Goal: Transaction & Acquisition: Book appointment/travel/reservation

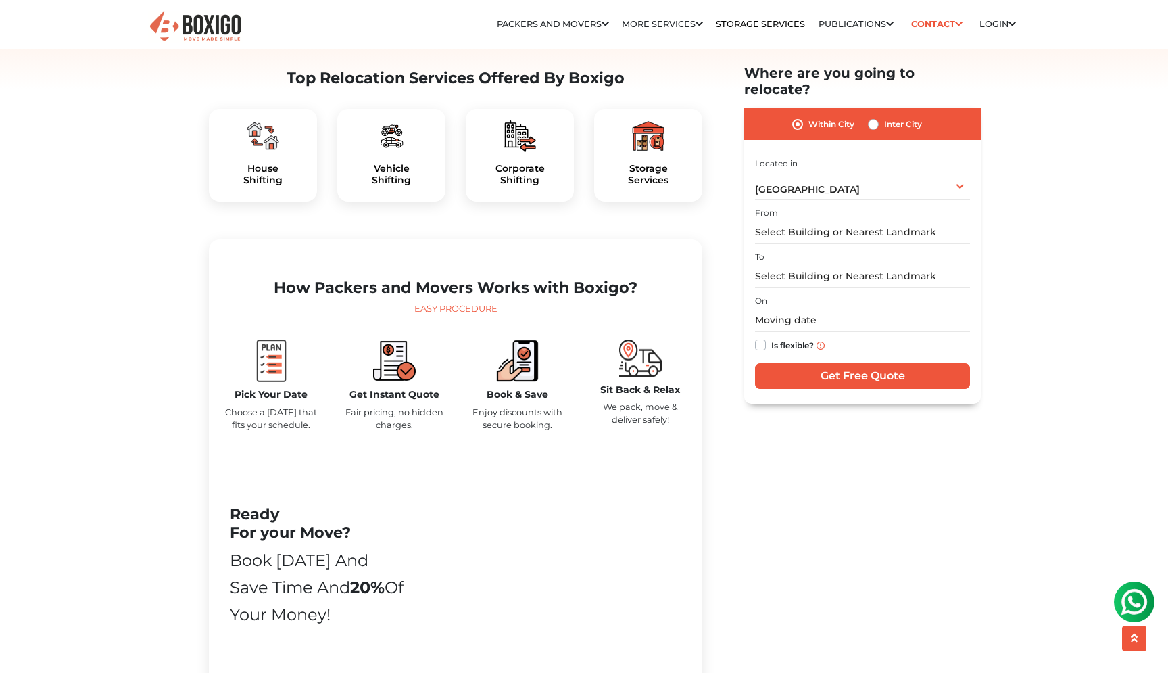
scroll to position [430, 0]
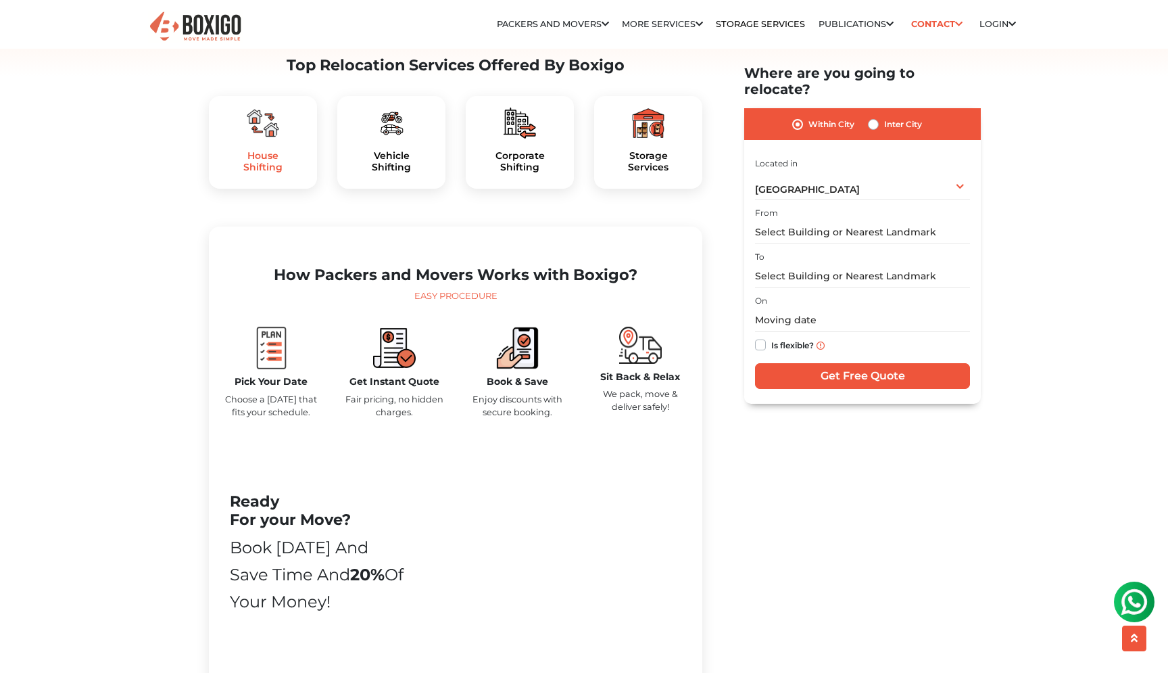
click at [263, 173] on h5 "House Shifting" at bounding box center [263, 161] width 87 height 23
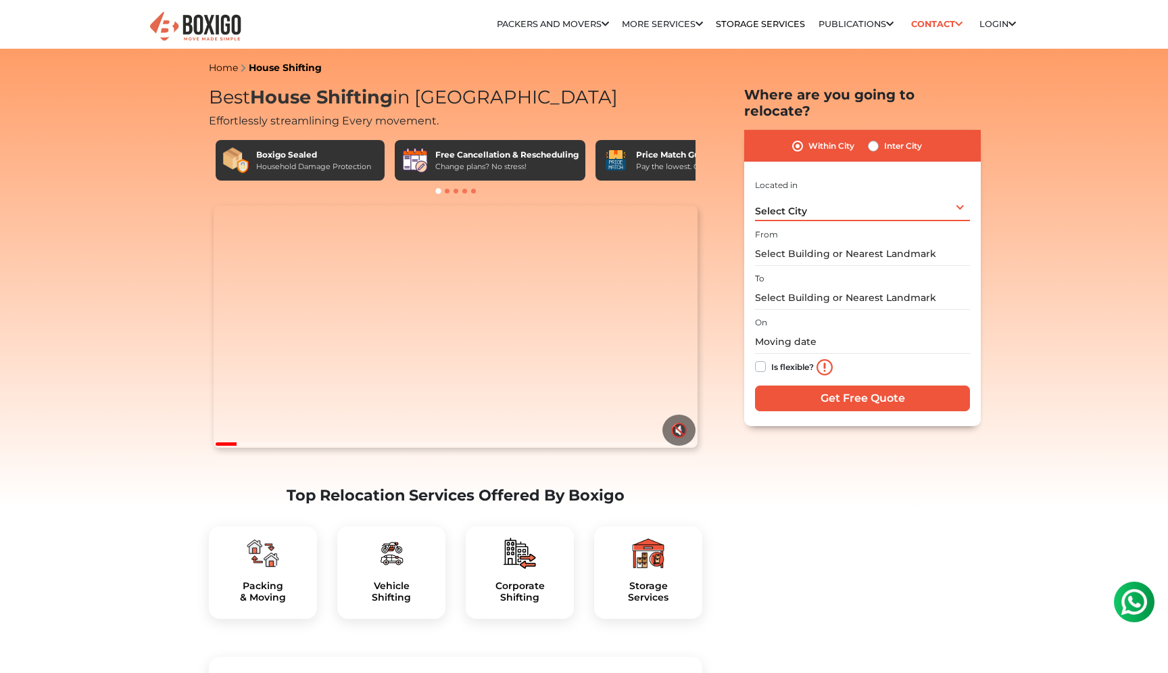
click at [868, 201] on div "Select City Select City Bangalore Bengaluru Bhopal Bhubaneswar Chennai Coimbato…" at bounding box center [862, 207] width 215 height 28
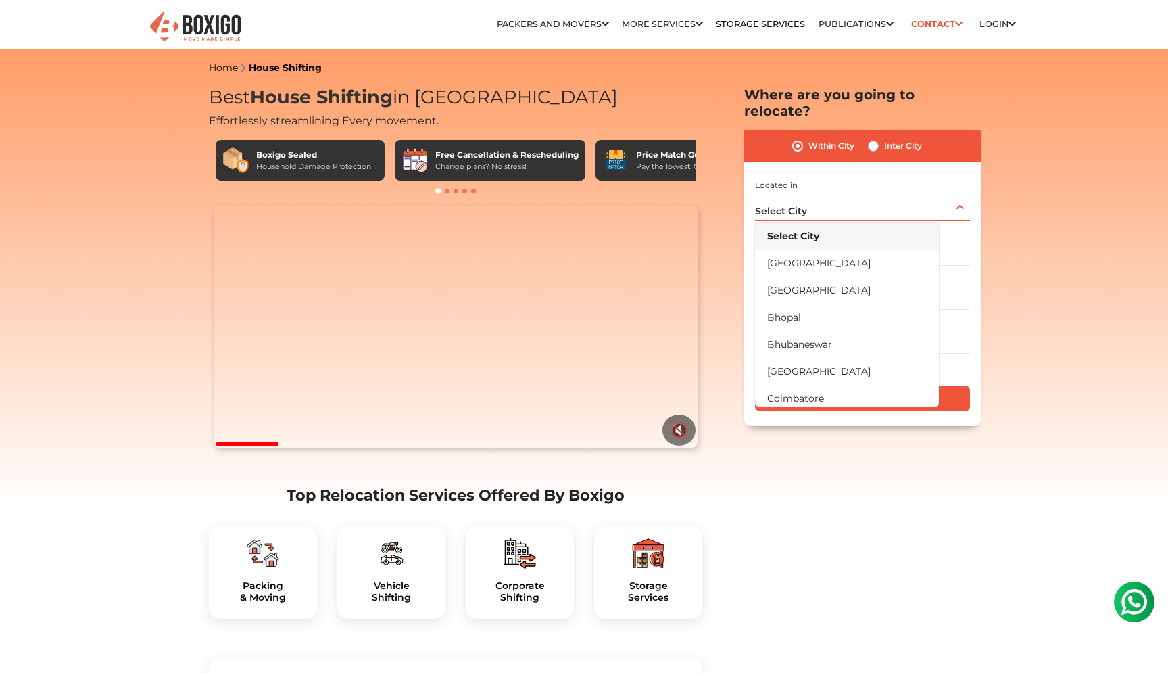
click at [842, 199] on div "Select City Select City Bangalore Bengaluru Bhopal Bhubaneswar Chennai Coimbato…" at bounding box center [862, 207] width 215 height 28
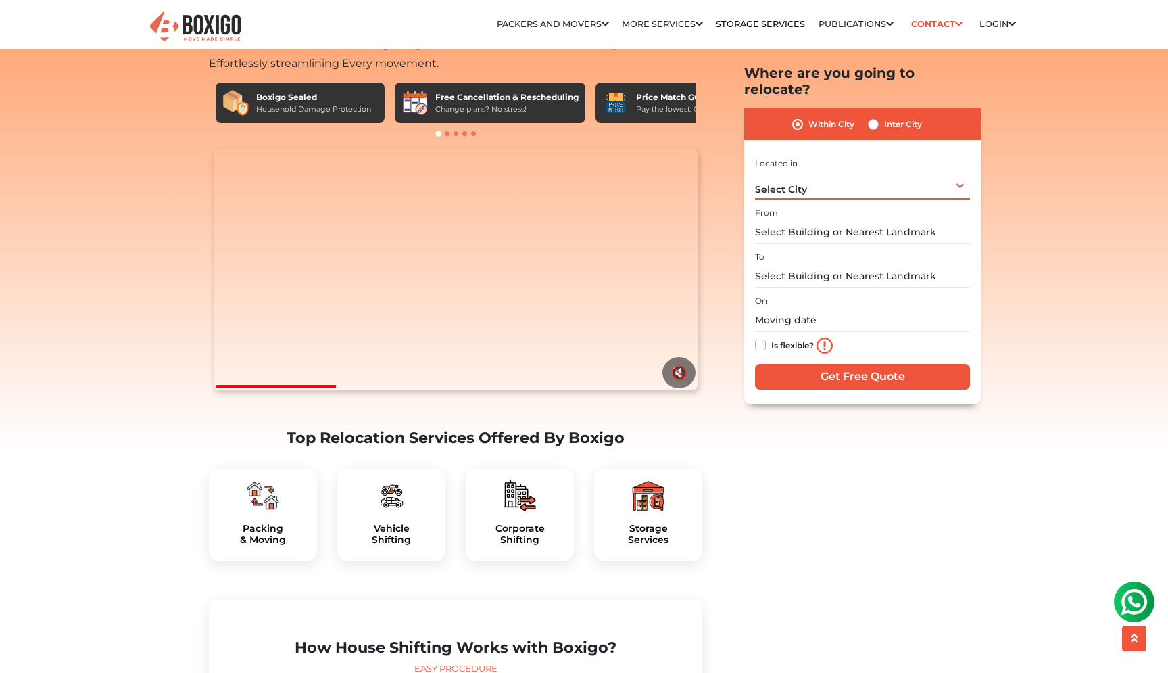
scroll to position [55, 0]
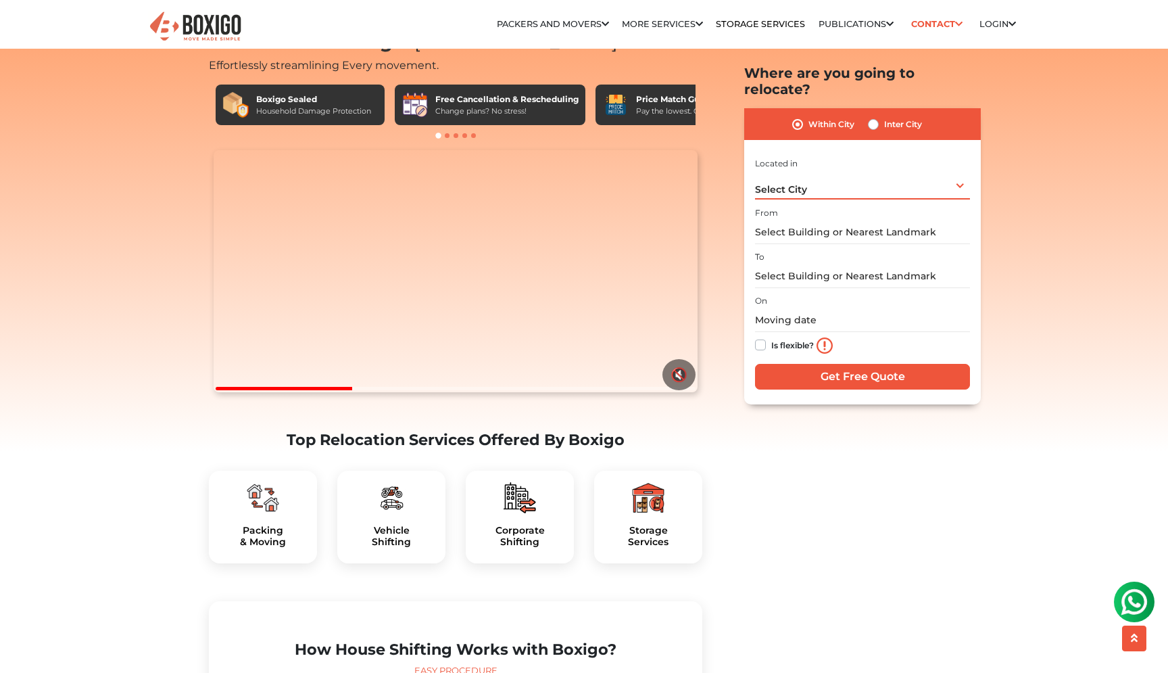
click at [844, 171] on div "Select City Select City Bangalore Bengaluru Bhopal Bhubaneswar Chennai Coimbato…" at bounding box center [862, 185] width 215 height 28
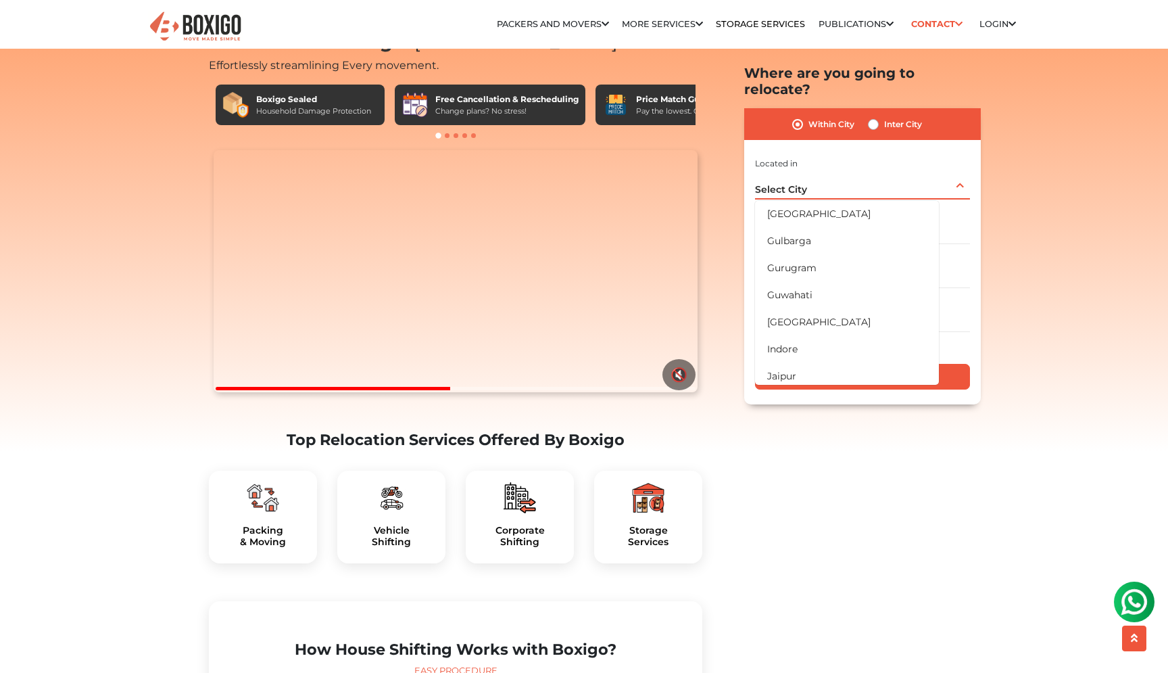
scroll to position [218, 0]
click at [821, 308] on li "[GEOGRAPHIC_DATA]" at bounding box center [847, 321] width 184 height 27
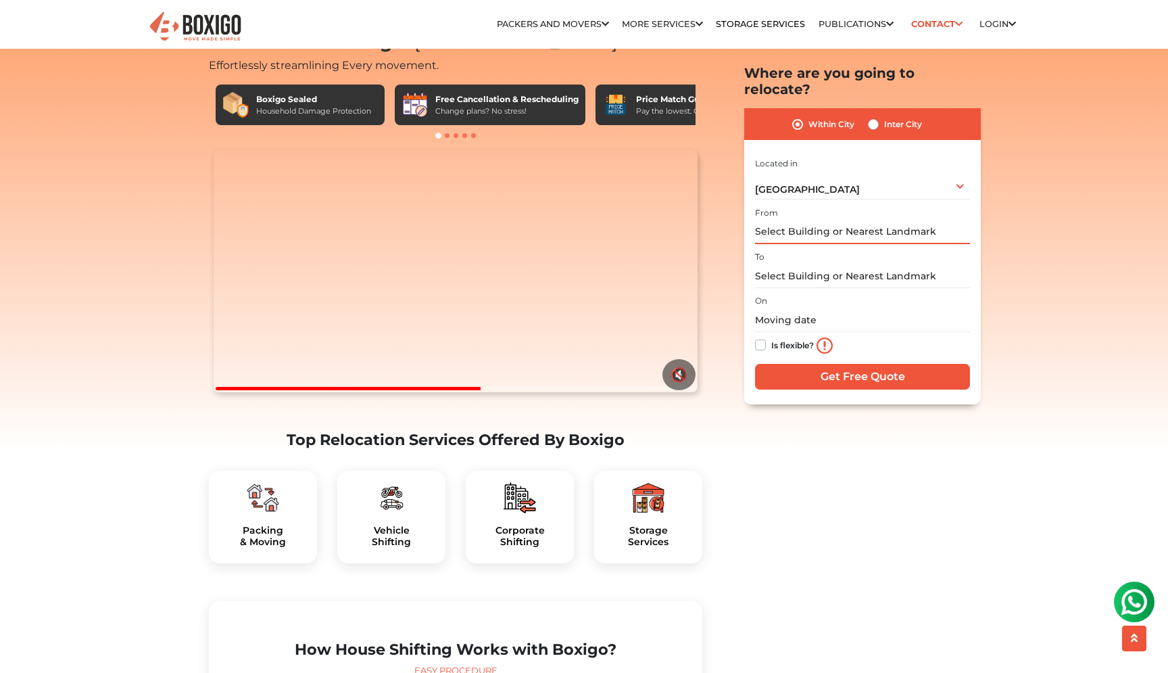
click at [823, 220] on input "text" at bounding box center [862, 232] width 215 height 24
click at [800, 220] on input "text" at bounding box center [862, 232] width 215 height 24
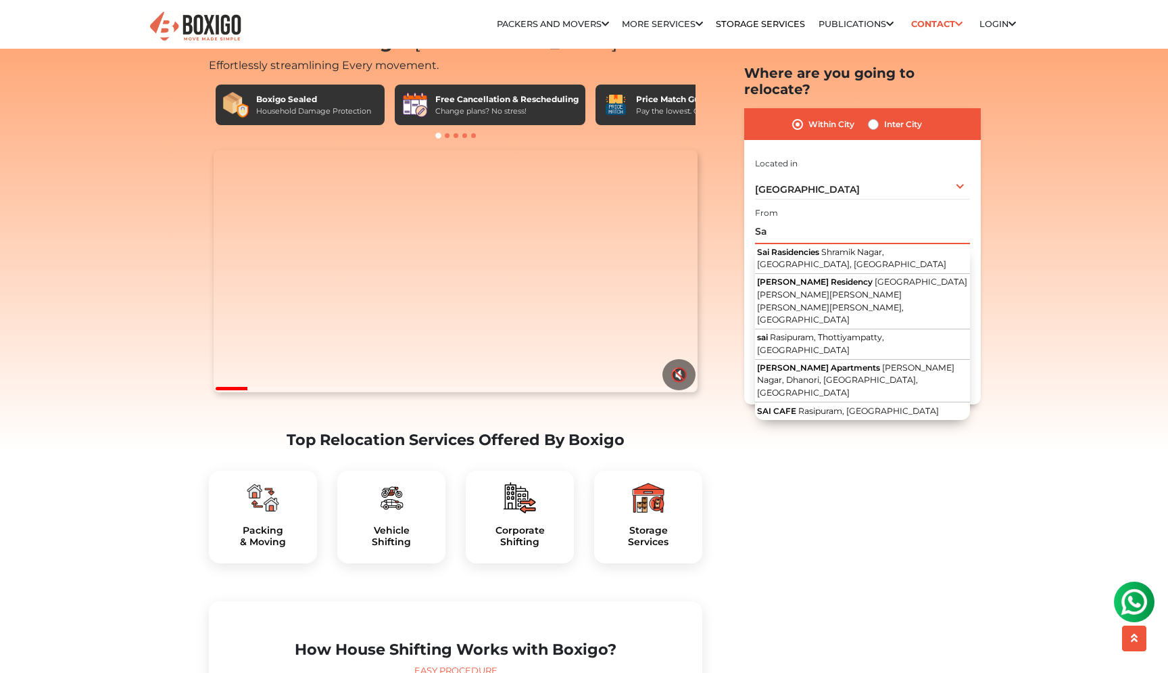
type input "S"
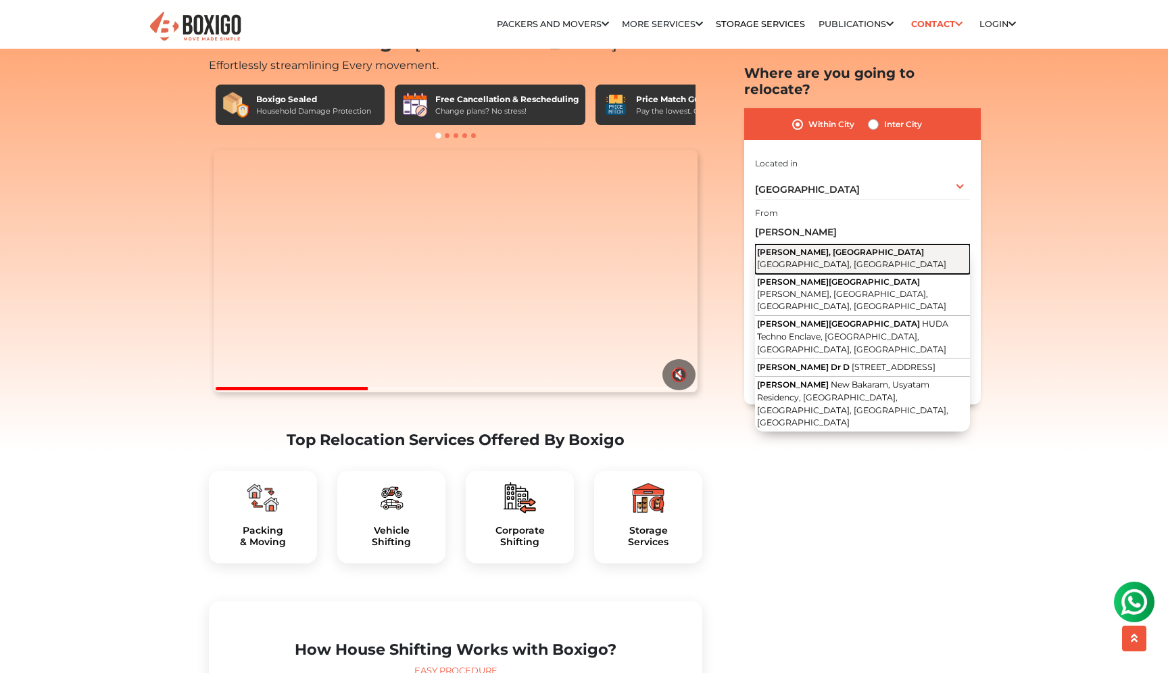
click at [813, 244] on button "Vittal Rao Nagar, Madhapur Hyderabad, Telangana" at bounding box center [862, 259] width 215 height 30
type input "Vittal Rao Nagar, Madhapur, Hyderabad, Telangana"
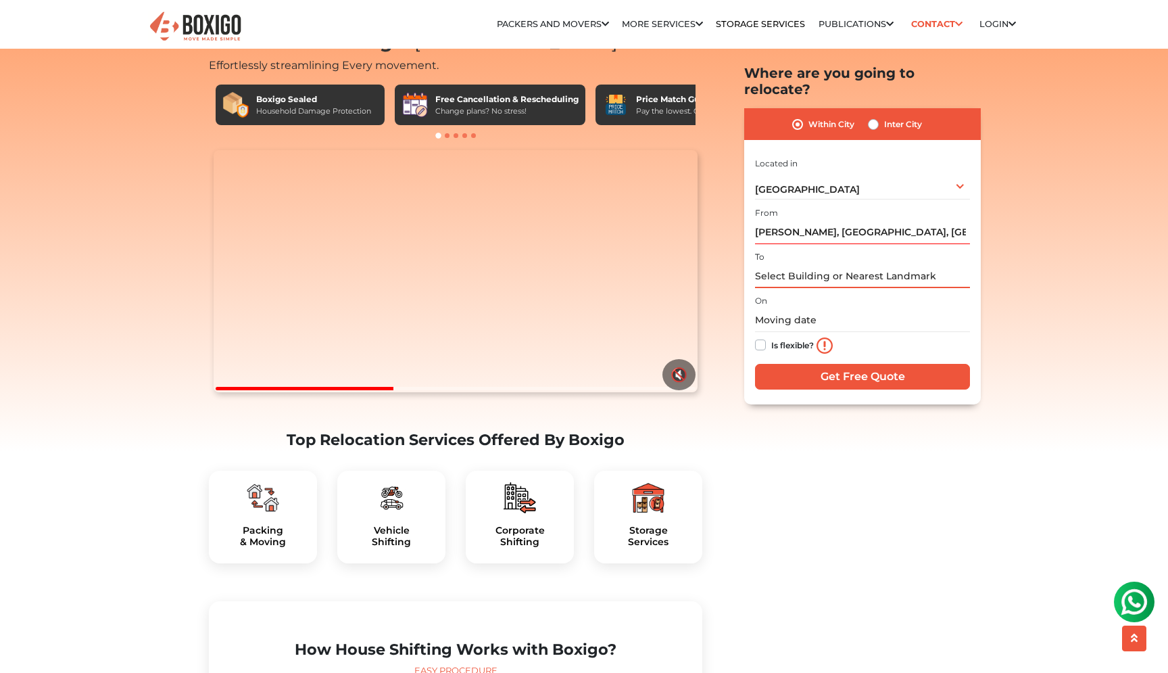
click at [807, 264] on input "text" at bounding box center [862, 276] width 215 height 24
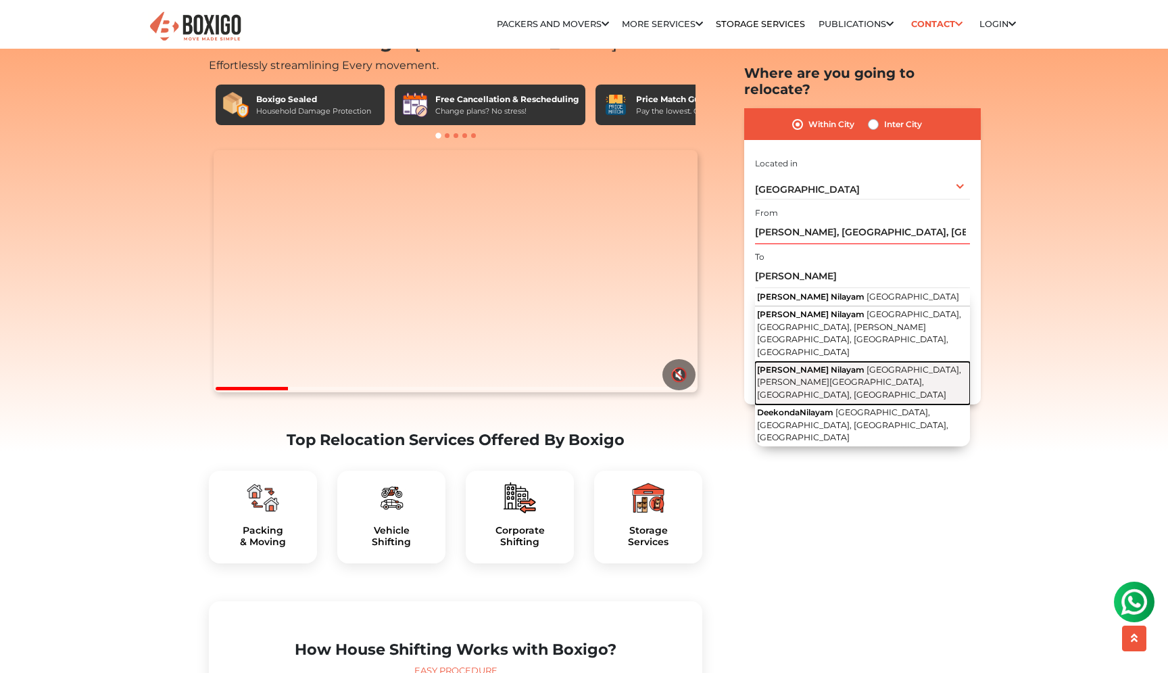
click at [823, 364] on span "Kondapur, Raghavendra Colony, Hyderabad, Telangana" at bounding box center [859, 381] width 204 height 35
type input "[PERSON_NAME] Nilayam, [GEOGRAPHIC_DATA], [PERSON_NAME][GEOGRAPHIC_DATA], [GEOG…"
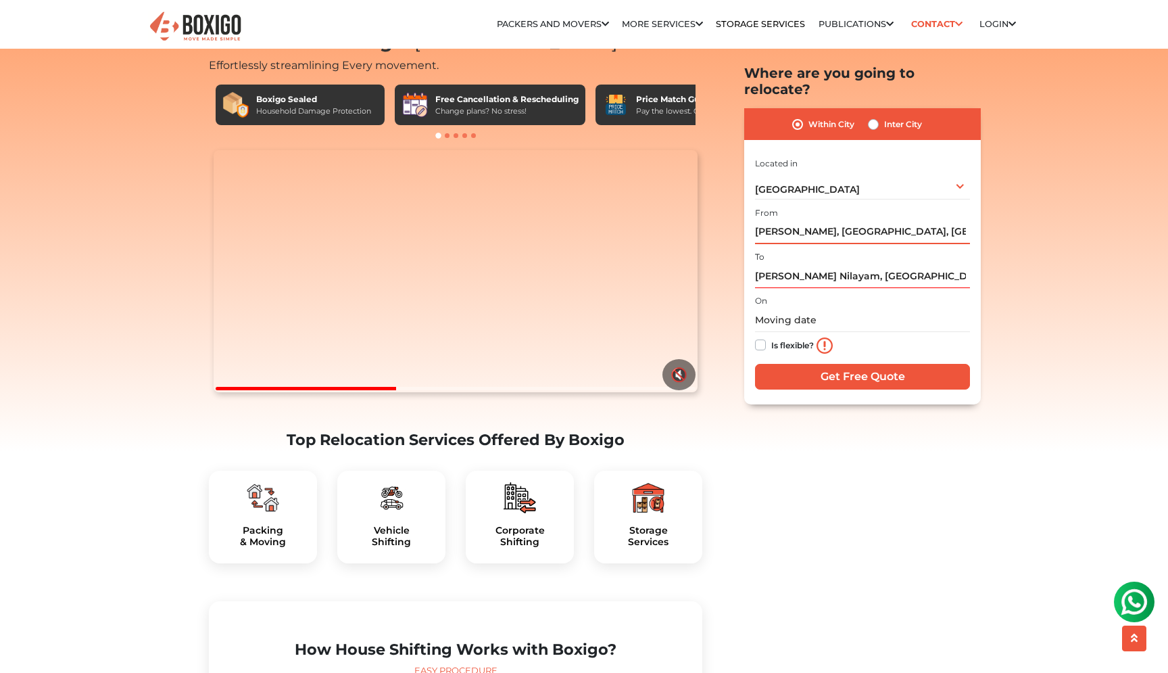
click at [794, 220] on input "Vittal Rao Nagar, Madhapur, Hyderabad, Telangana" at bounding box center [862, 232] width 215 height 24
type input "H"
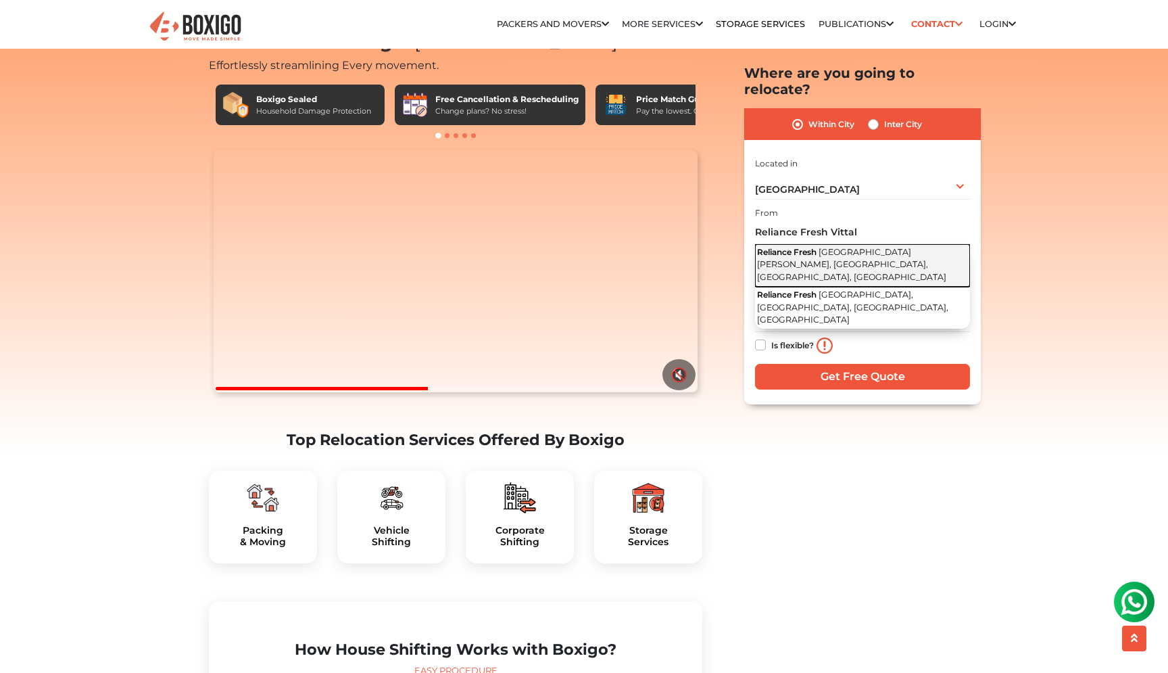
click at [813, 254] on span "Image Hospital Road, Vittal Rao Nagar, Madhapur, Gafoornagar, Telangana" at bounding box center [851, 264] width 189 height 35
type input "Reliance Fresh, [GEOGRAPHIC_DATA], [PERSON_NAME], [GEOGRAPHIC_DATA], [GEOGRAPHI…"
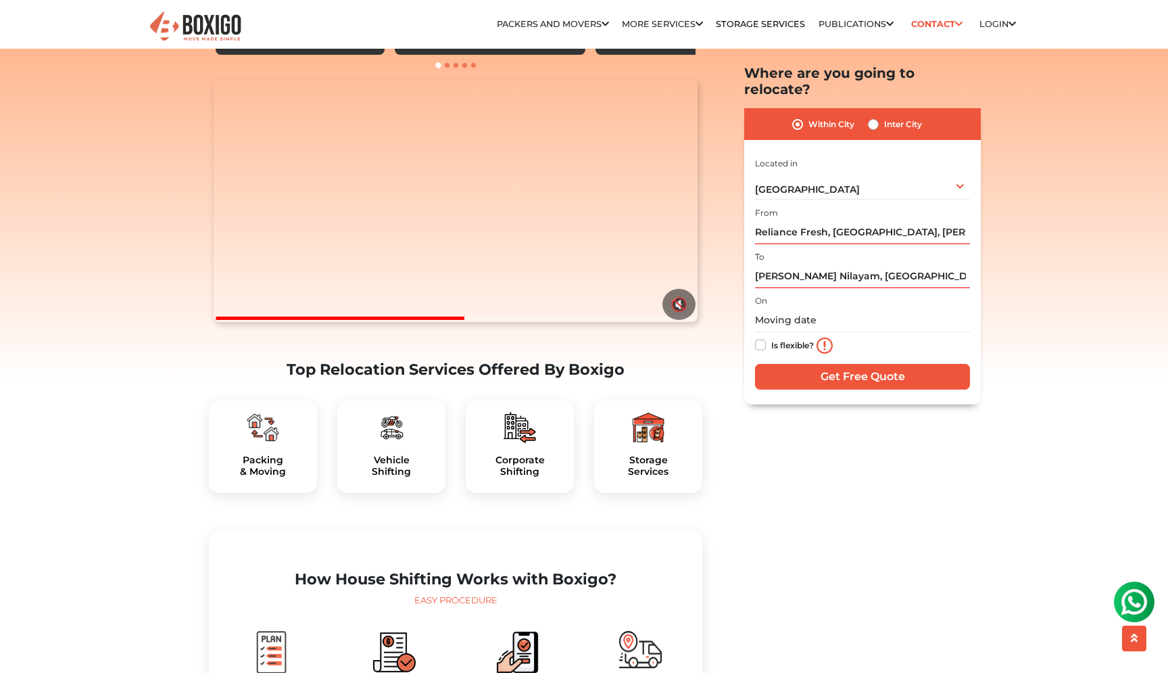
scroll to position [137, 0]
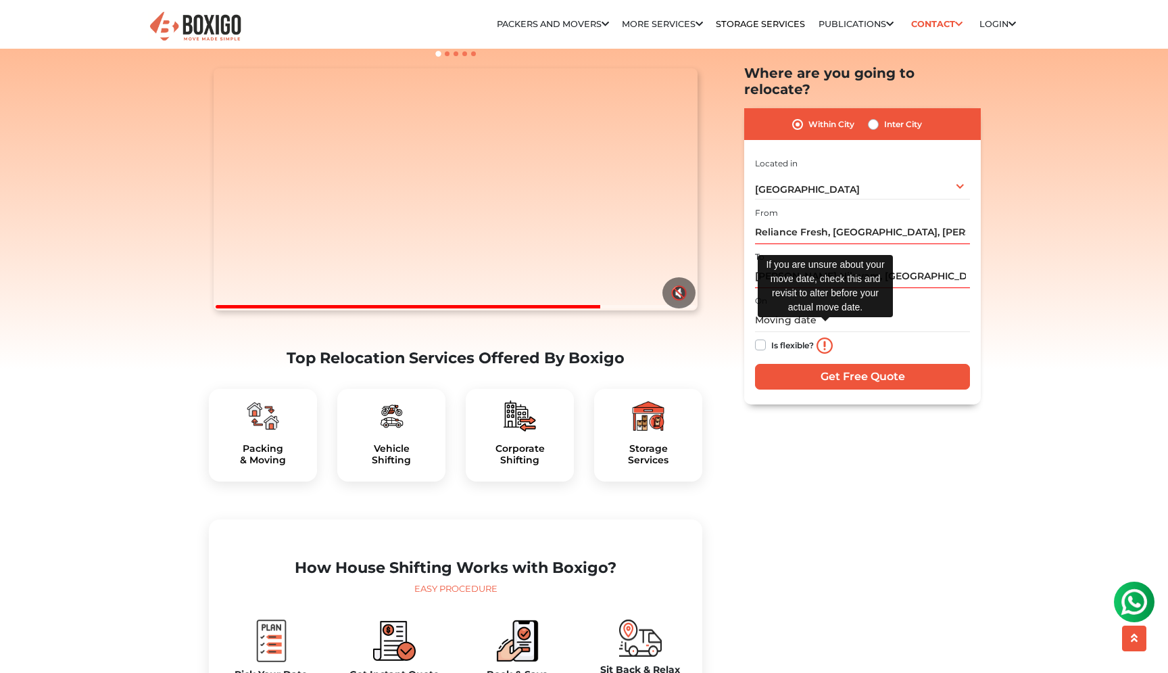
click at [830, 337] on img at bounding box center [825, 345] width 16 height 16
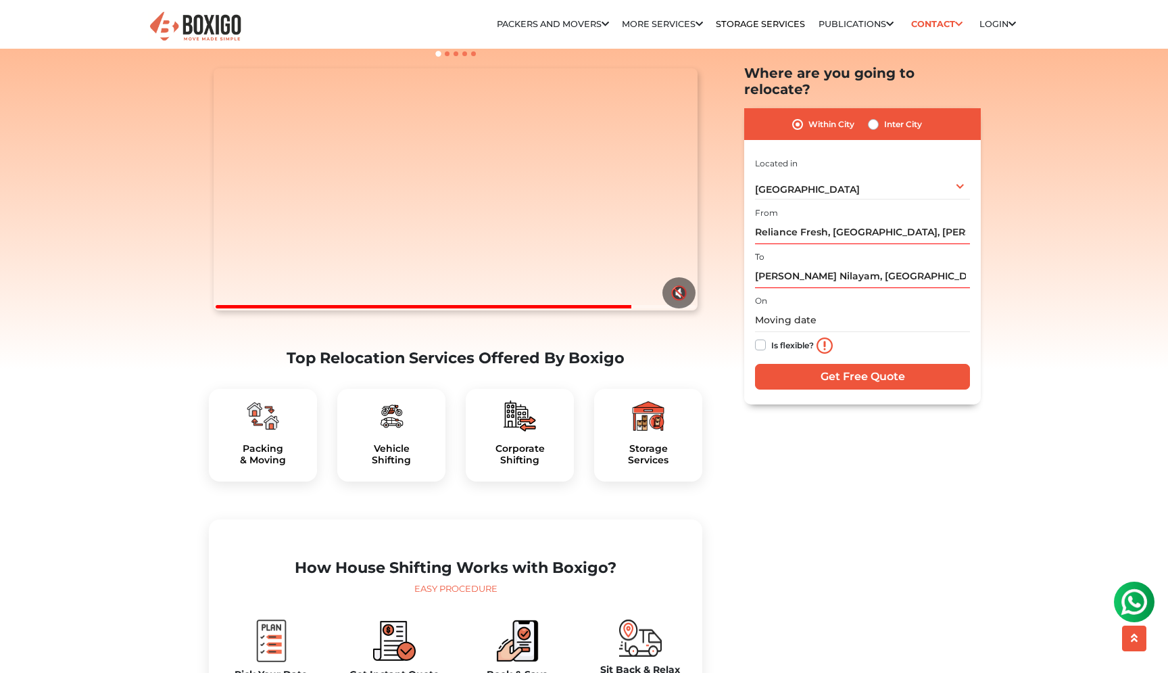
click at [771, 337] on label "Is flexible?" at bounding box center [792, 344] width 43 height 14
click at [759, 337] on input "Is flexible?" at bounding box center [760, 344] width 11 height 14
checkbox input "true"
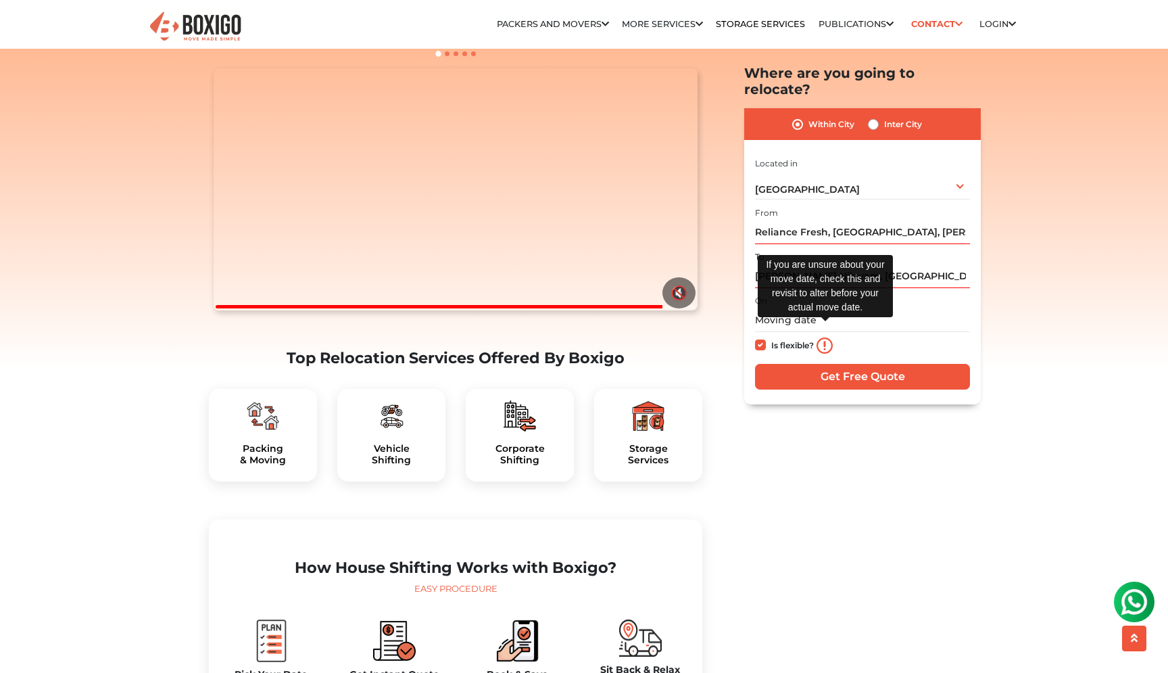
click at [830, 337] on img at bounding box center [825, 345] width 16 height 16
click at [828, 337] on img at bounding box center [825, 345] width 16 height 16
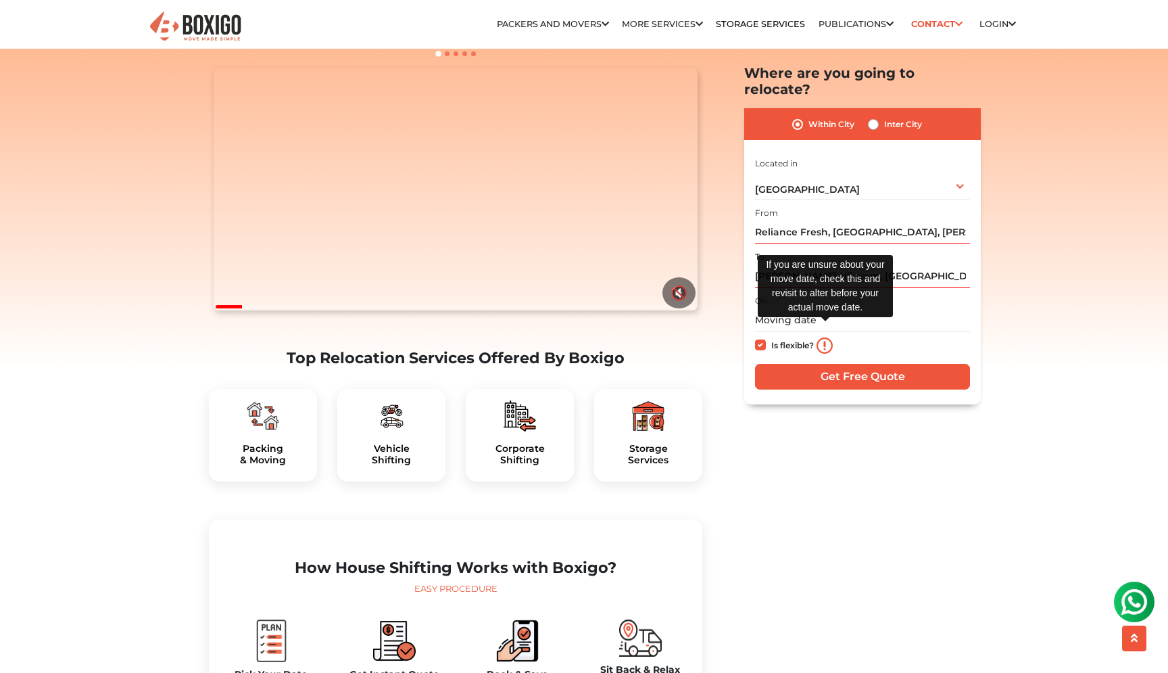
click at [828, 337] on img at bounding box center [825, 345] width 16 height 16
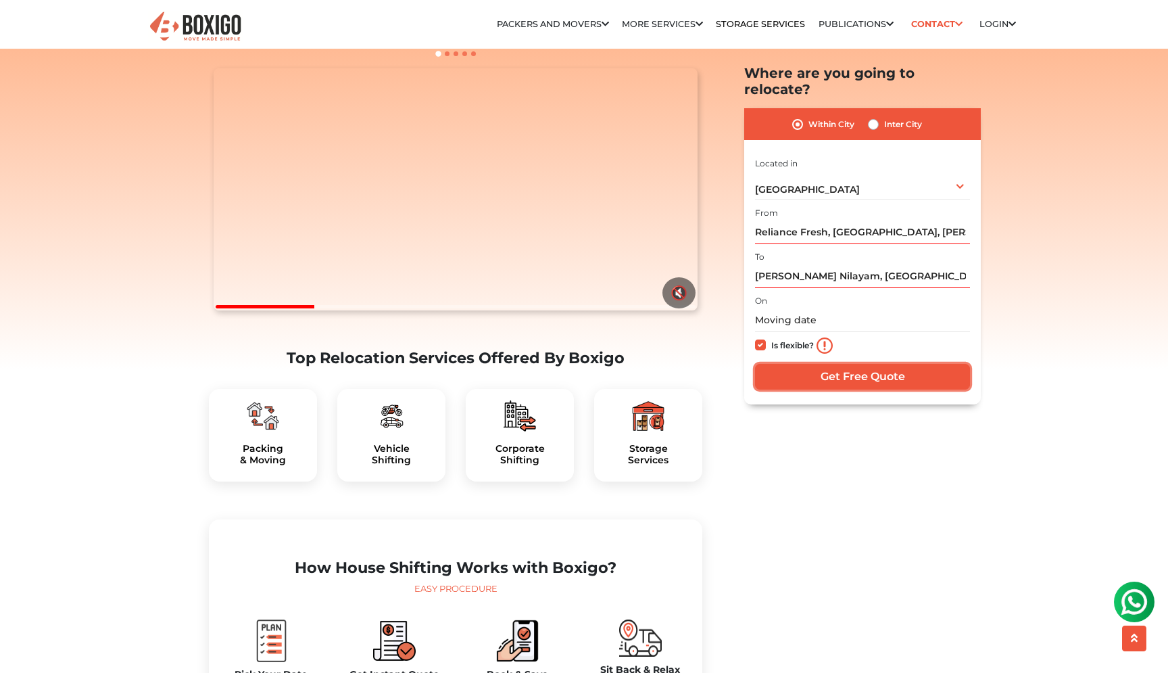
click at [889, 367] on input "Get Free Quote" at bounding box center [862, 377] width 215 height 26
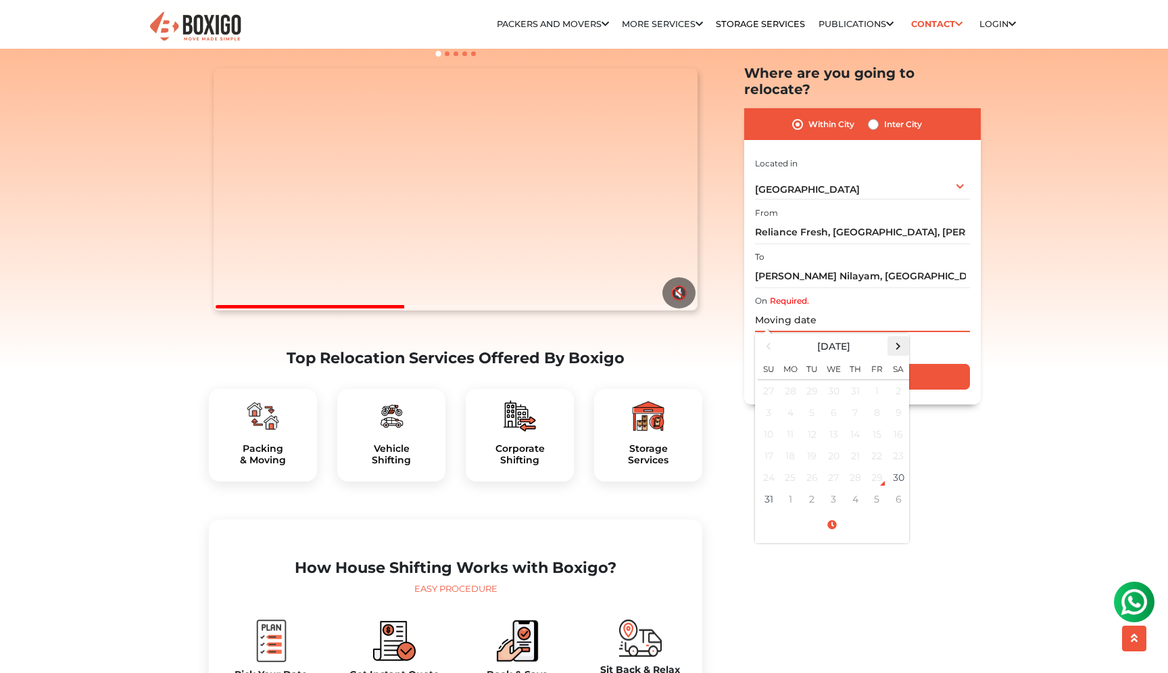
click at [899, 337] on span at bounding box center [899, 346] width 18 height 18
click at [790, 380] on td "1" at bounding box center [791, 391] width 22 height 22
click at [837, 514] on span at bounding box center [832, 526] width 149 height 24
click at [784, 448] on span at bounding box center [776, 461] width 27 height 27
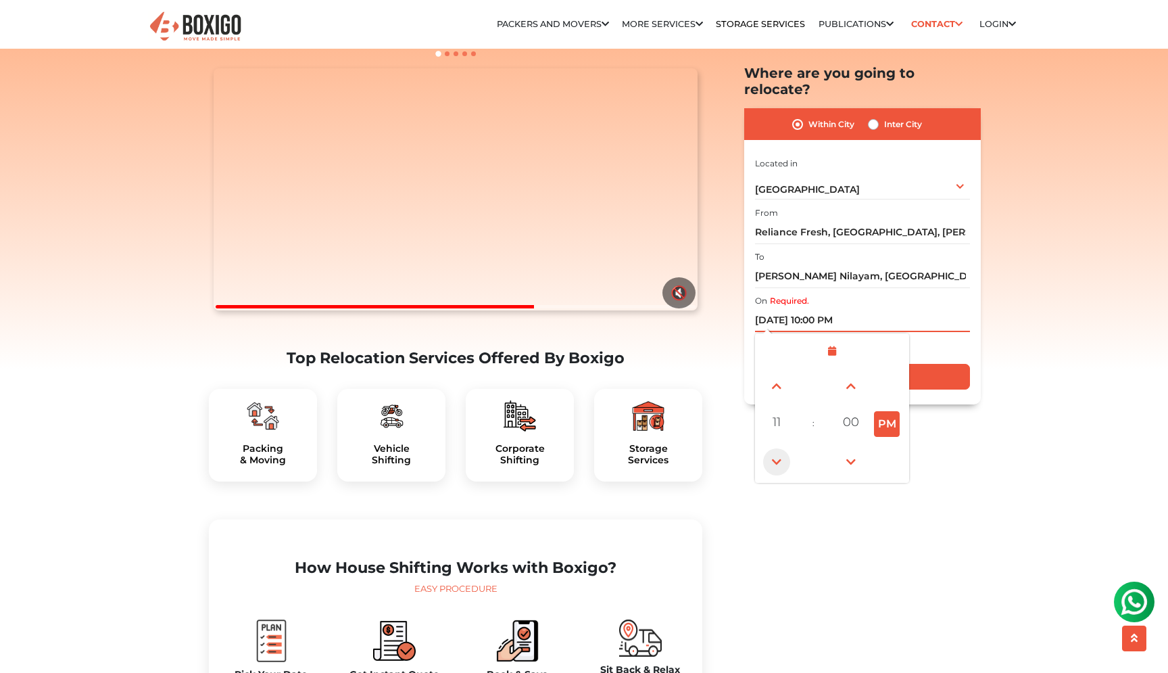
click at [784, 448] on span at bounding box center [776, 461] width 27 height 27
click at [777, 385] on link at bounding box center [776, 385] width 31 height 31
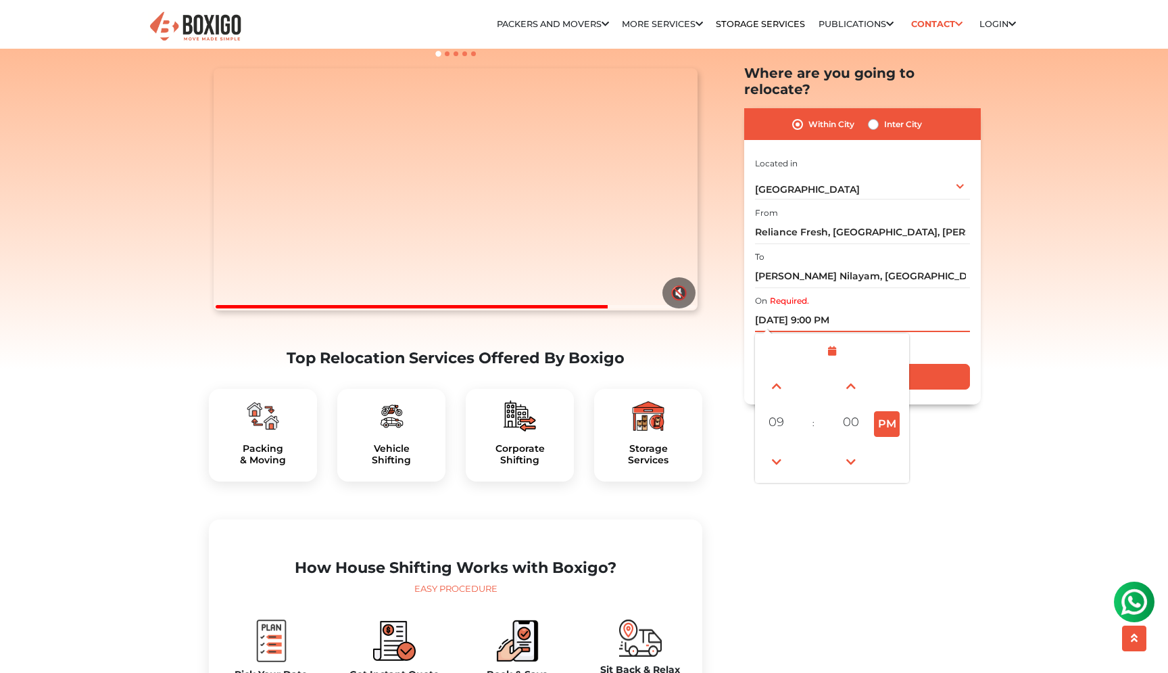
click at [888, 411] on button "PM" at bounding box center [887, 424] width 26 height 26
type input "08/31/2025 9:00 AM"
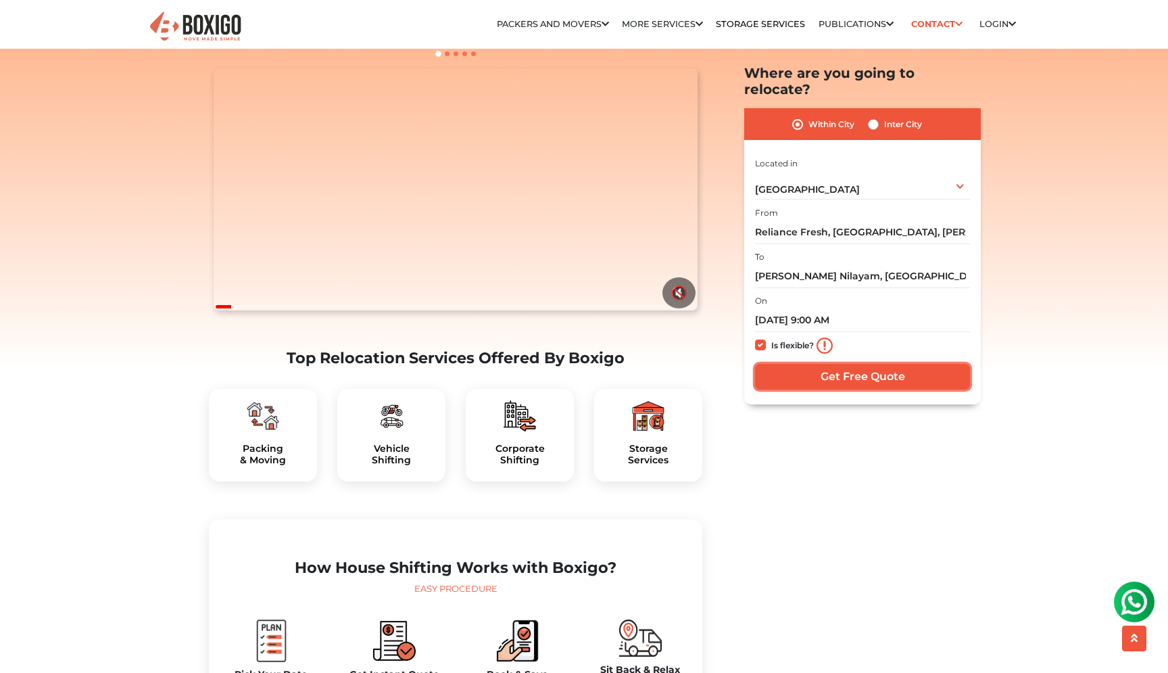
click at [890, 370] on input "Get Free Quote" at bounding box center [862, 377] width 215 height 26
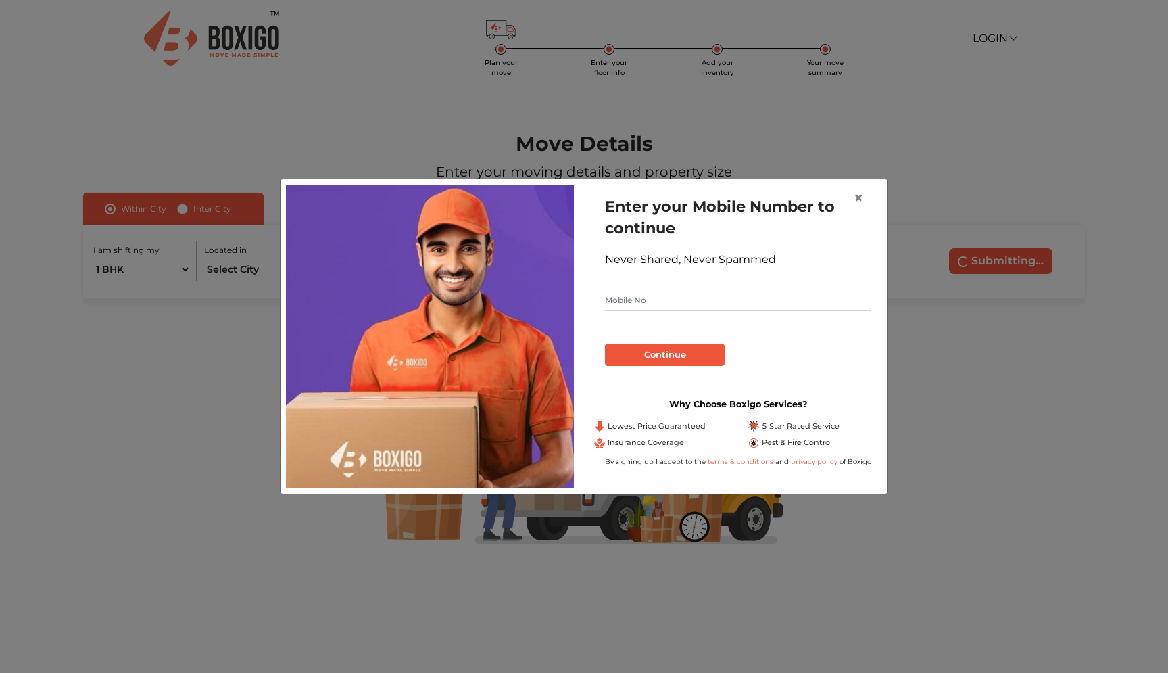
click at [708, 300] on input "text" at bounding box center [738, 300] width 266 height 22
type input "7993333313"
click at [651, 358] on button "Continue" at bounding box center [665, 354] width 120 height 23
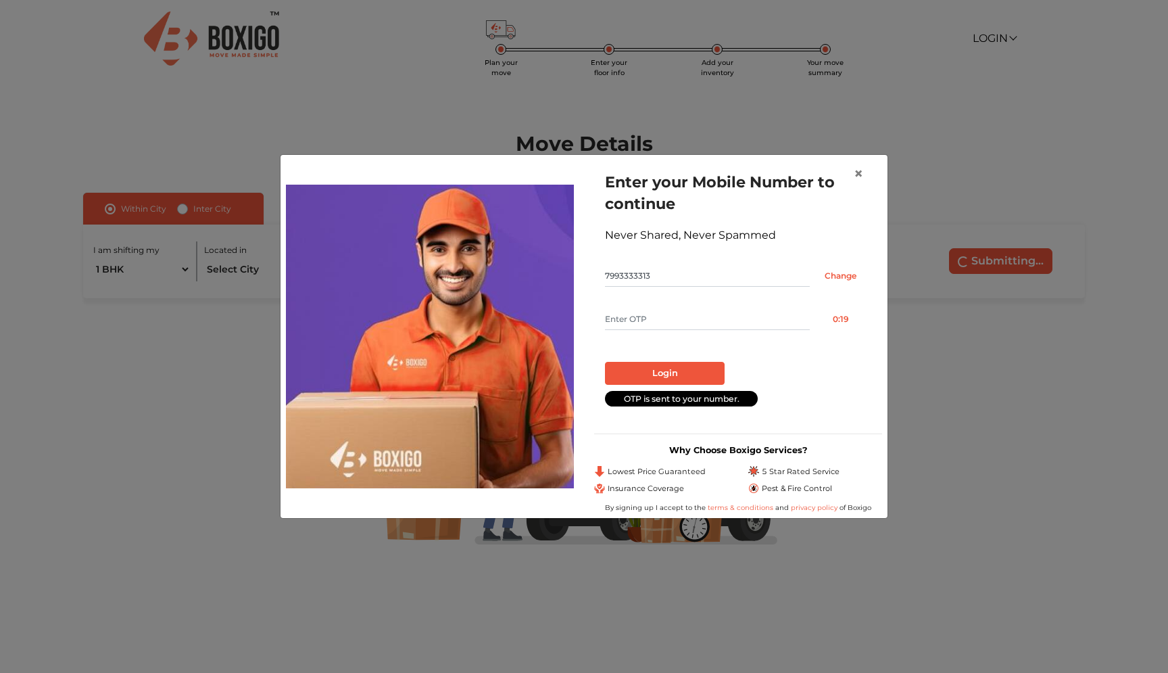
click at [727, 321] on input "text" at bounding box center [707, 319] width 205 height 22
type input "9003"
click at [701, 376] on button "Login" at bounding box center [665, 373] width 120 height 23
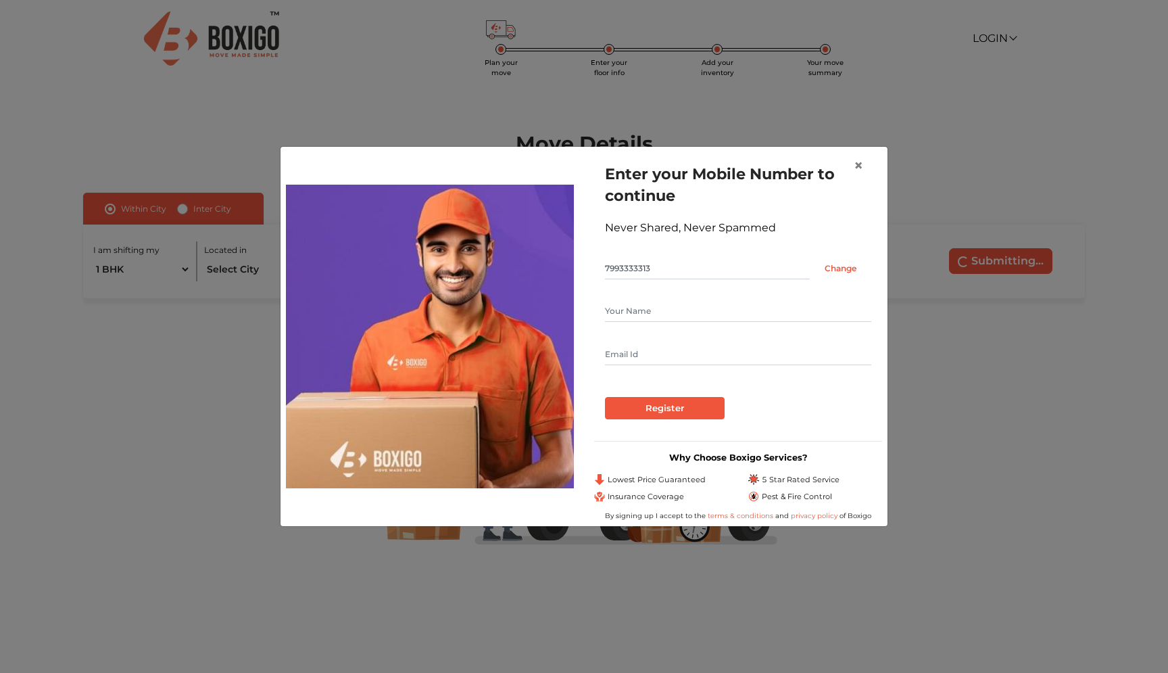
click at [686, 364] on input "text" at bounding box center [738, 354] width 266 height 22
click at [685, 406] on input "Register" at bounding box center [665, 408] width 120 height 23
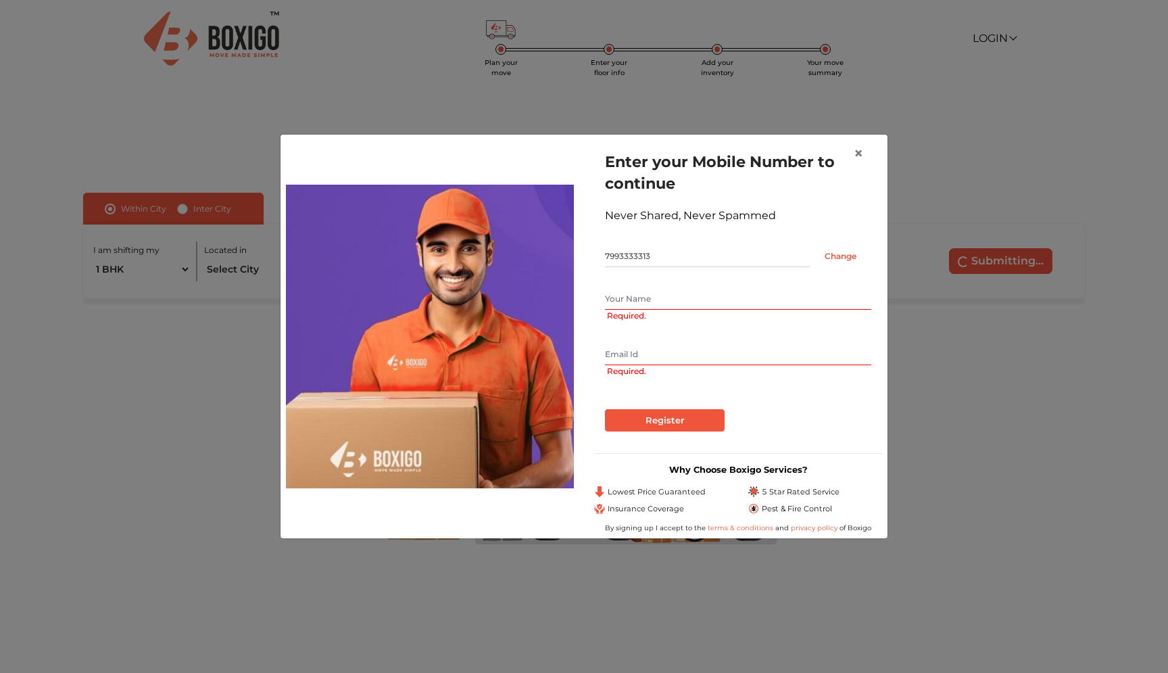
click at [654, 307] on input "text" at bounding box center [738, 299] width 266 height 22
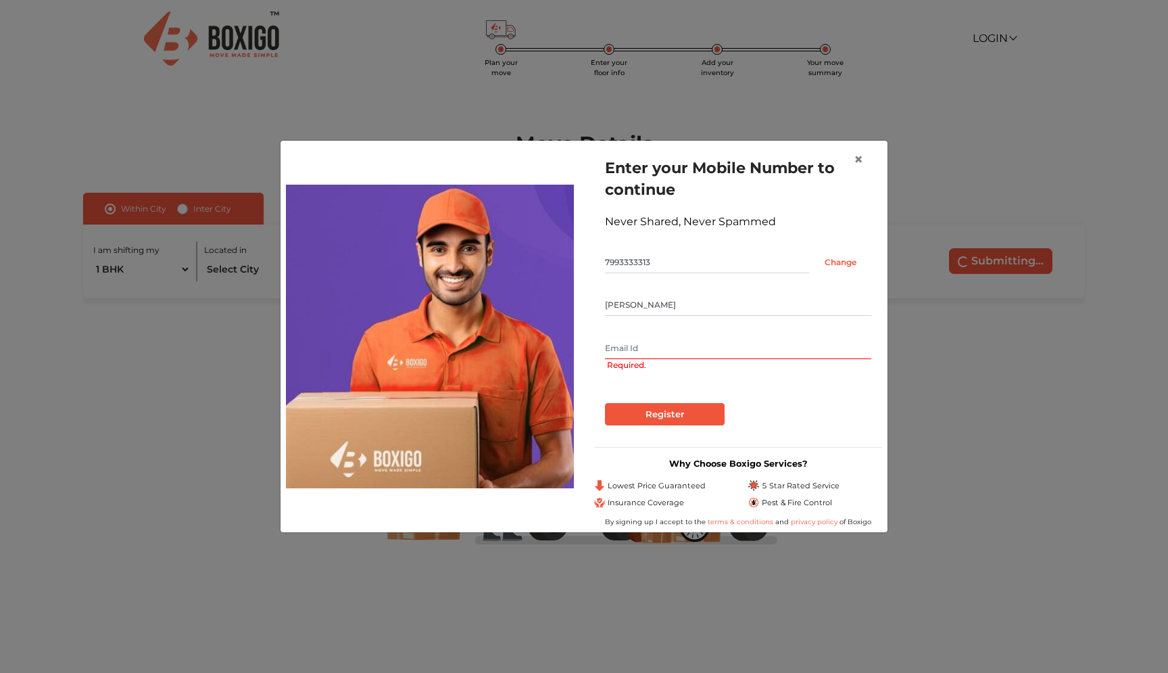
type input "[PERSON_NAME]"
click at [641, 353] on input "text" at bounding box center [738, 348] width 266 height 22
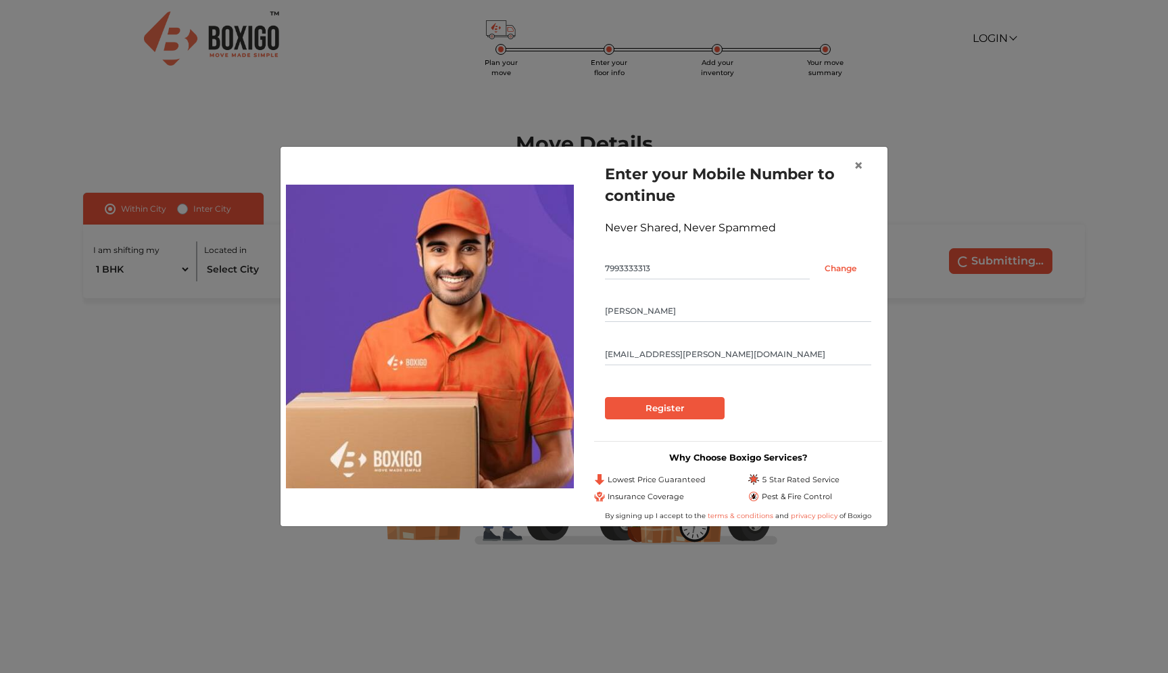
type input "[EMAIL_ADDRESS][PERSON_NAME][DOMAIN_NAME]"
click at [705, 404] on input "Register" at bounding box center [665, 408] width 120 height 23
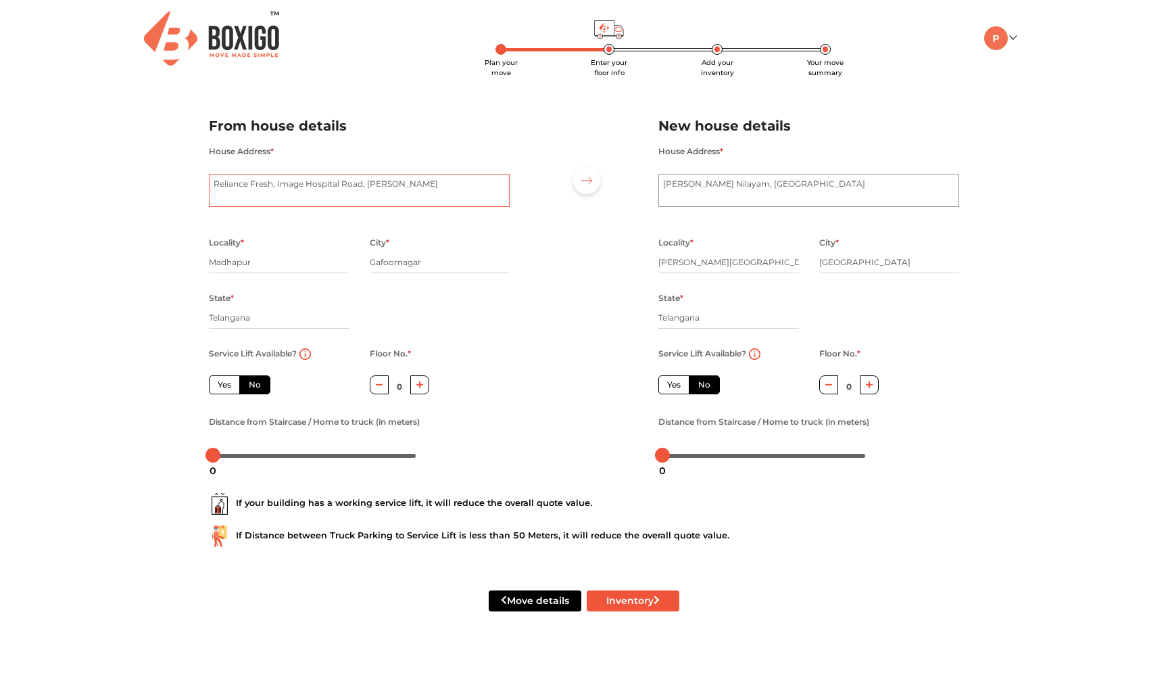
click at [441, 187] on textarea "Reliance Fresh, Image Hospital Road, [PERSON_NAME]" at bounding box center [359, 191] width 301 height 34
click at [481, 183] on textarea "Reliance Fresh, Image Hospital Road, [PERSON_NAME]" at bounding box center [359, 191] width 301 height 34
type textarea "[PERSON_NAME] Residency, [PERSON_NAME], [GEOGRAPHIC_DATA], [GEOGRAPHIC_DATA]"
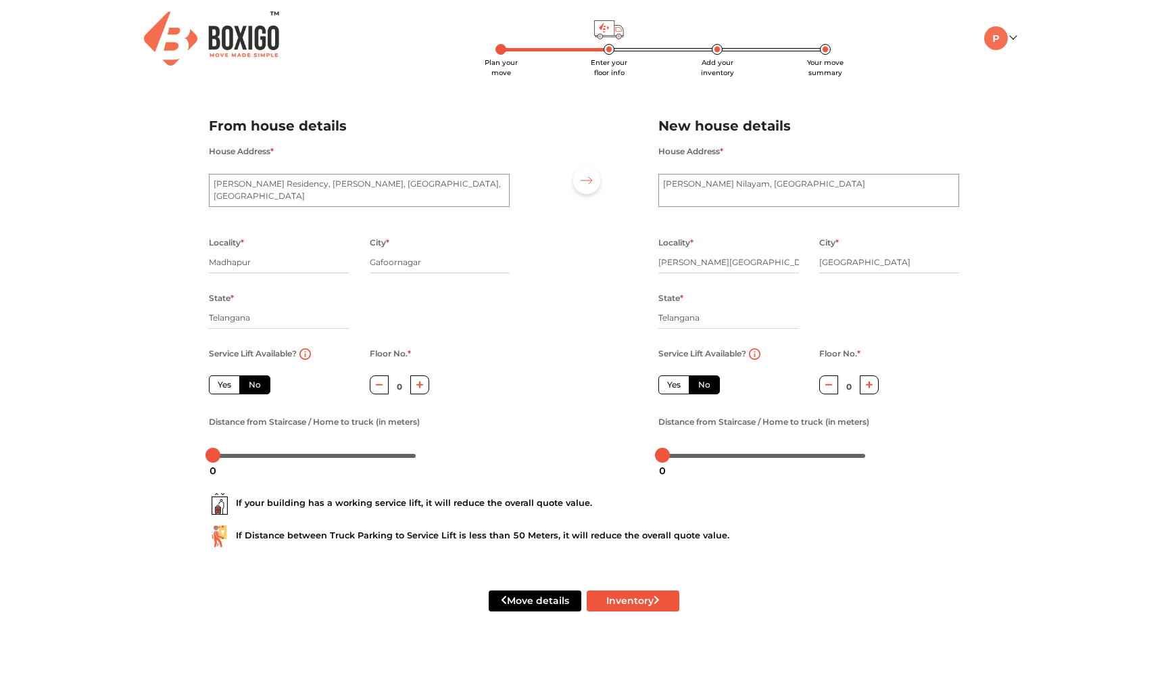
click at [575, 239] on div at bounding box center [584, 285] width 128 height 373
click at [400, 264] on input "Gafoornagar" at bounding box center [440, 262] width 141 height 22
type input "[GEOGRAPHIC_DATA]"
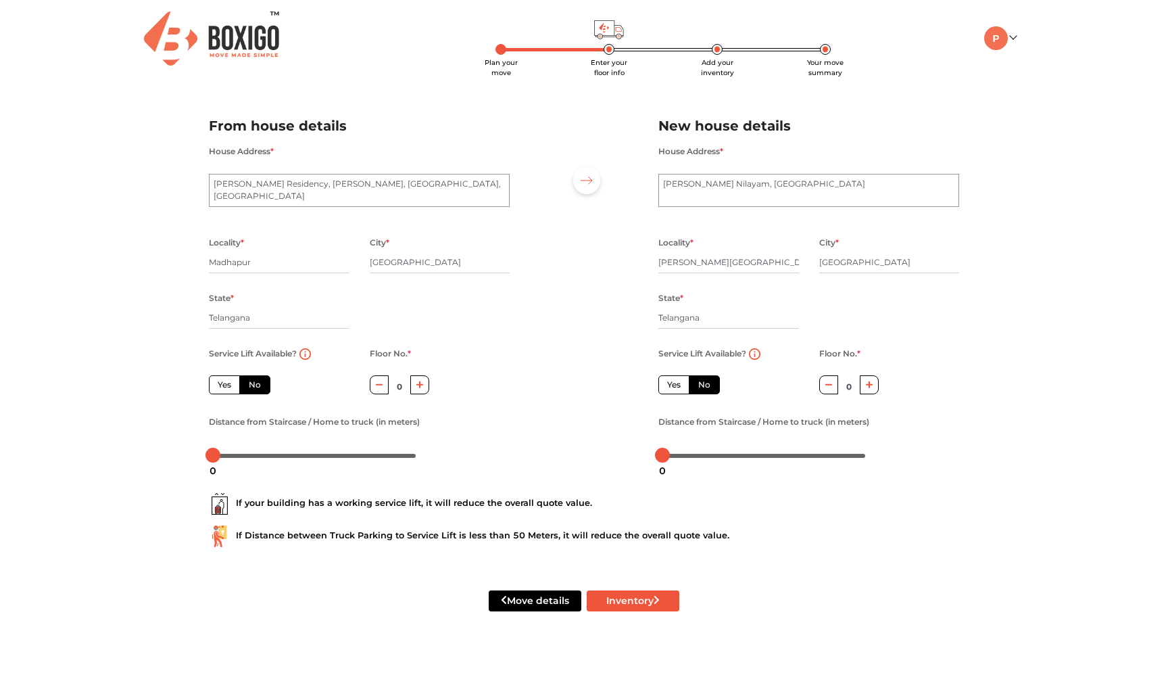
click at [487, 291] on div "Locality * [GEOGRAPHIC_DATA] * [GEOGRAPHIC_DATA] State * [GEOGRAPHIC_DATA] Pinc…" at bounding box center [359, 289] width 321 height 111
click at [237, 386] on label "Yes" at bounding box center [224, 384] width 31 height 19
click at [226, 386] on input "Yes" at bounding box center [222, 383] width 9 height 9
radio input "true"
click at [243, 386] on label "No" at bounding box center [254, 384] width 31 height 19
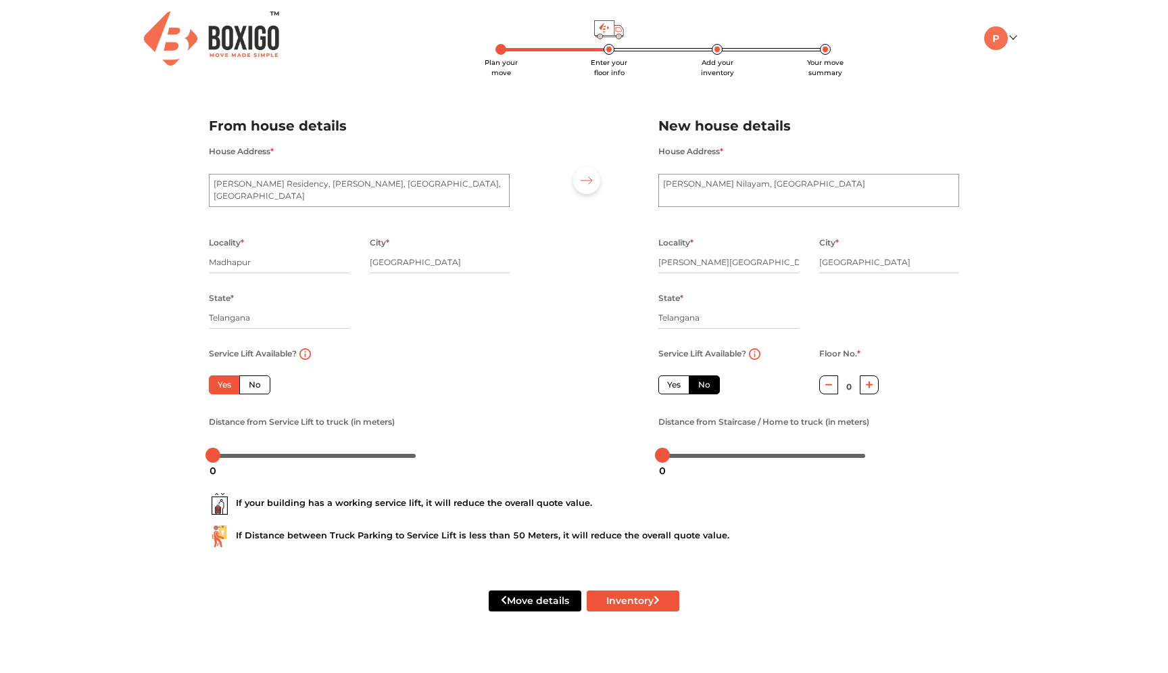
click at [249, 386] on input "No" at bounding box center [253, 383] width 9 height 9
click at [245, 382] on label "No" at bounding box center [254, 384] width 31 height 19
click at [249, 382] on input "No" at bounding box center [253, 383] width 9 height 9
radio input "true"
click at [224, 384] on label "Yes" at bounding box center [224, 384] width 31 height 19
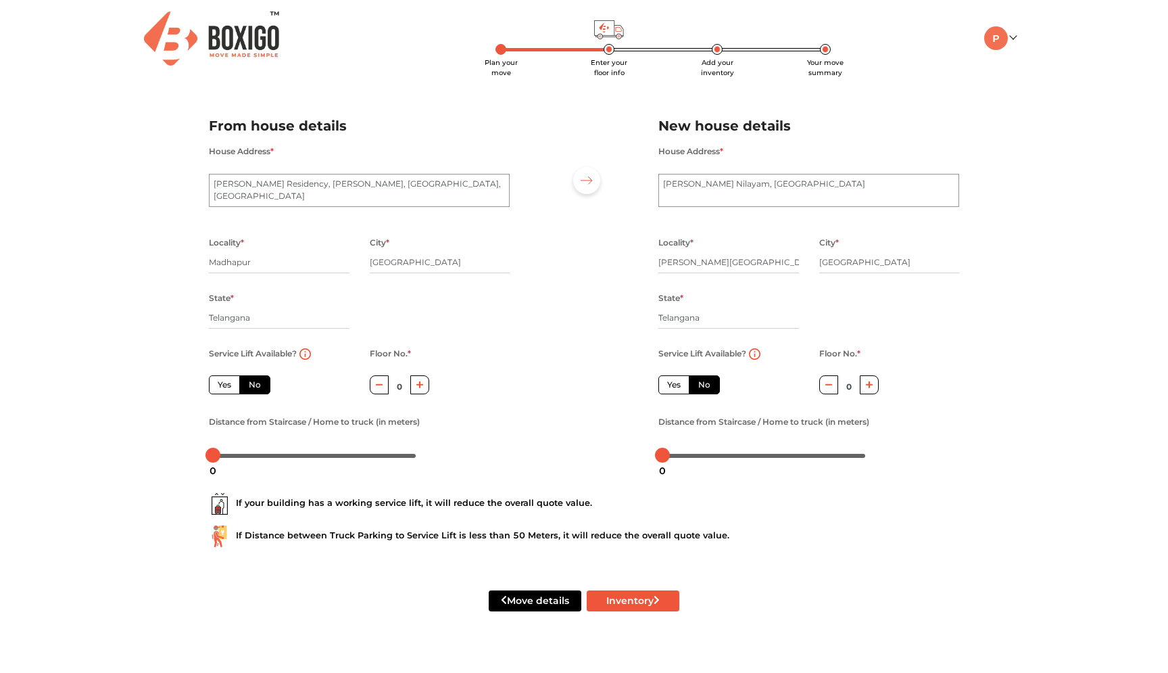
click at [224, 384] on input "Yes" at bounding box center [222, 383] width 9 height 9
radio input "true"
drag, startPoint x: 222, startPoint y: 457, endPoint x: 192, endPoint y: 466, distance: 31.7
click at [192, 466] on div "Plan your move Enter your floor info Add your inventory Your move summary My Mo…" at bounding box center [584, 322] width 1168 height 644
click at [539, 414] on div at bounding box center [584, 285] width 128 height 373
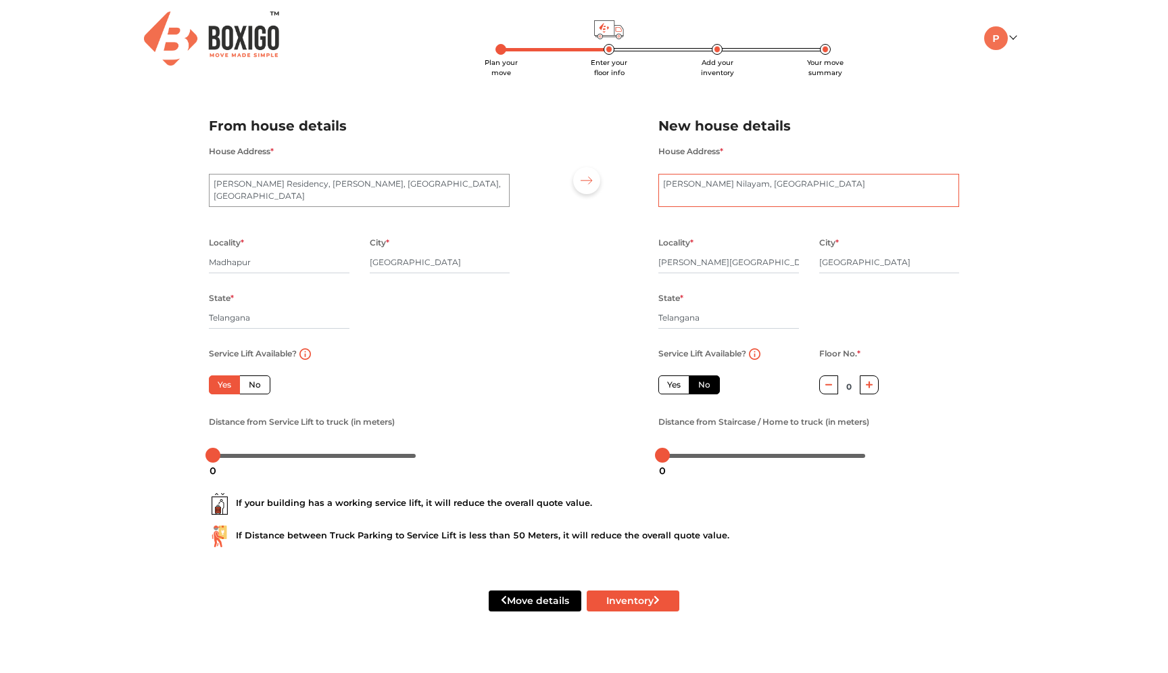
click at [745, 185] on textarea "[PERSON_NAME] Nilayam, [GEOGRAPHIC_DATA]" at bounding box center [808, 191] width 301 height 34
click at [663, 185] on textarea "[PERSON_NAME] Nilayam, [GEOGRAPHIC_DATA]" at bounding box center [808, 191] width 301 height 34
type textarea "[STREET_ADDRESS][PERSON_NAME][PERSON_NAME]"
click at [671, 389] on label "Yes" at bounding box center [673, 384] width 31 height 19
click at [671, 387] on input "Yes" at bounding box center [671, 383] width 9 height 9
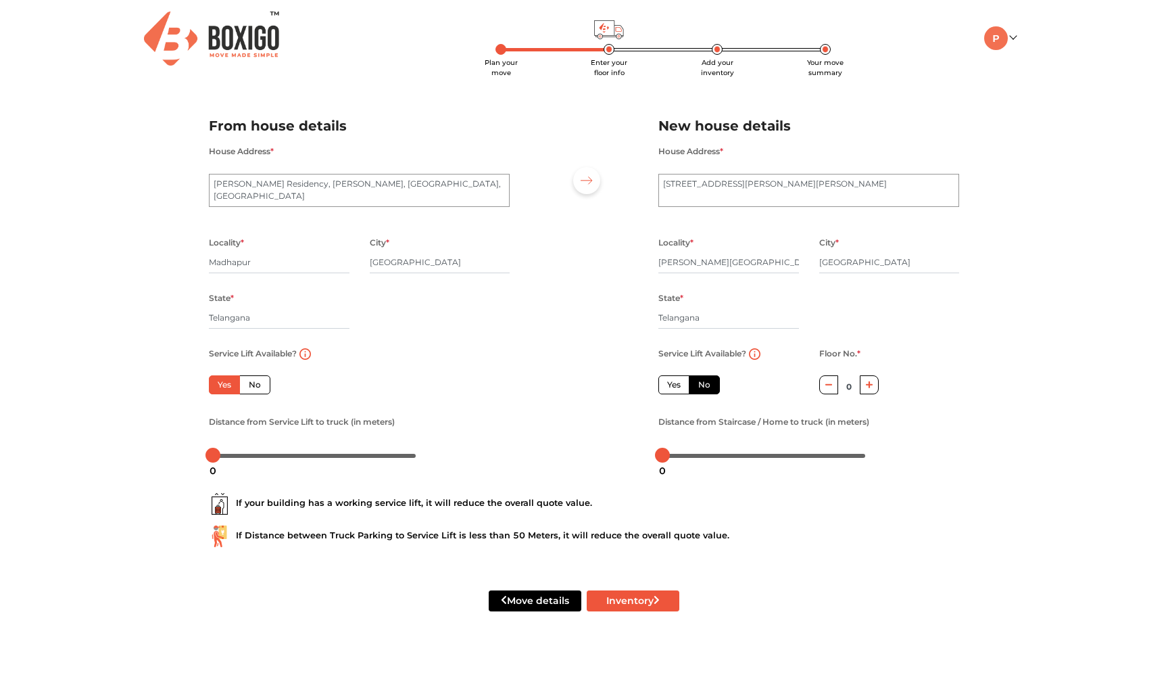
radio input "false"
click at [665, 458] on div at bounding box center [664, 455] width 15 height 15
drag, startPoint x: 665, startPoint y: 458, endPoint x: 624, endPoint y: 458, distance: 40.6
click at [626, 458] on div "From house details House Address * Reliance Fresh, [GEOGRAPHIC_DATA][PERSON_NAM…" at bounding box center [584, 285] width 771 height 373
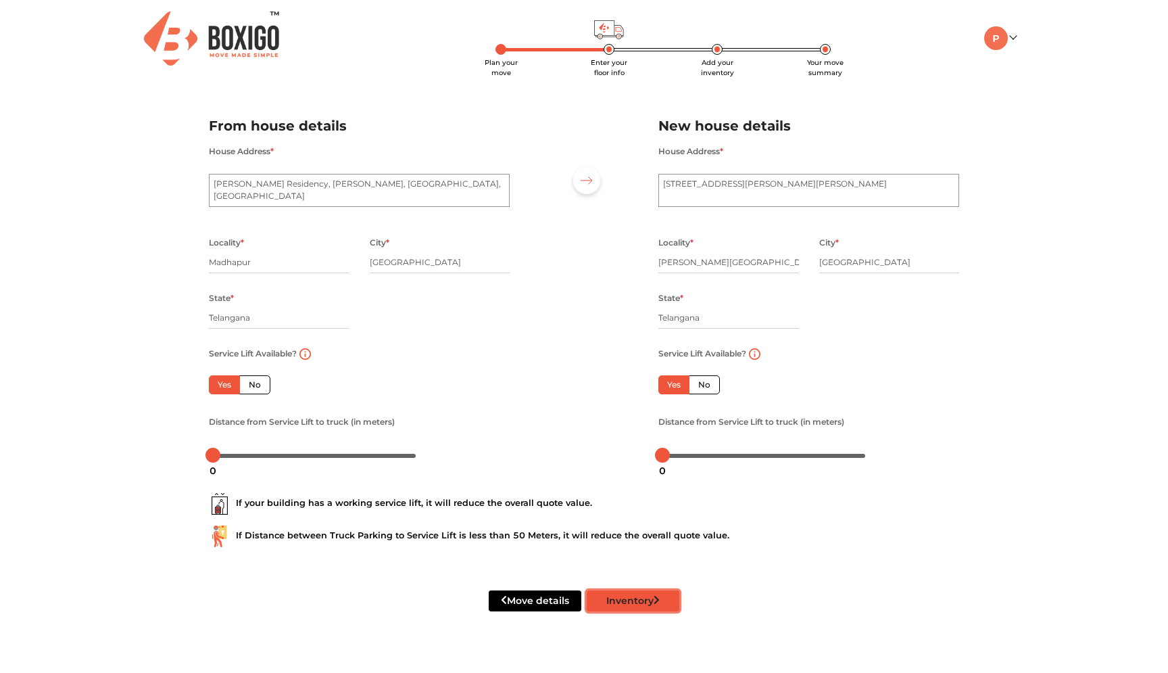
click at [651, 602] on button "Inventory" at bounding box center [633, 600] width 93 height 21
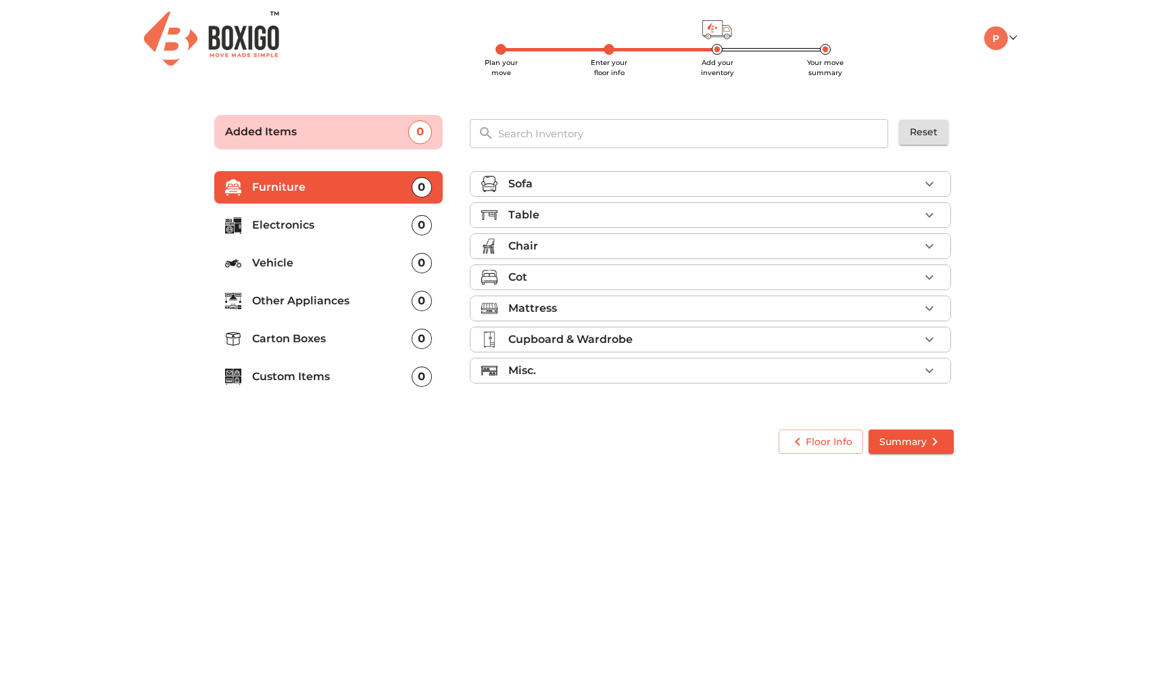
click at [366, 123] on li "Added Items 0" at bounding box center [328, 132] width 229 height 34
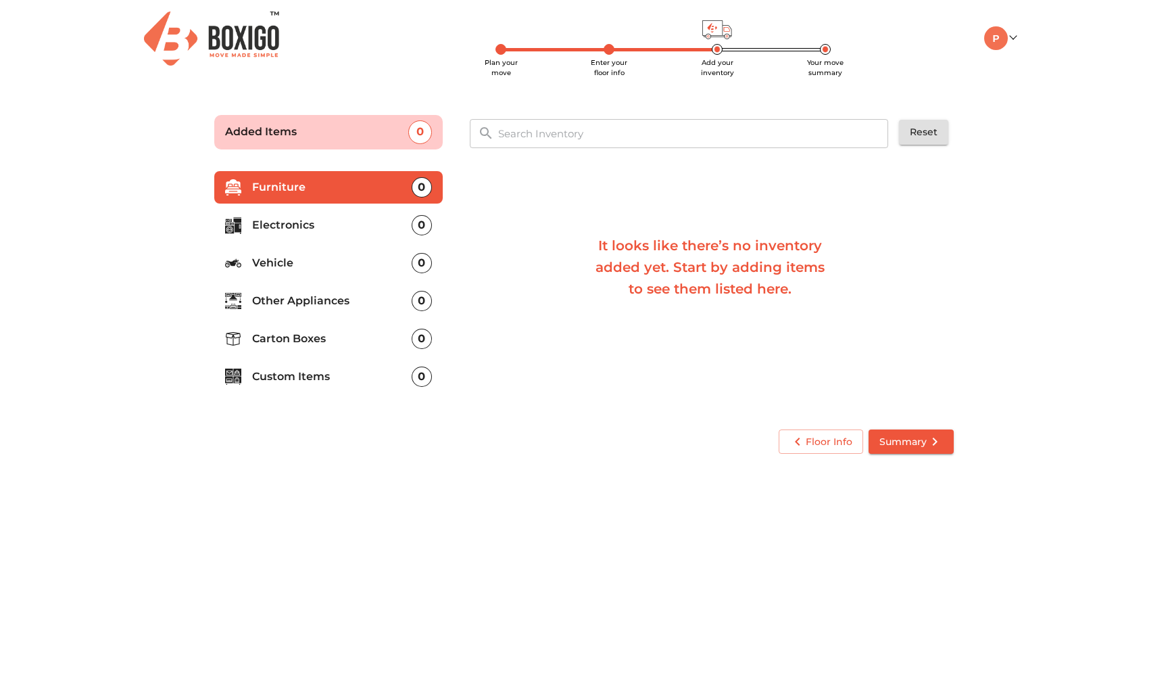
click at [366, 123] on li "Added Items 0" at bounding box center [328, 132] width 229 height 34
click at [421, 133] on div "0" at bounding box center [420, 132] width 24 height 24
click at [423, 190] on div "0" at bounding box center [422, 187] width 20 height 20
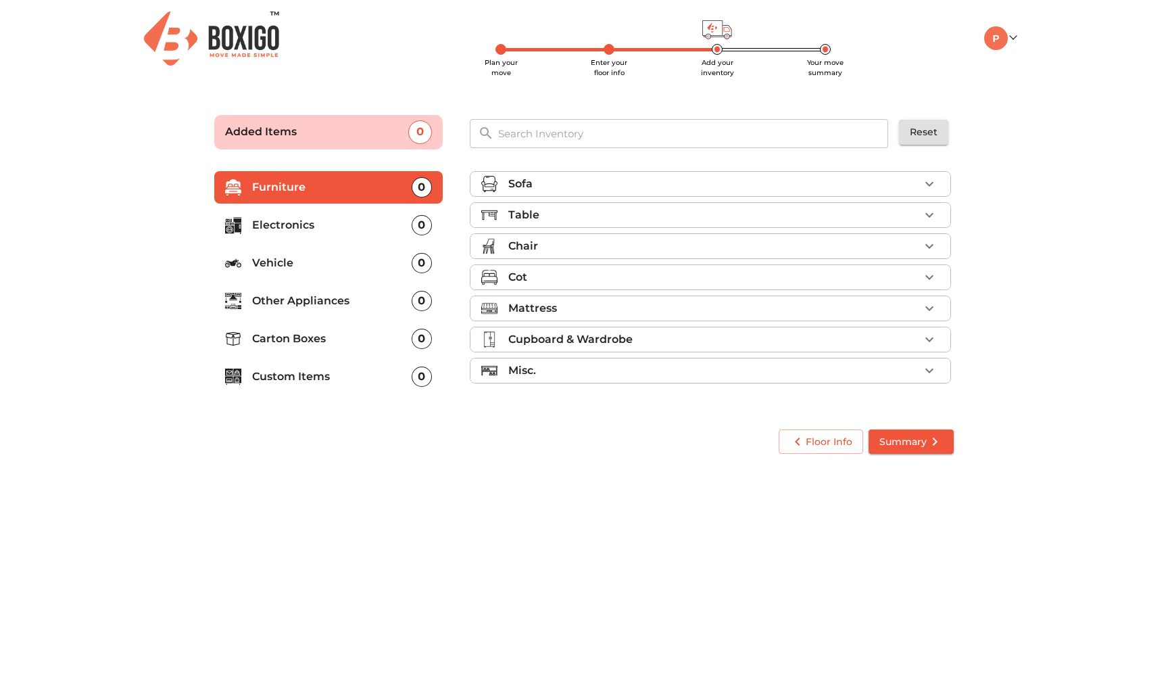
click at [674, 181] on div "Sofa" at bounding box center [713, 184] width 411 height 16
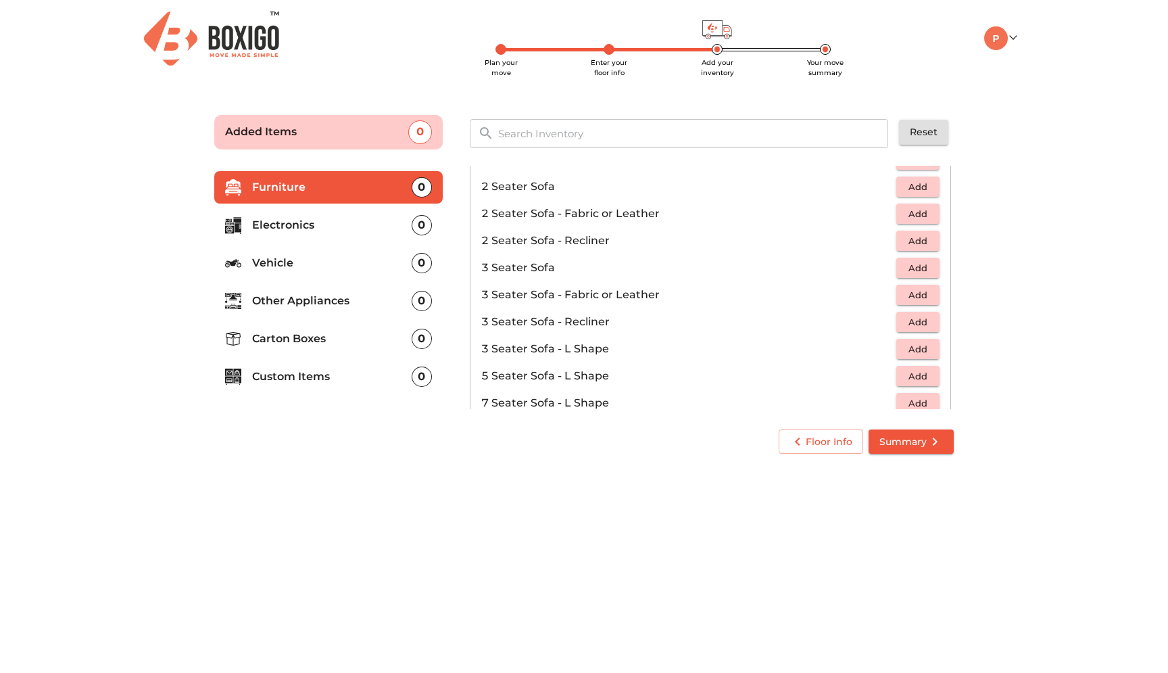
scroll to position [109, 0]
click at [922, 295] on span "Add" at bounding box center [918, 297] width 30 height 16
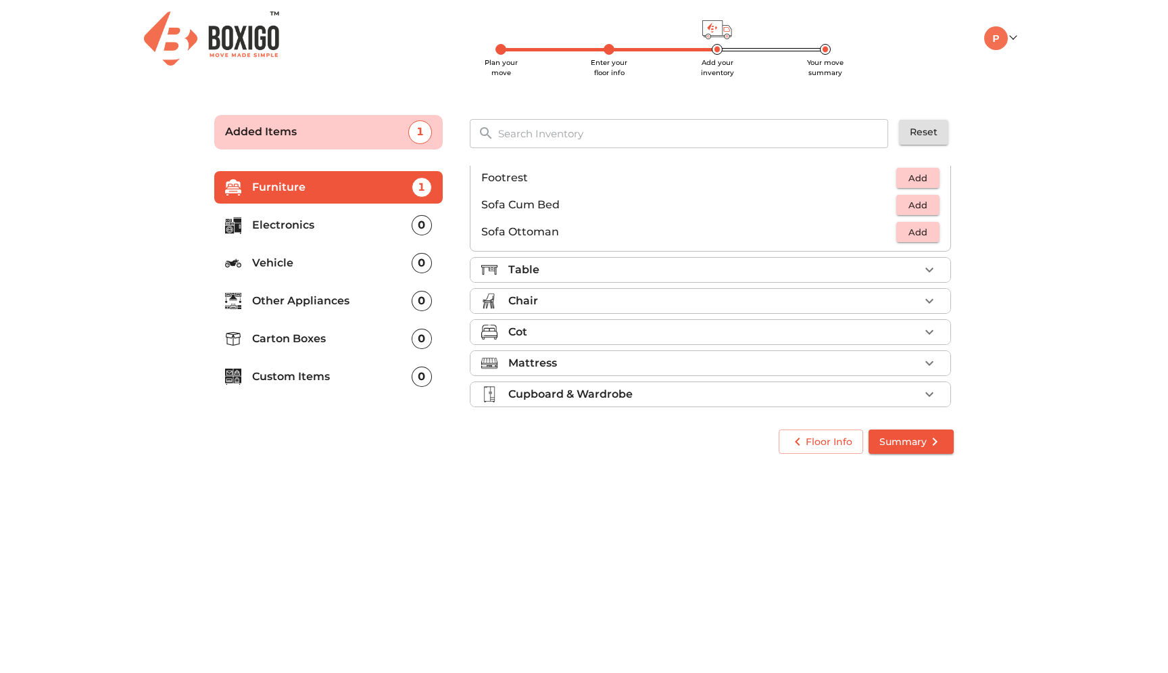
scroll to position [367, 0]
click at [621, 260] on div "Table" at bounding box center [713, 265] width 411 height 16
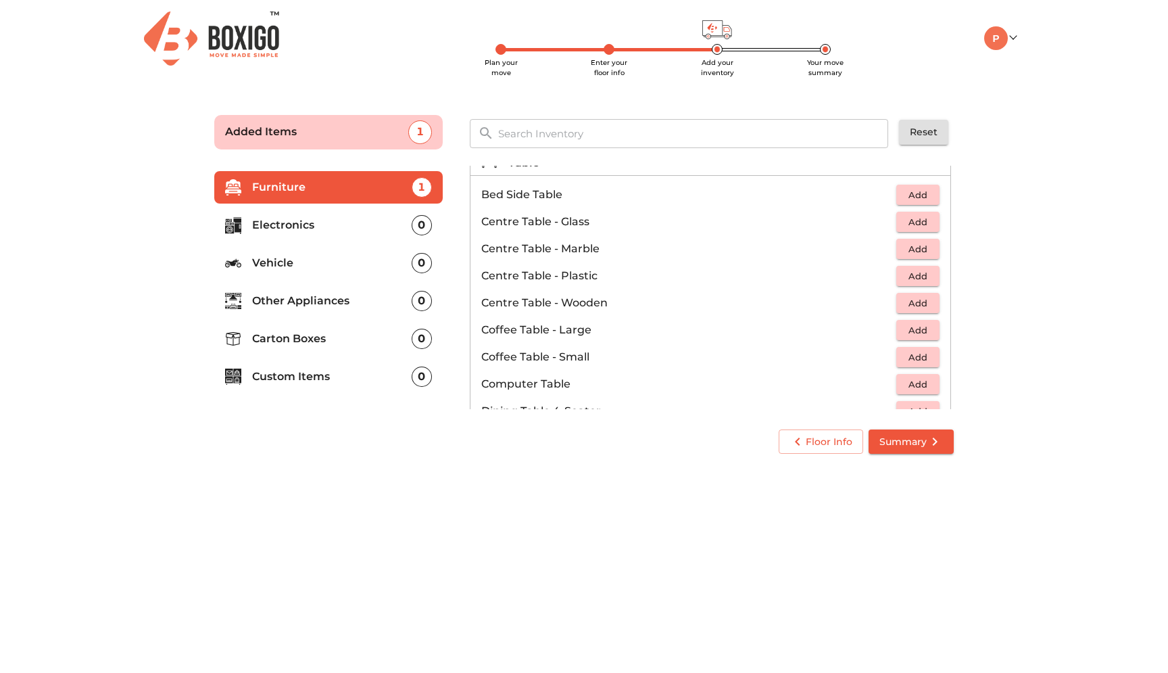
scroll to position [39, 0]
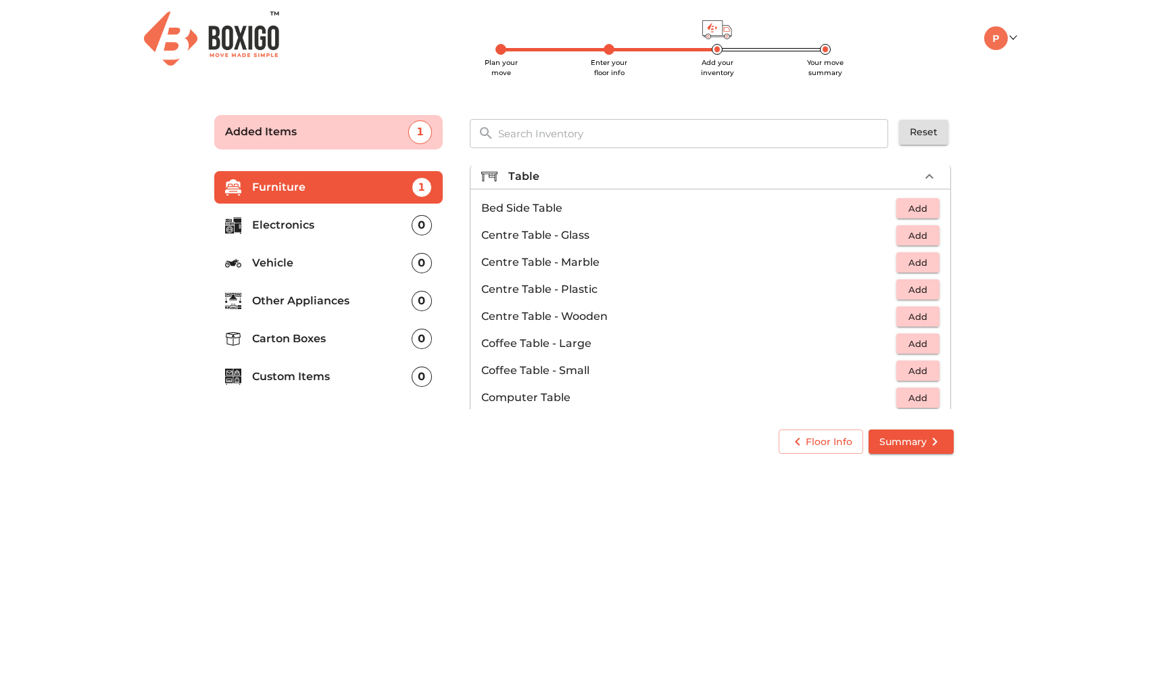
click at [924, 316] on span "Add" at bounding box center [918, 317] width 30 height 16
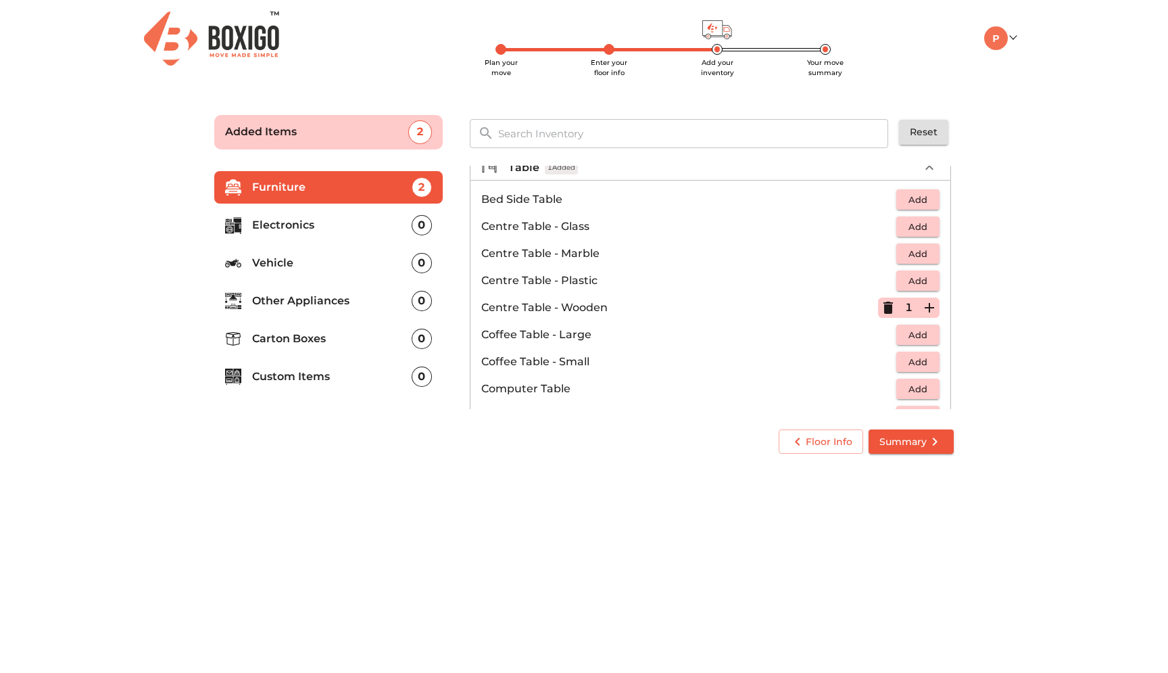
scroll to position [57, 0]
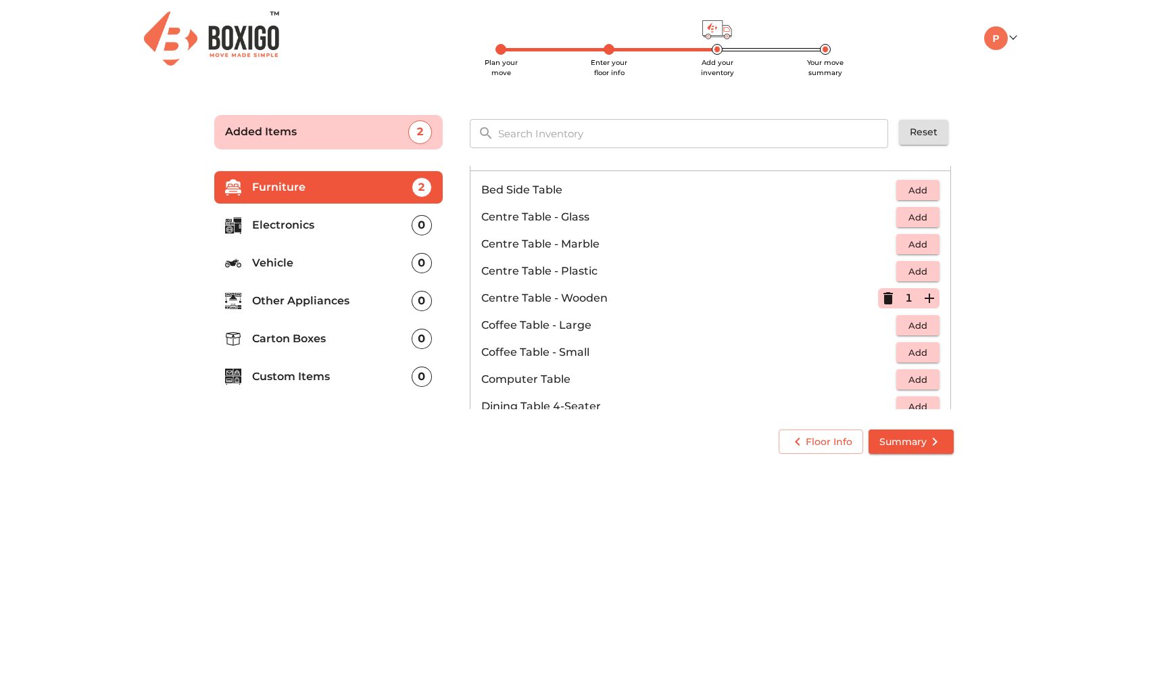
click at [889, 296] on icon "button" at bounding box center [888, 298] width 9 height 12
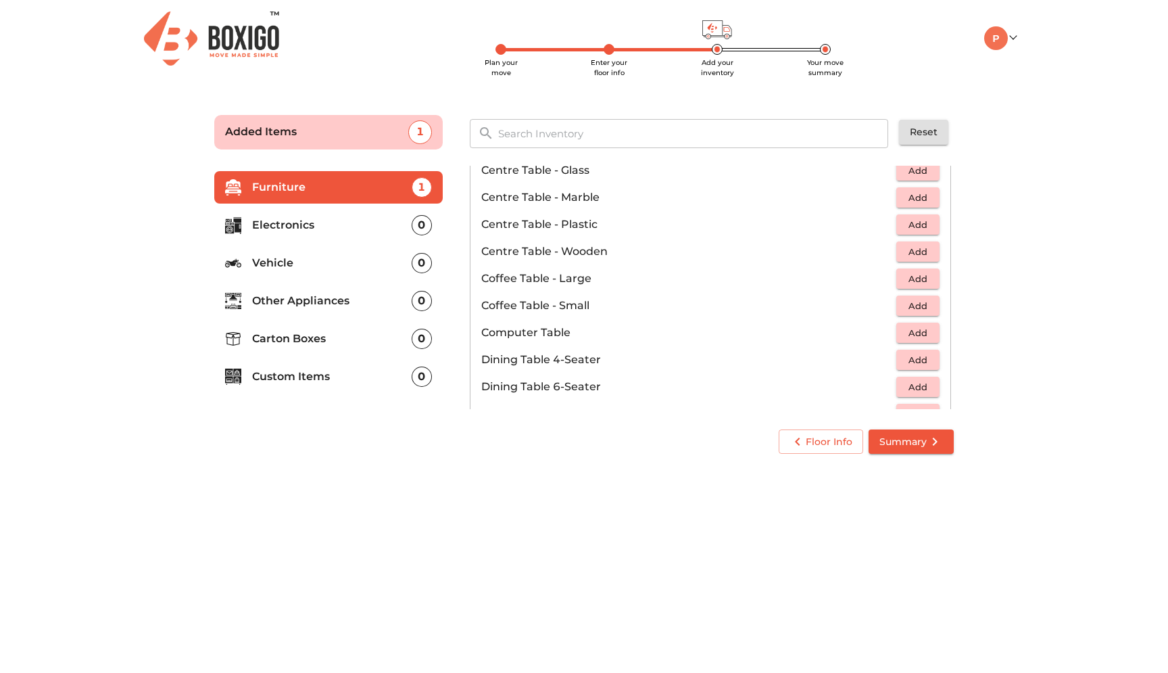
click at [919, 306] on span "Add" at bounding box center [918, 306] width 30 height 16
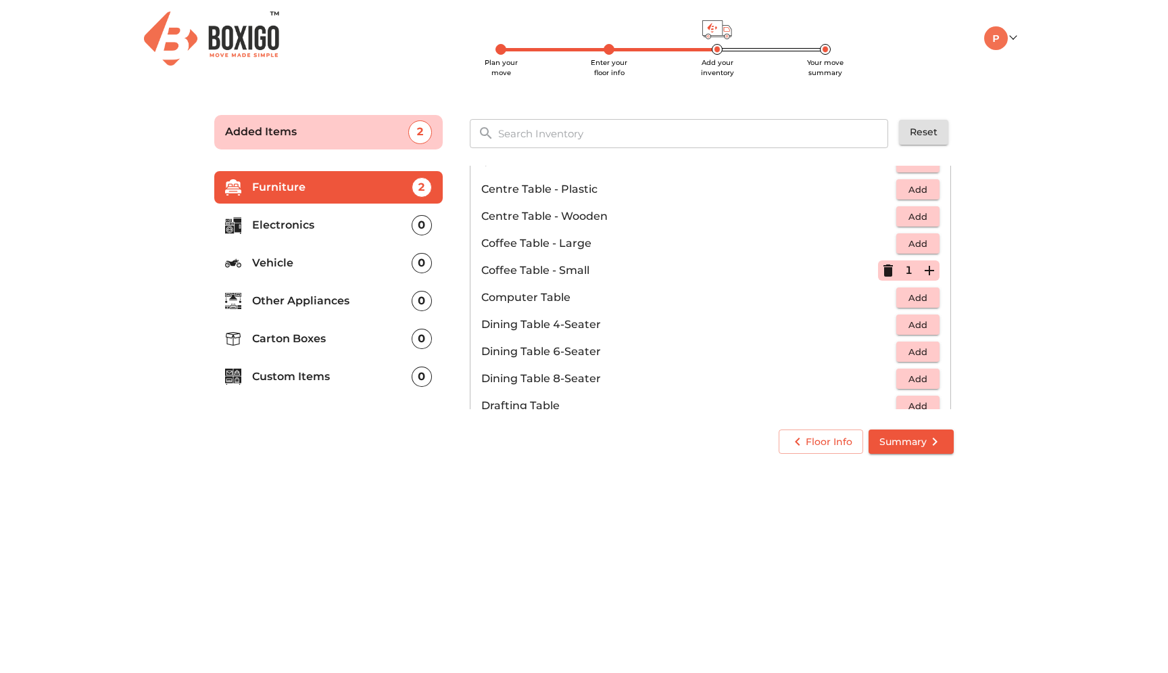
click at [918, 214] on span "Add" at bounding box center [918, 217] width 30 height 16
click at [892, 268] on icon "button" at bounding box center [888, 270] width 9 height 12
click at [921, 306] on button "Add" at bounding box center [917, 297] width 43 height 21
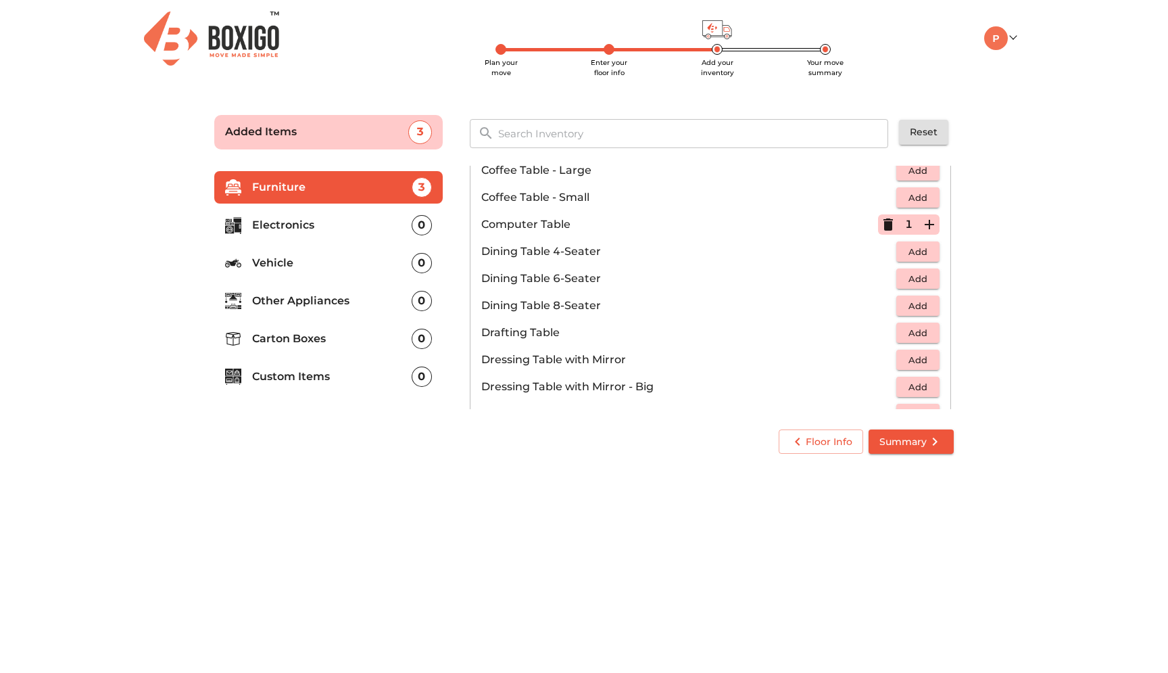
scroll to position [212, 0]
click at [919, 251] on span "Add" at bounding box center [918, 251] width 30 height 16
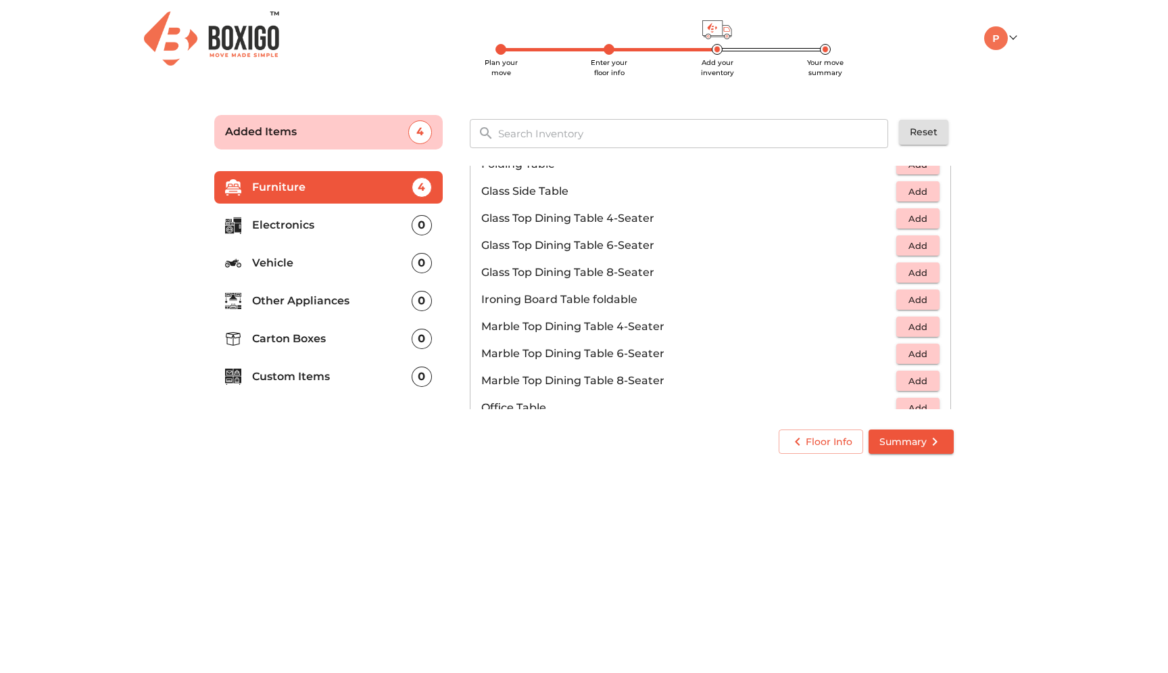
click at [915, 223] on span "Add" at bounding box center [918, 219] width 30 height 16
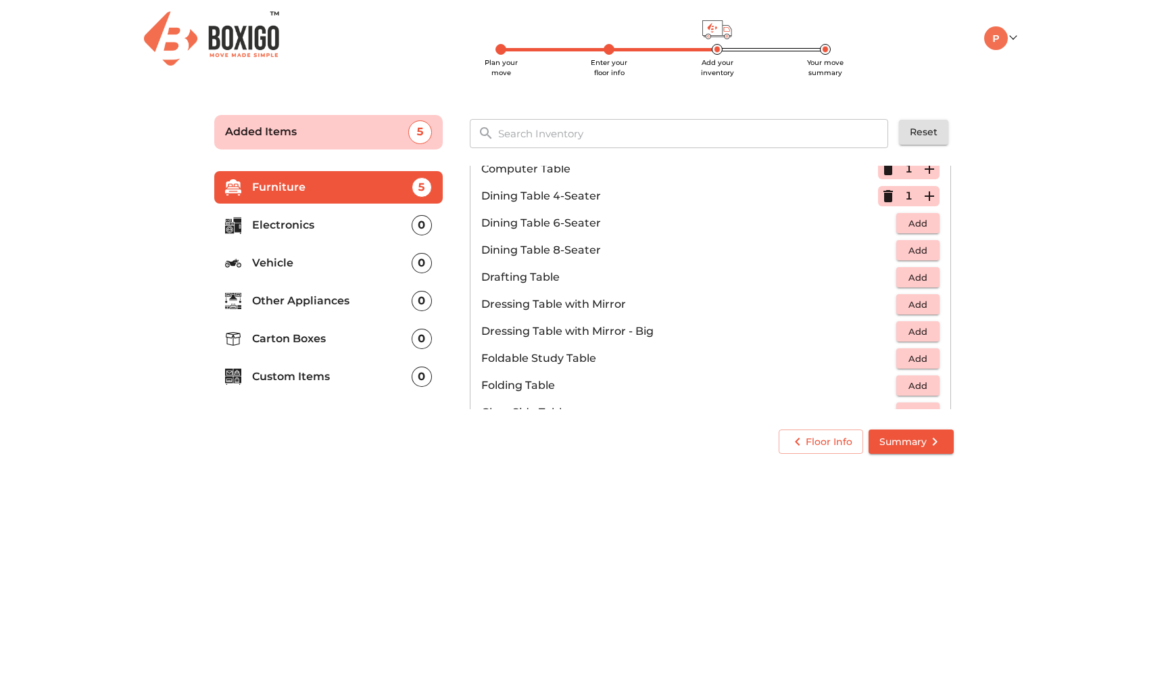
scroll to position [210, 0]
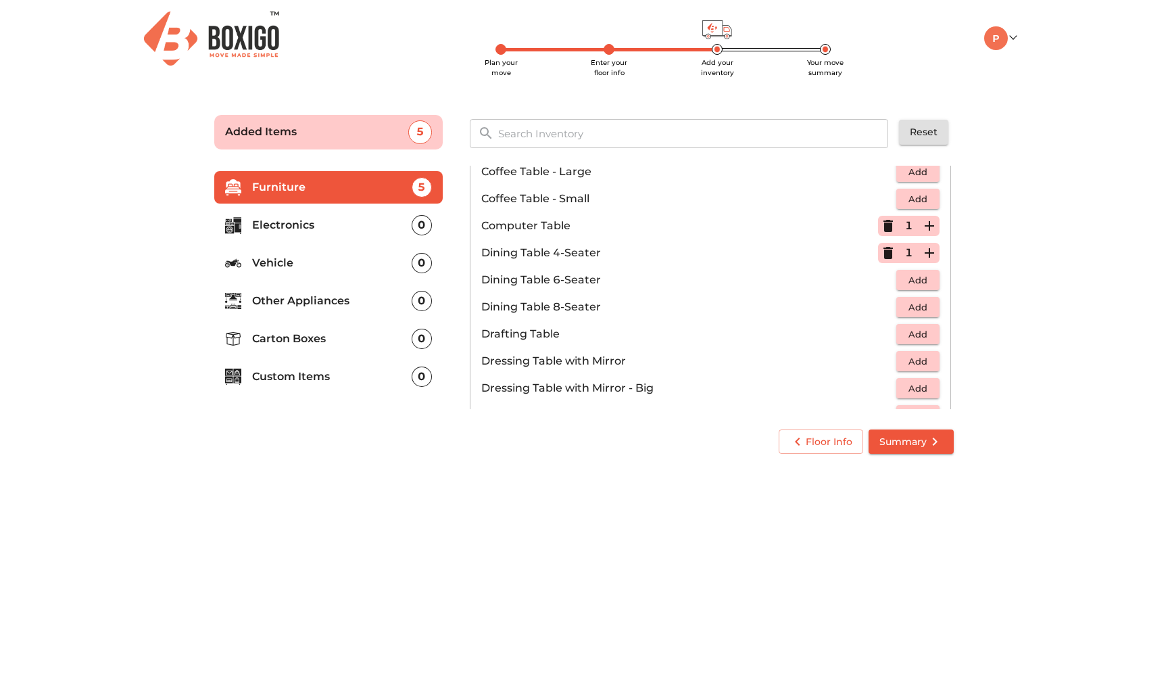
click at [892, 257] on icon "button" at bounding box center [888, 253] width 9 height 12
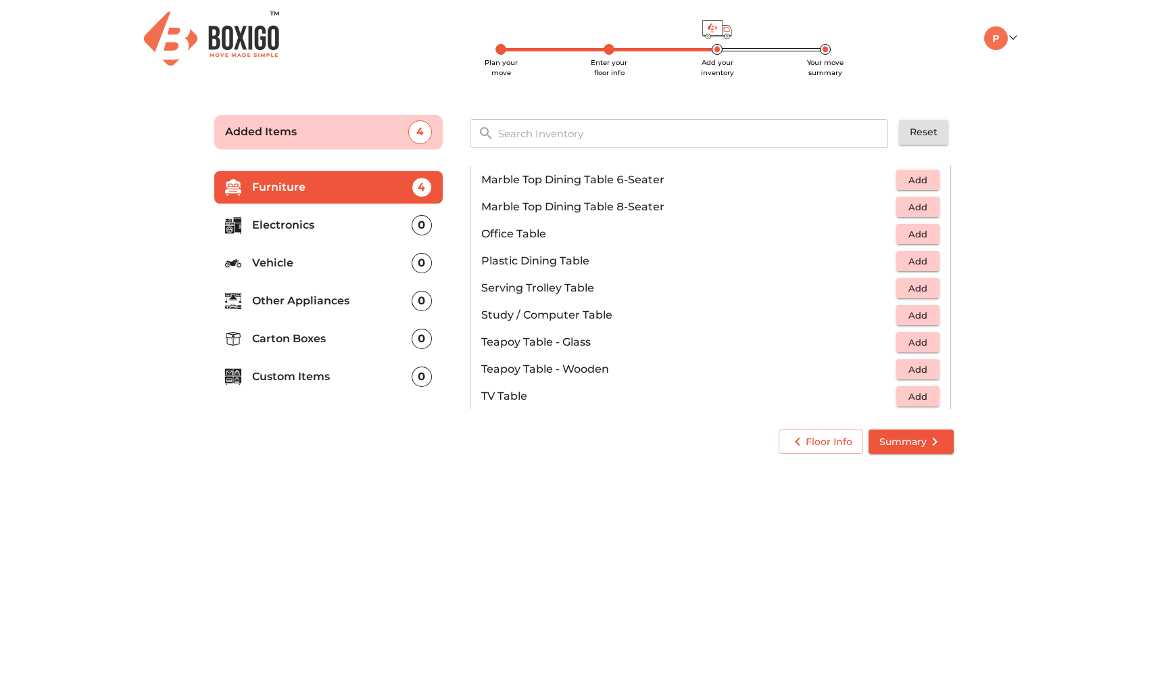
scroll to position [686, 0]
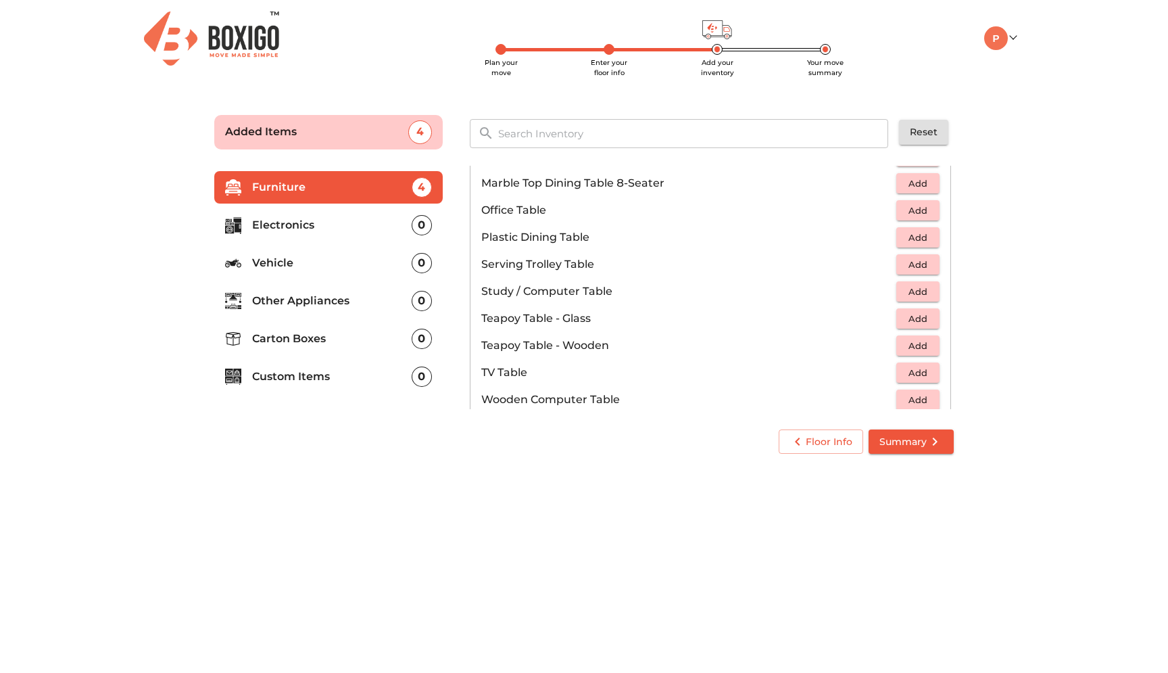
click at [917, 209] on span "Add" at bounding box center [918, 211] width 30 height 16
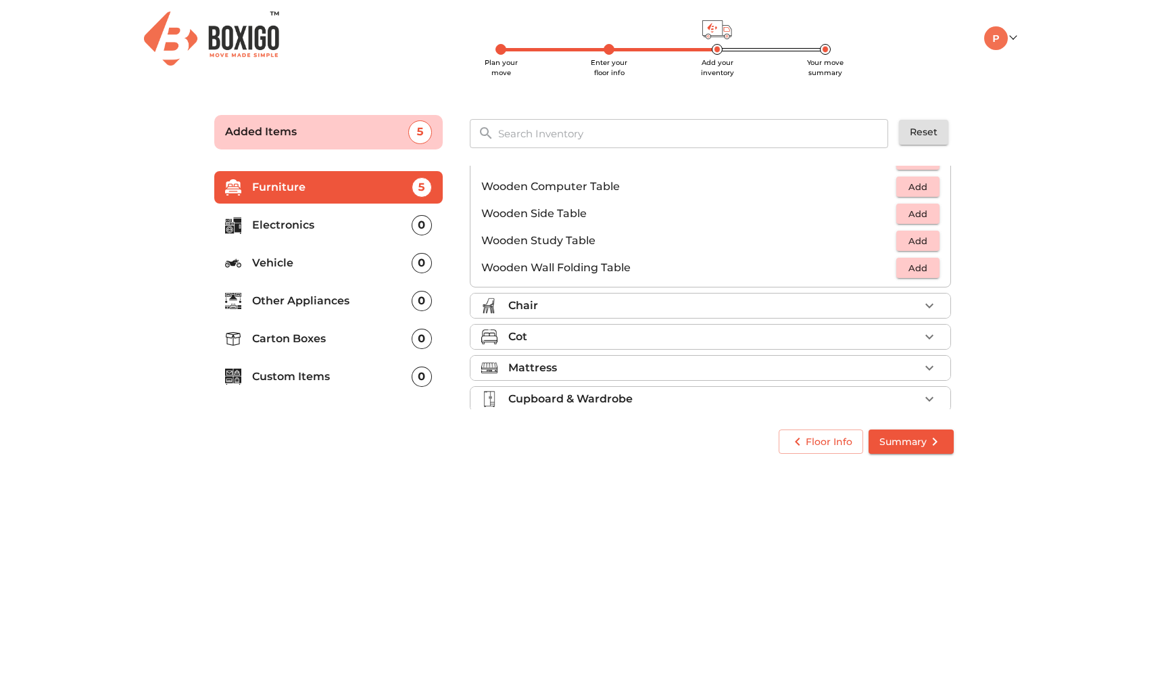
scroll to position [943, 0]
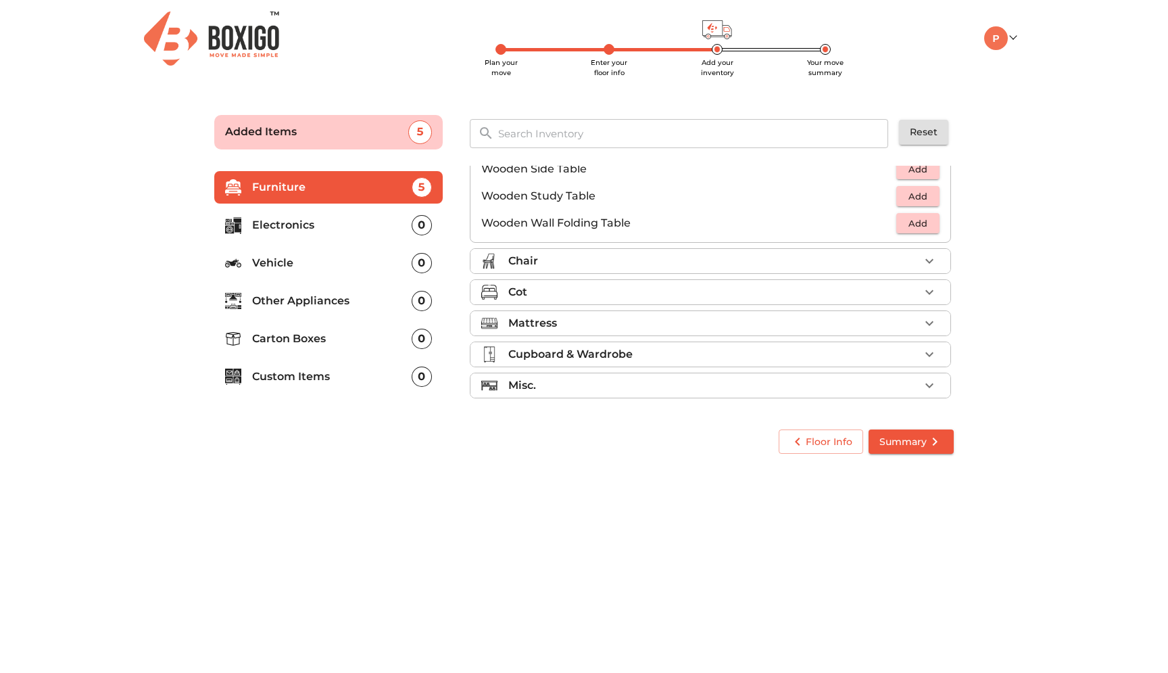
click at [874, 266] on div "Chair" at bounding box center [713, 261] width 411 height 16
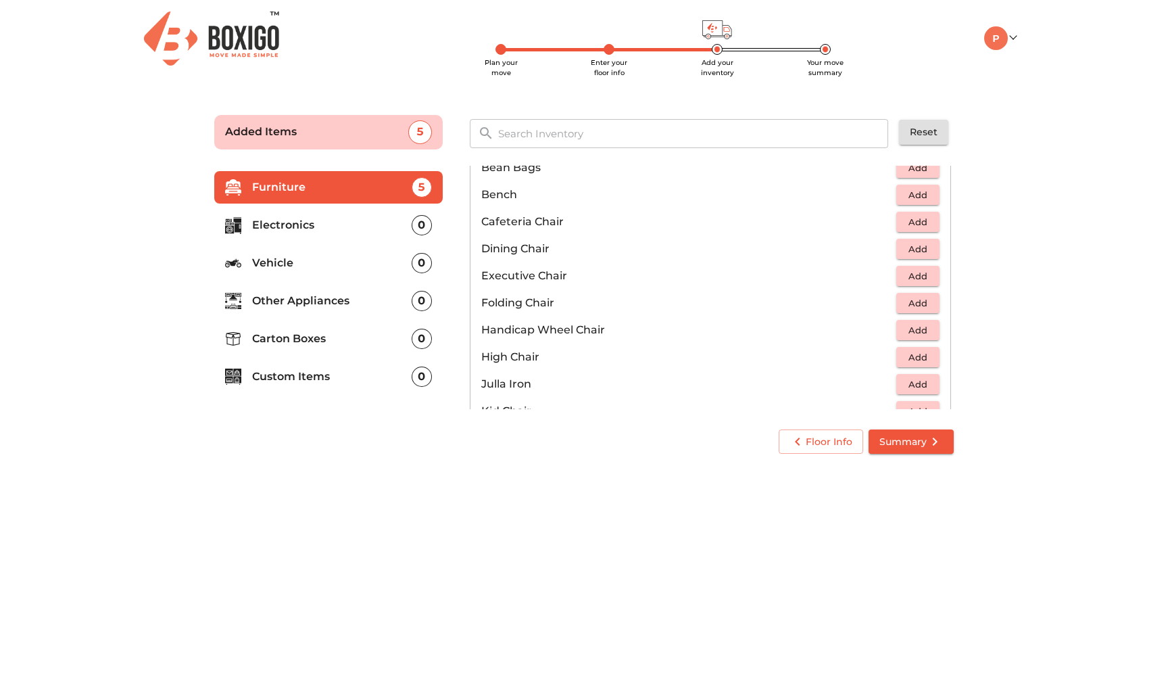
scroll to position [211, 0]
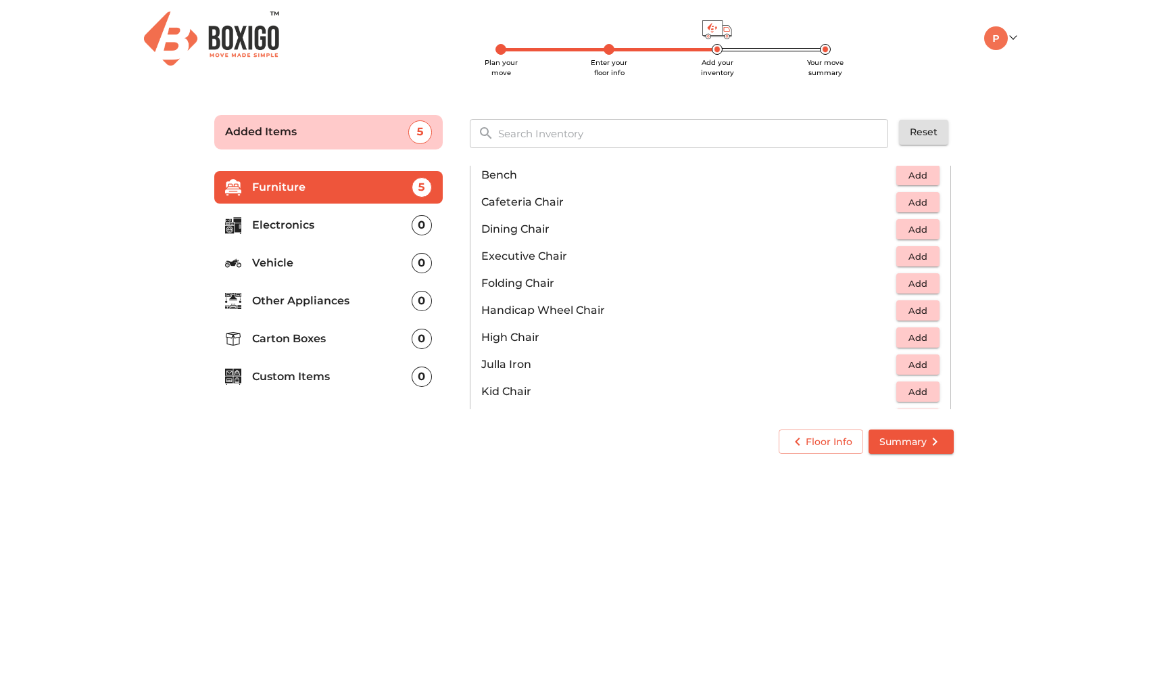
click at [909, 233] on span "Add" at bounding box center [918, 230] width 30 height 16
click at [924, 231] on icon "button" at bounding box center [929, 229] width 16 height 16
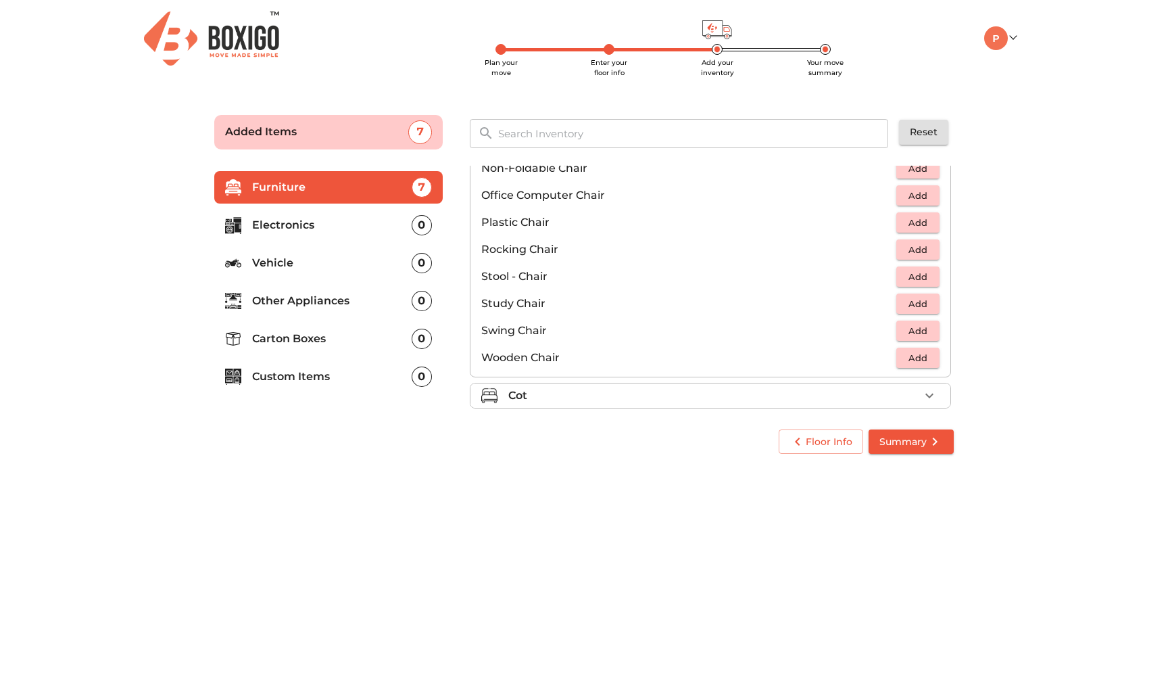
click at [913, 198] on span "Add" at bounding box center [918, 196] width 30 height 16
click at [931, 195] on icon "button" at bounding box center [929, 195] width 9 height 9
click at [905, 197] on span "Add" at bounding box center [918, 195] width 30 height 16
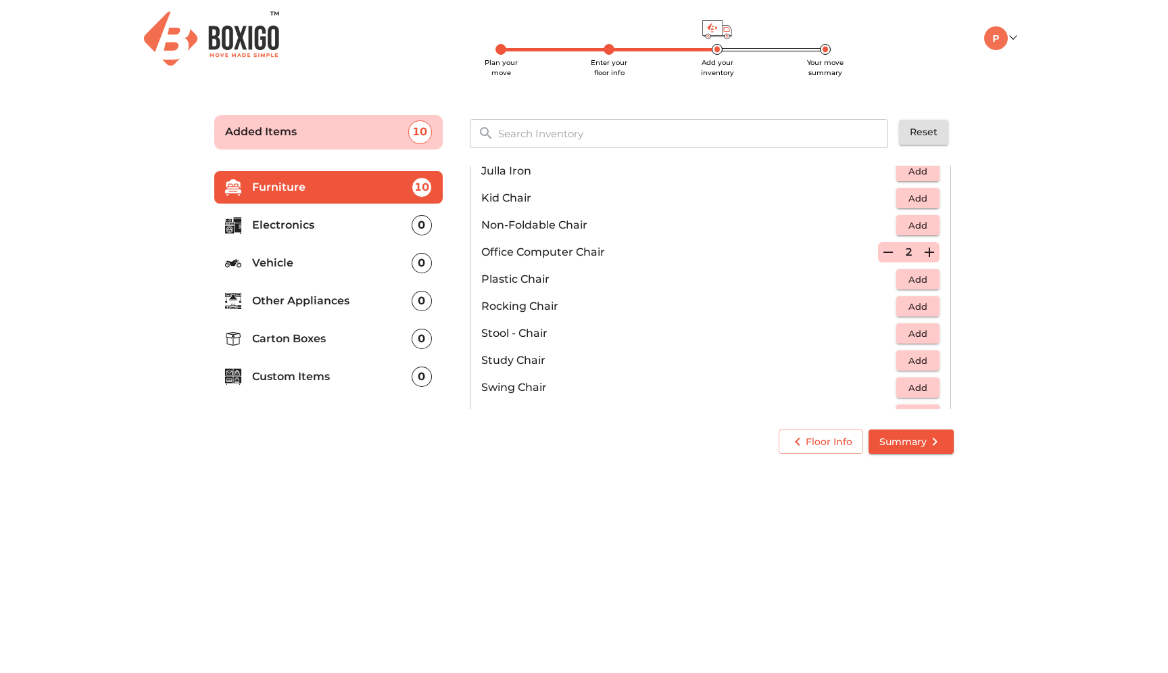
scroll to position [423, 0]
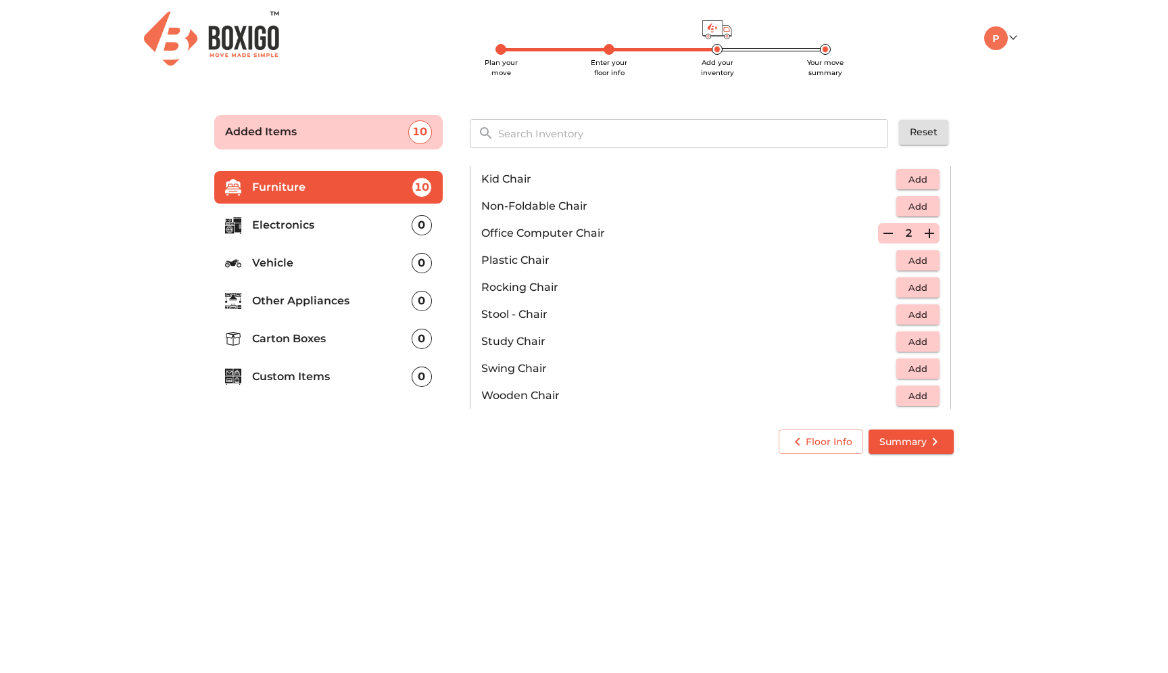
click at [894, 233] on icon "button" at bounding box center [888, 233] width 16 height 16
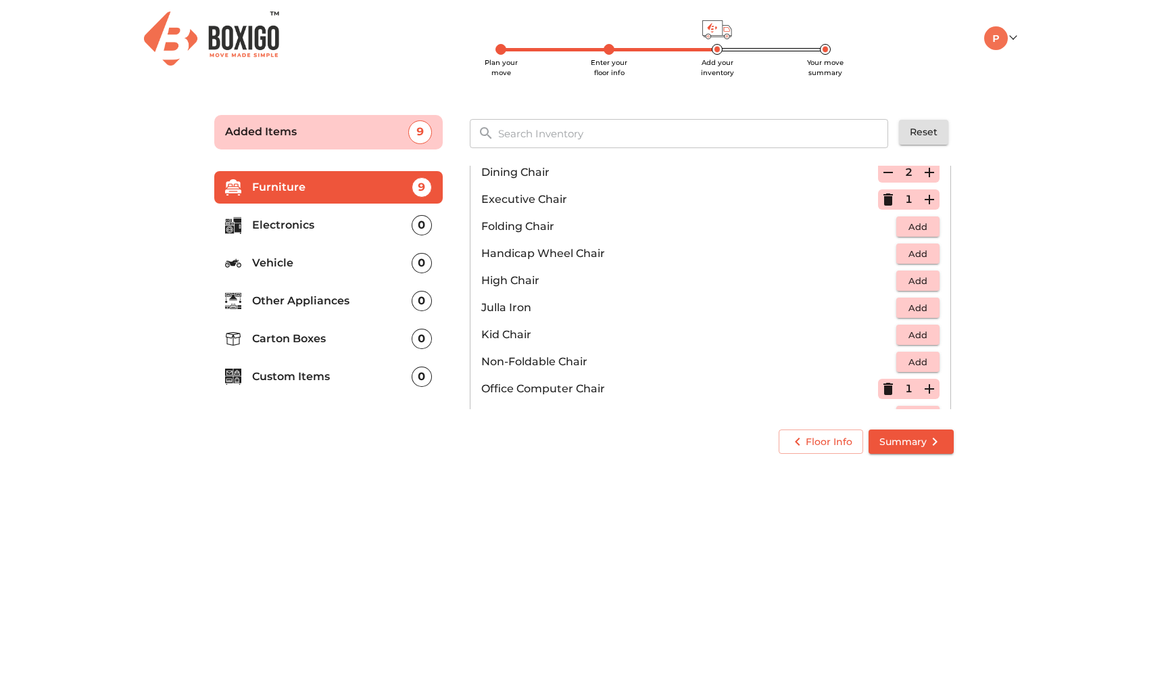
scroll to position [255, 0]
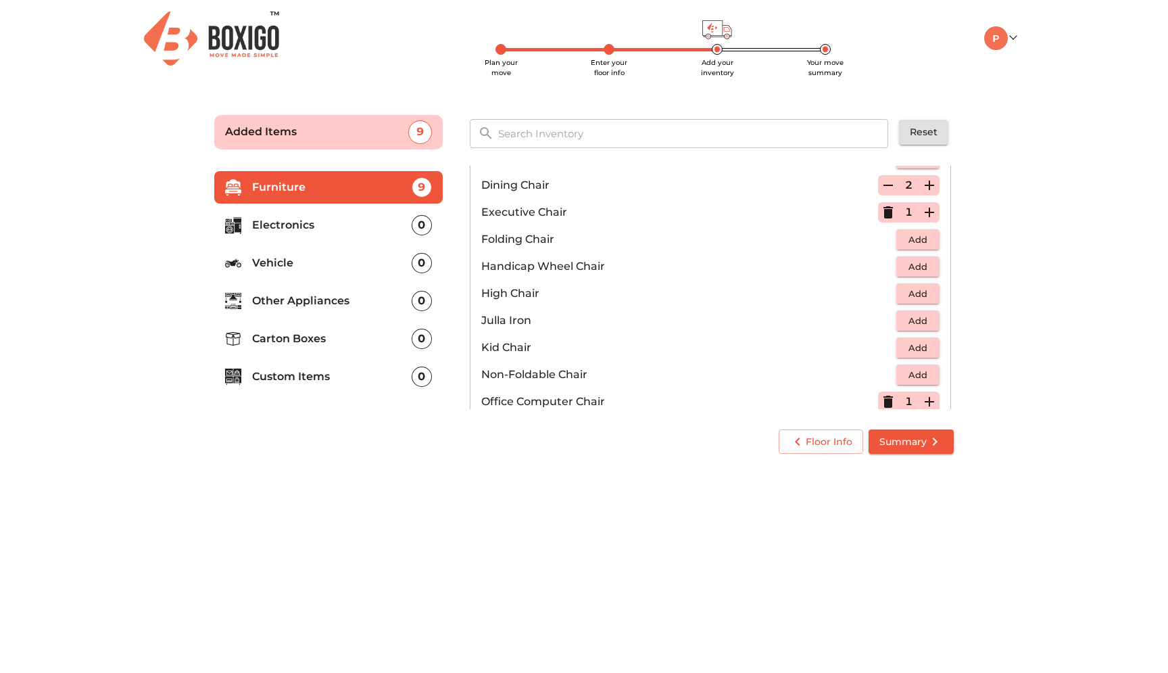
click at [926, 215] on icon "button" at bounding box center [929, 212] width 16 height 16
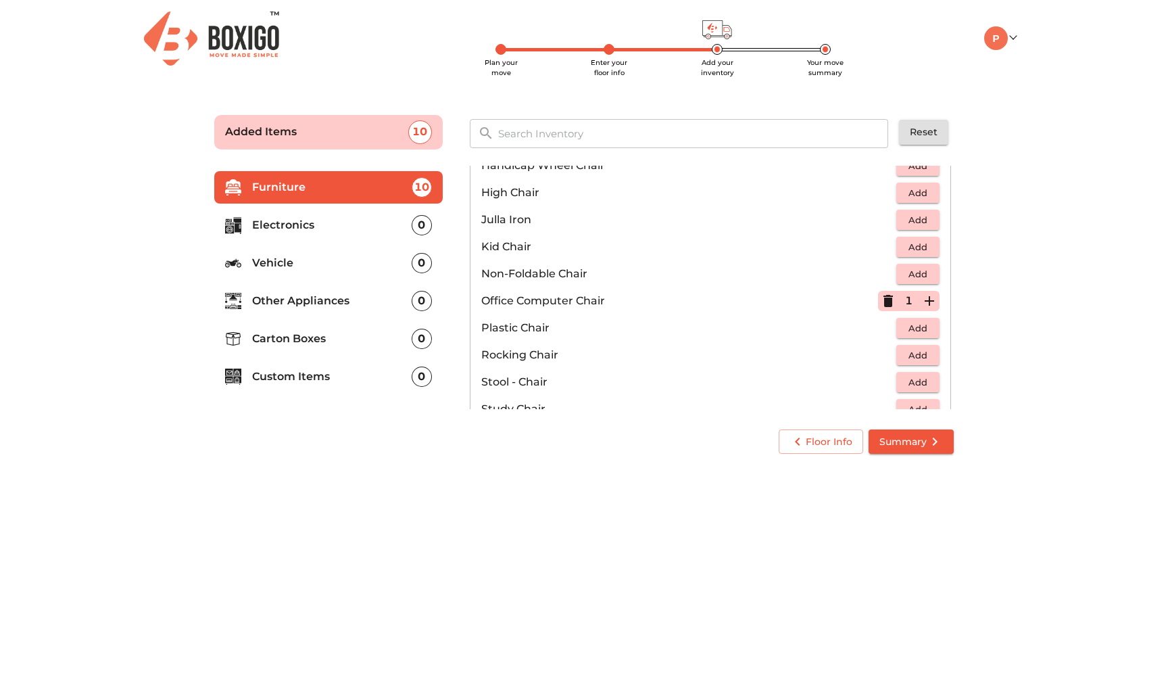
scroll to position [360, 0]
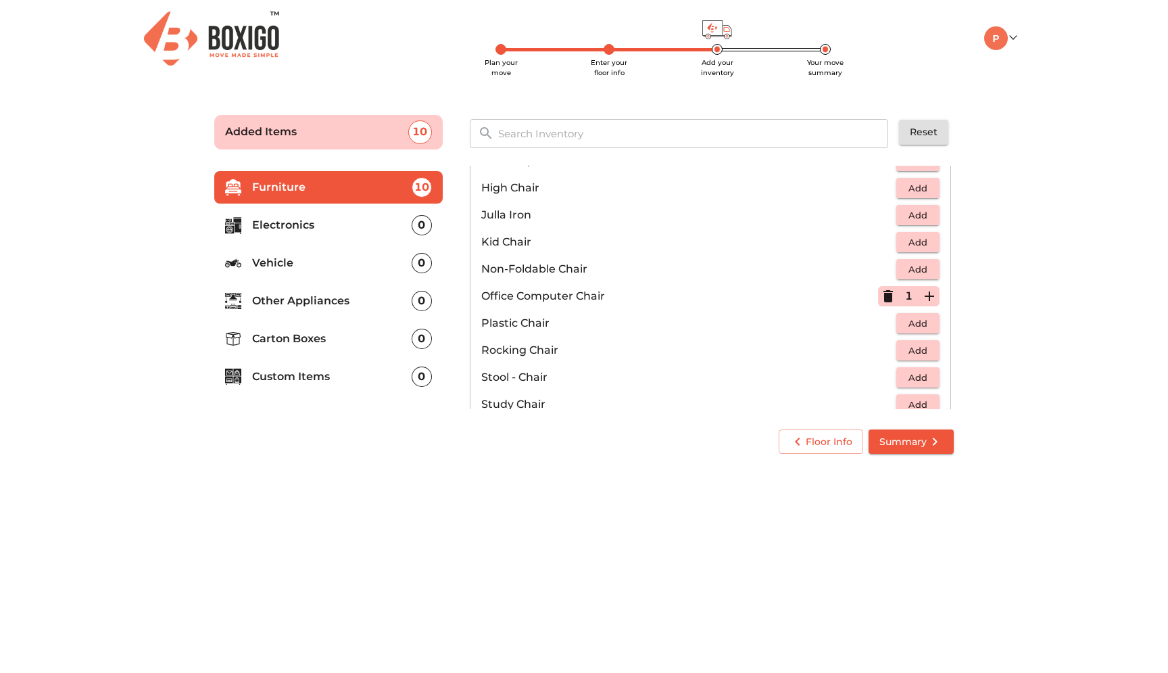
click at [928, 297] on icon "button" at bounding box center [929, 295] width 9 height 9
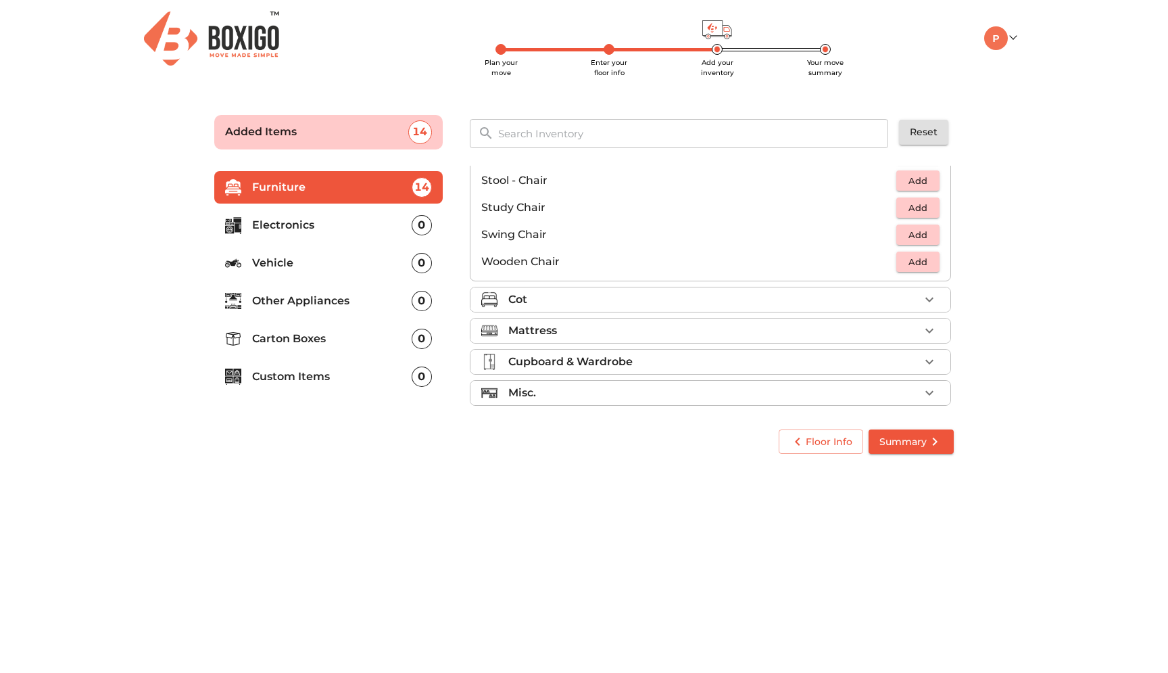
scroll to position [565, 0]
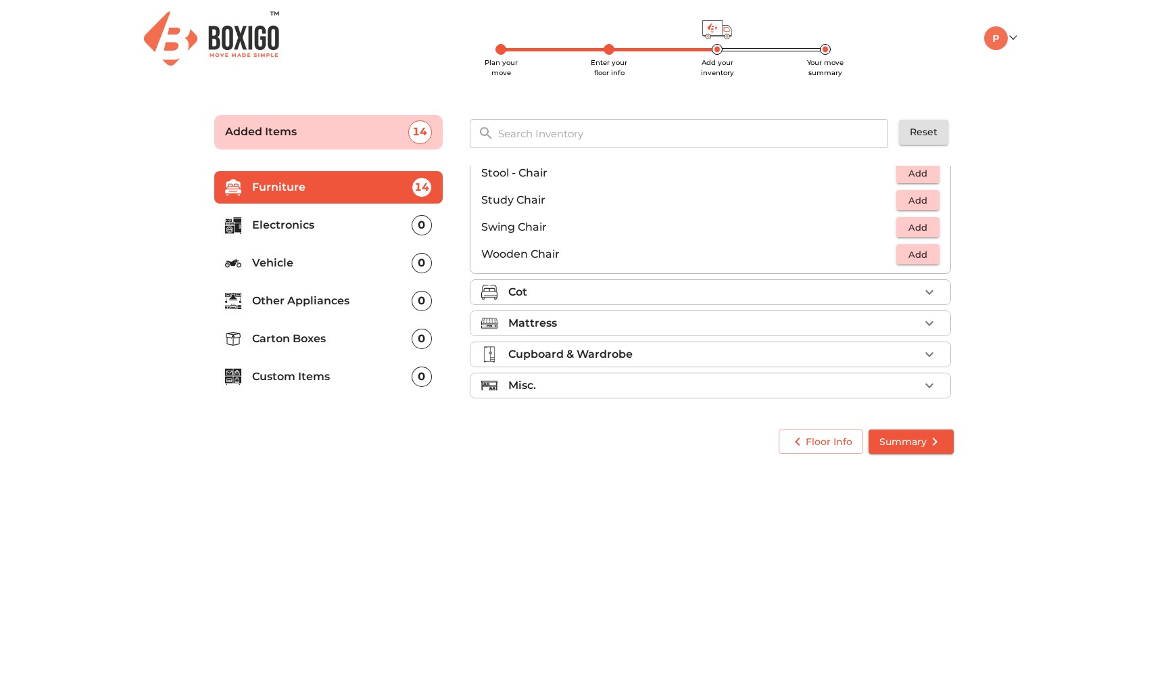
click at [770, 294] on div "Cot" at bounding box center [713, 292] width 411 height 16
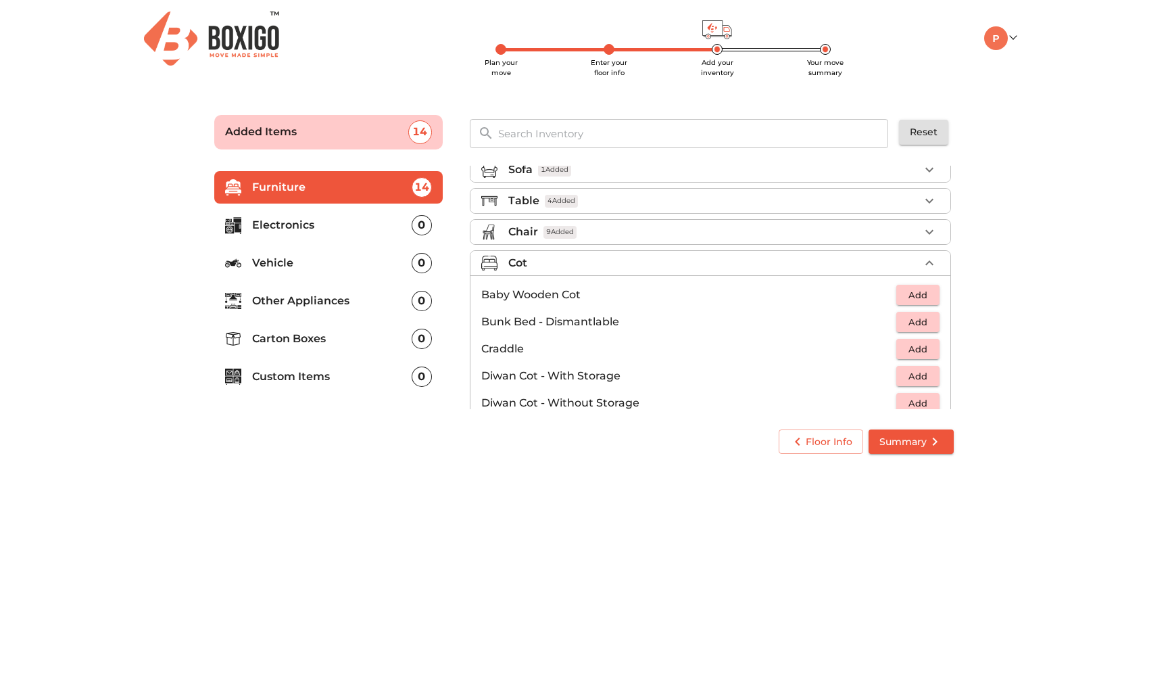
scroll to position [17, 0]
click at [736, 207] on li "Table 4 Added" at bounding box center [711, 198] width 480 height 24
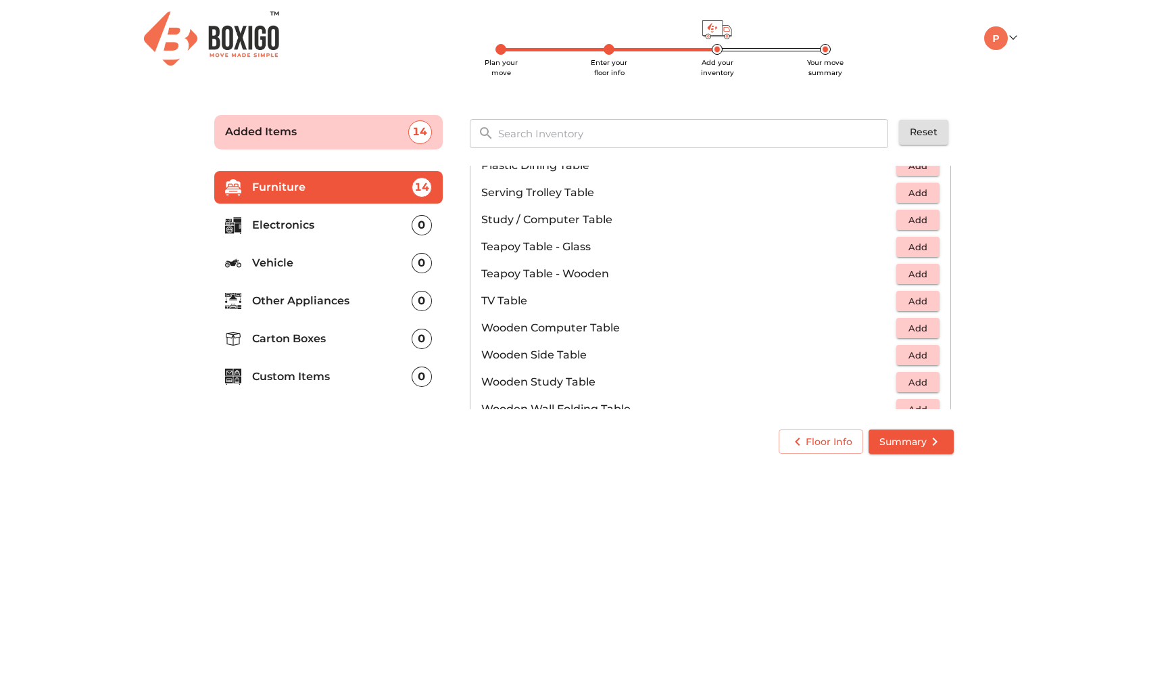
scroll to position [943, 0]
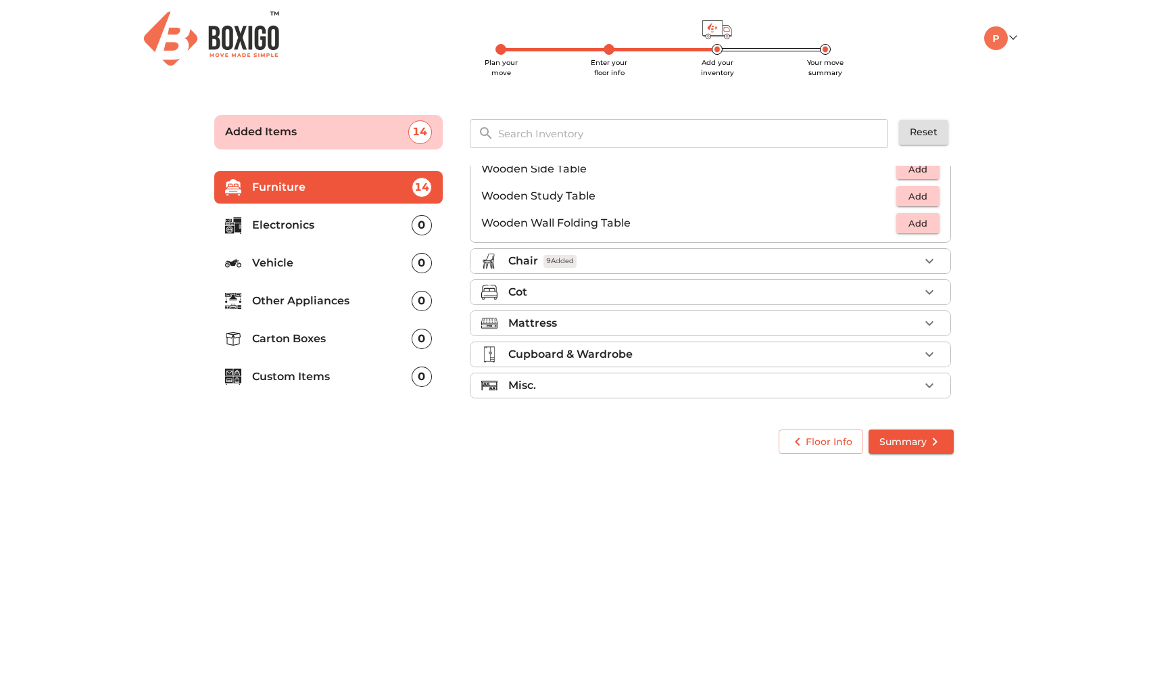
click at [780, 268] on div "Chair 9 Added" at bounding box center [713, 261] width 411 height 16
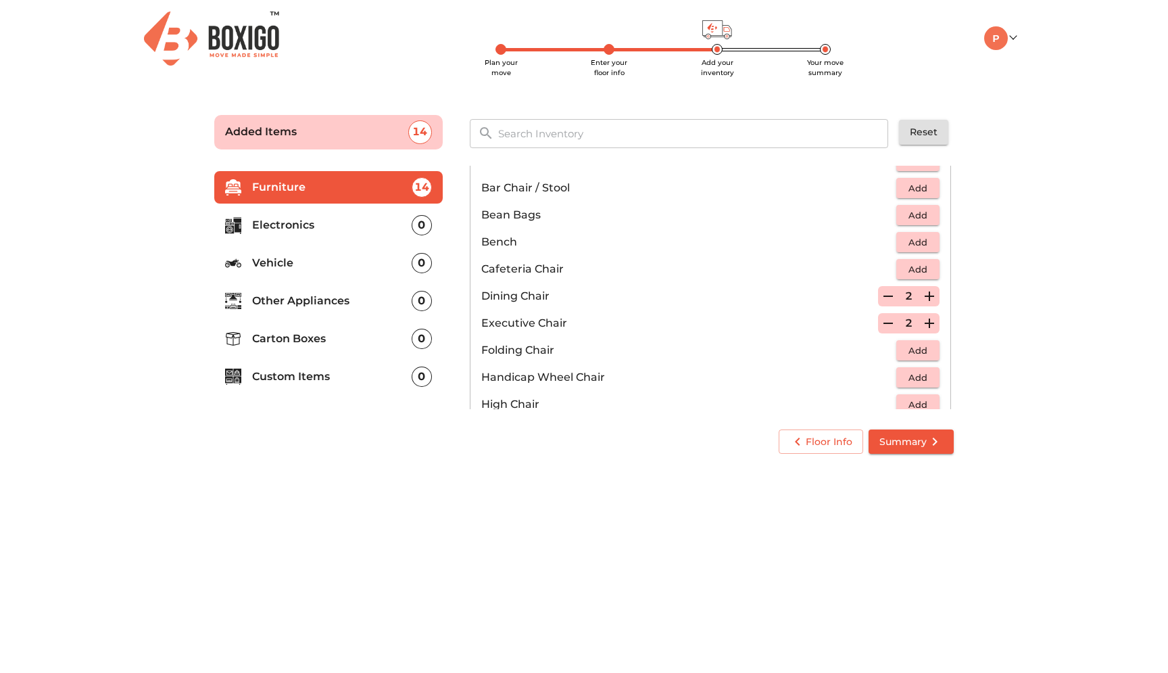
scroll to position [145, 0]
click at [933, 324] on icon "button" at bounding box center [929, 322] width 16 height 16
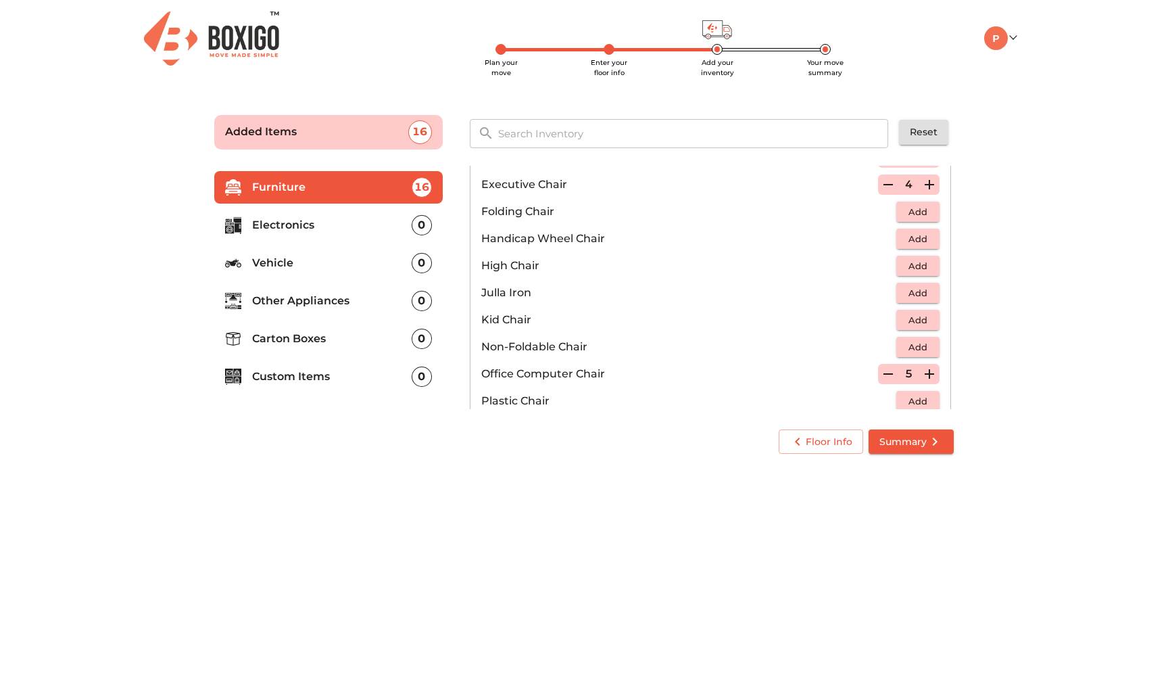
click at [930, 189] on icon "button" at bounding box center [929, 184] width 9 height 9
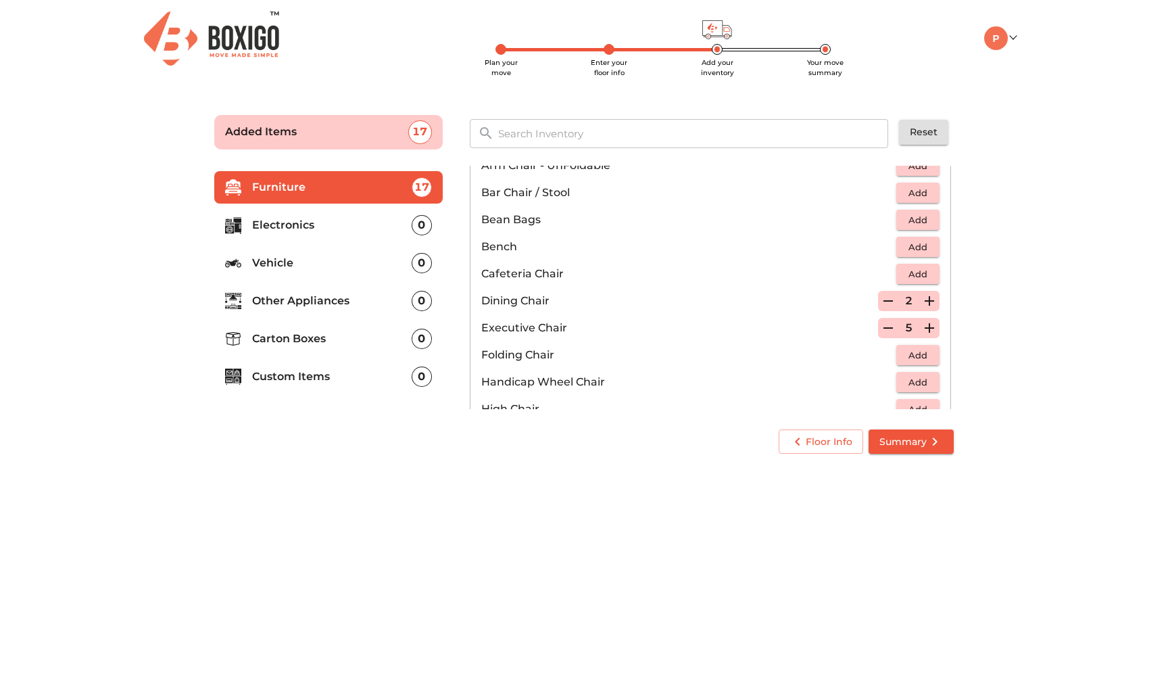
scroll to position [0, 0]
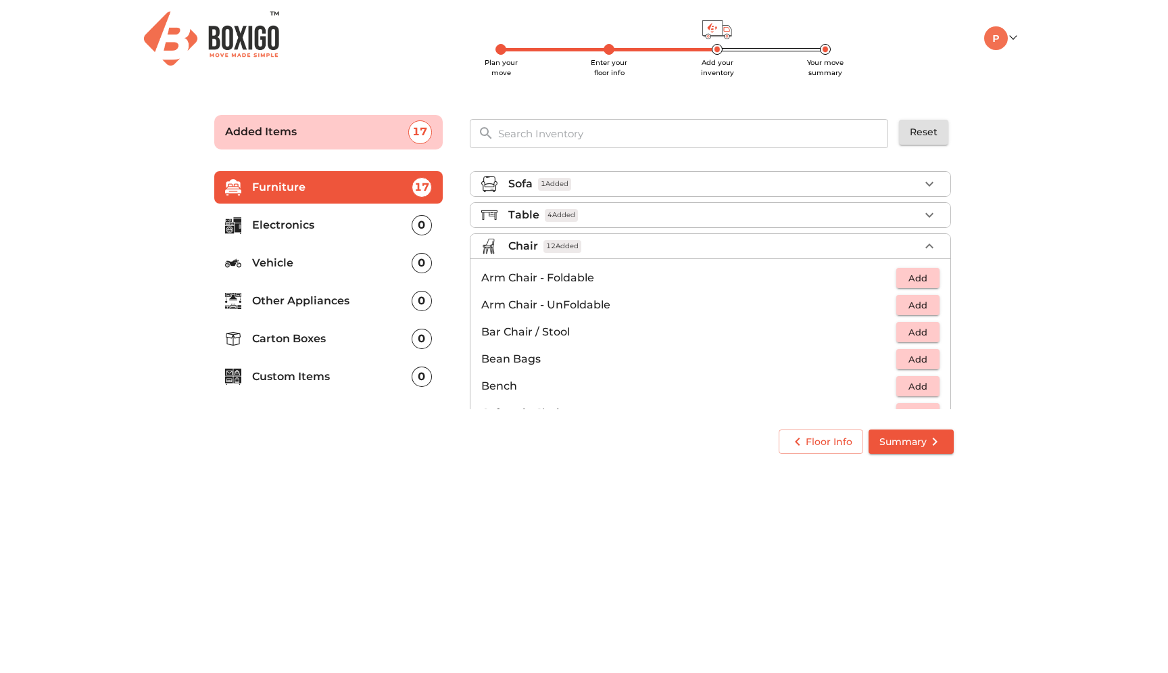
click at [714, 245] on div "Chair 12 Added" at bounding box center [713, 246] width 411 height 16
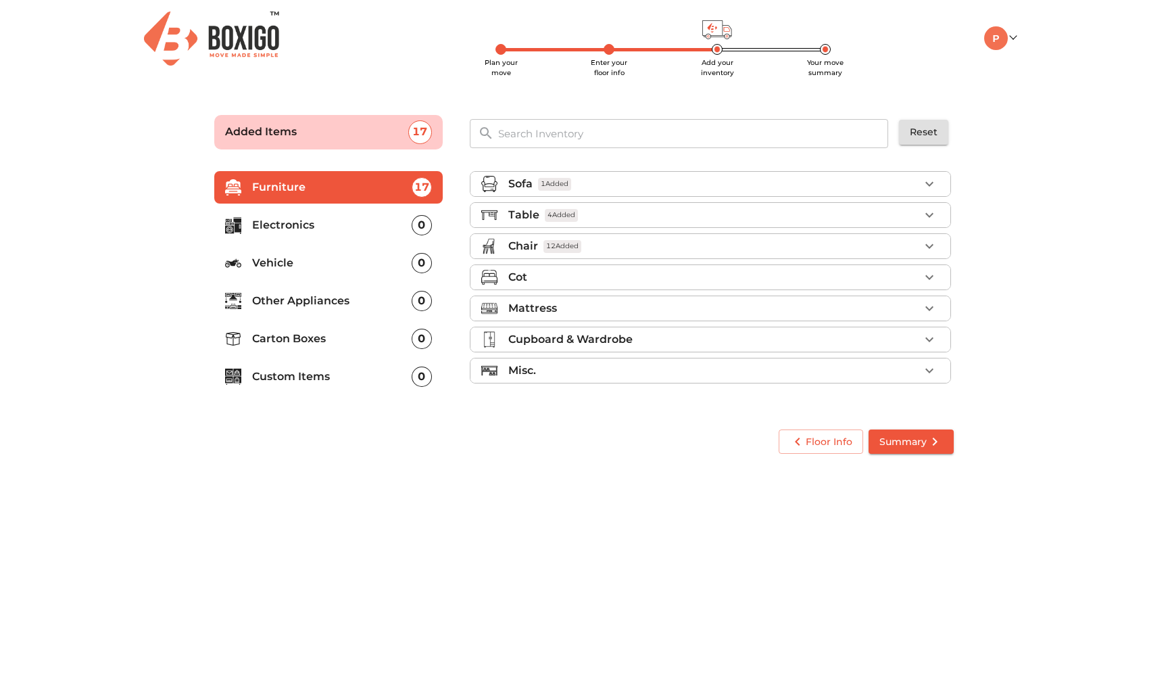
click at [652, 218] on div "Table 4 Added" at bounding box center [713, 215] width 411 height 16
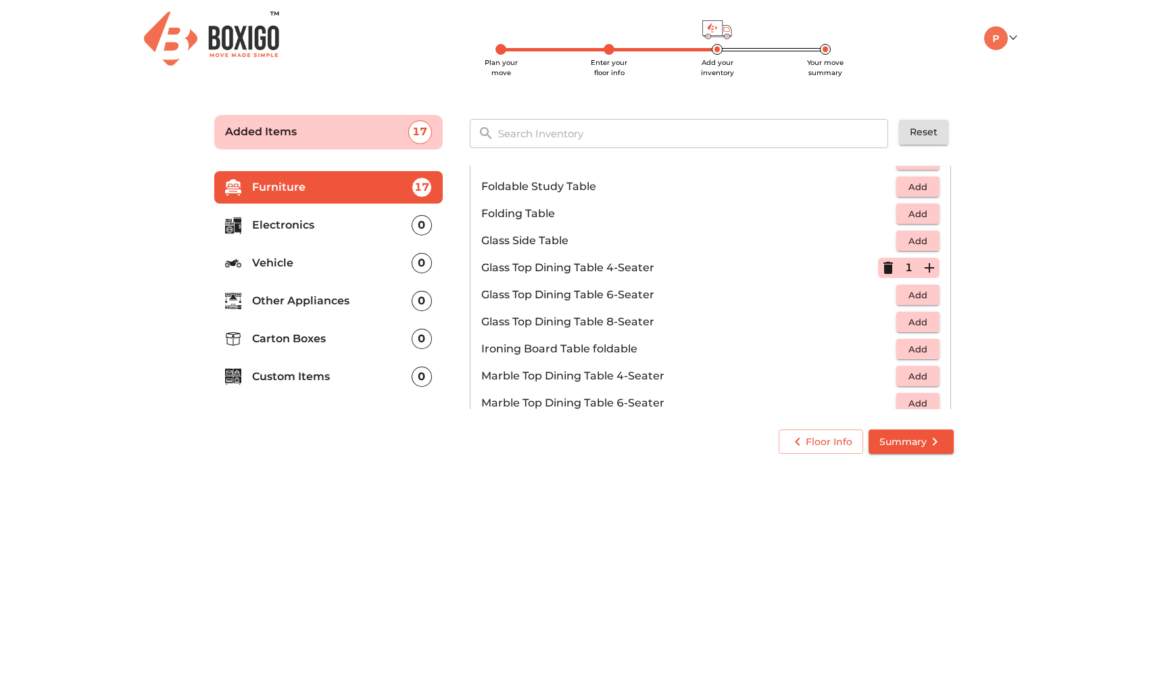
scroll to position [454, 0]
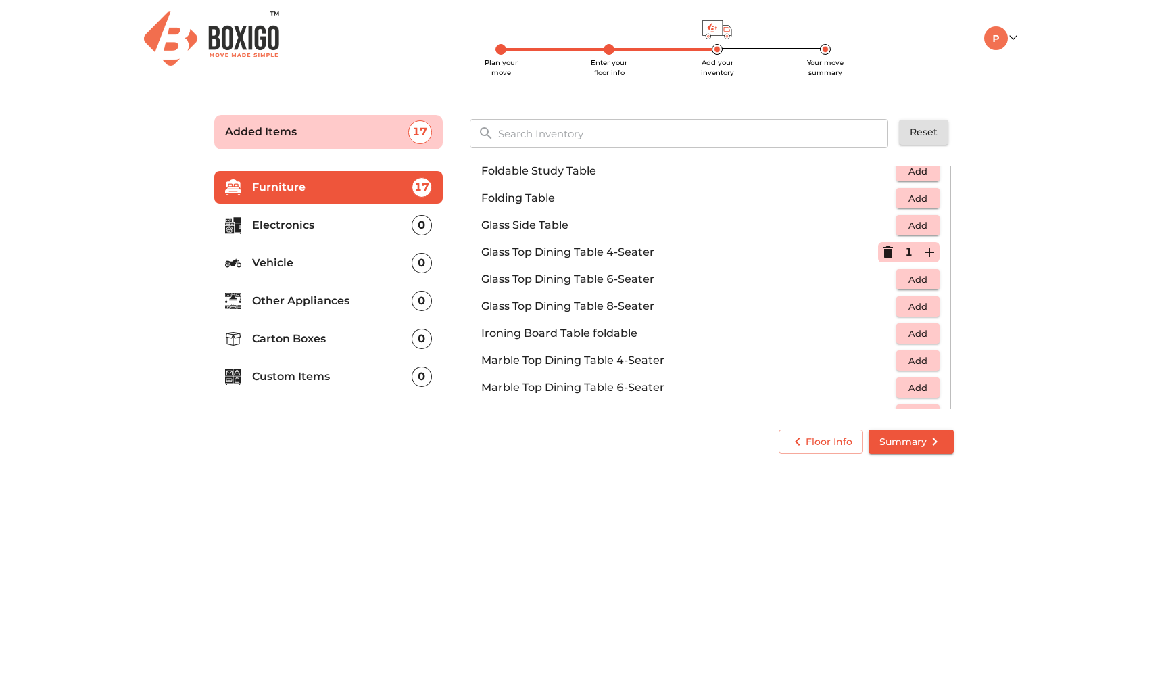
click at [929, 325] on button "Add" at bounding box center [917, 333] width 43 height 21
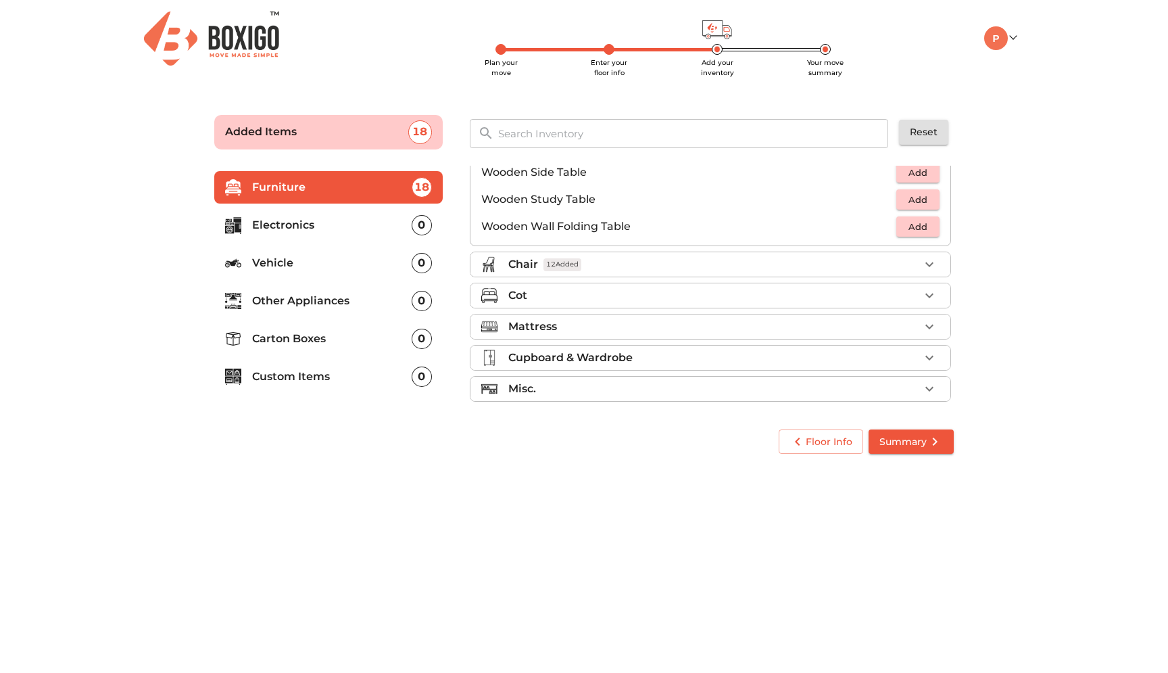
scroll to position [942, 0]
click at [746, 295] on div "Cot" at bounding box center [713, 293] width 411 height 16
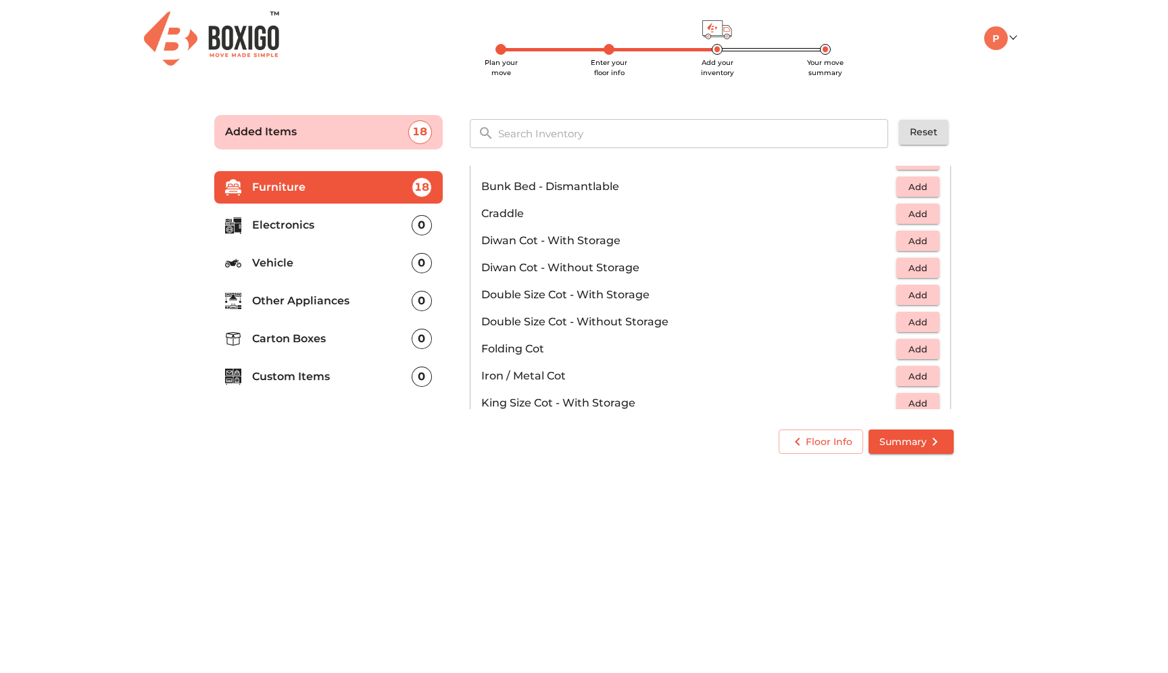
scroll to position [164, 0]
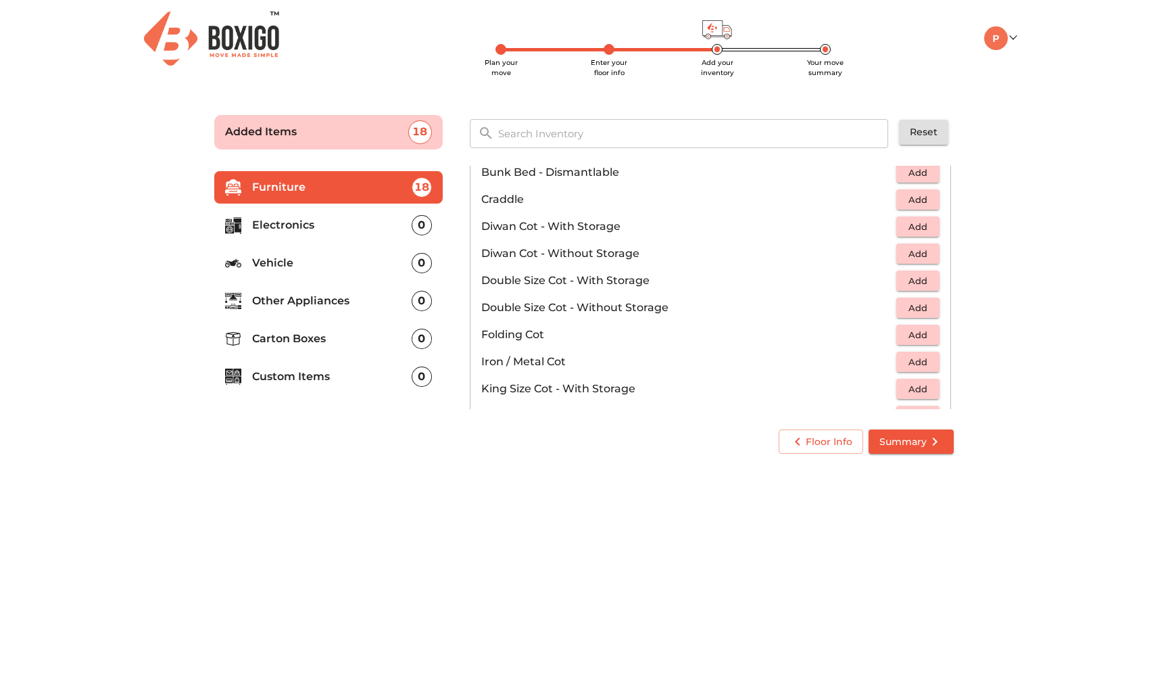
click at [929, 286] on span "Add" at bounding box center [918, 281] width 30 height 16
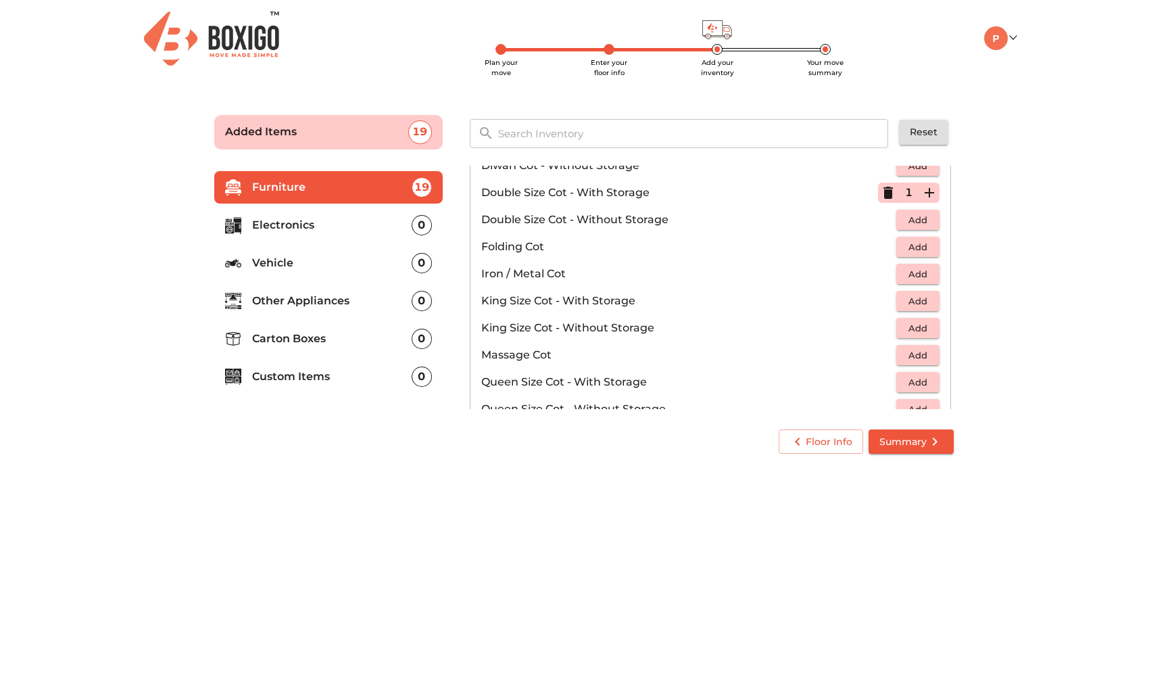
scroll to position [255, 0]
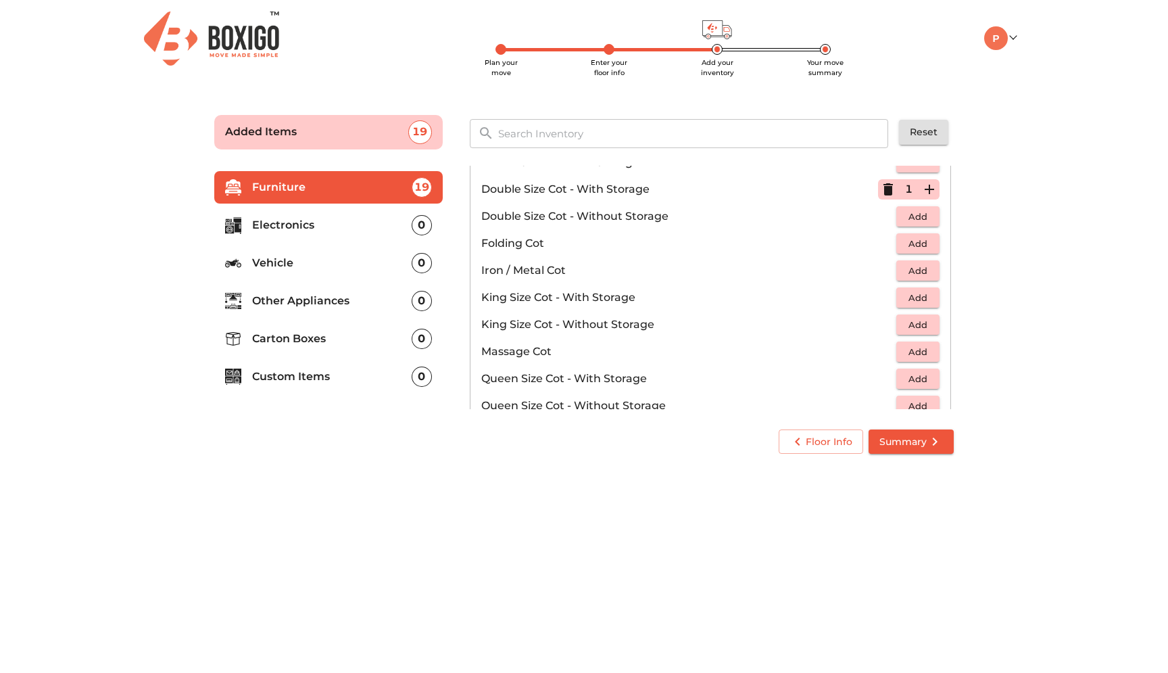
click at [919, 270] on span "Add" at bounding box center [918, 271] width 30 height 16
click at [937, 268] on icon "button" at bounding box center [929, 270] width 16 height 16
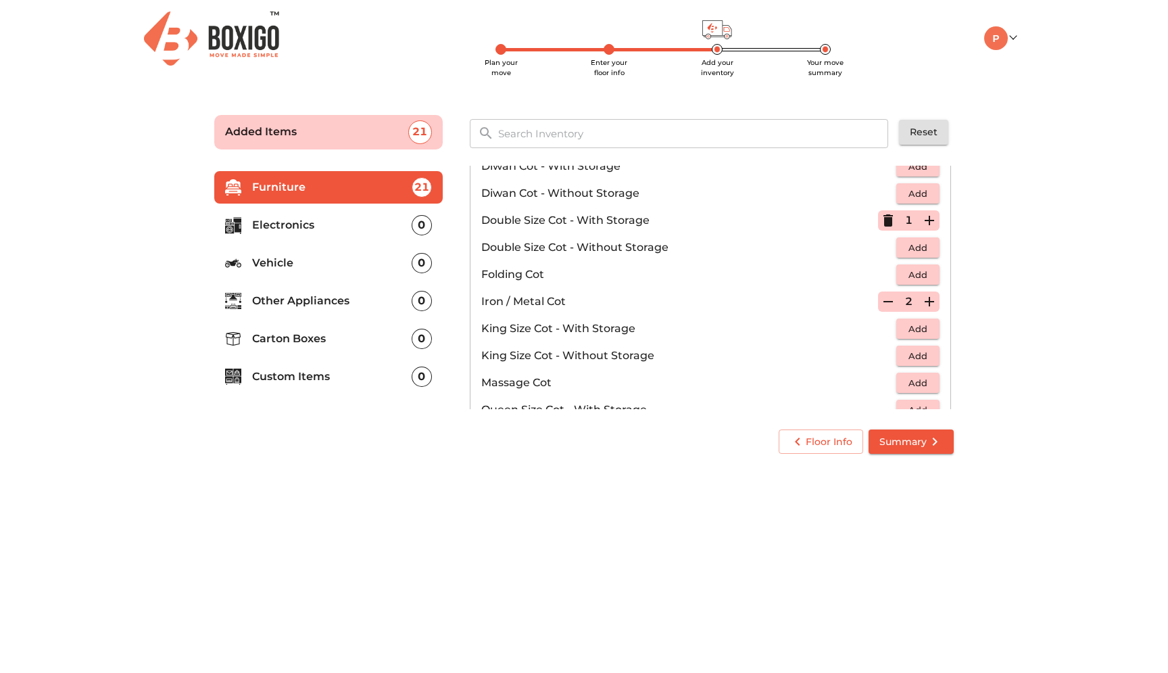
scroll to position [210, 0]
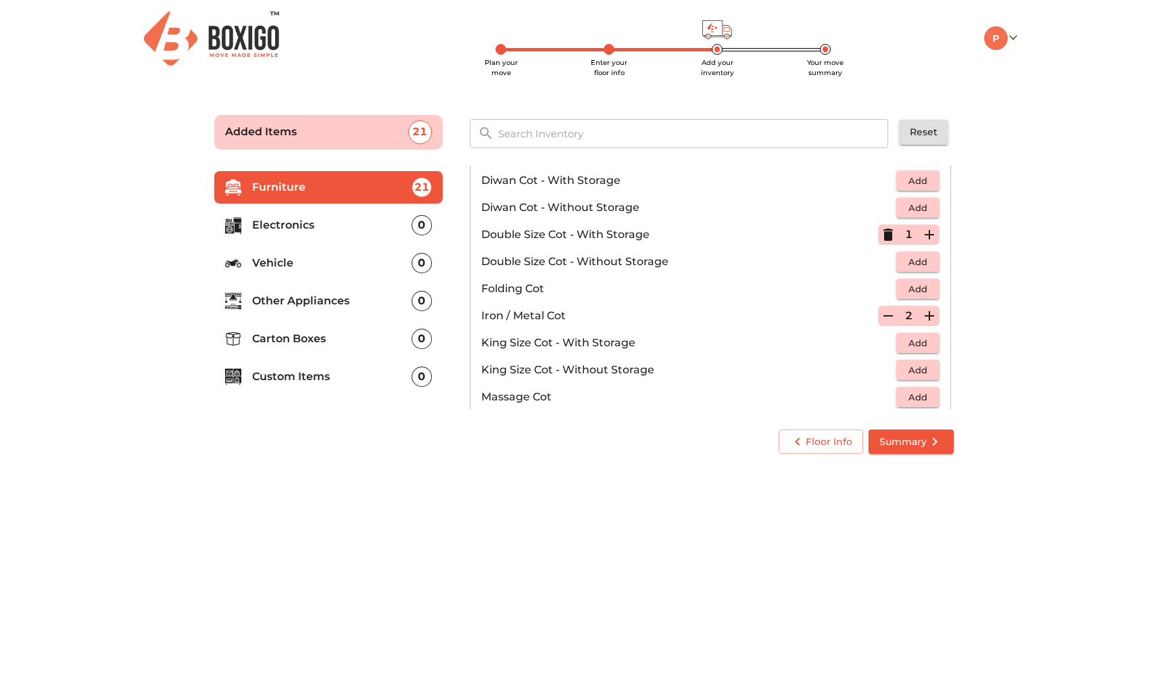
click at [894, 239] on icon "button" at bounding box center [888, 234] width 16 height 16
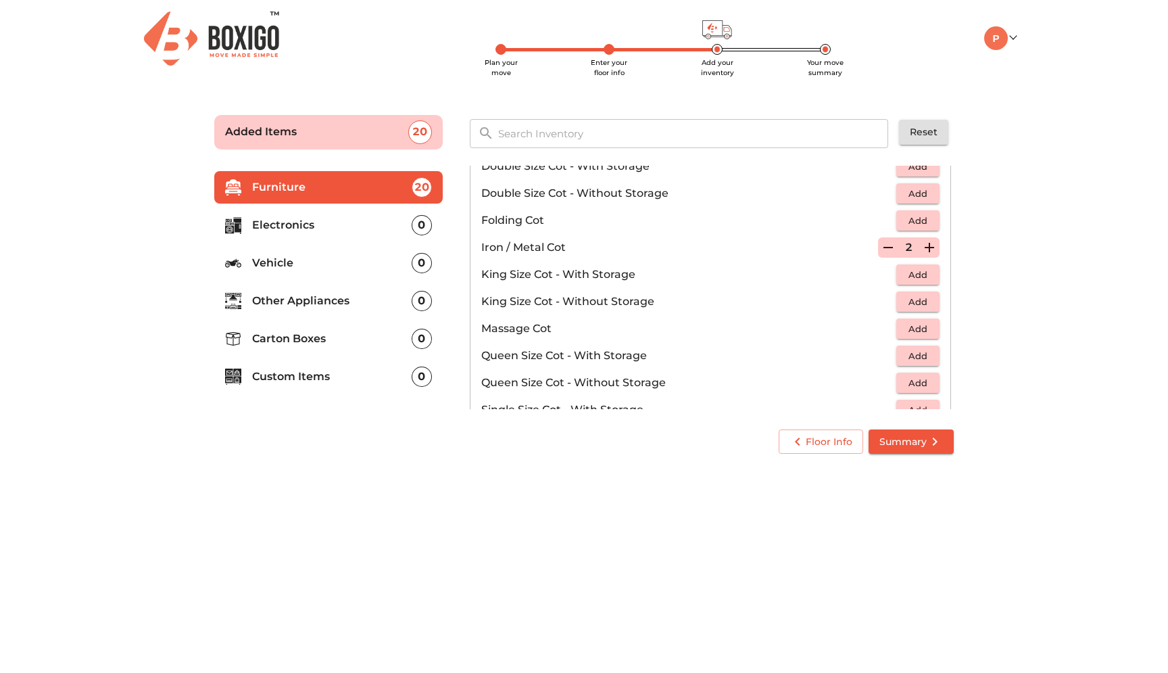
scroll to position [293, 0]
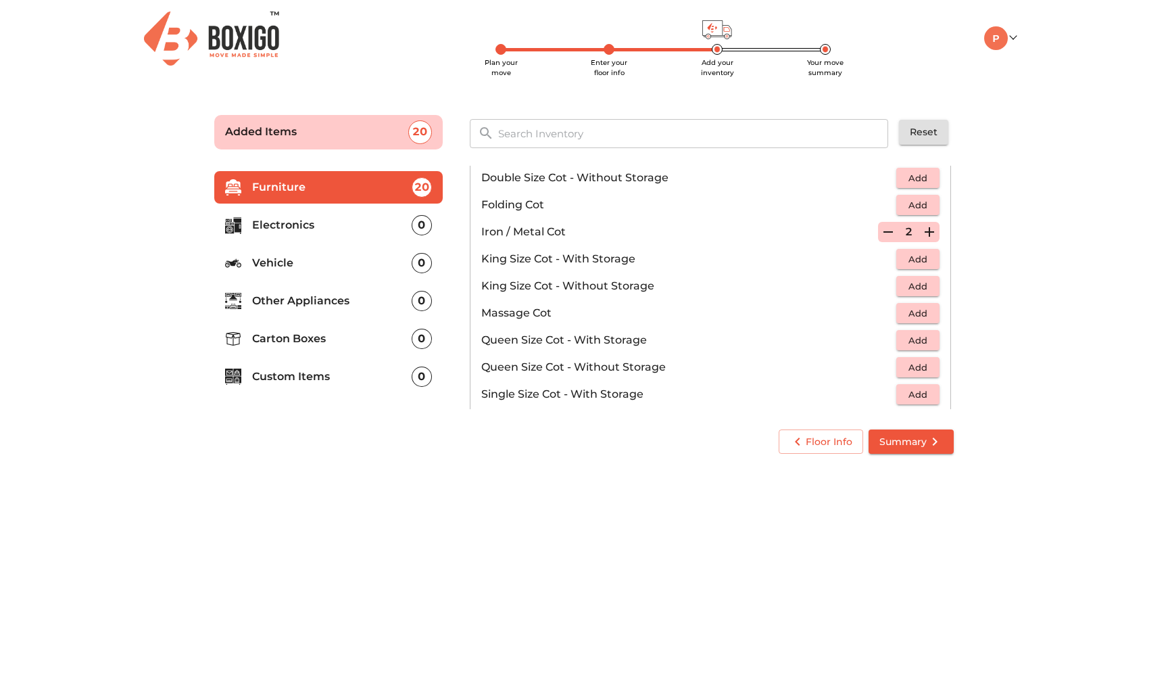
click at [886, 226] on icon "button" at bounding box center [888, 232] width 16 height 16
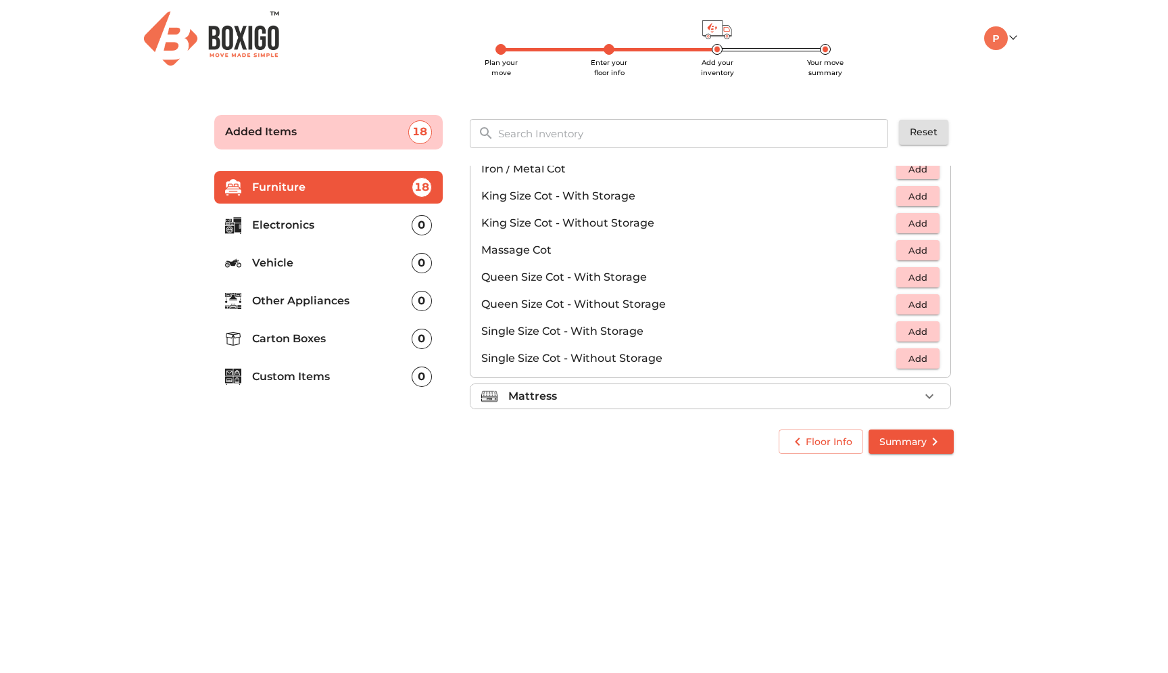
scroll to position [360, 0]
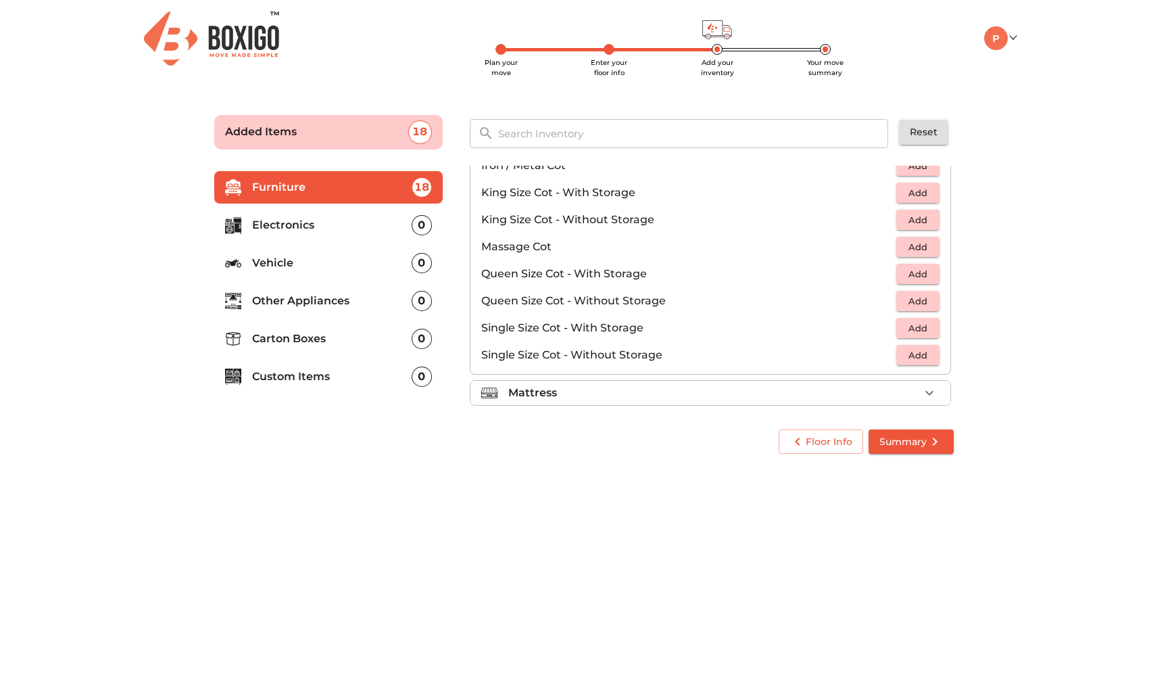
click at [917, 279] on span "Add" at bounding box center [918, 274] width 30 height 16
click at [928, 276] on icon "button" at bounding box center [929, 274] width 16 height 16
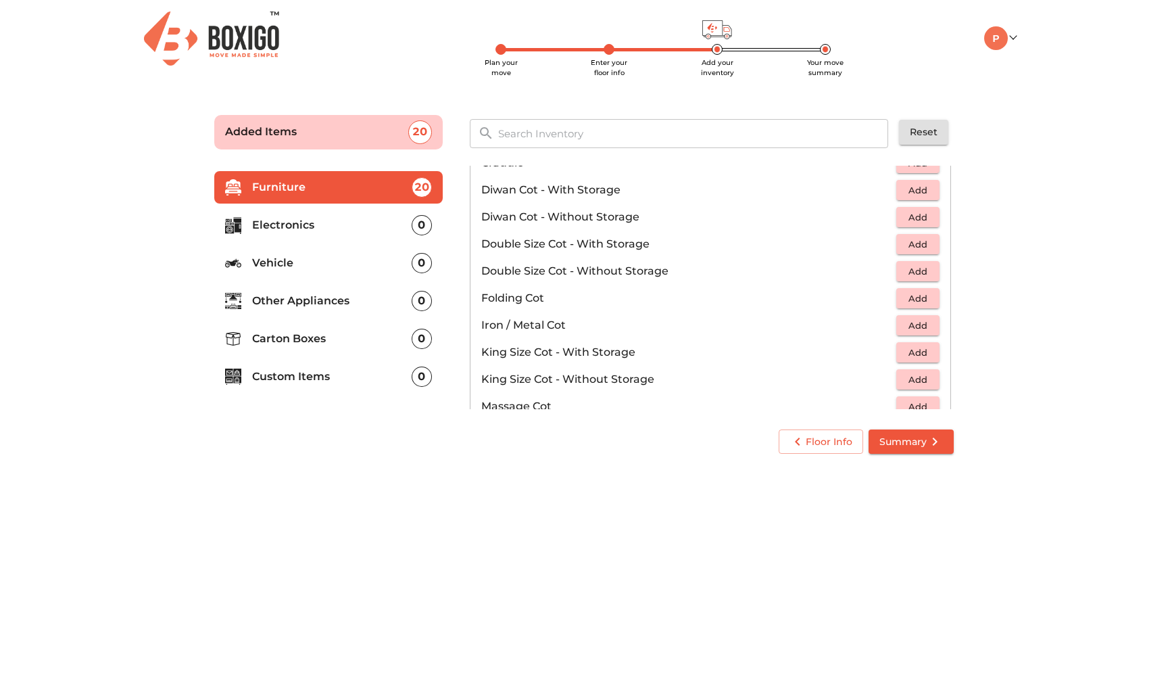
scroll to position [206, 0]
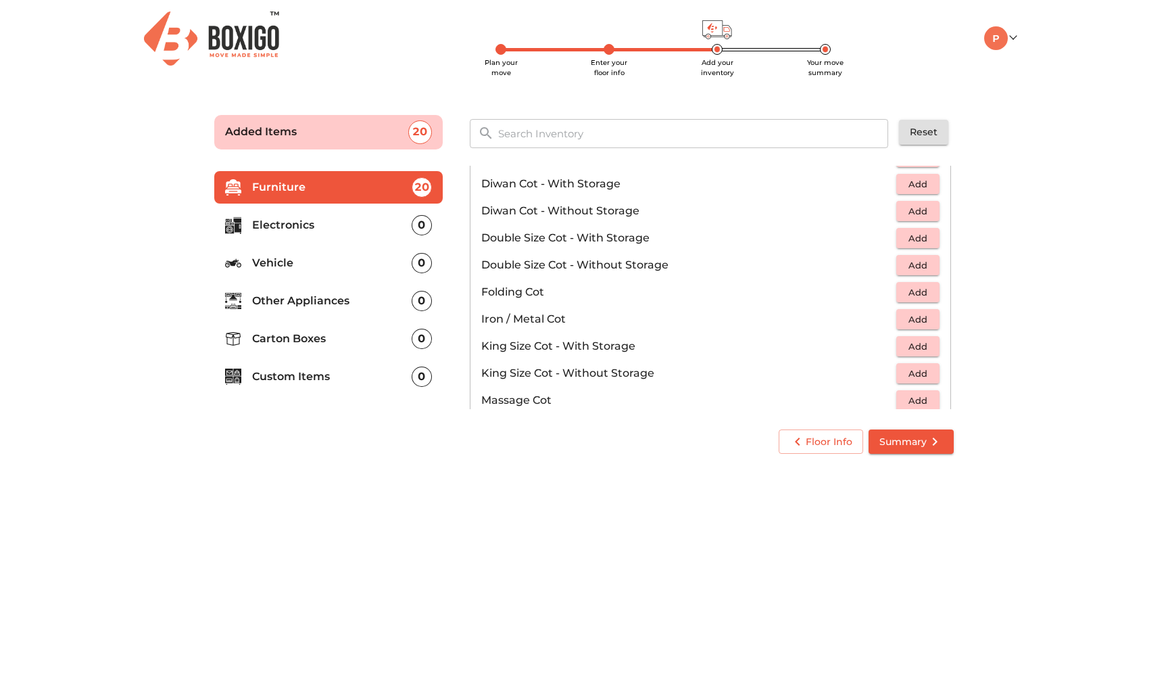
click at [907, 293] on span "Add" at bounding box center [918, 293] width 30 height 16
click at [928, 294] on icon "button" at bounding box center [929, 292] width 16 height 16
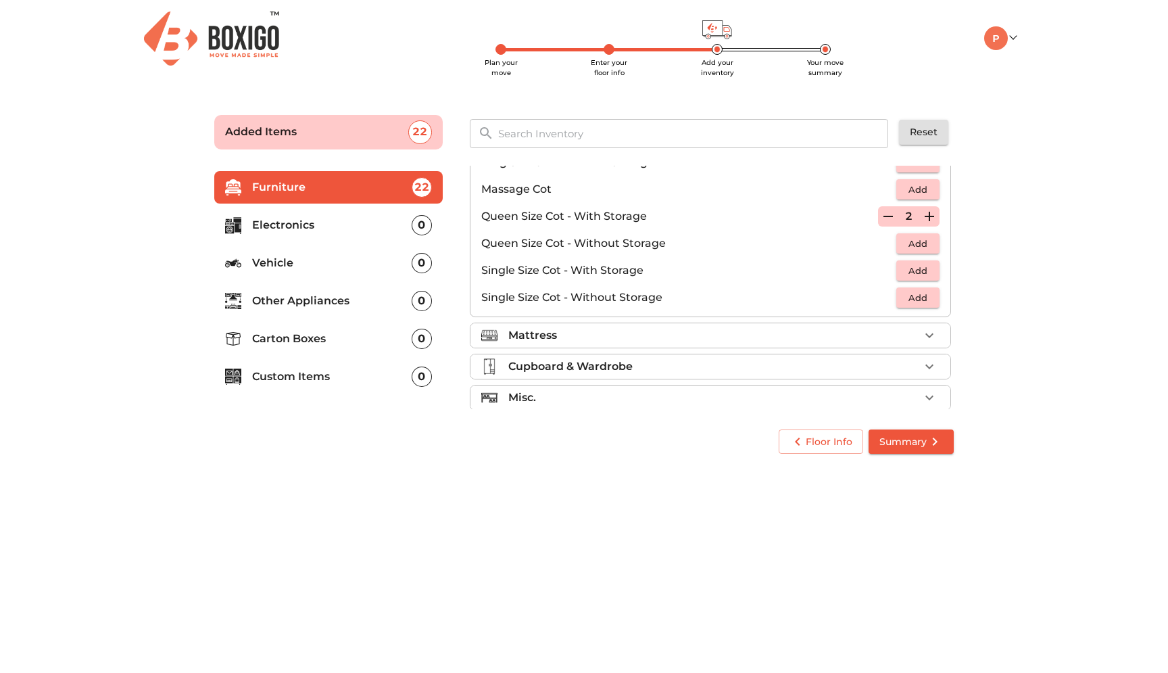
scroll to position [429, 0]
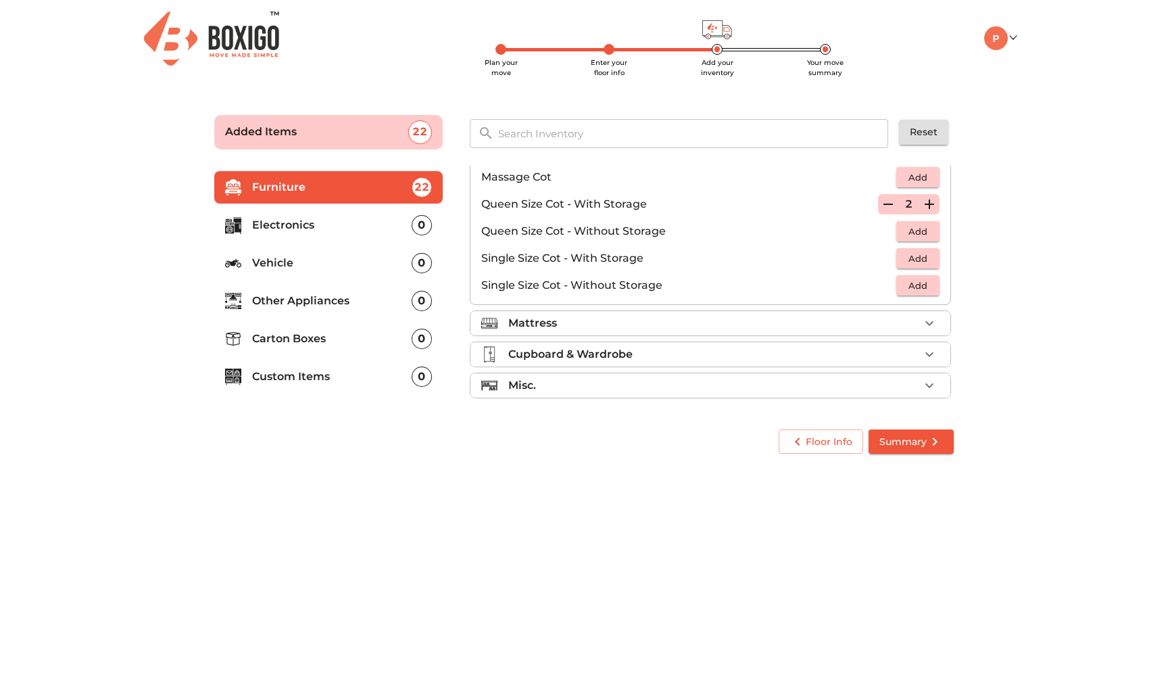
click at [701, 326] on div "Mattress" at bounding box center [713, 323] width 411 height 16
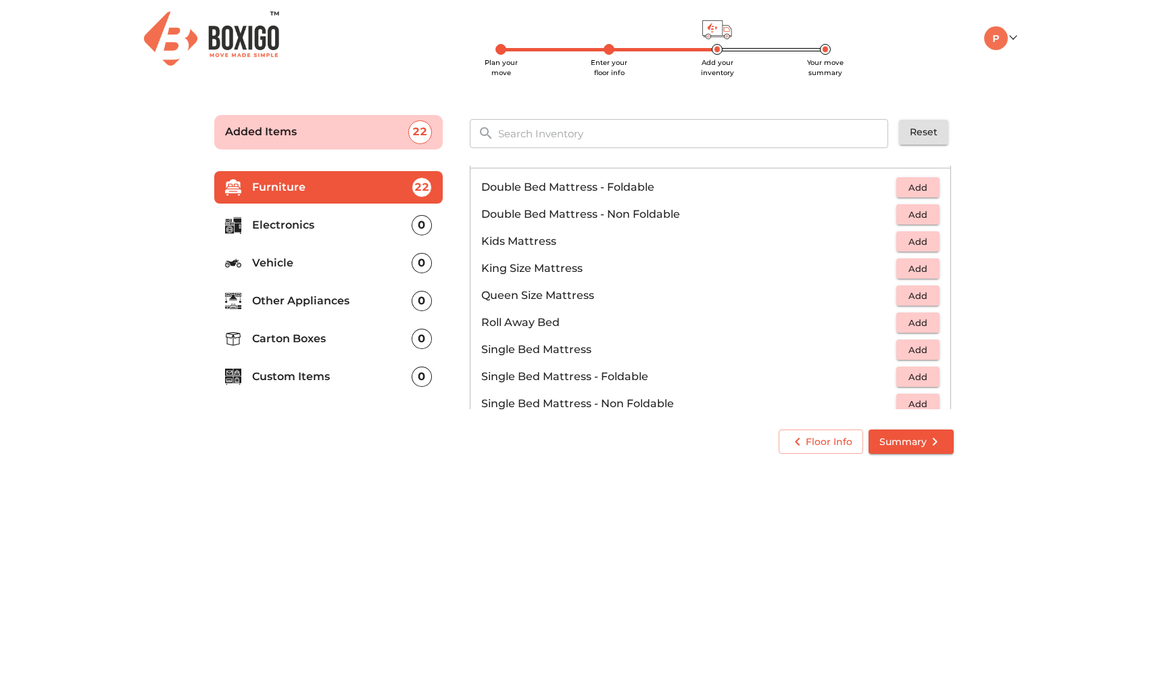
scroll to position [147, 0]
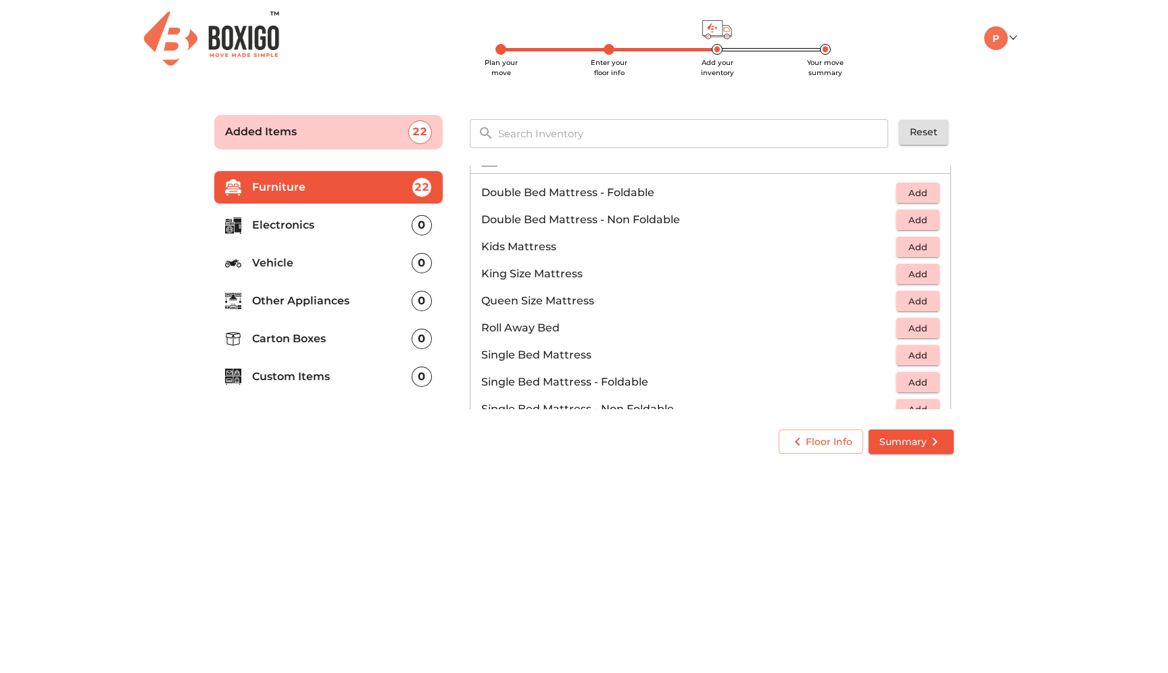
click at [911, 308] on span "Add" at bounding box center [918, 301] width 30 height 16
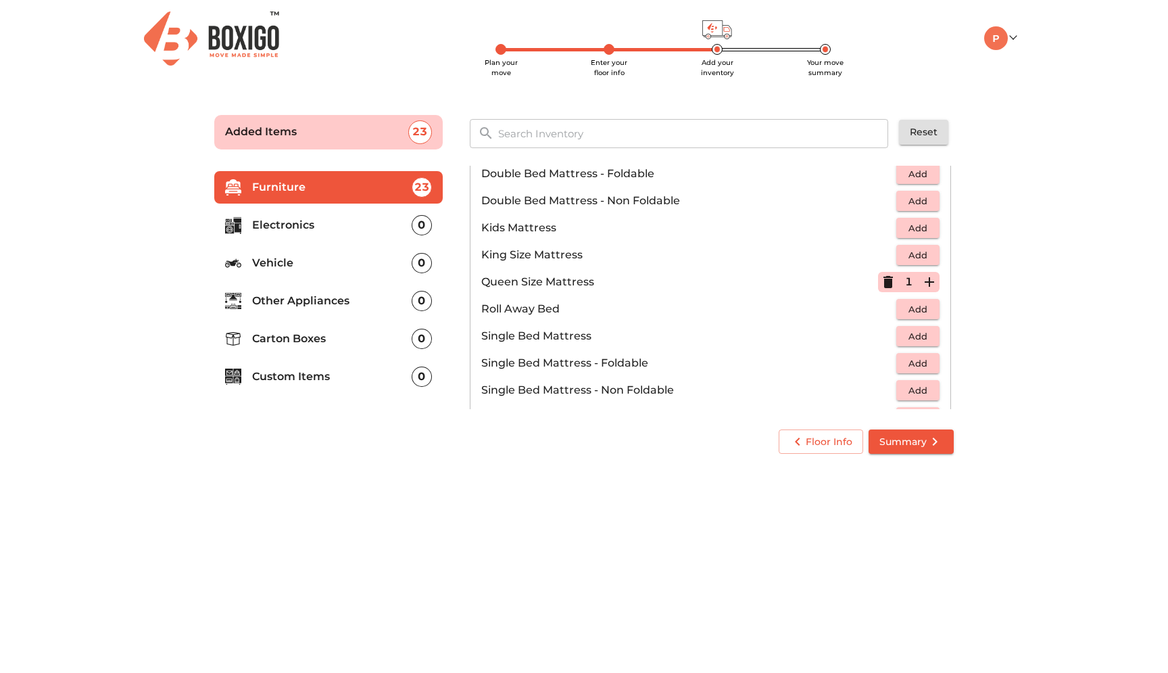
scroll to position [168, 0]
click at [926, 178] on span "Add" at bounding box center [918, 173] width 30 height 16
click at [936, 174] on icon "button" at bounding box center [929, 172] width 16 height 16
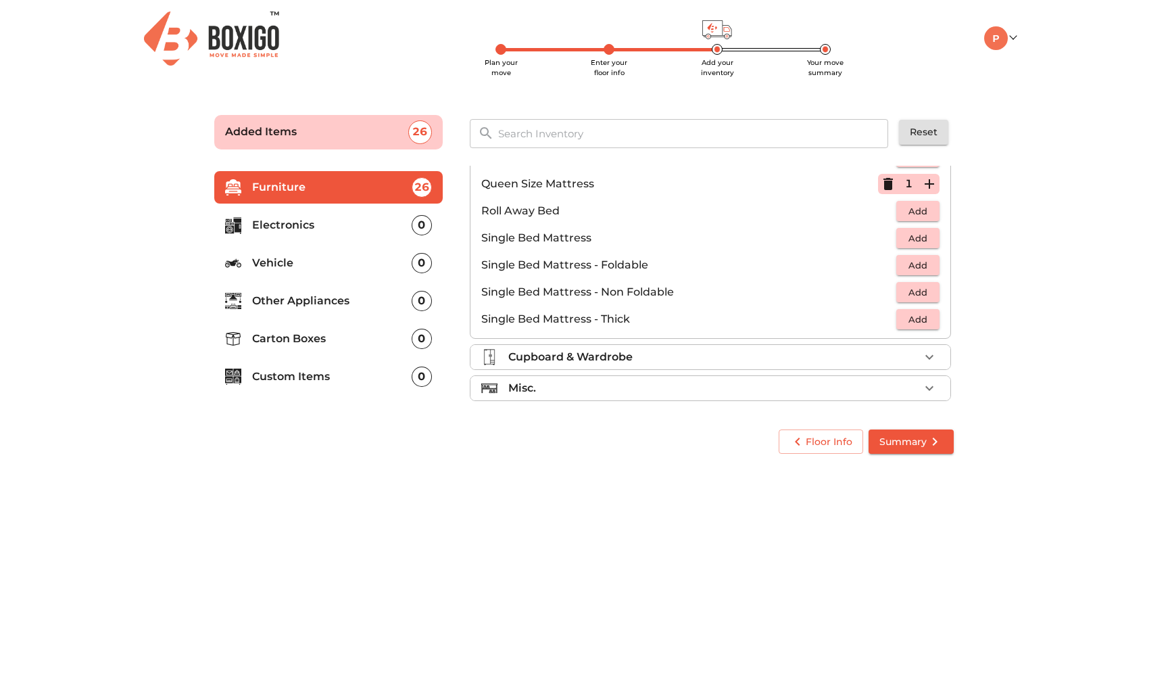
scroll to position [267, 0]
click at [772, 357] on div "Cupboard & Wardrobe" at bounding box center [713, 354] width 411 height 16
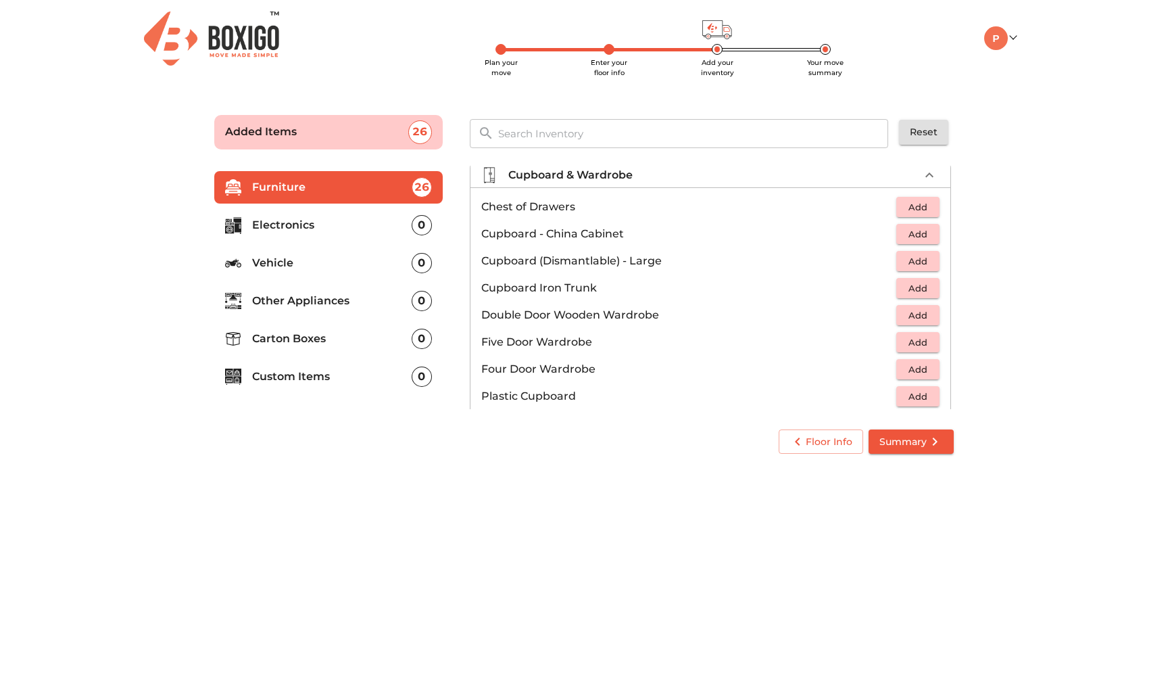
scroll to position [158, 0]
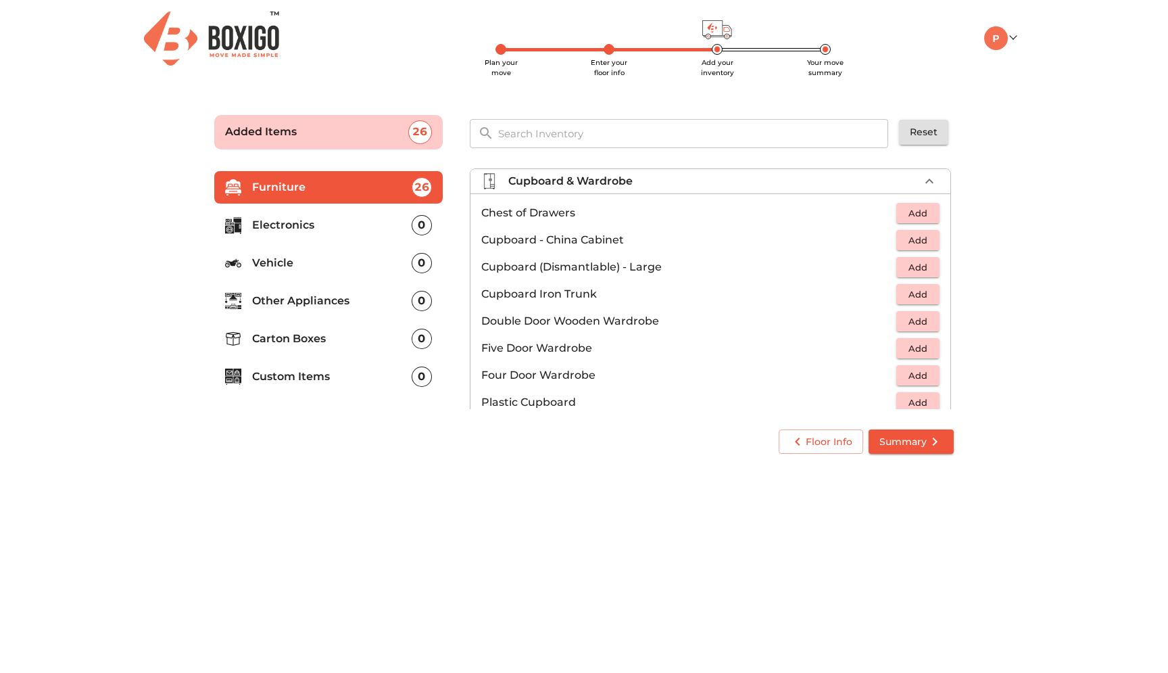
click at [927, 320] on span "Add" at bounding box center [918, 322] width 30 height 16
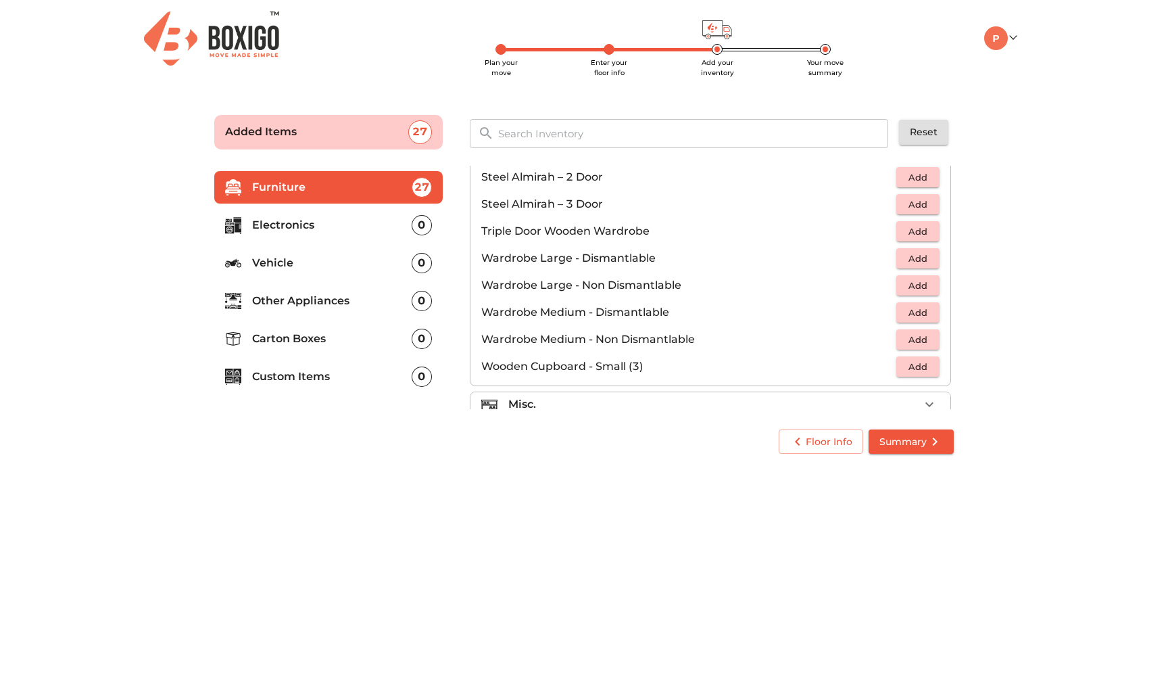
scroll to position [416, 0]
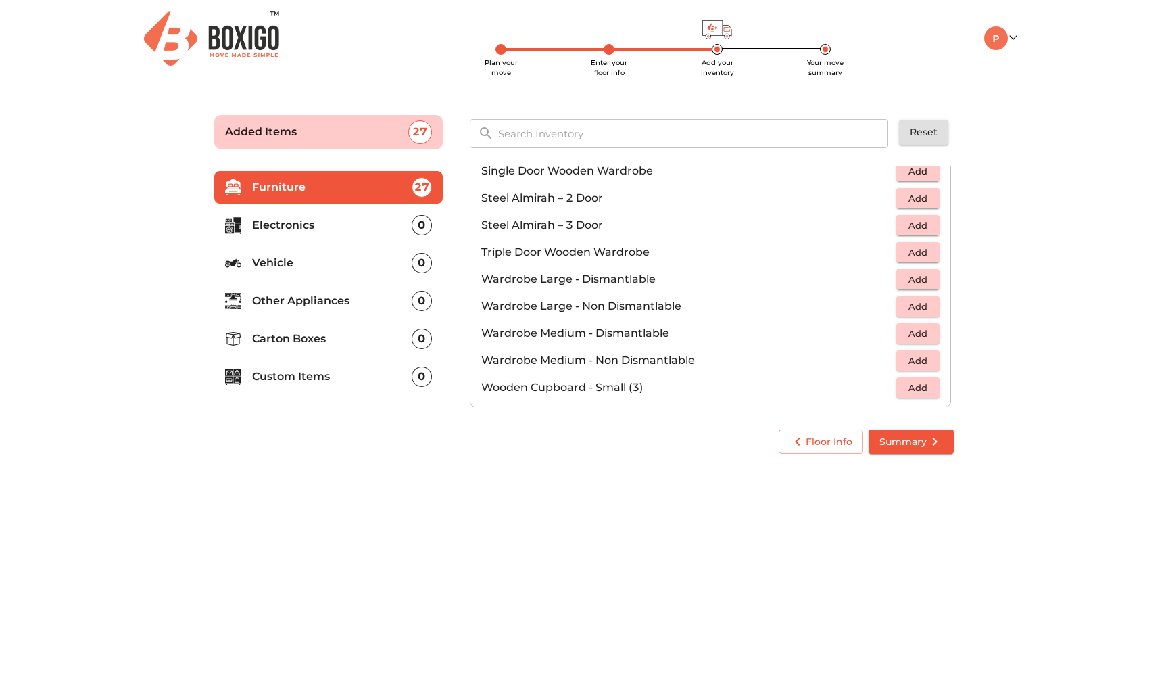
click at [915, 201] on span "Add" at bounding box center [918, 199] width 30 height 16
click at [930, 197] on icon "button" at bounding box center [929, 197] width 9 height 9
click at [859, 265] on li "Triple Door Wooden Wardrobe Add" at bounding box center [711, 252] width 480 height 27
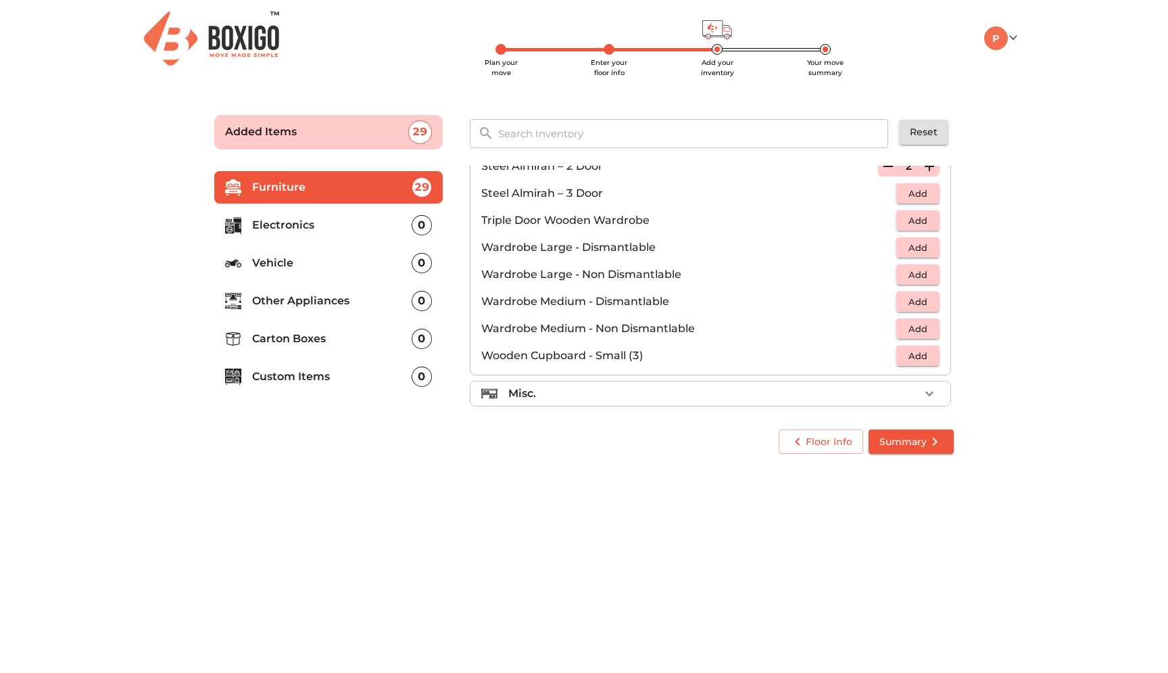
scroll to position [456, 0]
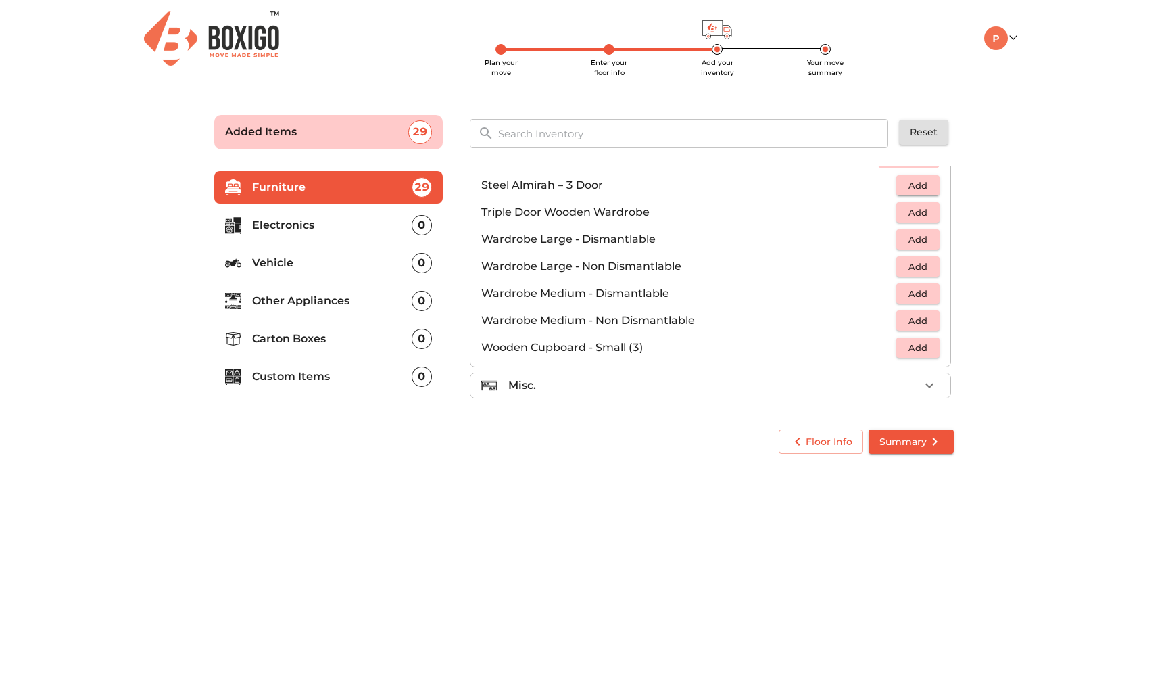
click at [630, 353] on p "Wooden Cupboard - Small (3)" at bounding box center [688, 347] width 415 height 16
click at [673, 349] on p "Wooden Cupboard - Small (3)" at bounding box center [688, 347] width 415 height 16
click at [656, 387] on div "Misc." at bounding box center [713, 385] width 411 height 16
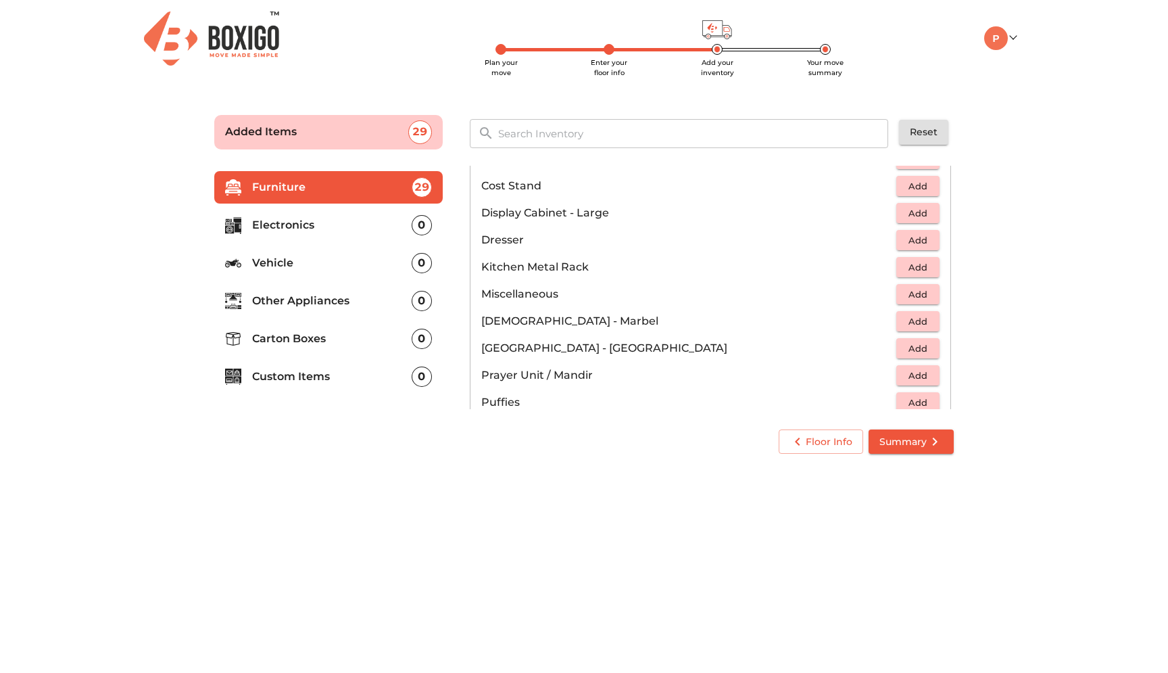
scroll to position [407, 0]
click at [916, 264] on span "Add" at bounding box center [918, 266] width 30 height 16
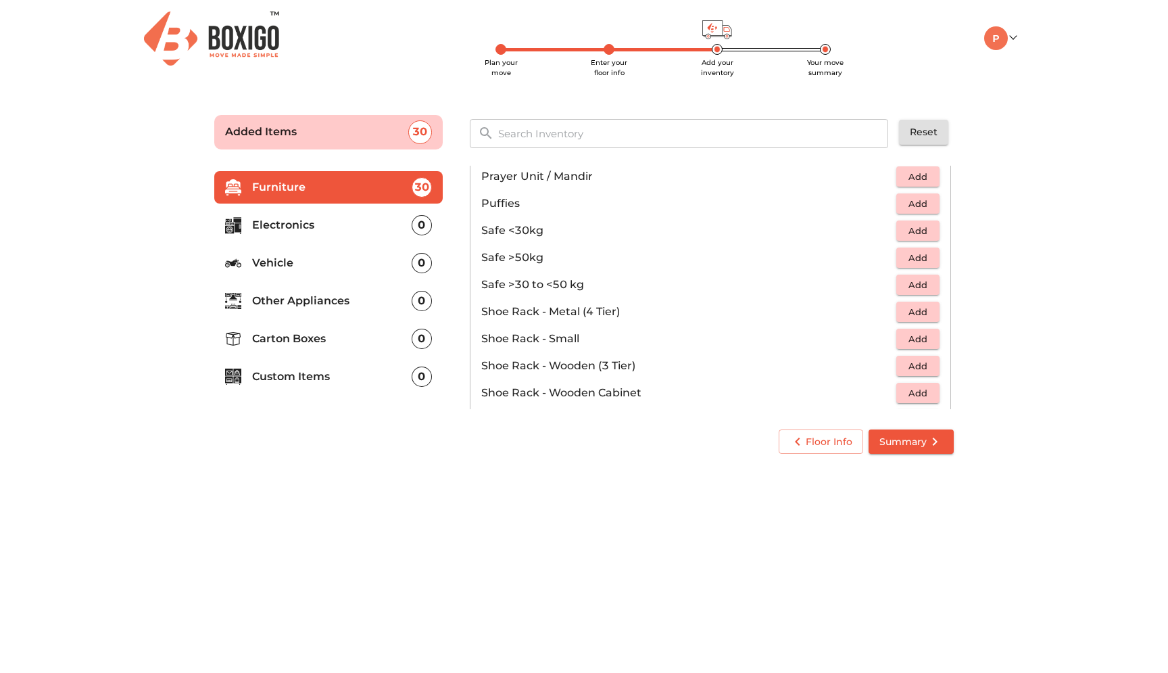
scroll to position [606, 0]
click at [917, 262] on span "Add" at bounding box center [918, 256] width 30 height 16
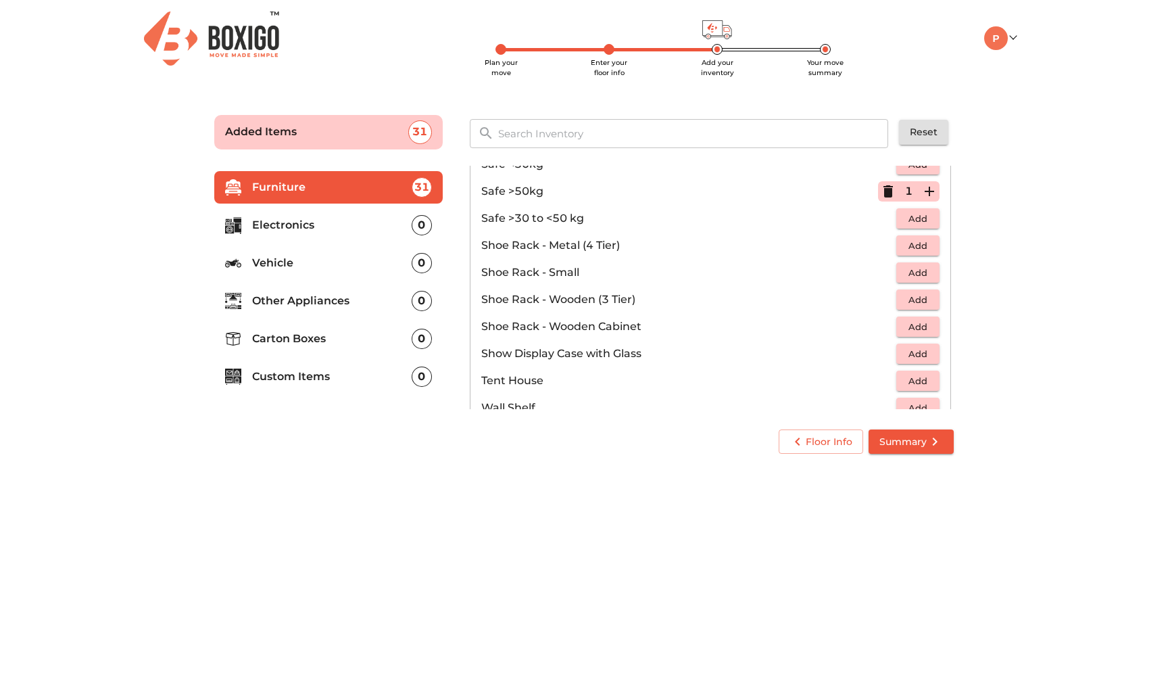
scroll to position [673, 0]
click at [914, 274] on span "Add" at bounding box center [918, 271] width 30 height 16
click at [914, 333] on button "Add" at bounding box center [917, 324] width 43 height 21
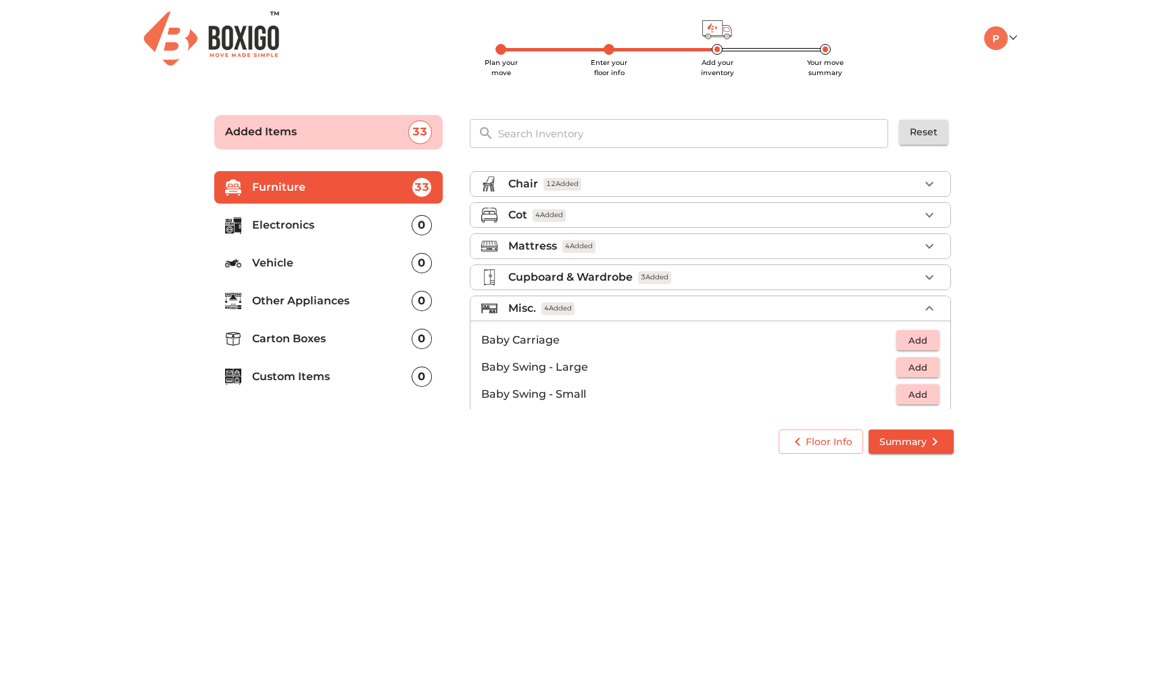
scroll to position [74, 0]
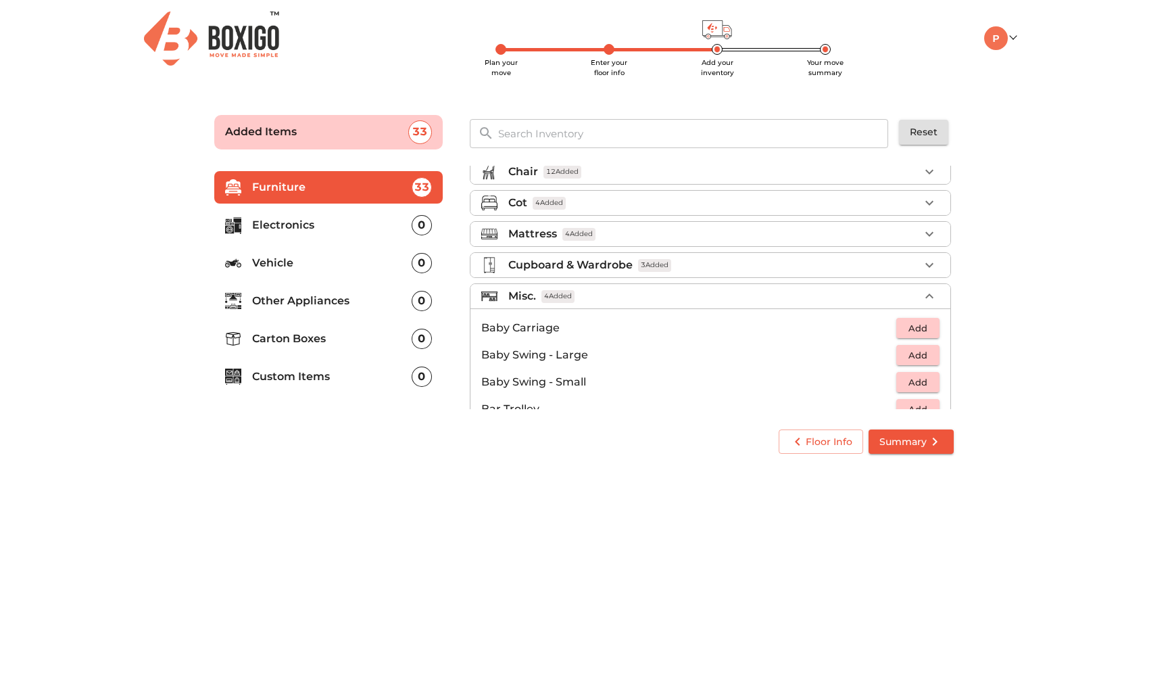
click at [790, 268] on div "Cupboard & Wardrobe 3 Added" at bounding box center [713, 265] width 411 height 16
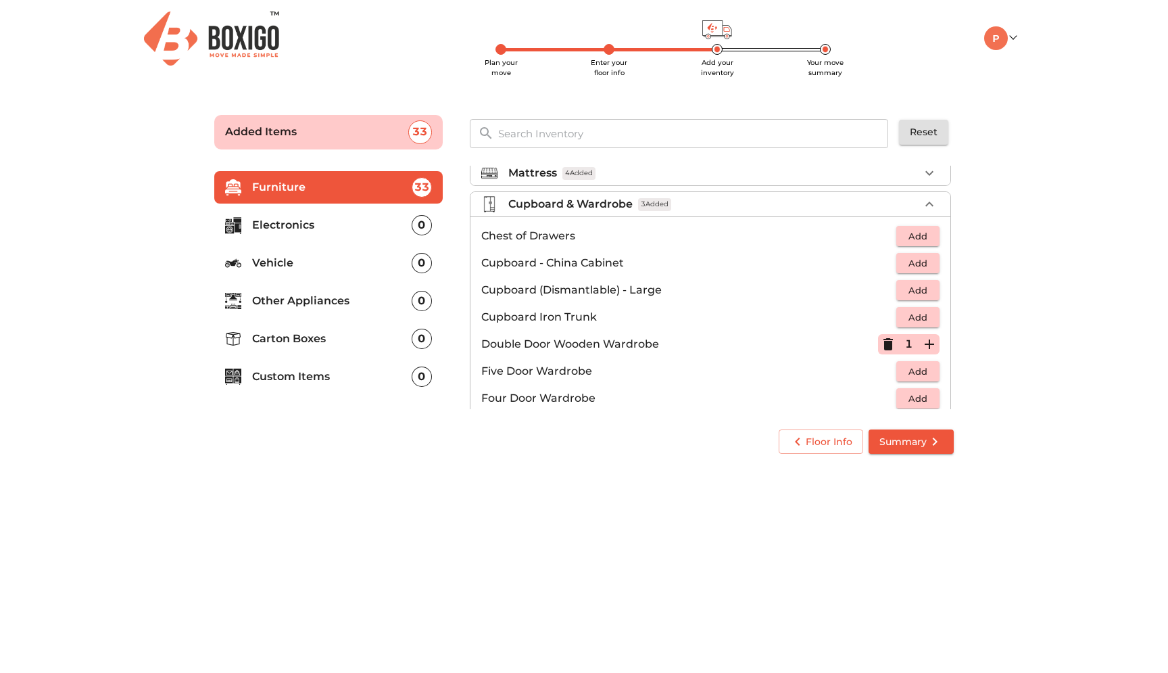
scroll to position [137, 0]
click at [890, 346] on icon "button" at bounding box center [888, 343] width 9 height 12
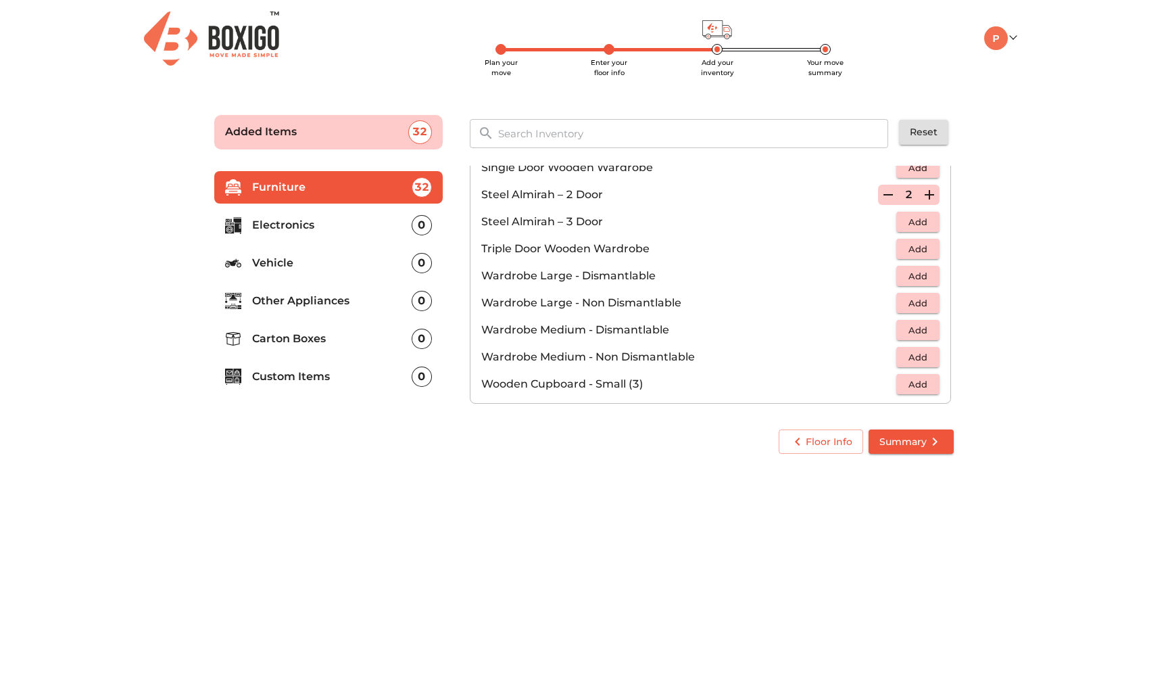
scroll to position [456, 0]
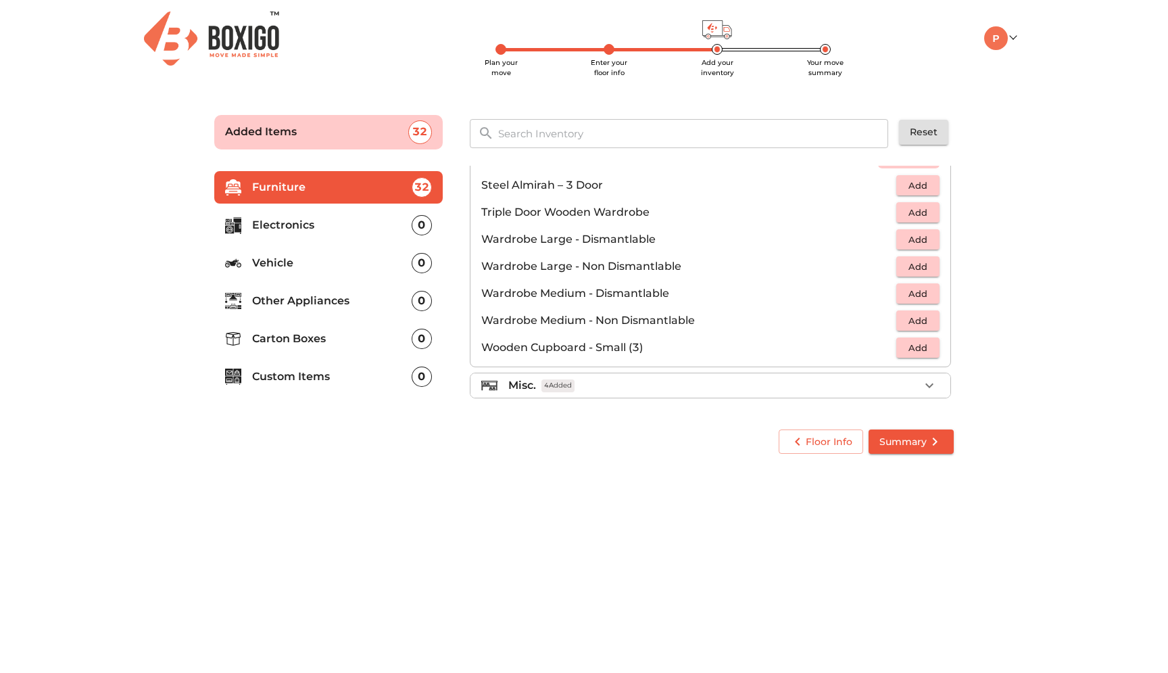
click at [783, 389] on div "Misc. 4 Added" at bounding box center [713, 385] width 411 height 16
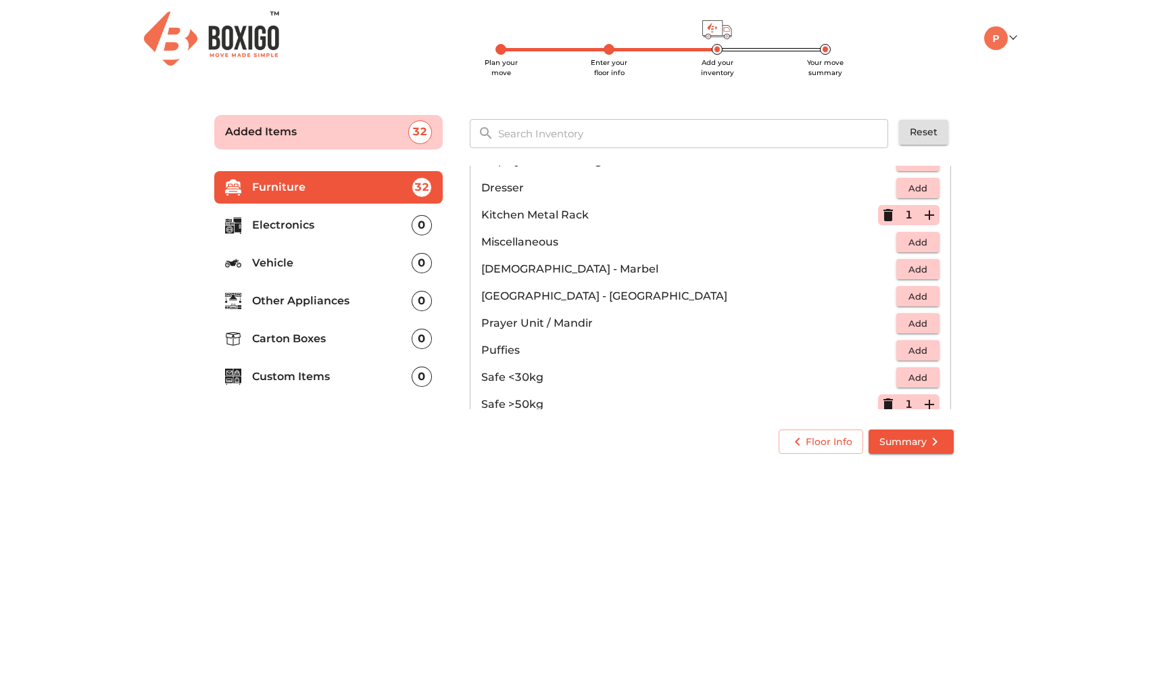
scroll to position [440, 0]
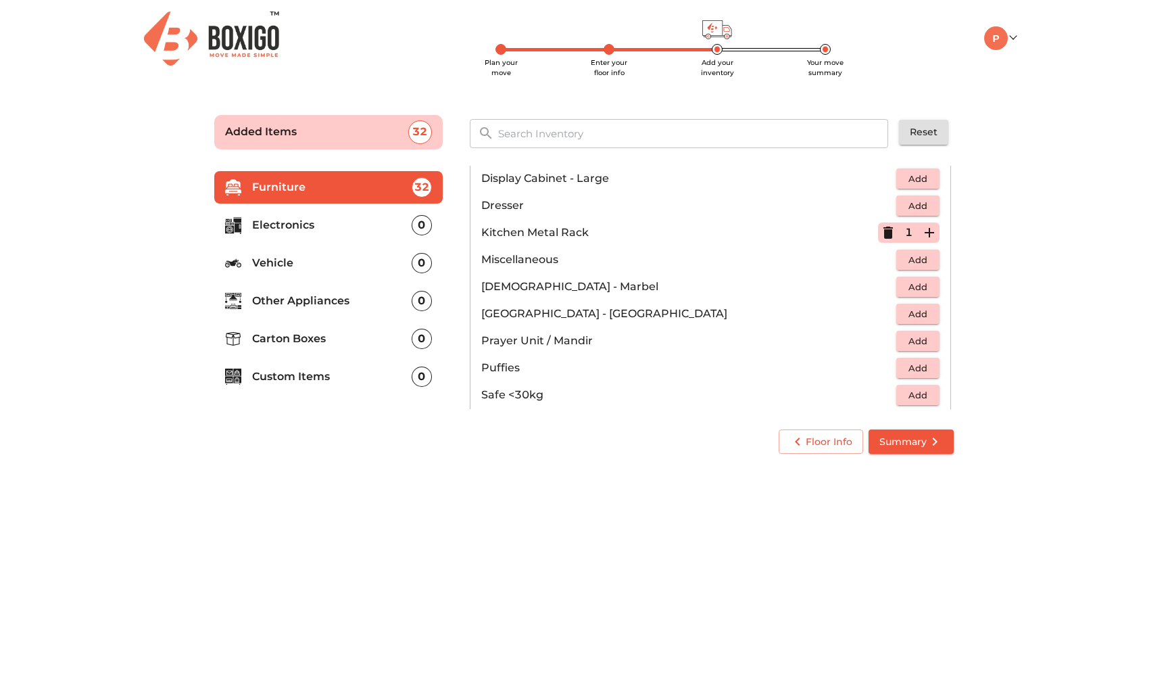
click at [907, 265] on span "Add" at bounding box center [918, 260] width 30 height 16
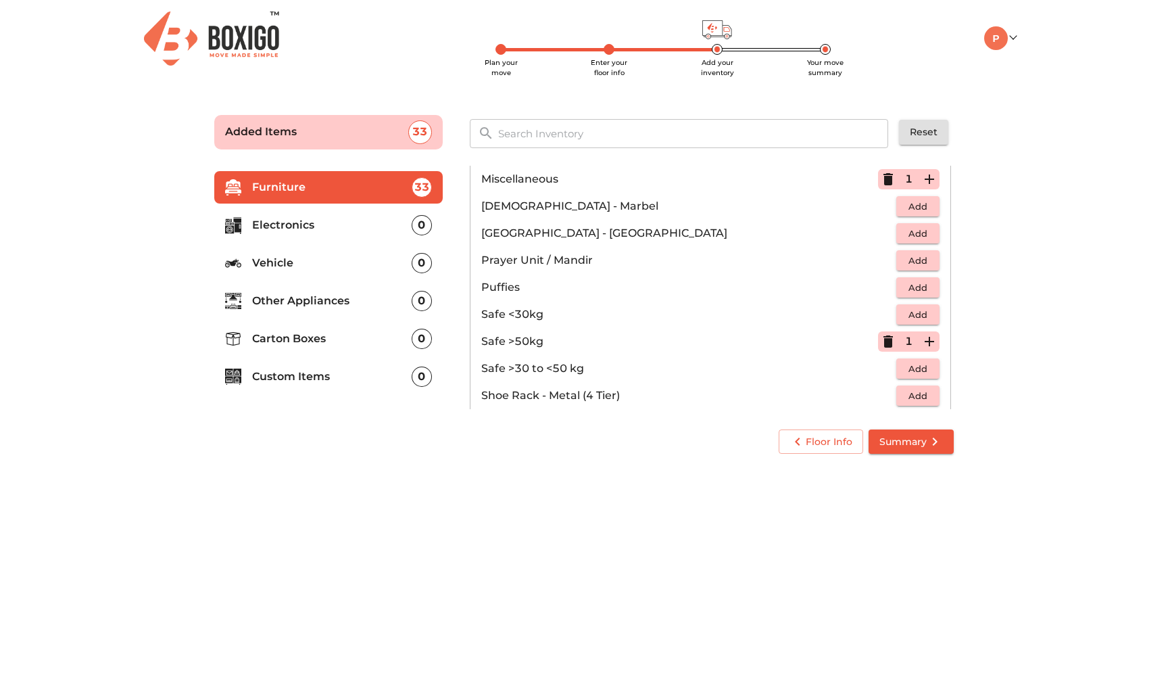
scroll to position [504, 0]
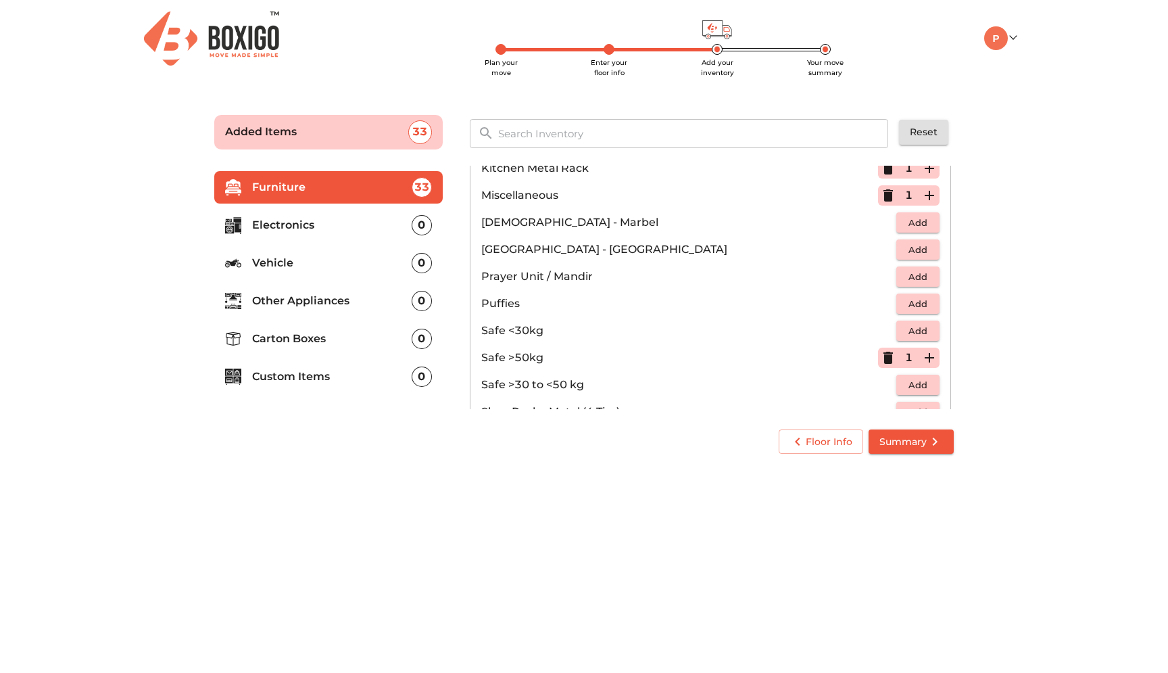
click at [927, 199] on icon "button" at bounding box center [929, 195] width 16 height 16
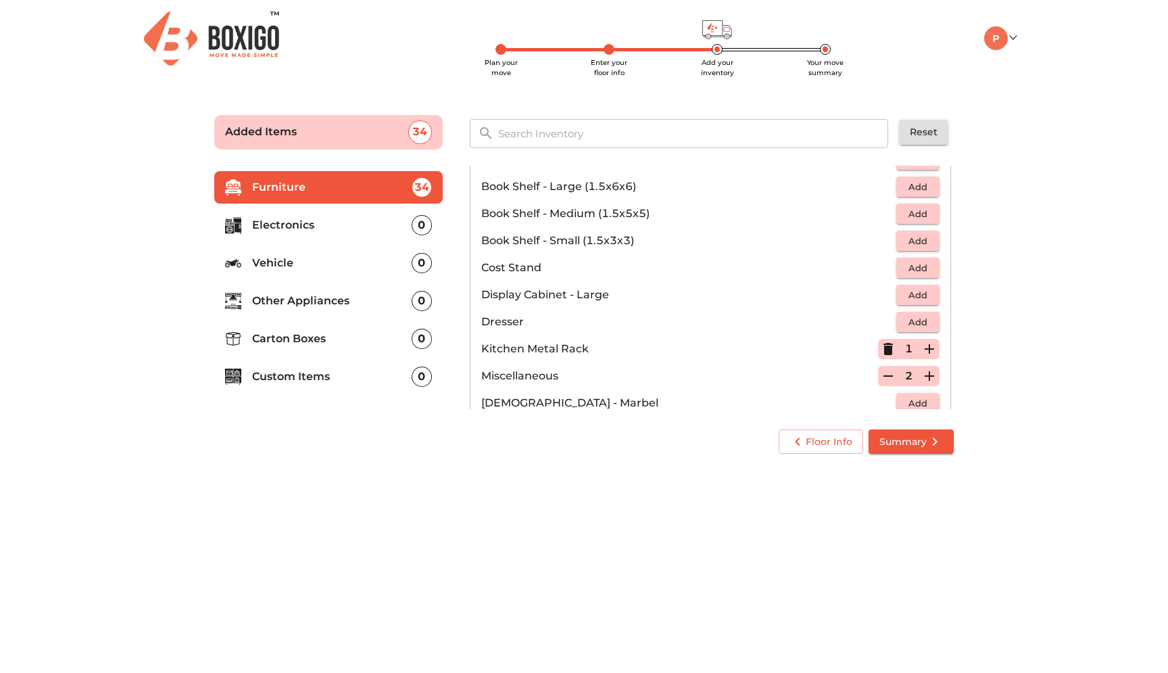
scroll to position [312, 0]
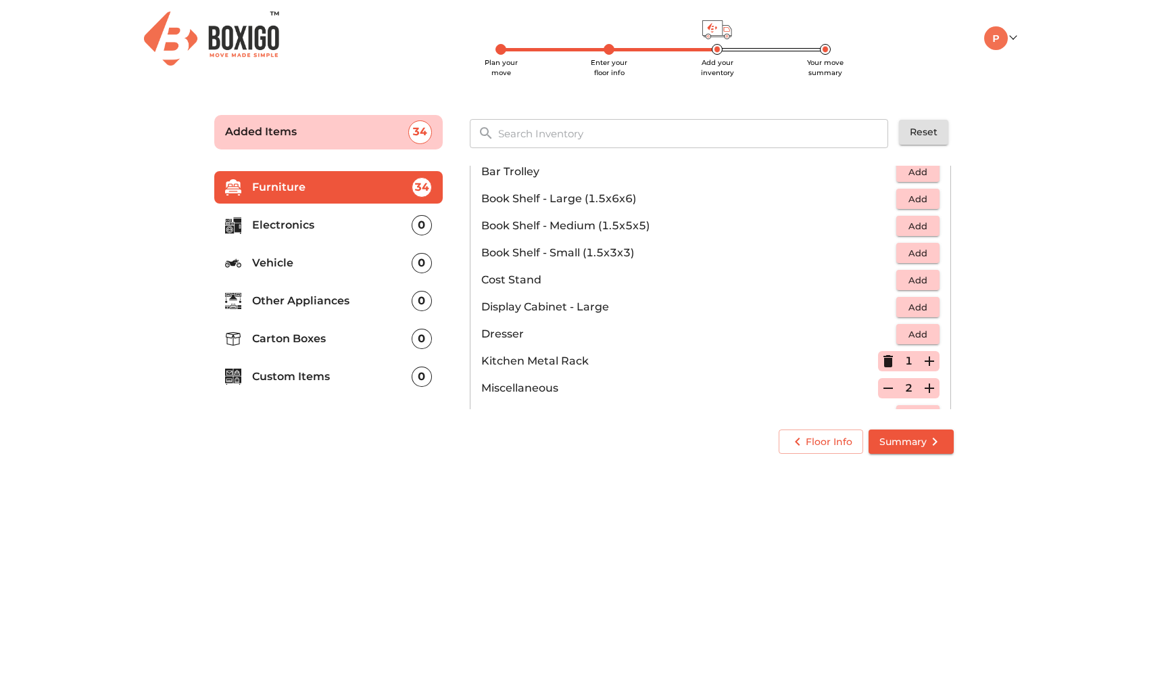
click at [778, 132] on input "text" at bounding box center [694, 133] width 408 height 29
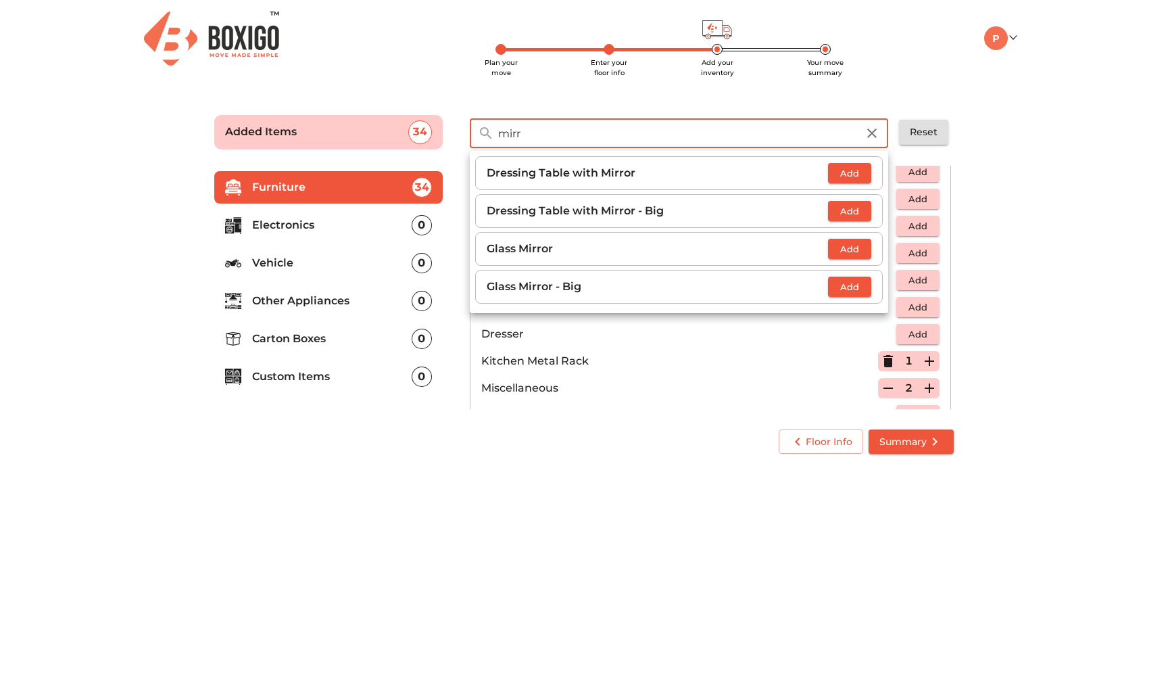
type input "mirr"
click at [847, 247] on span "Add" at bounding box center [850, 249] width 30 height 16
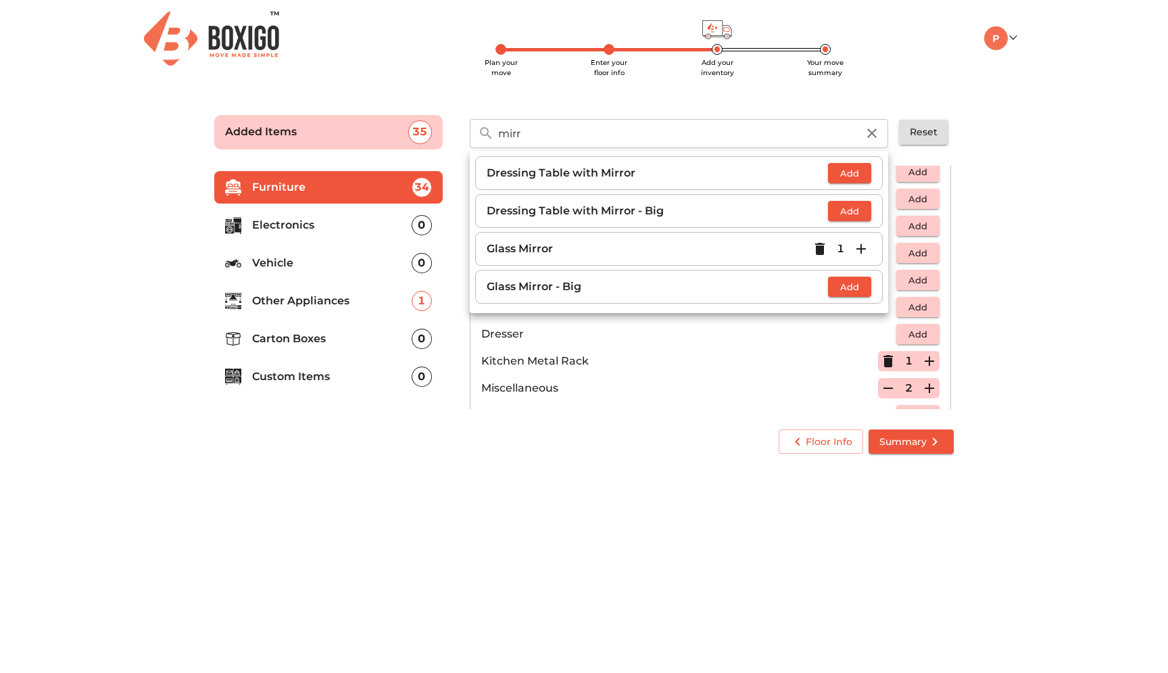
click at [865, 249] on icon "button" at bounding box center [861, 248] width 9 height 9
click at [852, 293] on span "Add" at bounding box center [850, 287] width 30 height 16
click at [737, 379] on li "Miscellaneous 2" at bounding box center [711, 388] width 480 height 27
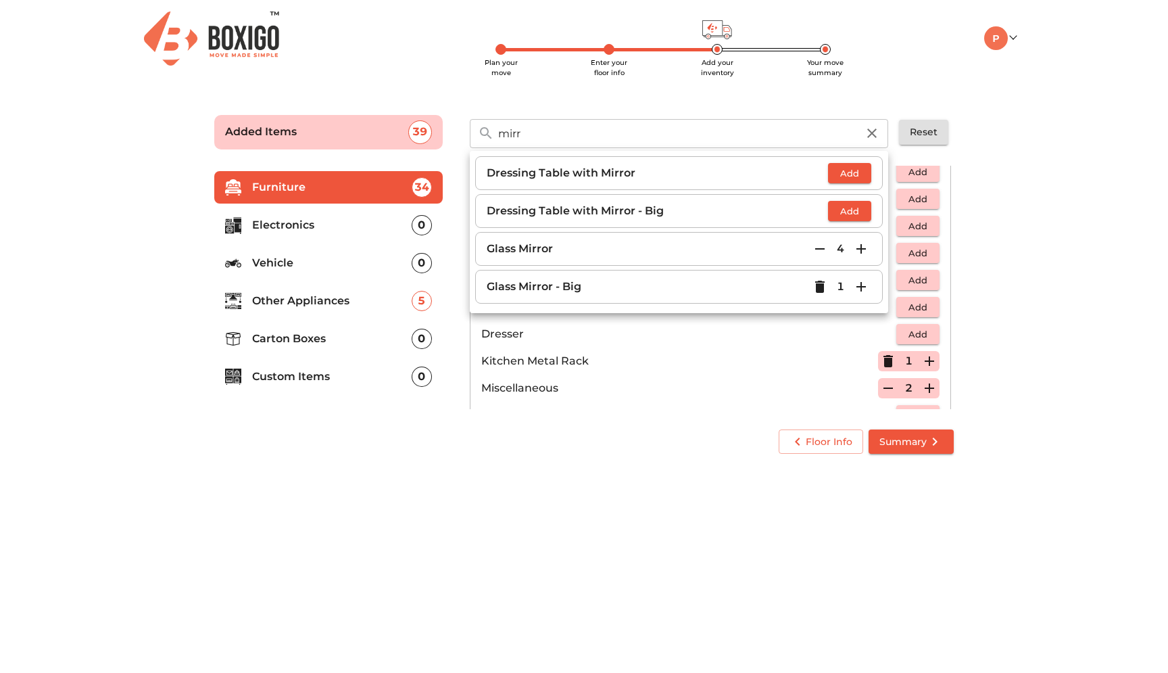
click at [871, 143] on button "button" at bounding box center [872, 133] width 32 height 32
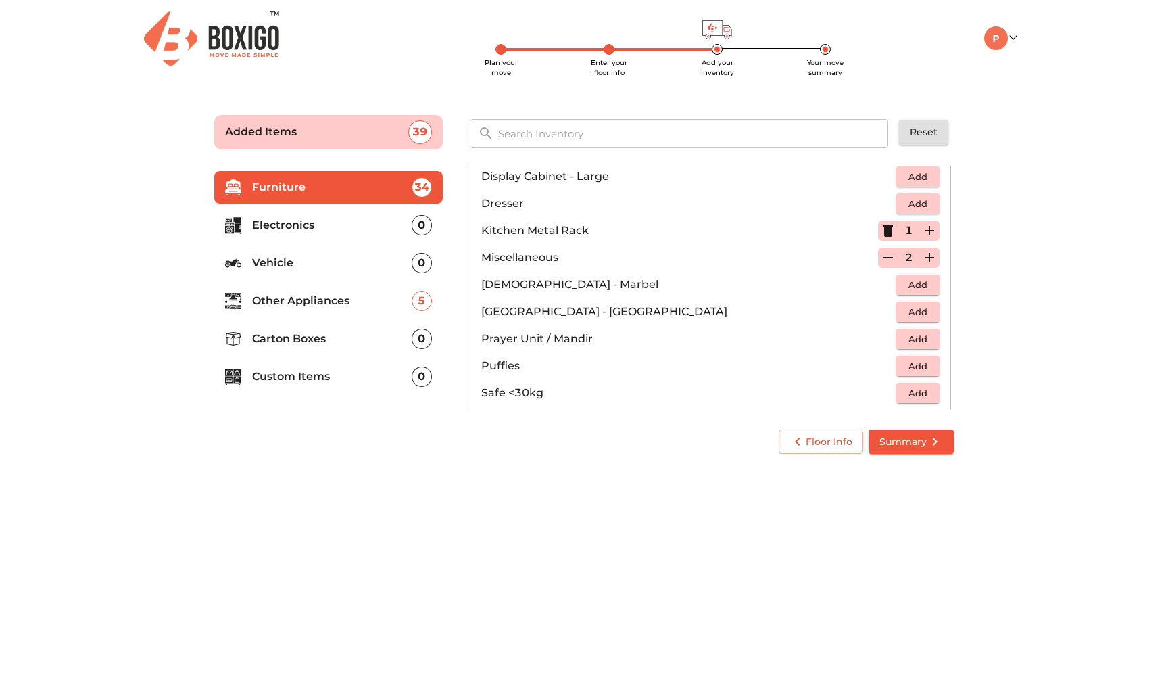
scroll to position [454, 0]
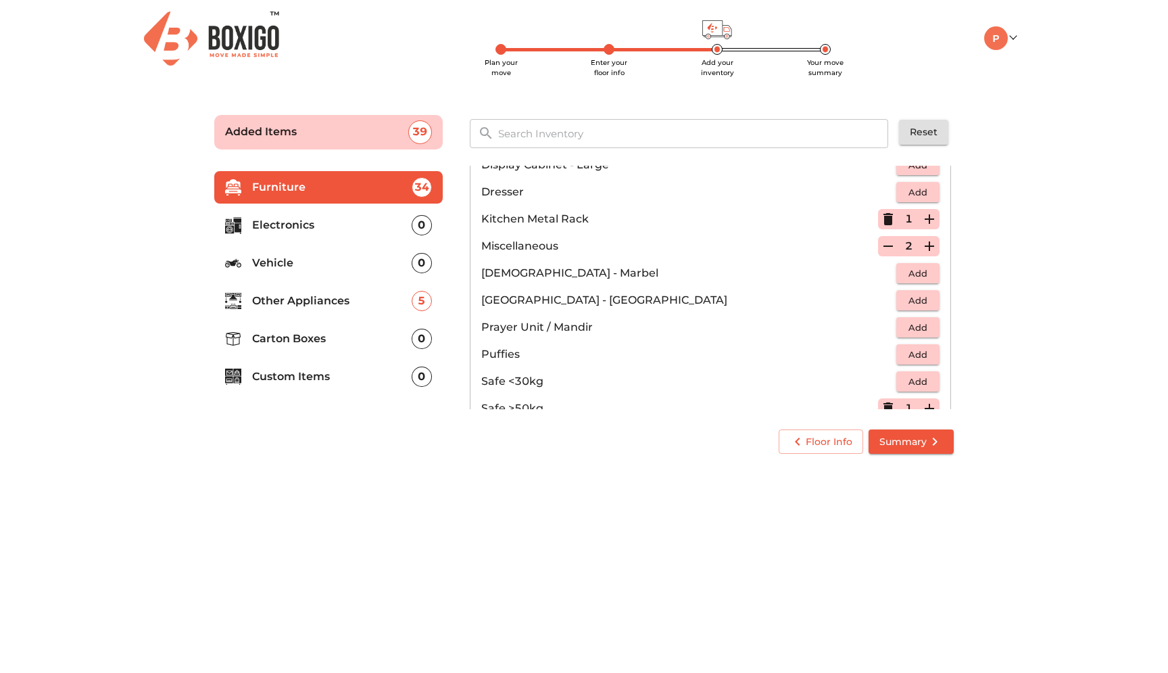
click at [652, 138] on input "text" at bounding box center [694, 133] width 408 height 29
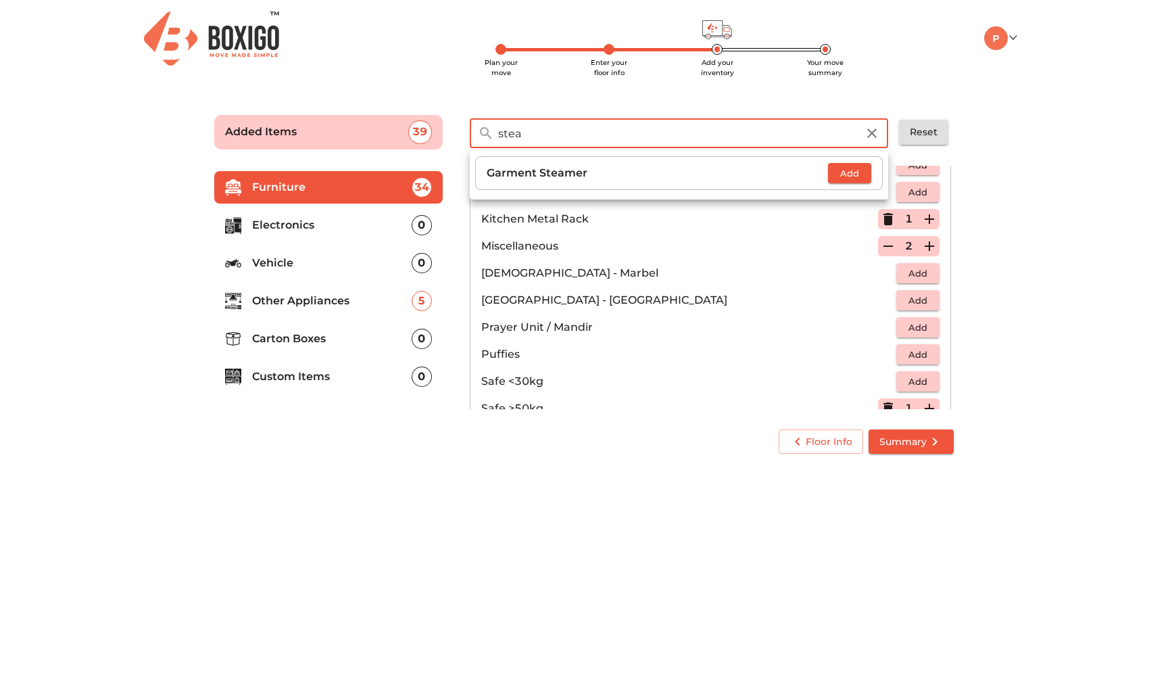
type input "stea"
click at [848, 178] on span "Add" at bounding box center [850, 174] width 30 height 16
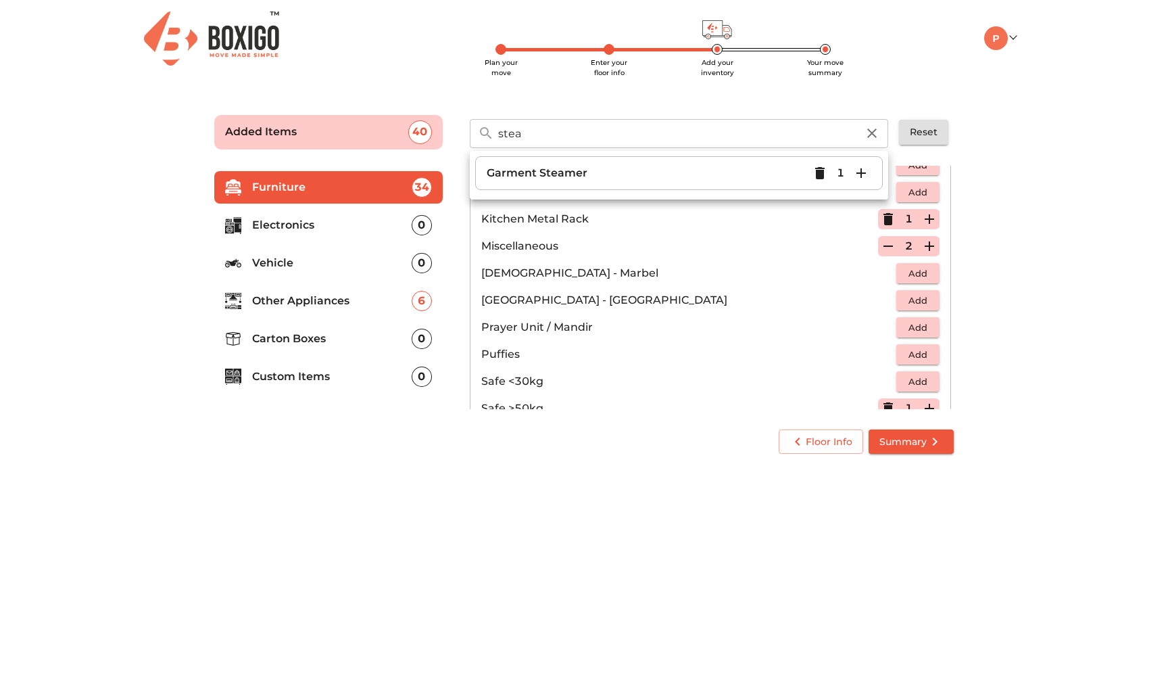
click at [872, 140] on icon "button" at bounding box center [872, 133] width 16 height 16
click at [778, 135] on input "text" at bounding box center [694, 133] width 408 height 29
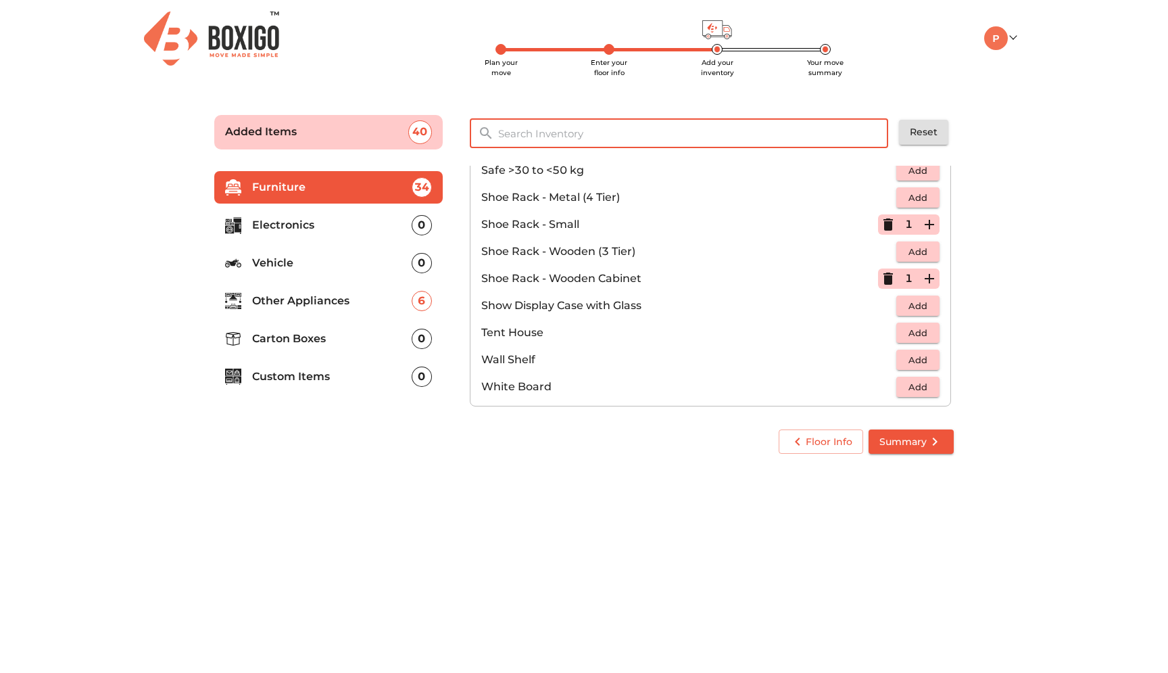
scroll to position [727, 0]
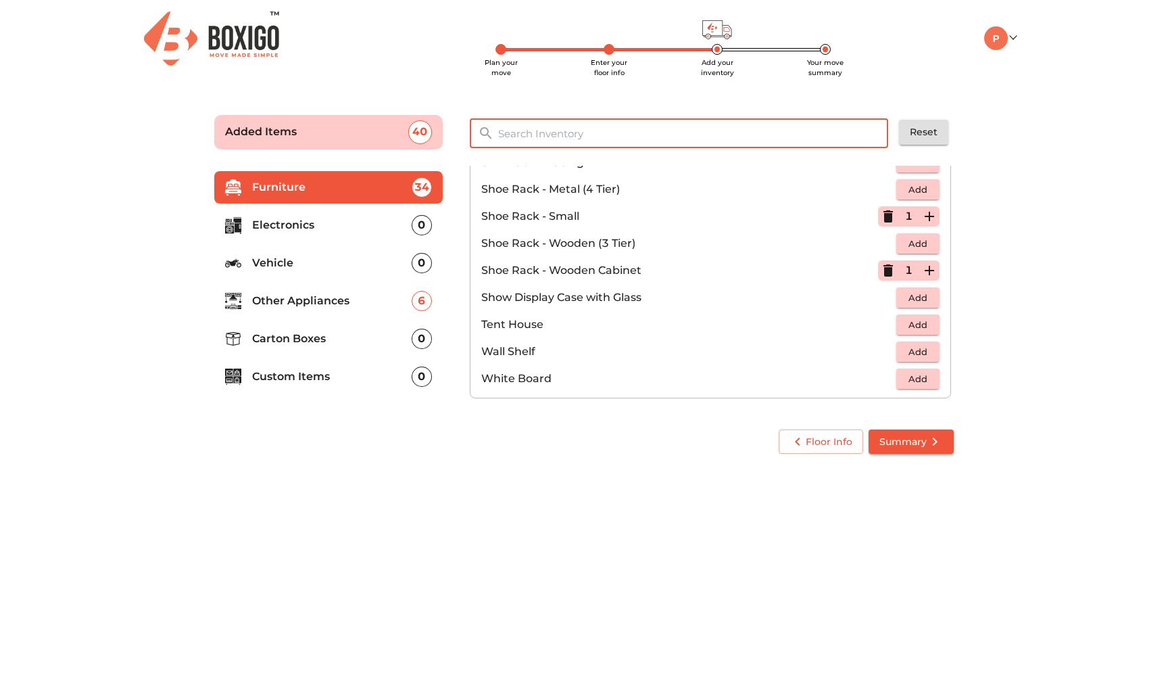
click at [325, 228] on p "Electronics" at bounding box center [332, 225] width 160 height 16
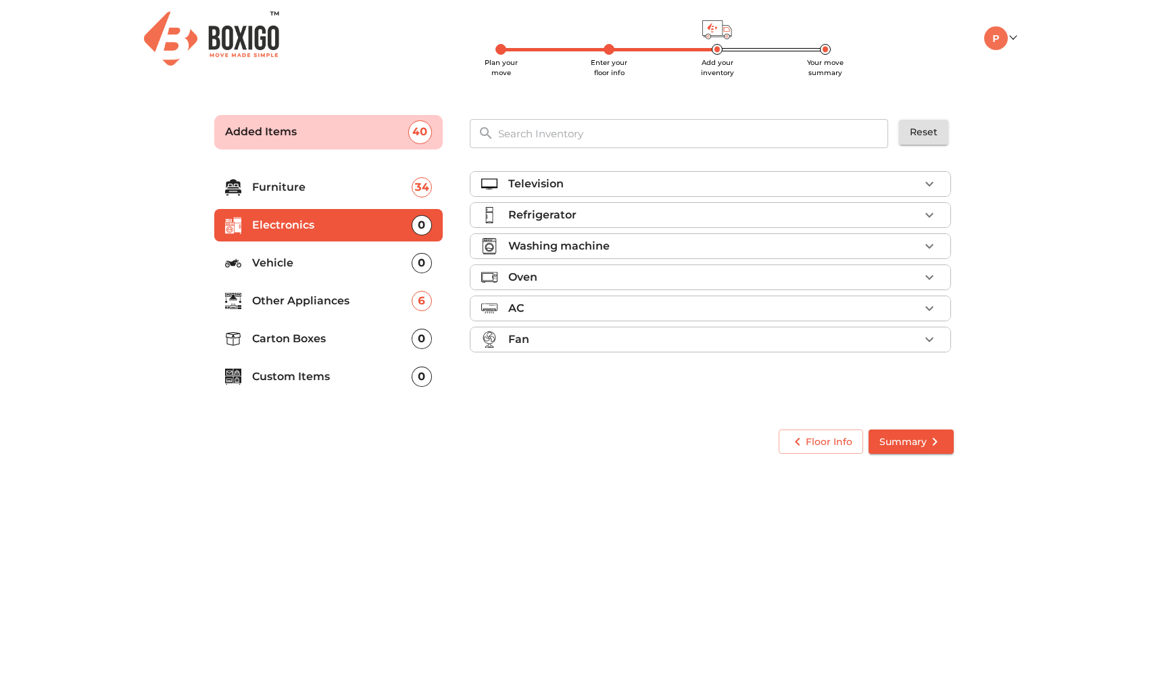
click at [919, 190] on div "Television" at bounding box center [713, 184] width 411 height 16
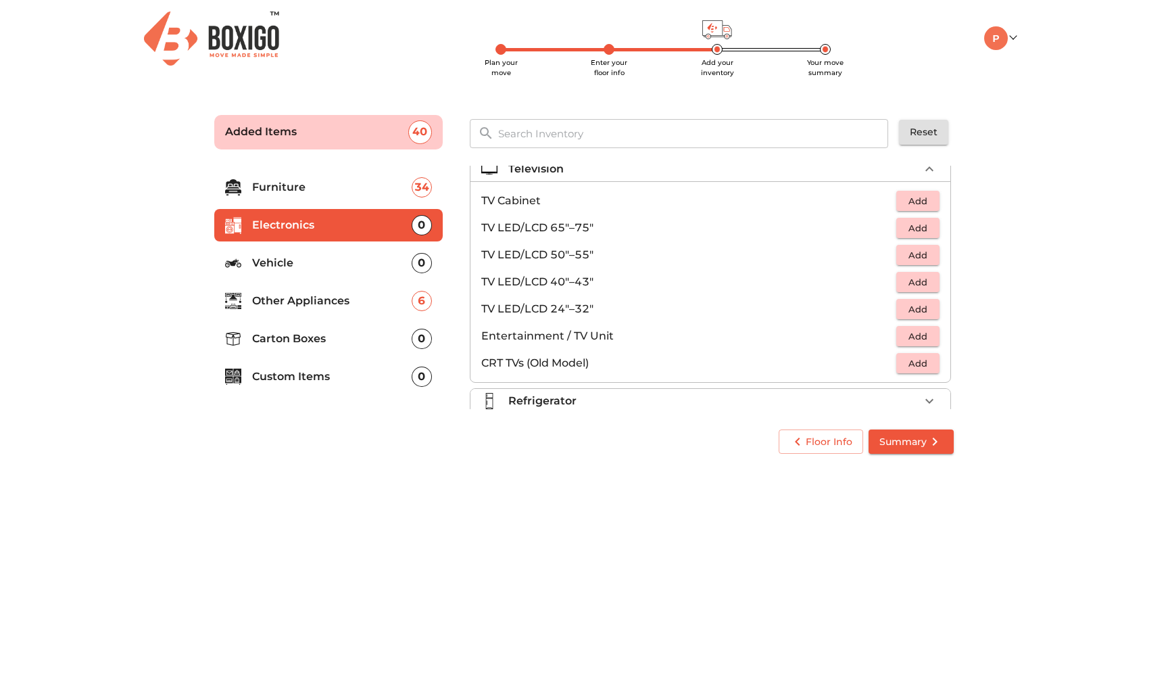
scroll to position [21, 0]
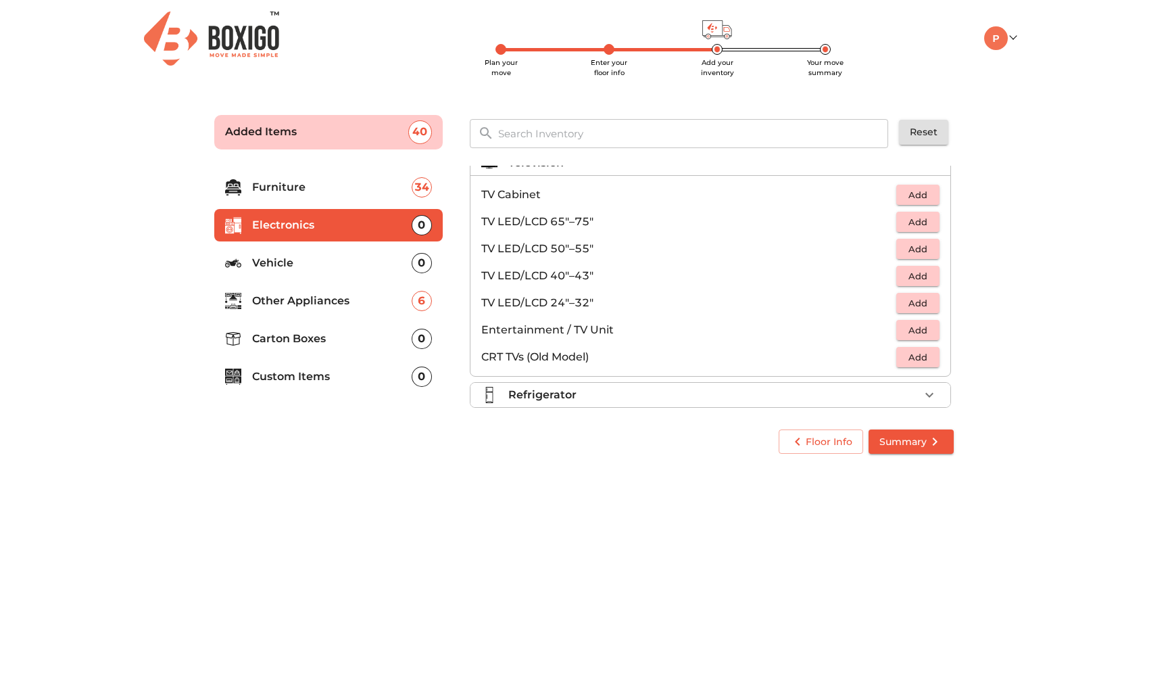
click at [919, 222] on span "Add" at bounding box center [918, 222] width 30 height 16
click at [918, 247] on span "Add" at bounding box center [918, 249] width 30 height 16
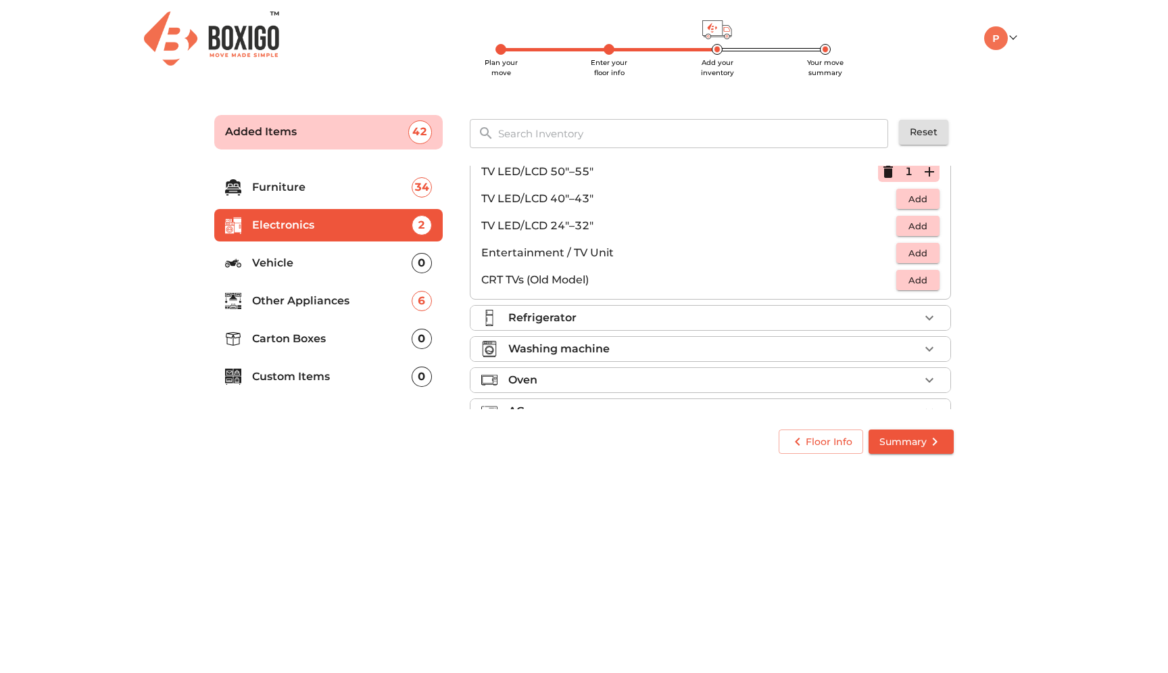
scroll to position [120, 0]
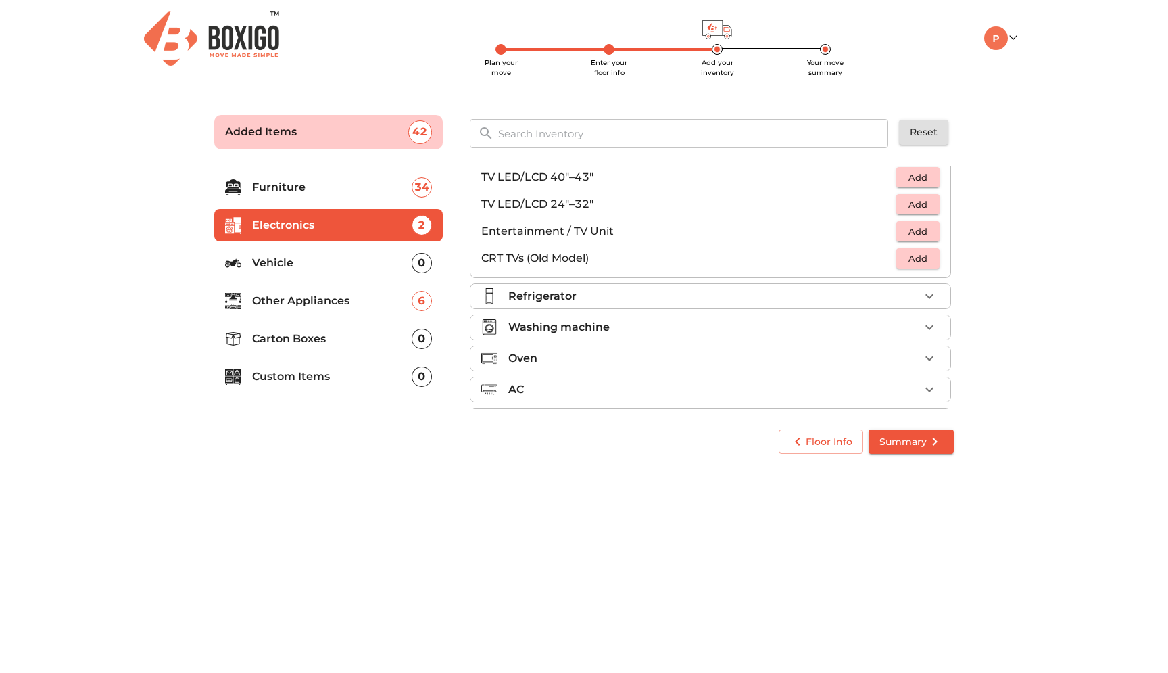
click at [929, 231] on span "Add" at bounding box center [918, 232] width 30 height 16
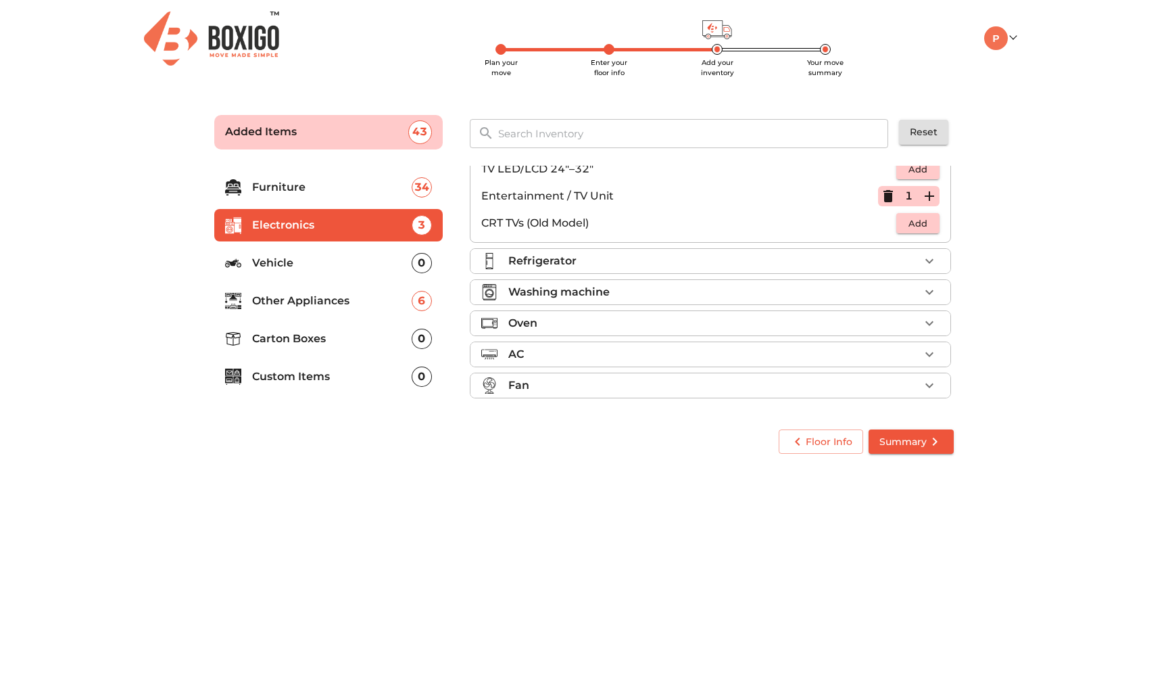
click at [704, 258] on div "Refrigerator" at bounding box center [713, 261] width 411 height 16
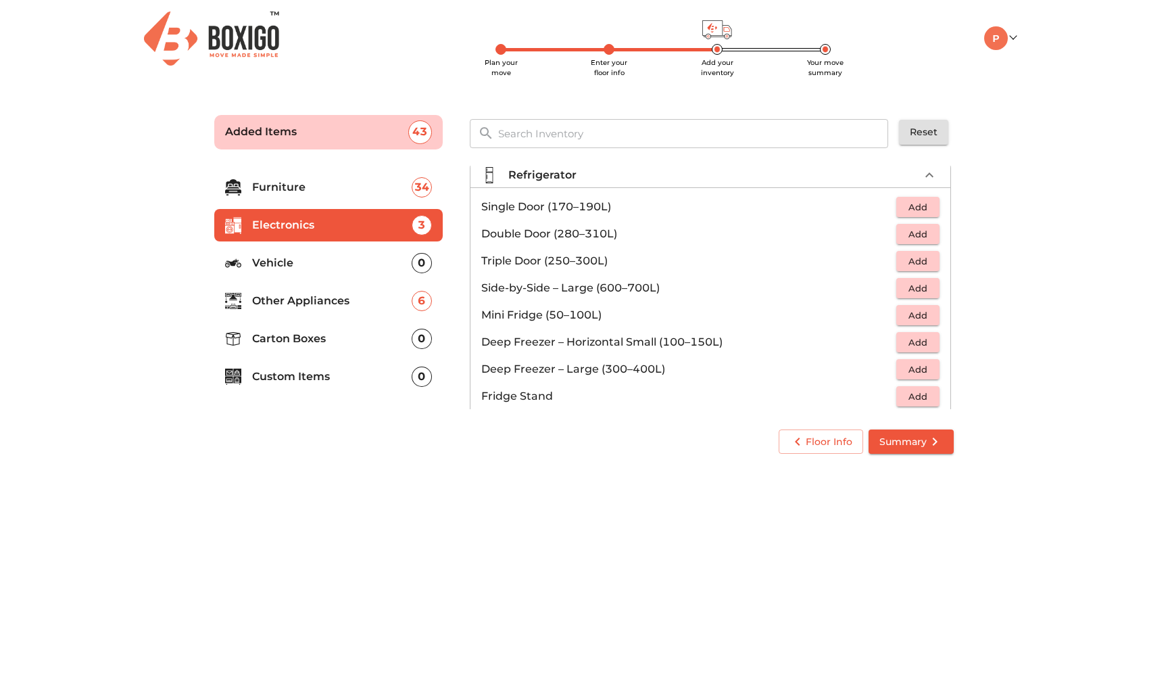
scroll to position [73, 0]
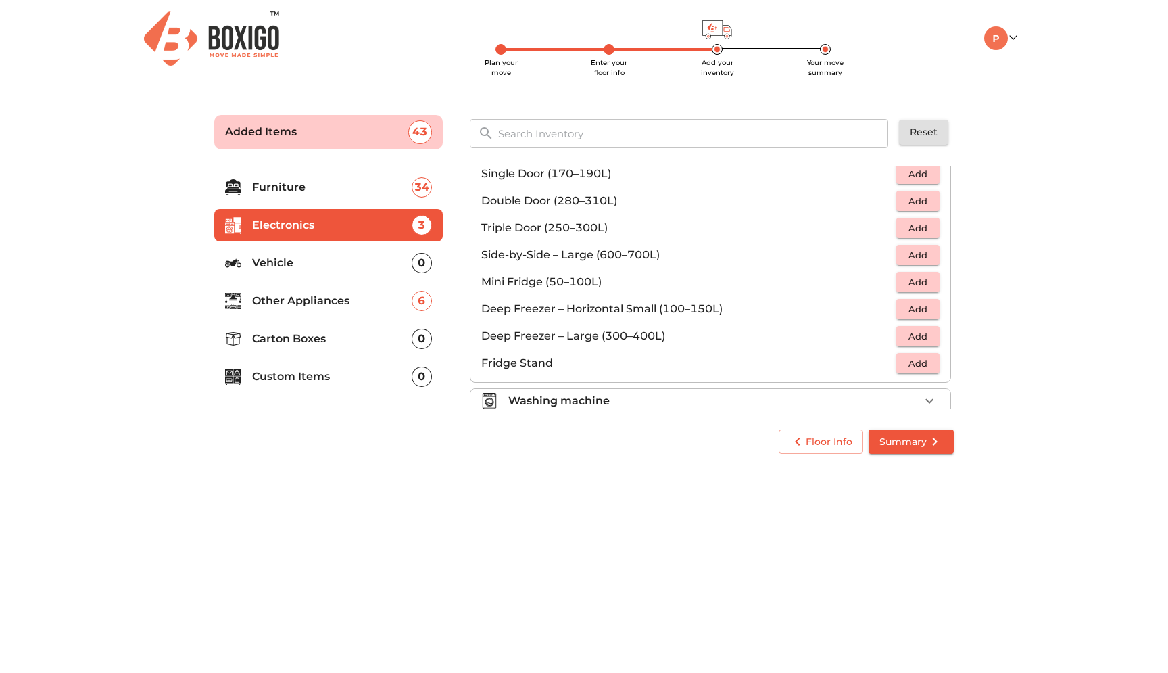
click at [917, 204] on span "Add" at bounding box center [918, 201] width 30 height 16
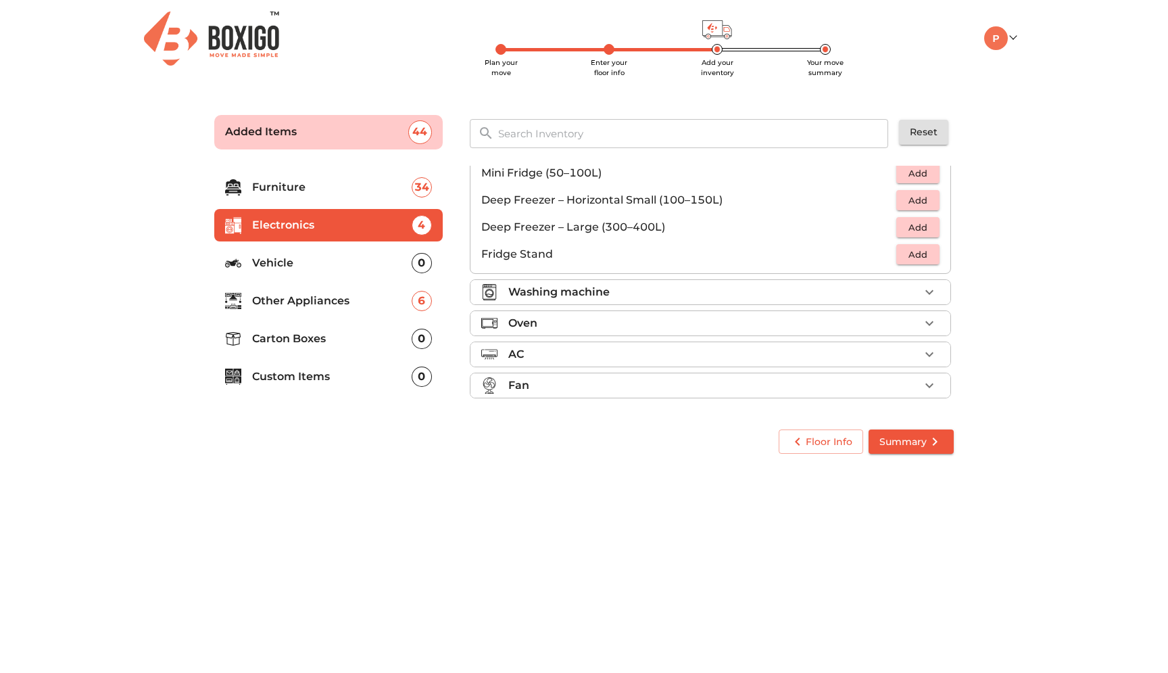
scroll to position [182, 0]
click at [805, 299] on div "Washing machine" at bounding box center [713, 292] width 411 height 16
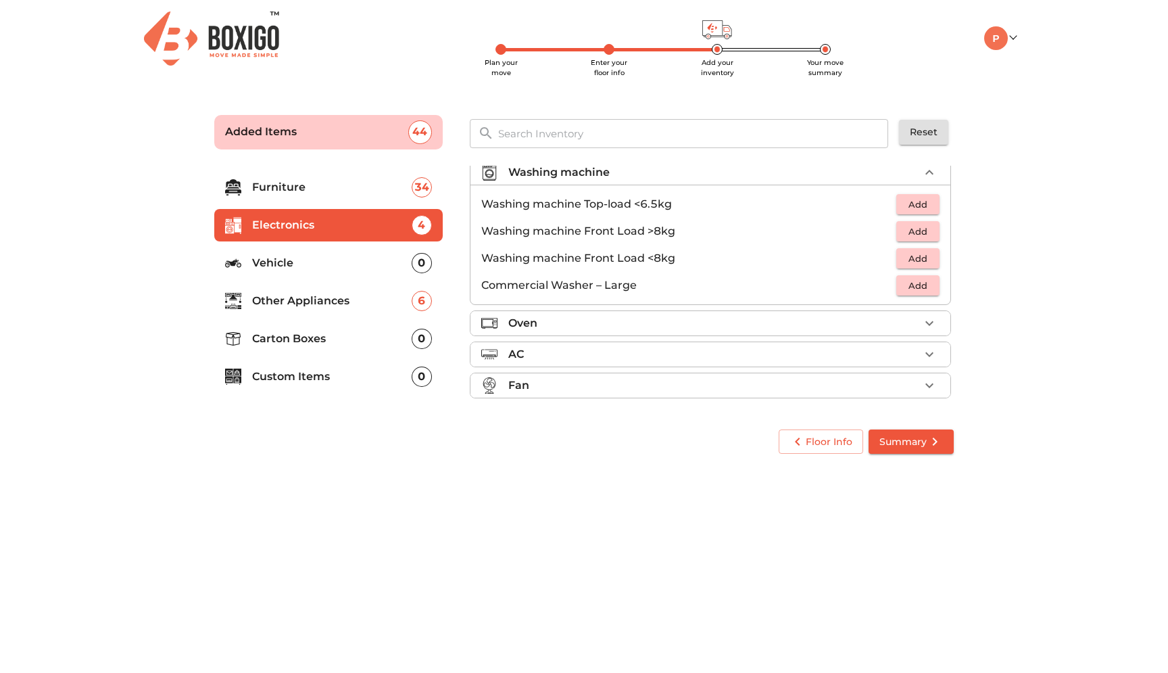
scroll to position [62, 0]
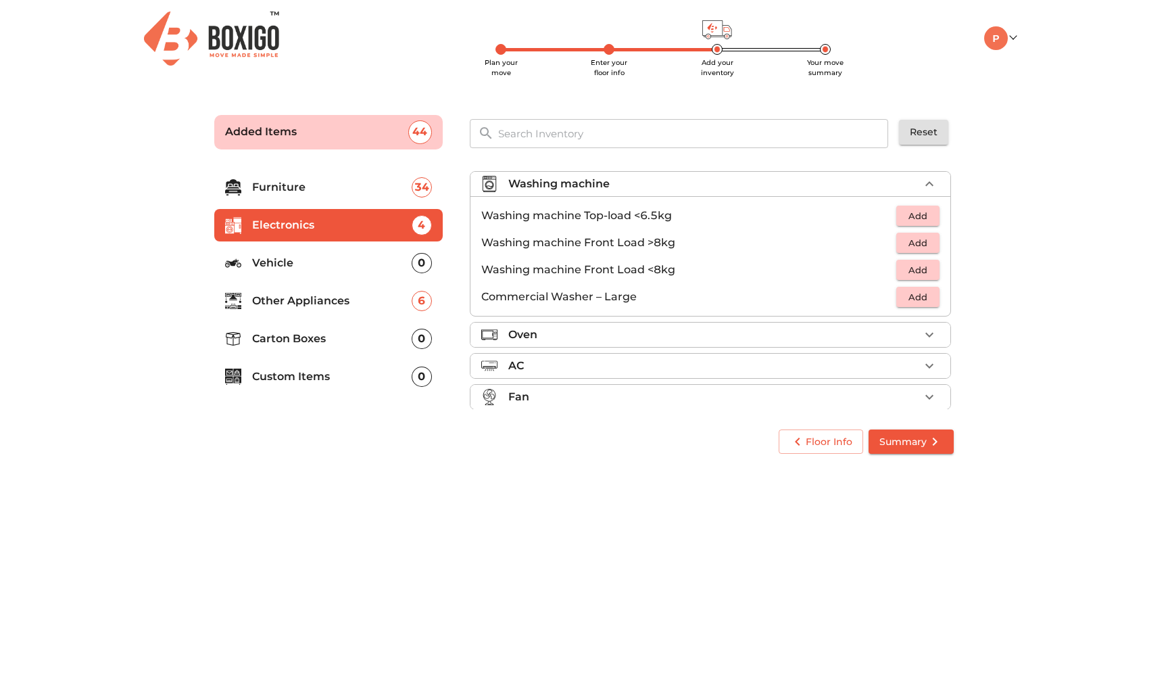
click at [918, 273] on span "Add" at bounding box center [918, 270] width 30 height 16
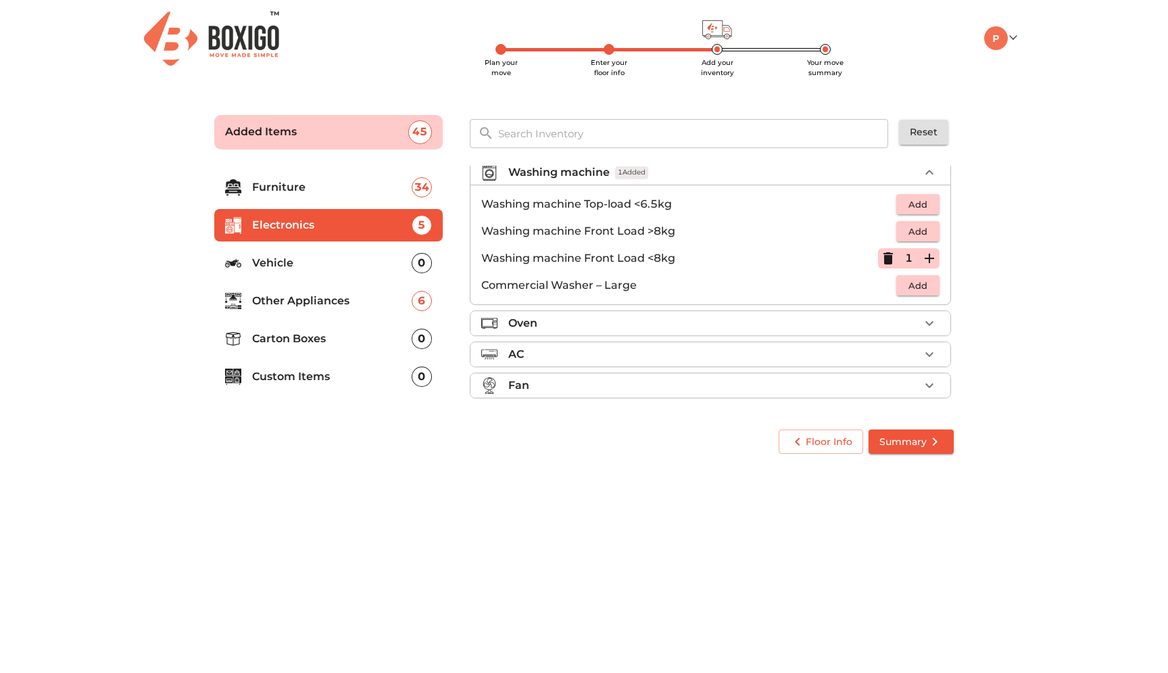
click at [840, 332] on li "Oven" at bounding box center [711, 323] width 480 height 24
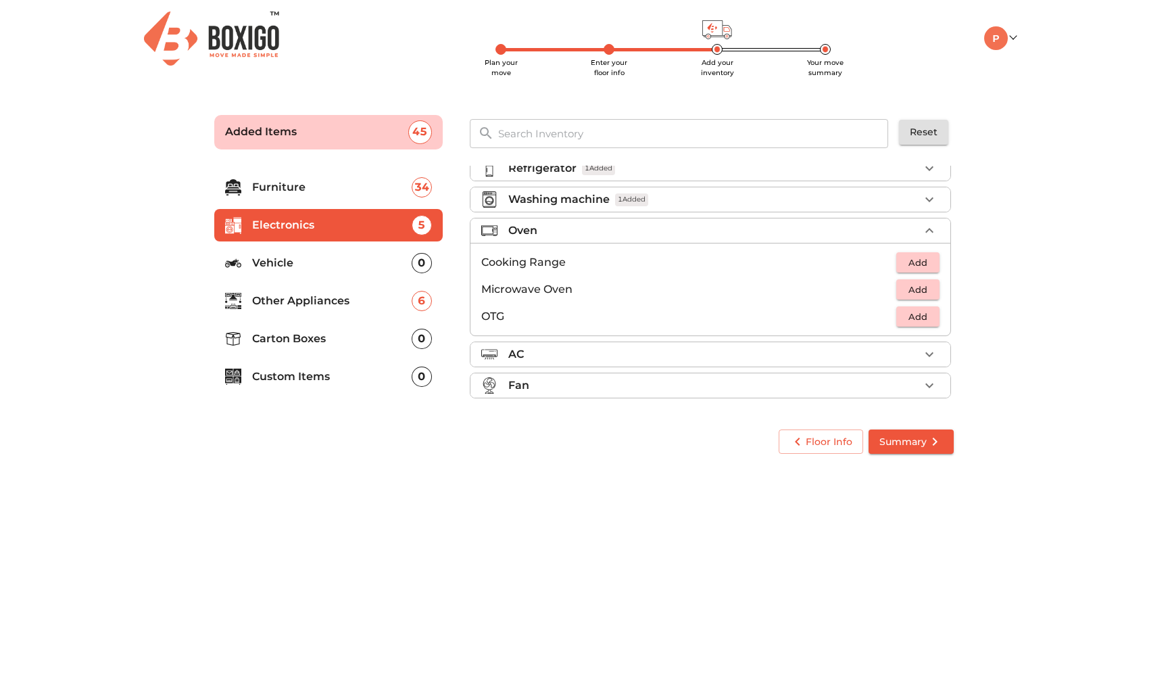
scroll to position [47, 0]
click at [920, 293] on span "Add" at bounding box center [918, 290] width 30 height 16
click at [921, 321] on span "Add" at bounding box center [918, 317] width 30 height 16
click at [790, 208] on li "Washing machine 1 Added" at bounding box center [711, 199] width 480 height 24
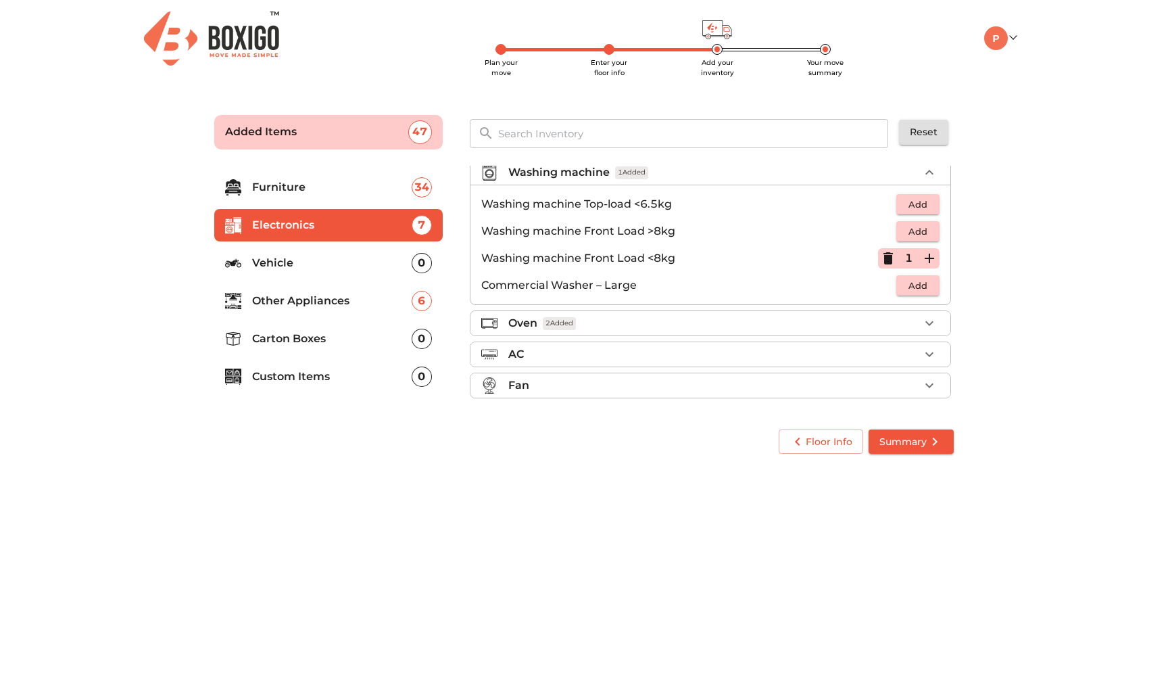
click at [771, 330] on div "Oven 2 Added" at bounding box center [713, 323] width 411 height 16
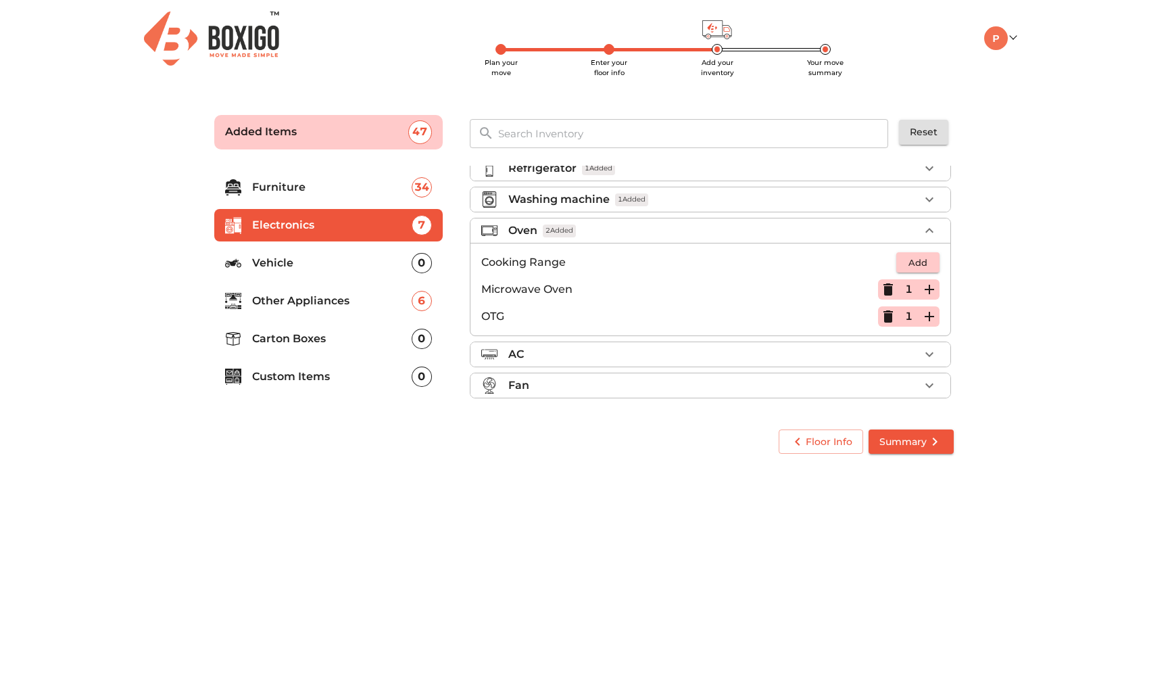
click at [759, 355] on div "AC" at bounding box center [713, 354] width 411 height 16
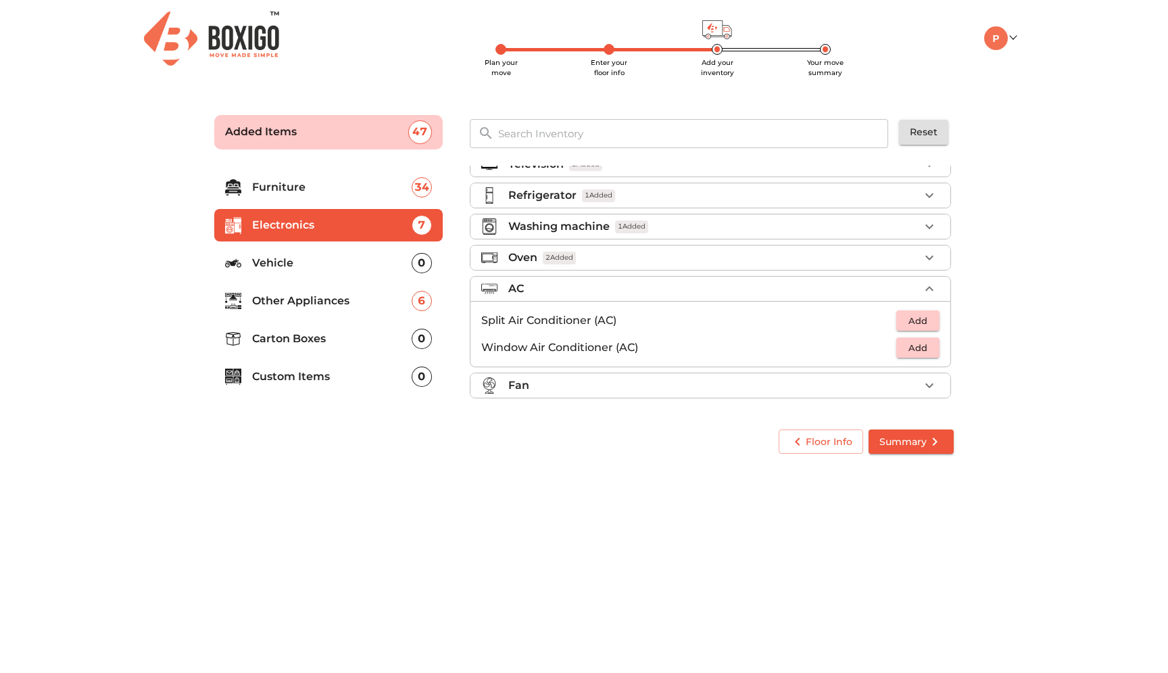
scroll to position [20, 0]
click at [910, 322] on span "Add" at bounding box center [918, 321] width 30 height 16
click at [932, 316] on icon "button" at bounding box center [929, 320] width 16 height 16
click at [790, 384] on div "Fan" at bounding box center [713, 385] width 411 height 16
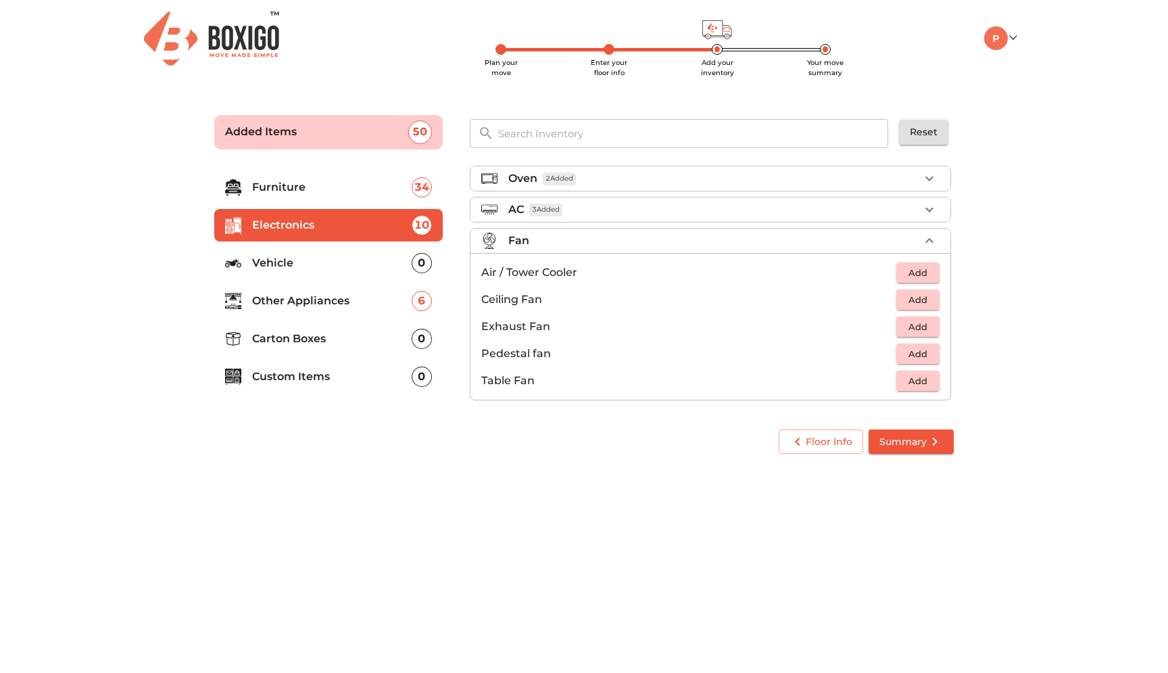
scroll to position [101, 0]
click at [808, 216] on div "AC 3 Added" at bounding box center [713, 207] width 411 height 16
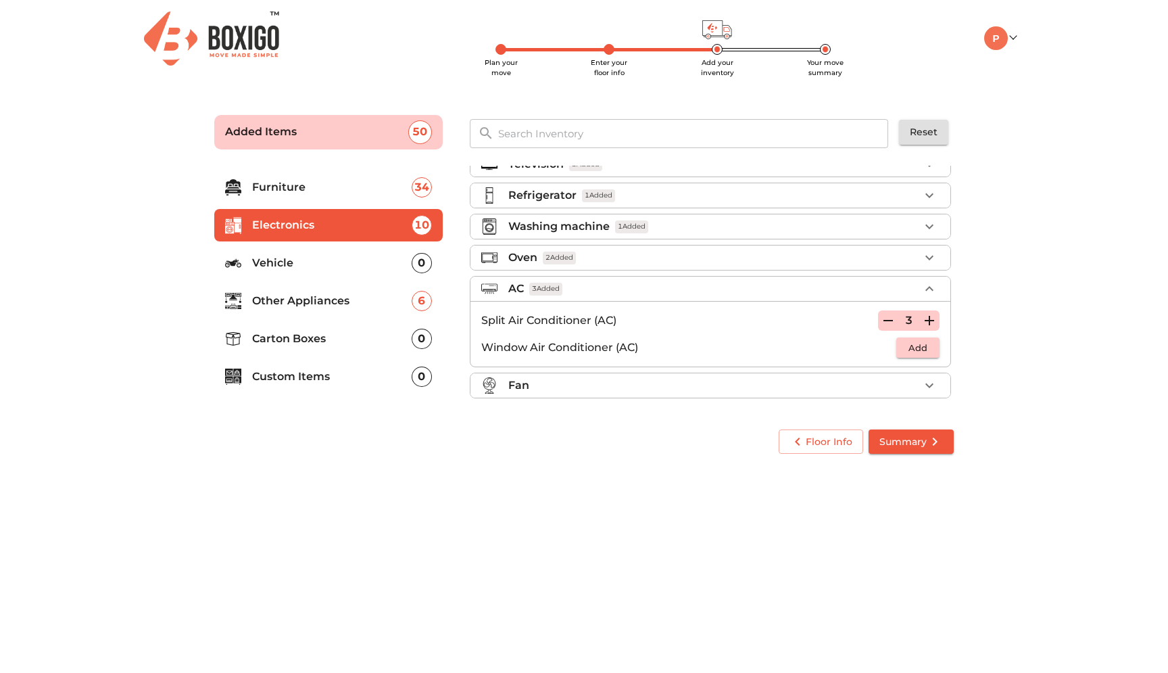
scroll to position [20, 0]
click at [628, 382] on div "Fan" at bounding box center [713, 385] width 411 height 16
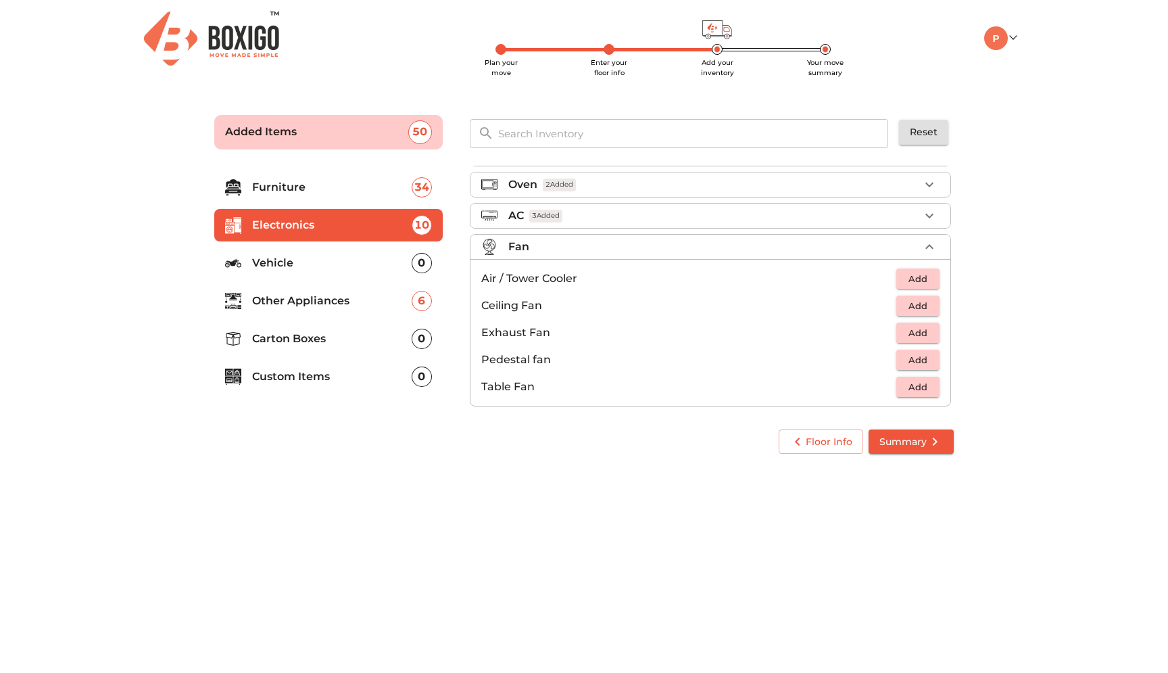
scroll to position [101, 0]
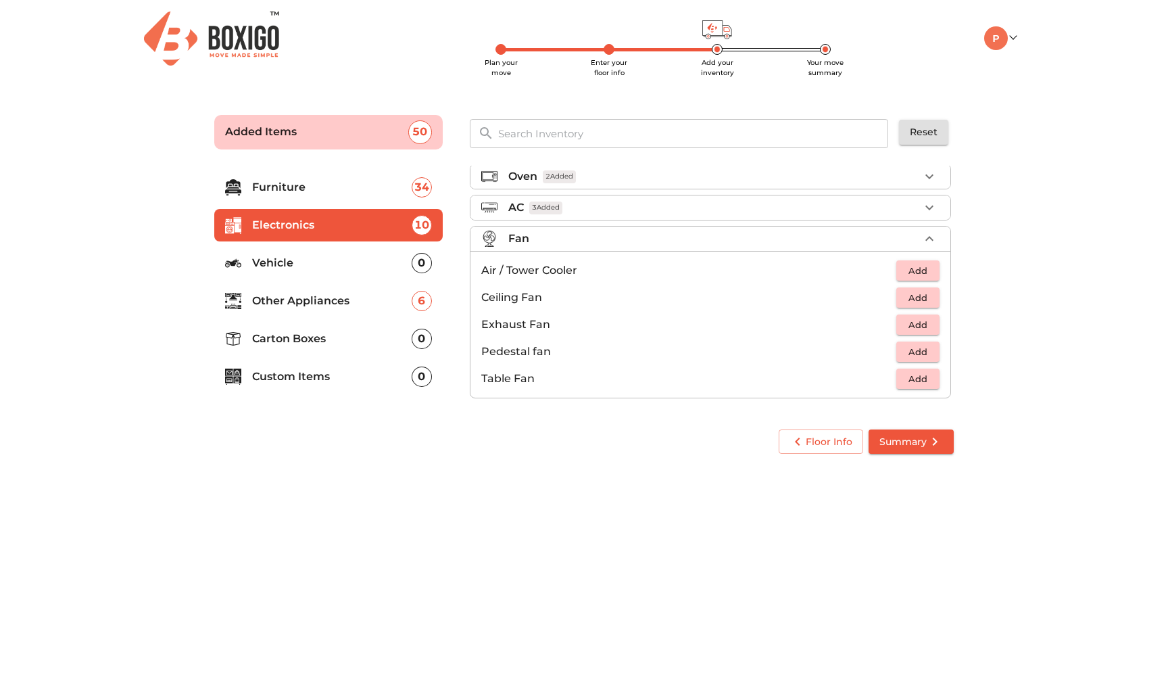
click at [913, 297] on span "Add" at bounding box center [918, 298] width 30 height 16
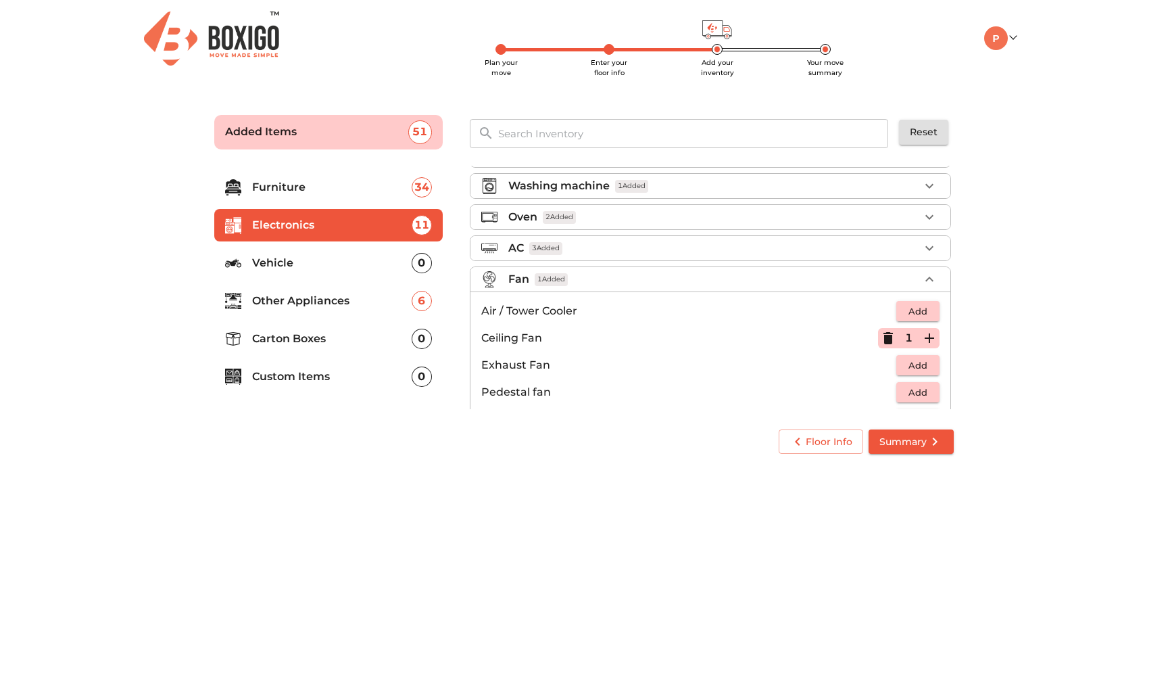
scroll to position [0, 0]
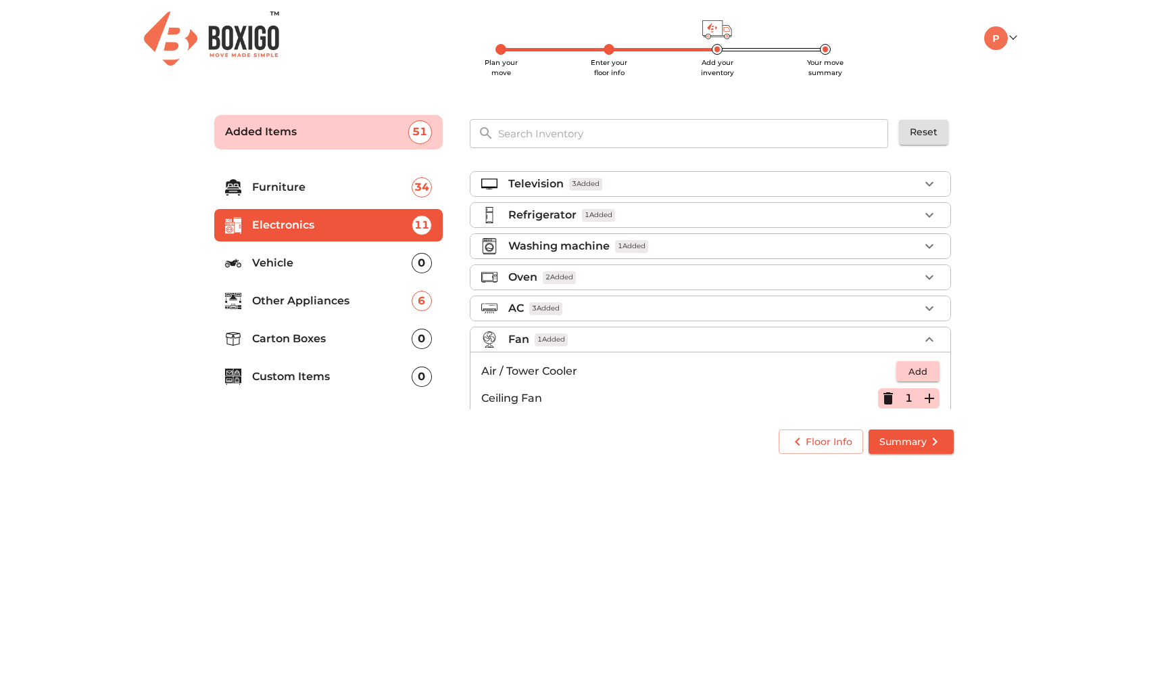
click at [378, 262] on p "Vehicle" at bounding box center [332, 263] width 160 height 16
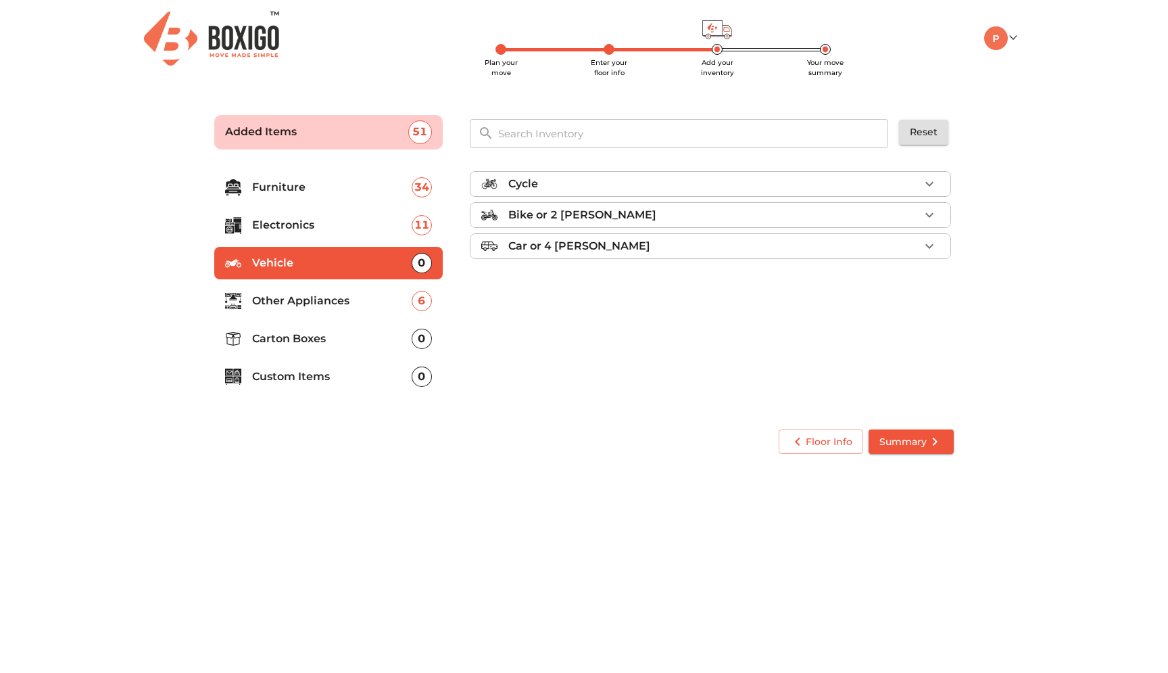
click at [602, 208] on p "Bike or 2 [PERSON_NAME]" at bounding box center [582, 215] width 148 height 16
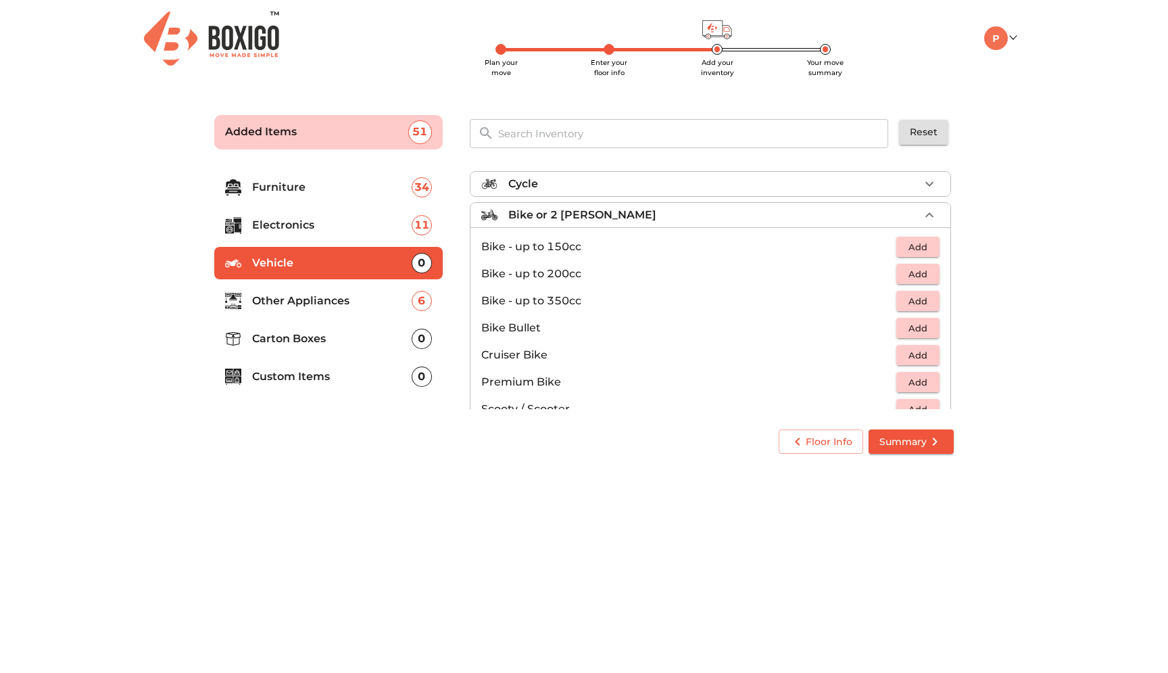
click at [813, 187] on div "Cycle" at bounding box center [713, 184] width 411 height 16
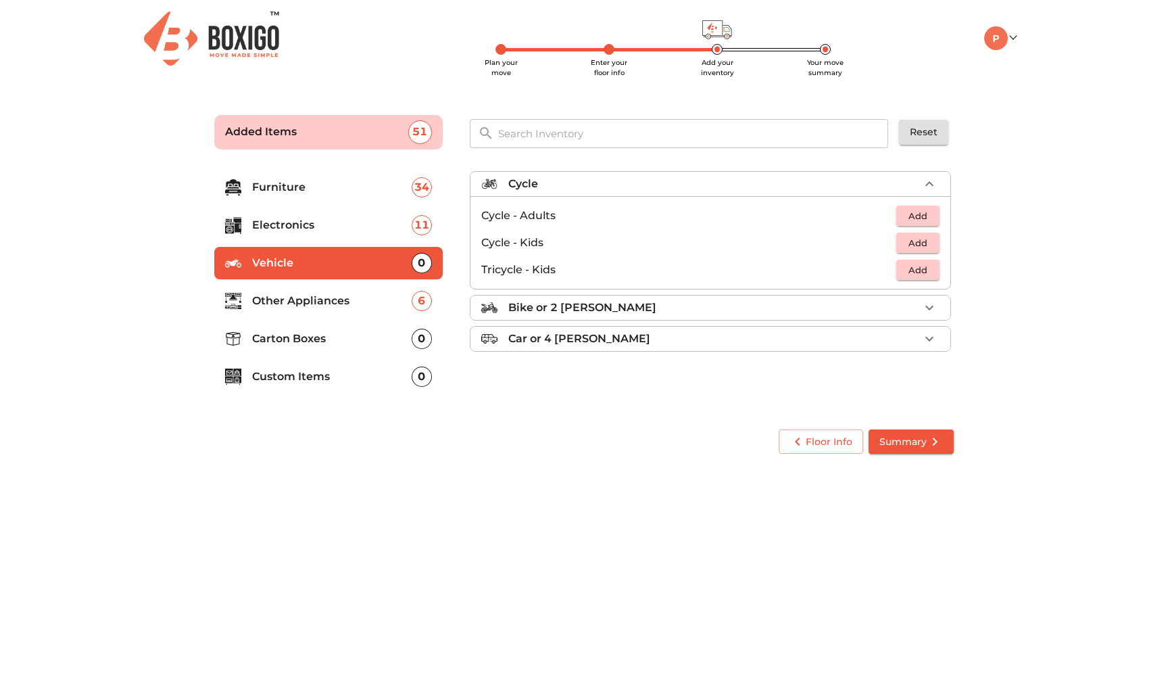
click at [908, 216] on span "Add" at bounding box center [918, 216] width 30 height 16
click at [782, 310] on div "Bike or 2 [PERSON_NAME]" at bounding box center [713, 307] width 411 height 16
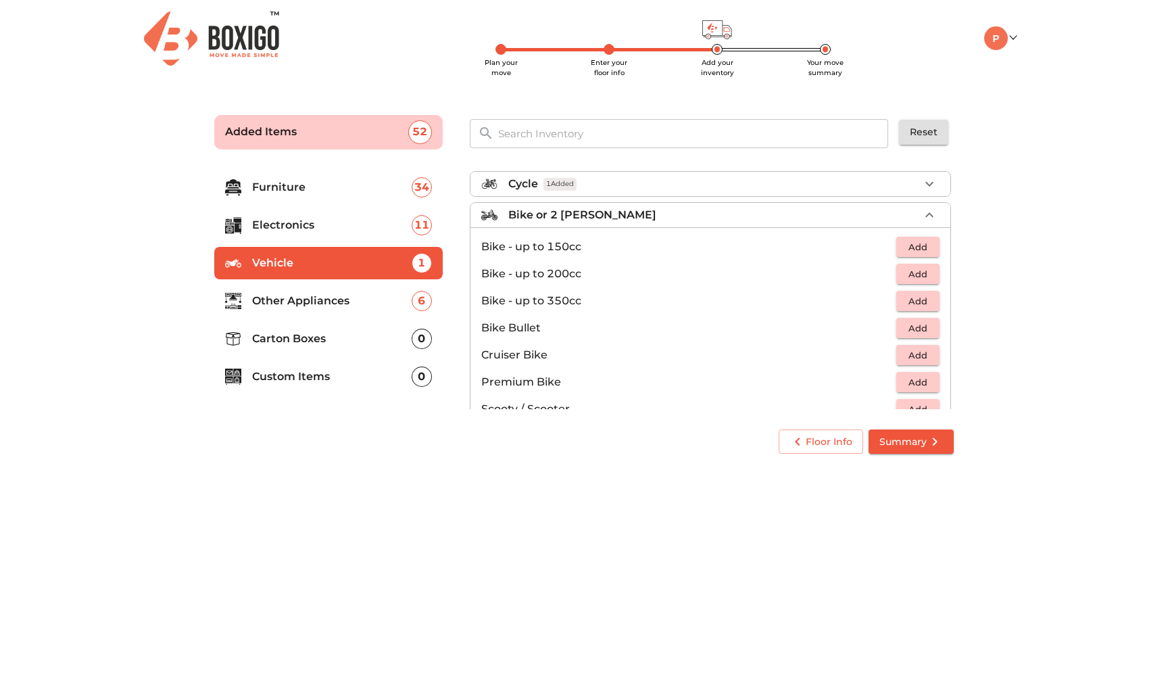
scroll to position [89, 0]
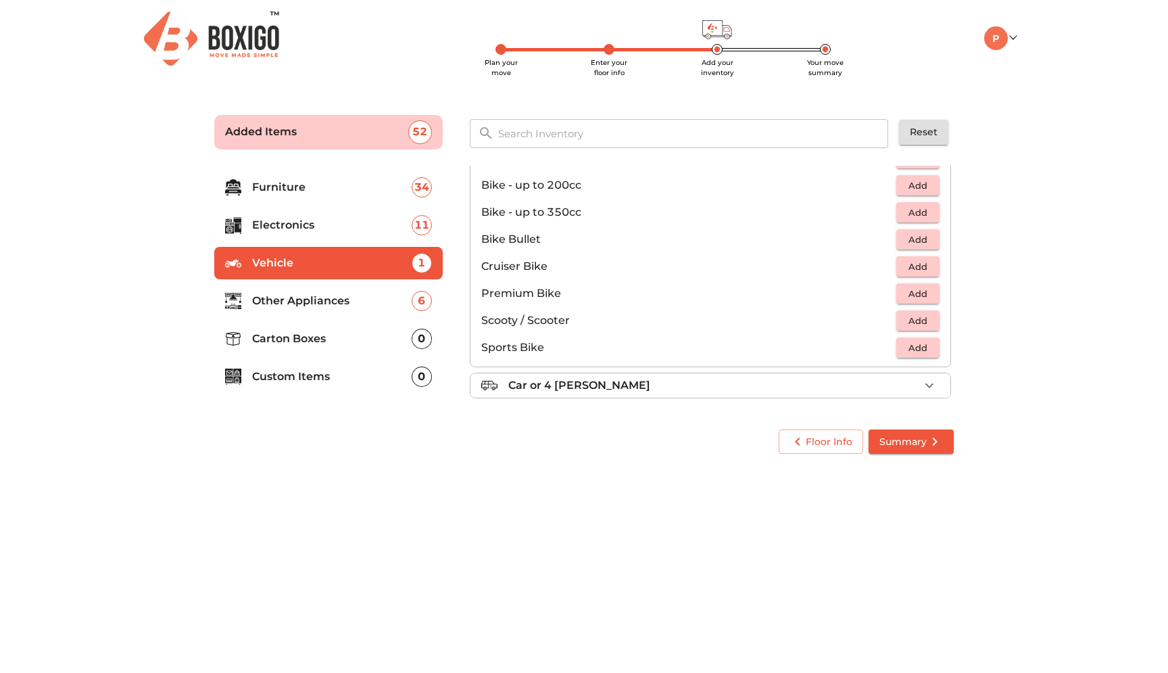
click at [711, 383] on div "Car or 4 [PERSON_NAME]" at bounding box center [713, 385] width 411 height 16
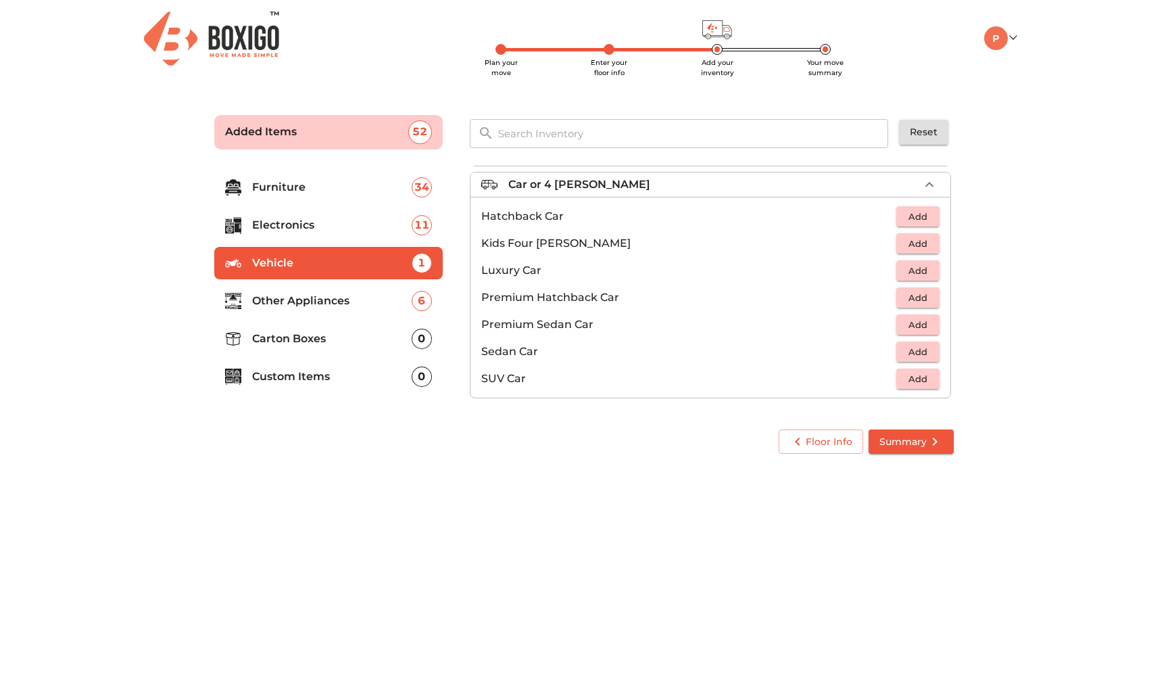
scroll to position [62, 0]
click at [921, 181] on button "button" at bounding box center [929, 184] width 20 height 20
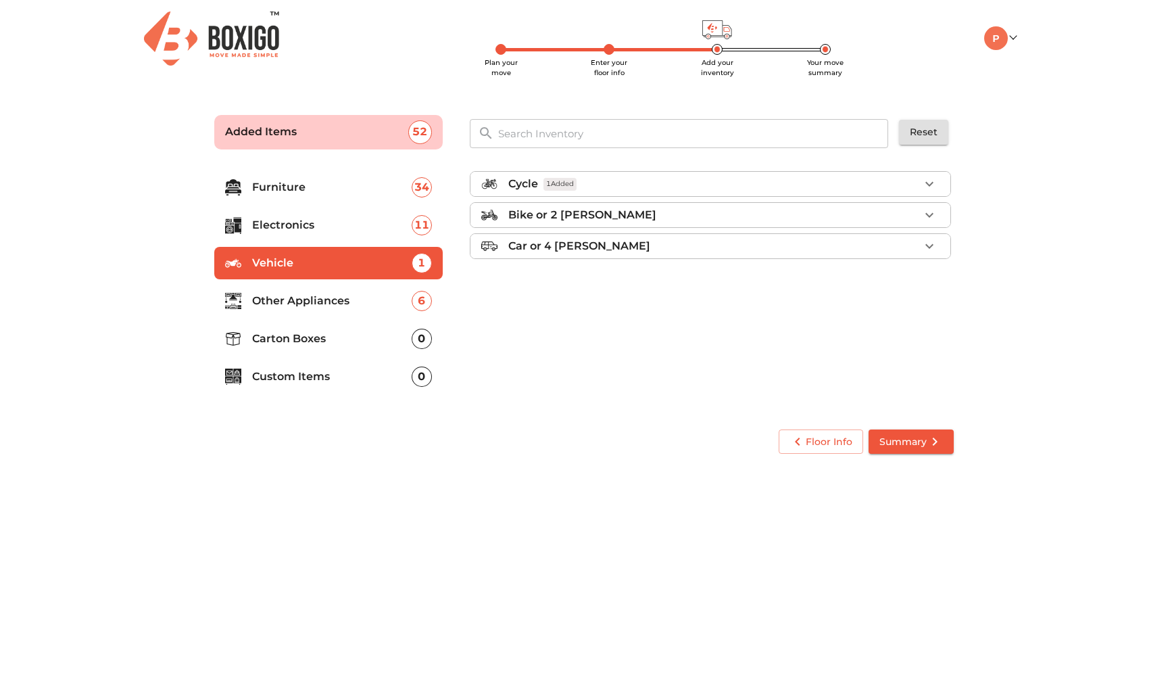
scroll to position [0, 0]
click at [552, 210] on p "Bike or 2 [PERSON_NAME]" at bounding box center [582, 215] width 148 height 16
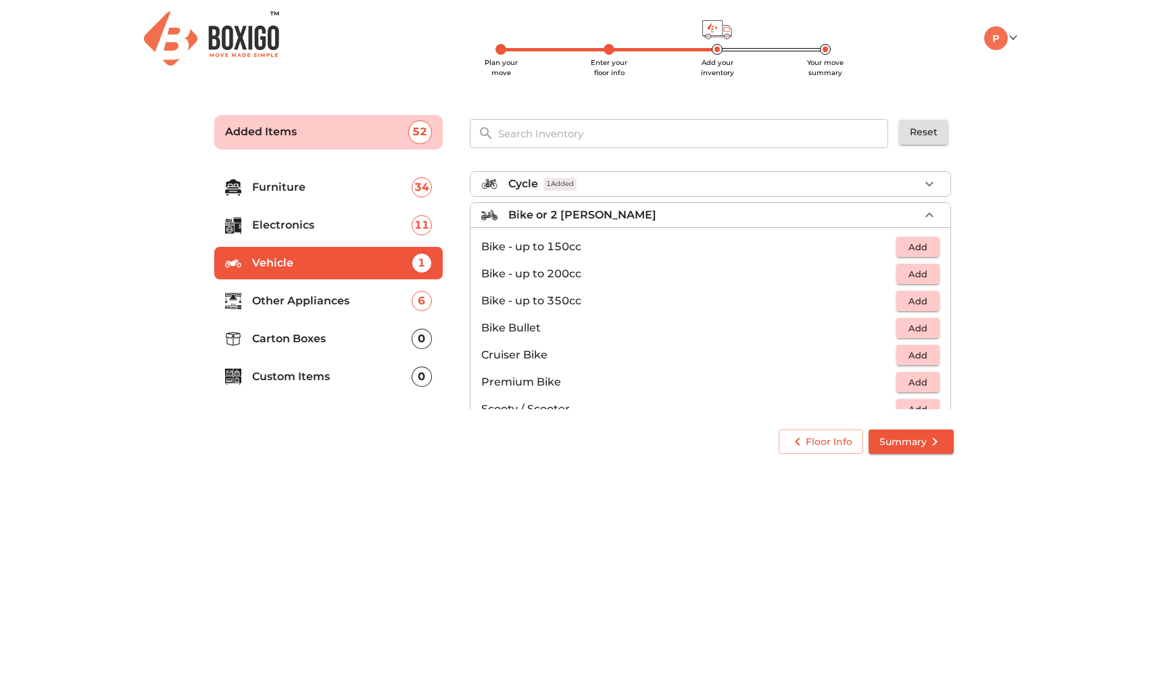
click at [552, 210] on p "Bike or 2 [PERSON_NAME]" at bounding box center [582, 215] width 148 height 16
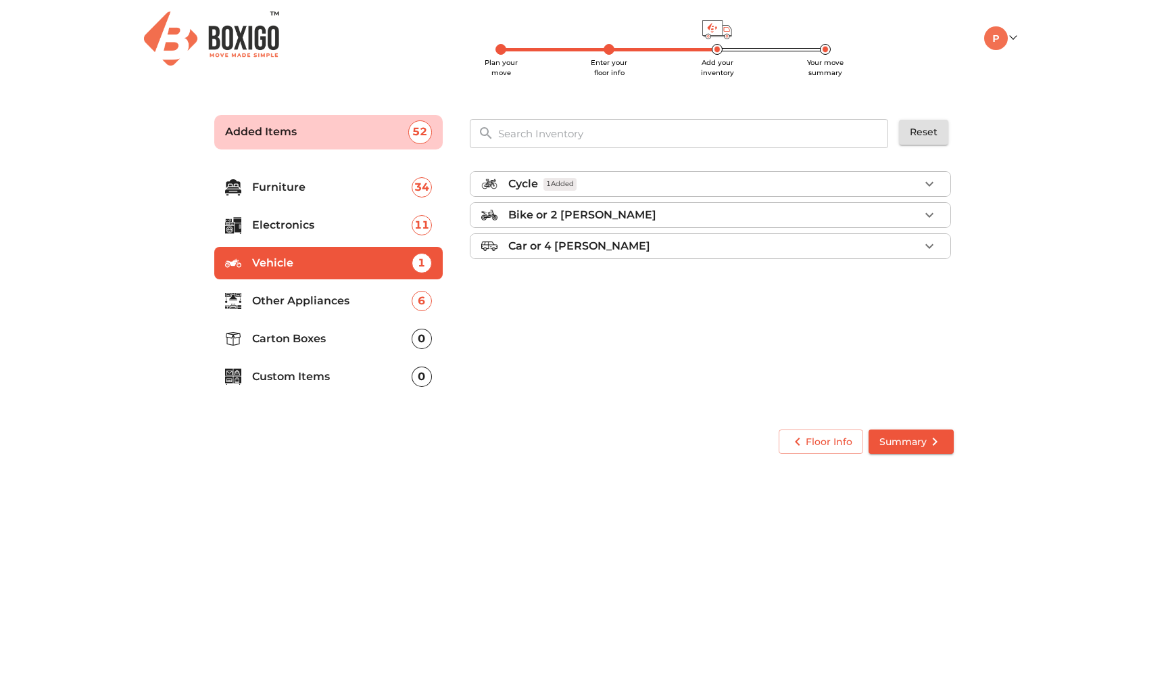
click at [310, 306] on p "Other Appliances" at bounding box center [332, 301] width 160 height 16
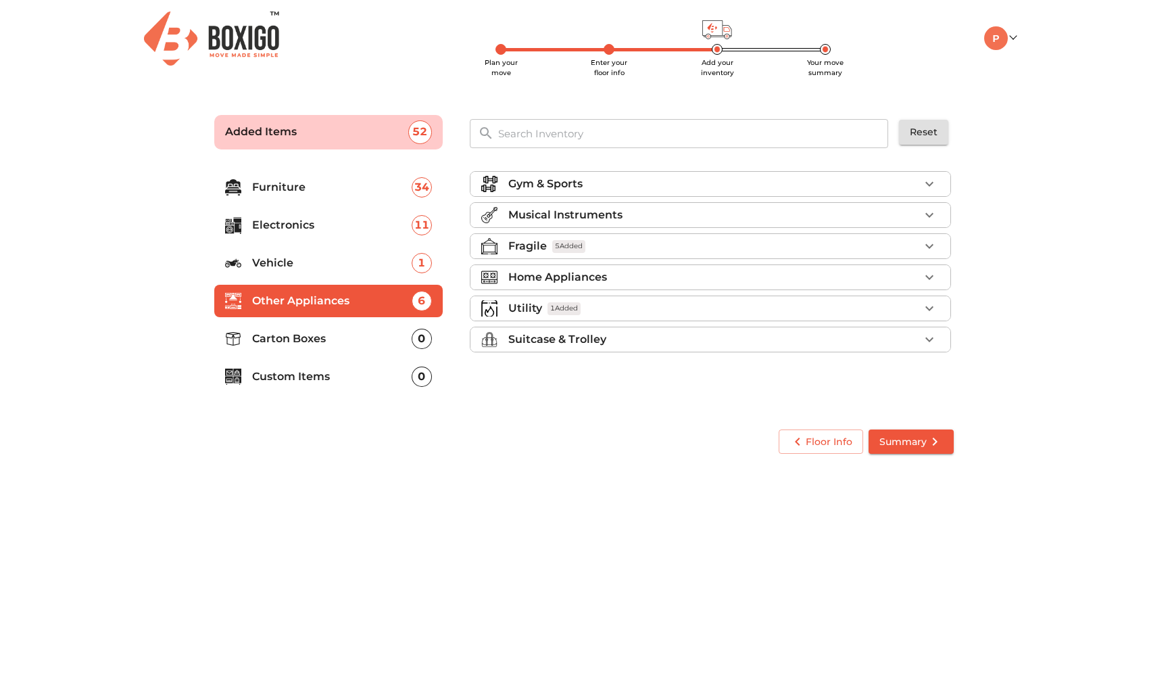
click at [411, 229] on p "Electronics" at bounding box center [332, 225] width 160 height 16
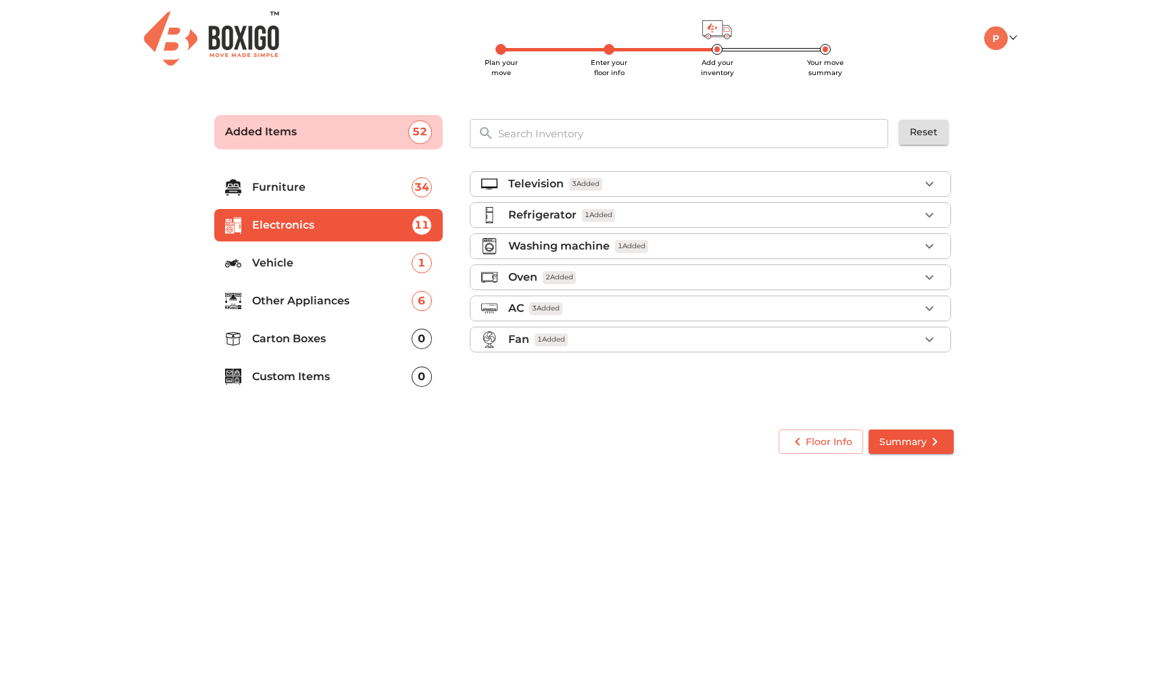
click at [372, 295] on p "Other Appliances" at bounding box center [332, 301] width 160 height 16
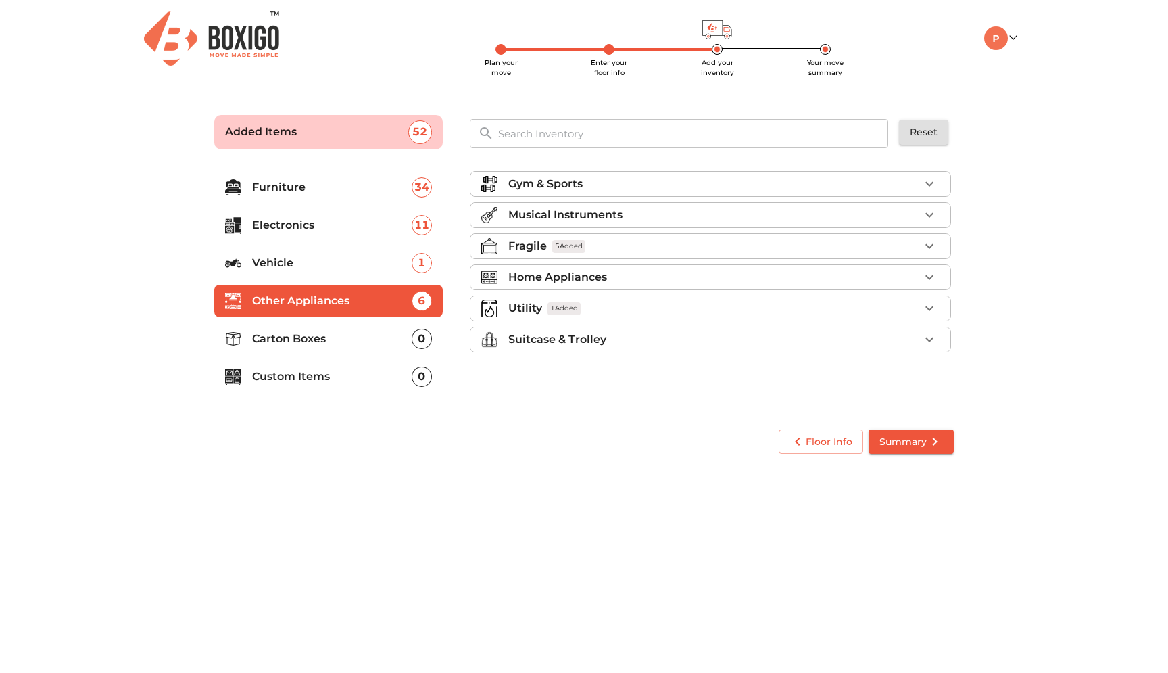
click at [554, 185] on p "Gym & Sports" at bounding box center [545, 184] width 74 height 16
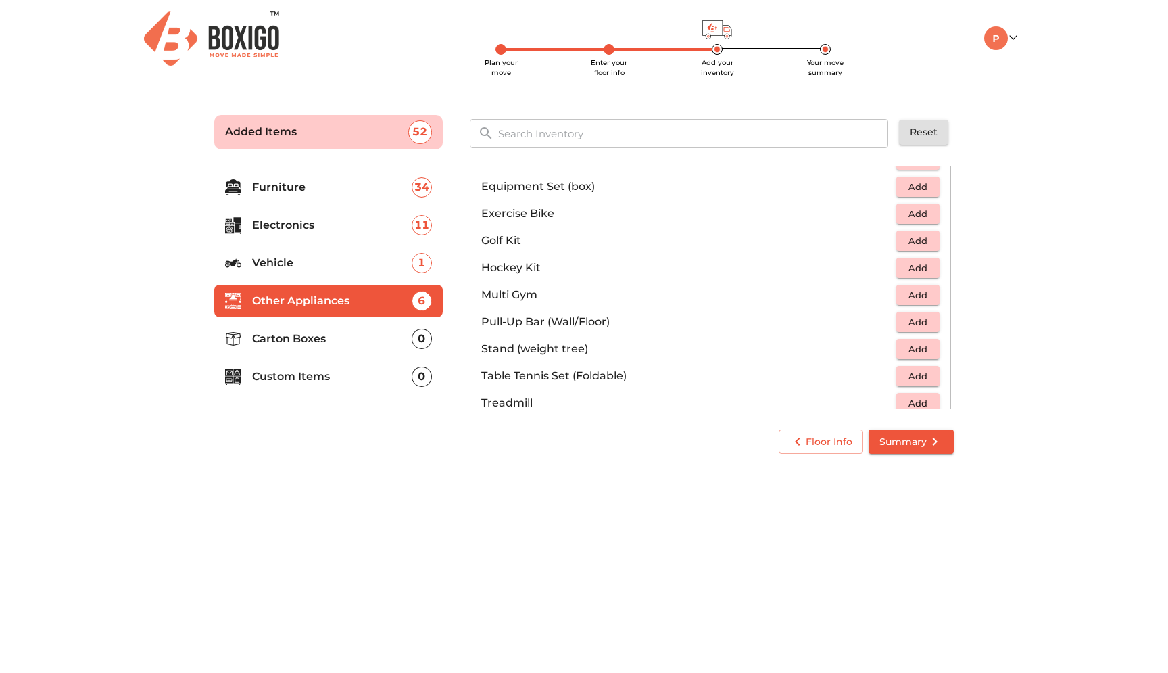
scroll to position [452, 0]
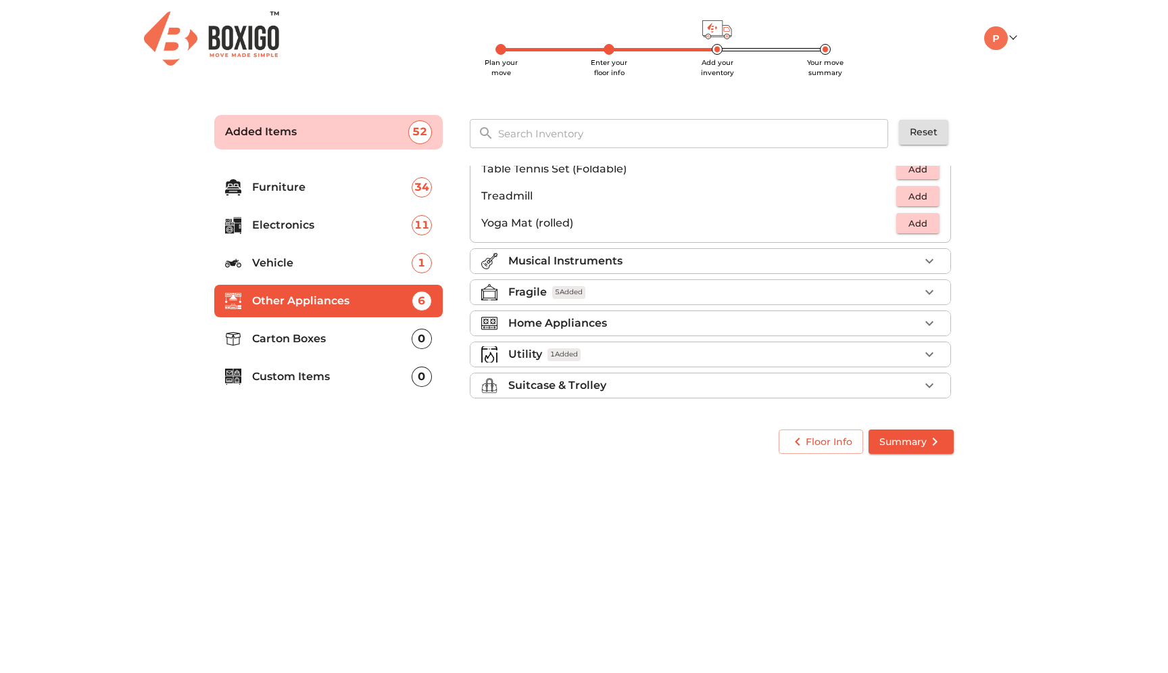
click at [546, 265] on p "Musical Instruments" at bounding box center [565, 261] width 114 height 16
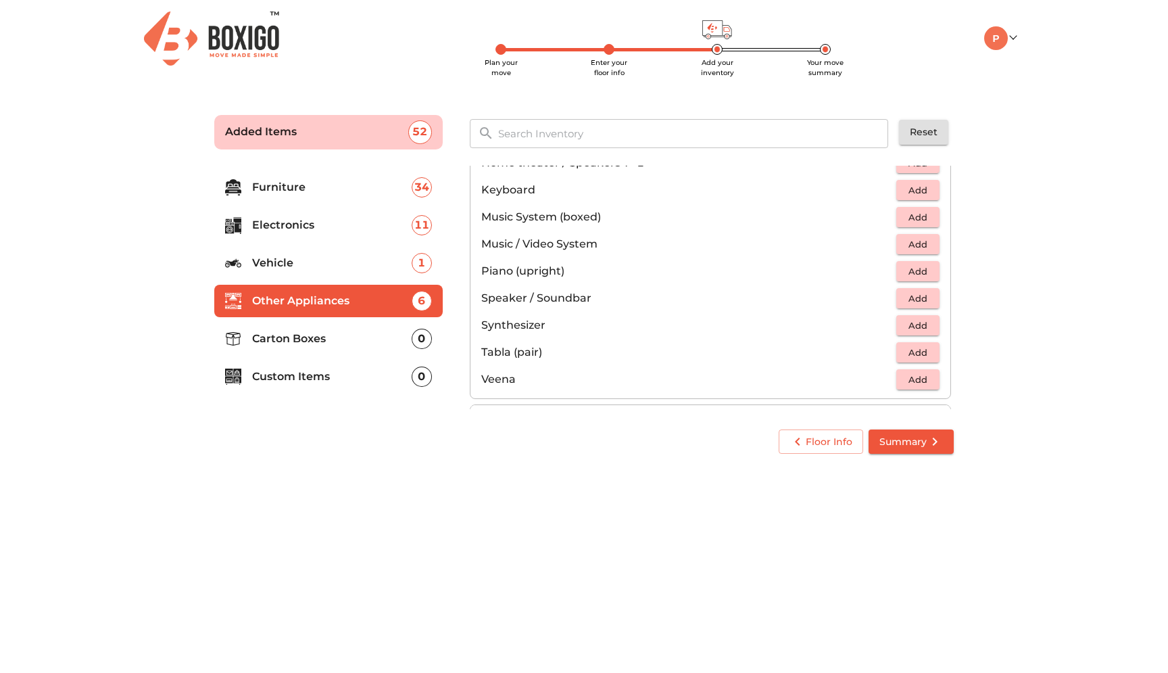
scroll to position [346, 0]
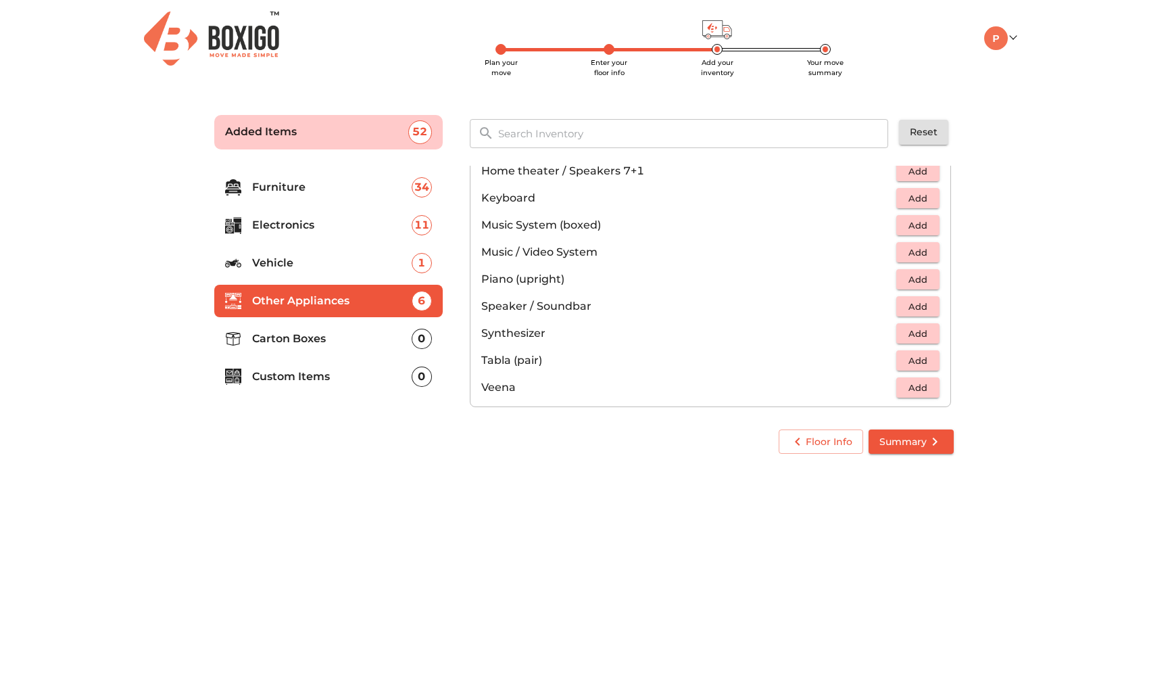
click at [917, 314] on button "Add" at bounding box center [917, 306] width 43 height 21
click at [932, 309] on icon "button" at bounding box center [929, 306] width 16 height 16
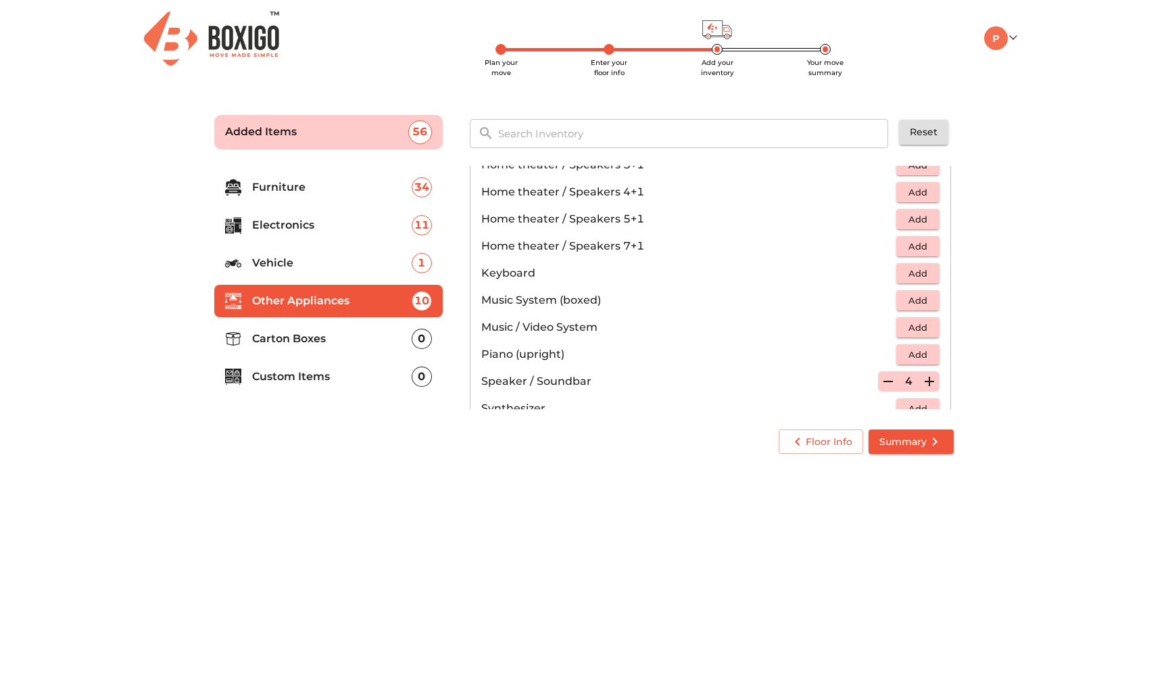
scroll to position [297, 0]
click at [894, 359] on icon "button" at bounding box center [888, 355] width 16 height 16
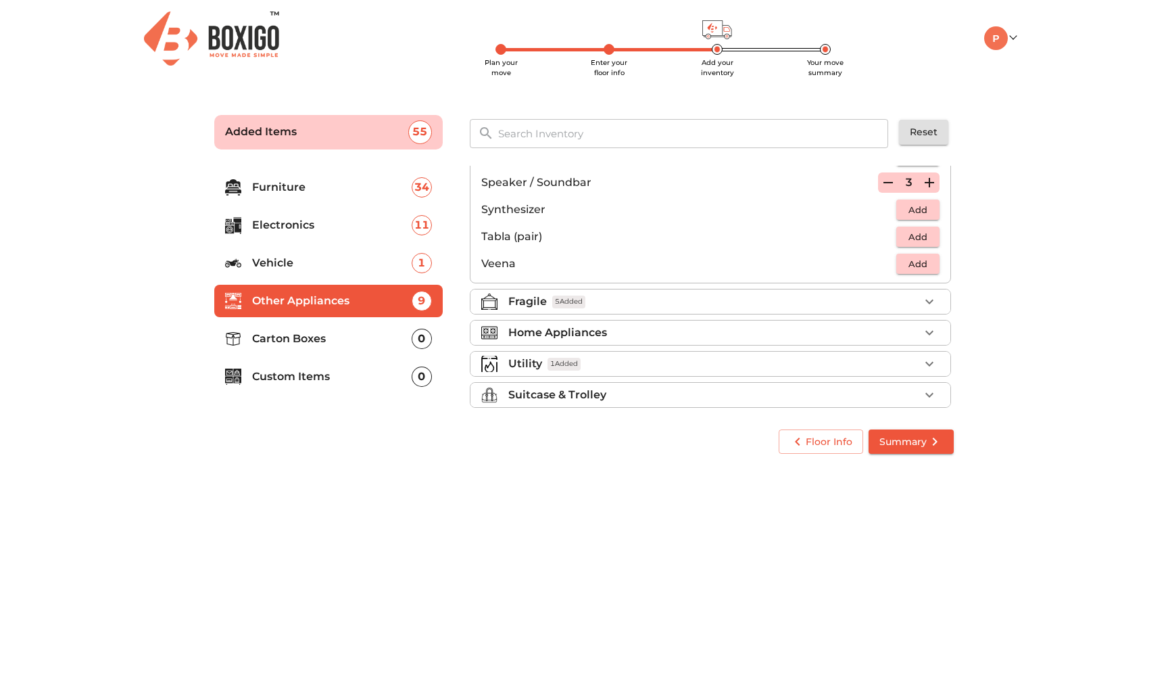
scroll to position [479, 0]
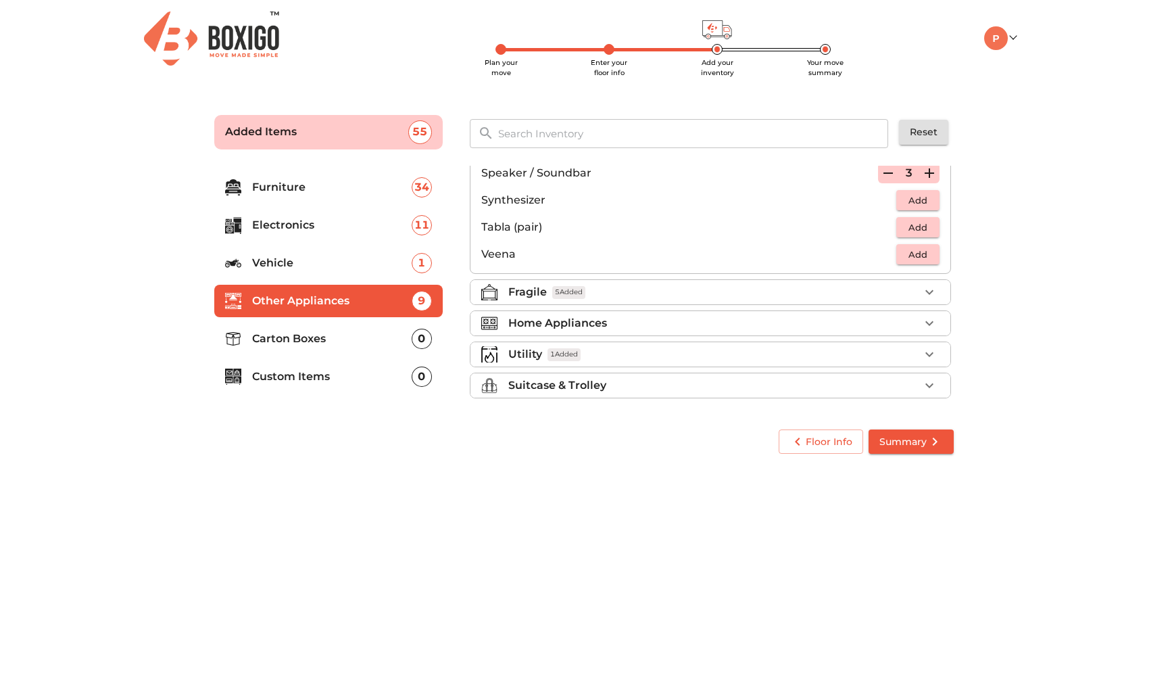
click at [619, 303] on li "Fragile 5 Added" at bounding box center [711, 292] width 480 height 24
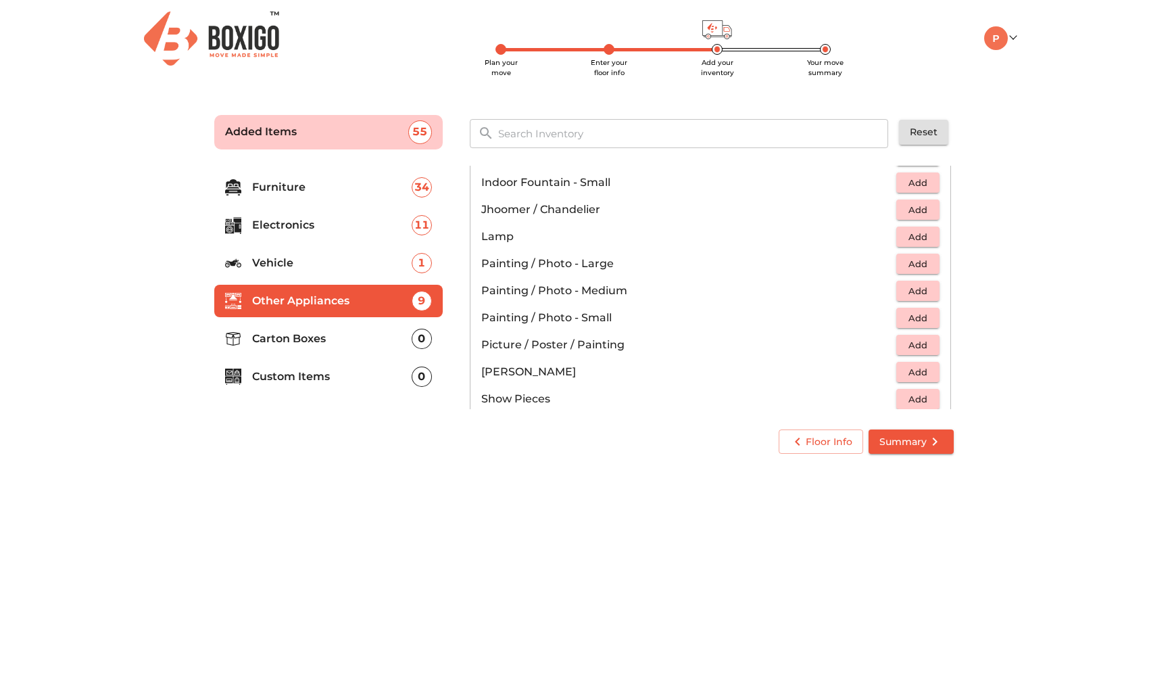
scroll to position [518, 0]
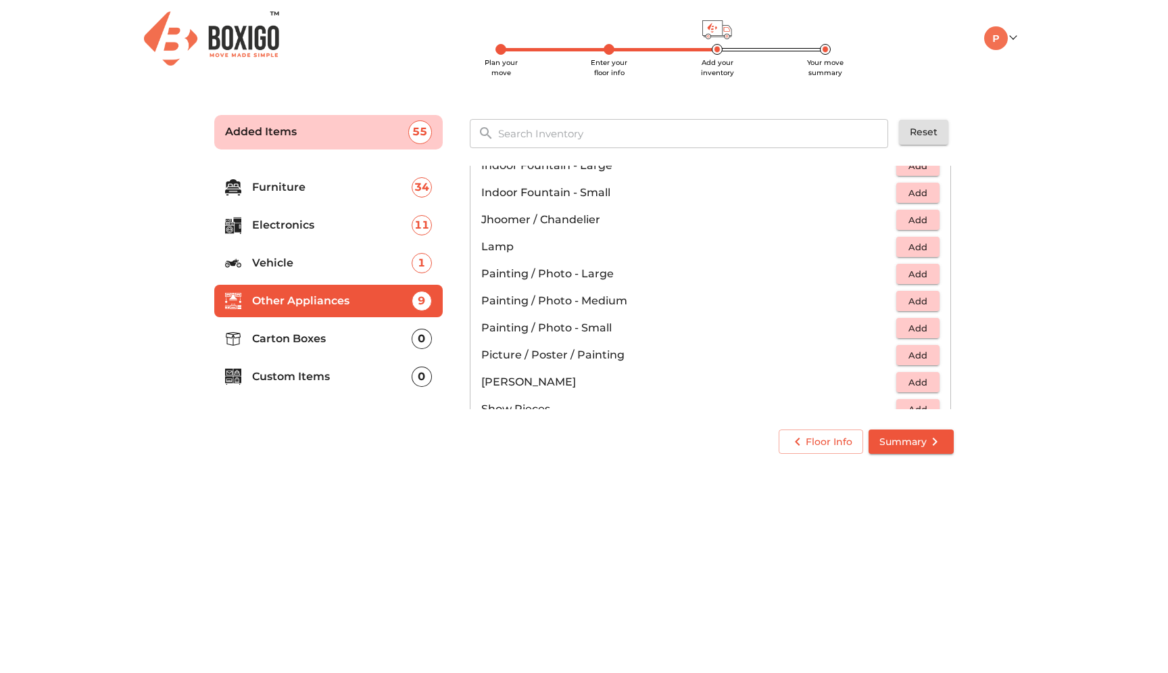
click at [910, 216] on span "Add" at bounding box center [918, 220] width 30 height 16
click at [931, 217] on icon "button" at bounding box center [929, 220] width 16 height 16
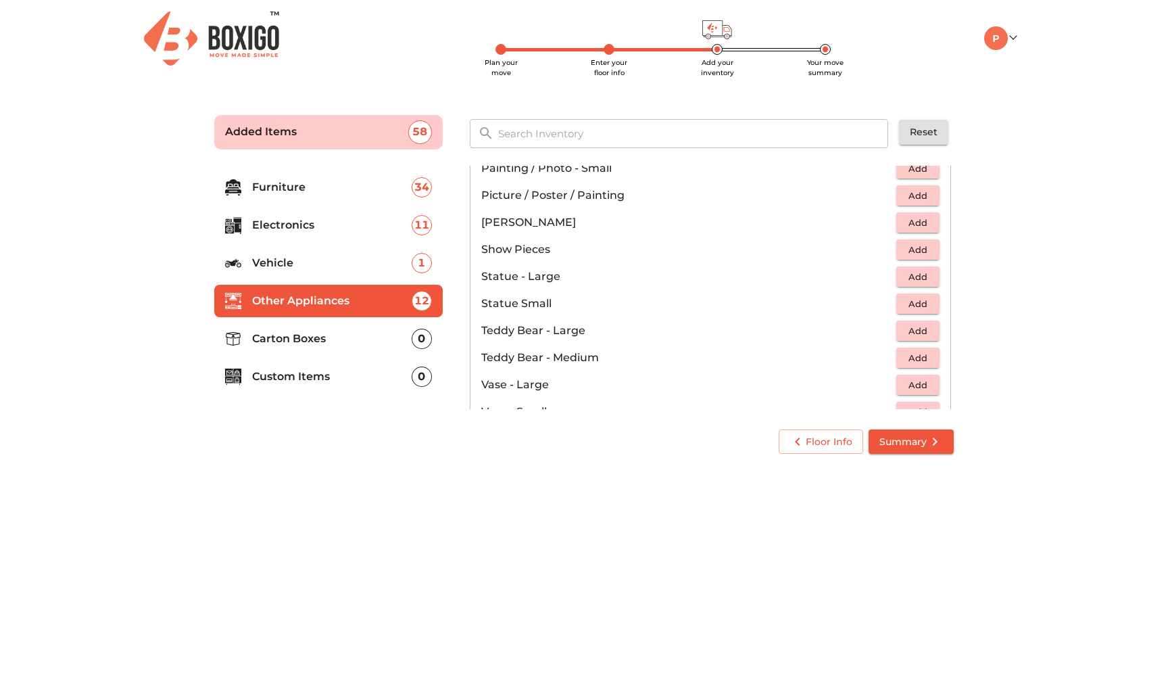
scroll to position [706, 0]
click at [921, 229] on button "Add" at bounding box center [917, 220] width 43 height 21
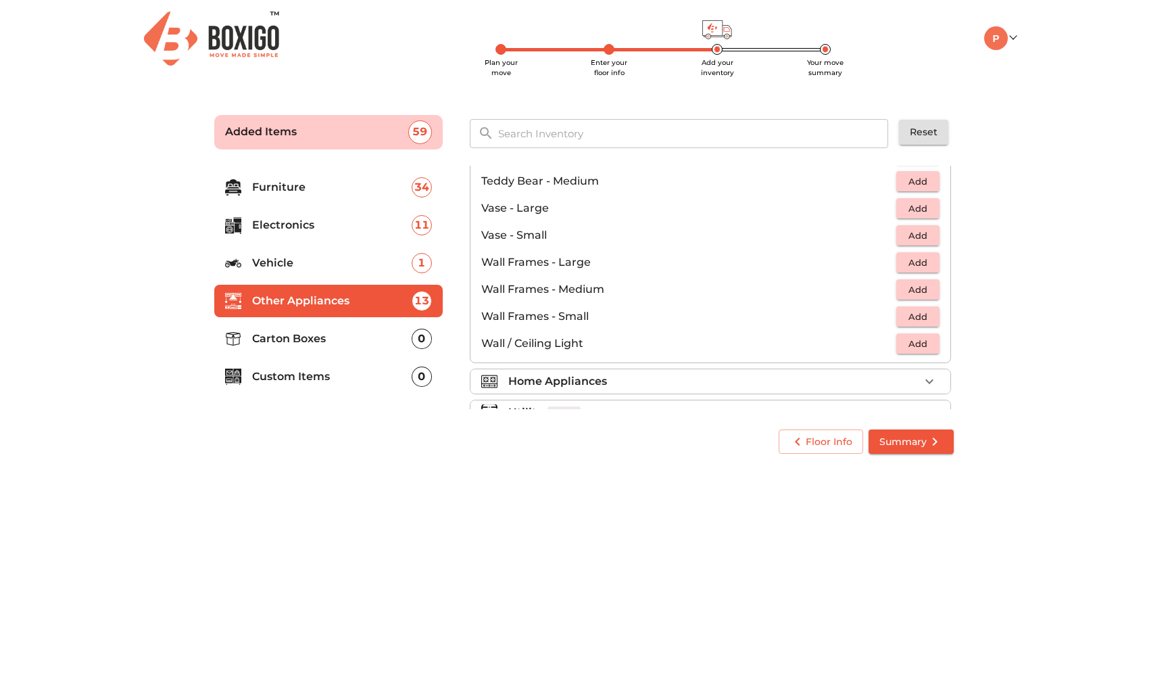
scroll to position [853, 0]
click at [919, 295] on span "Add" at bounding box center [918, 291] width 30 height 16
click at [881, 293] on icon "button" at bounding box center [888, 290] width 16 height 16
click at [920, 312] on span "Add" at bounding box center [918, 318] width 30 height 16
click at [931, 316] on icon "button" at bounding box center [929, 317] width 16 height 16
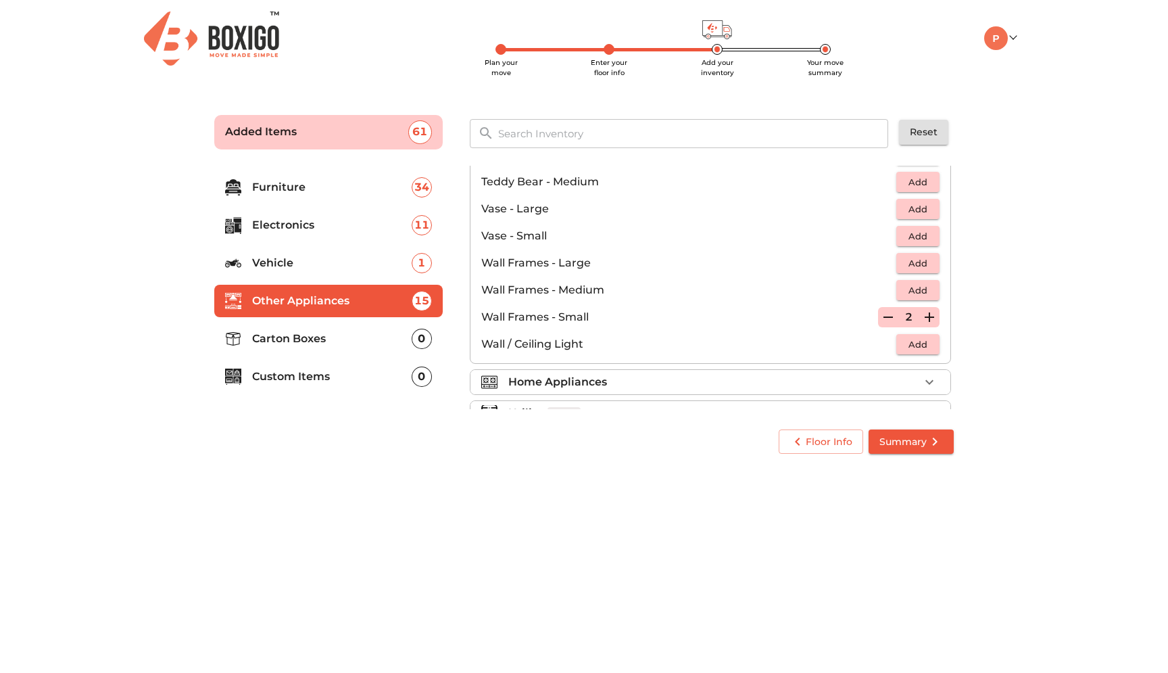
click at [931, 316] on icon "button" at bounding box center [929, 317] width 16 height 16
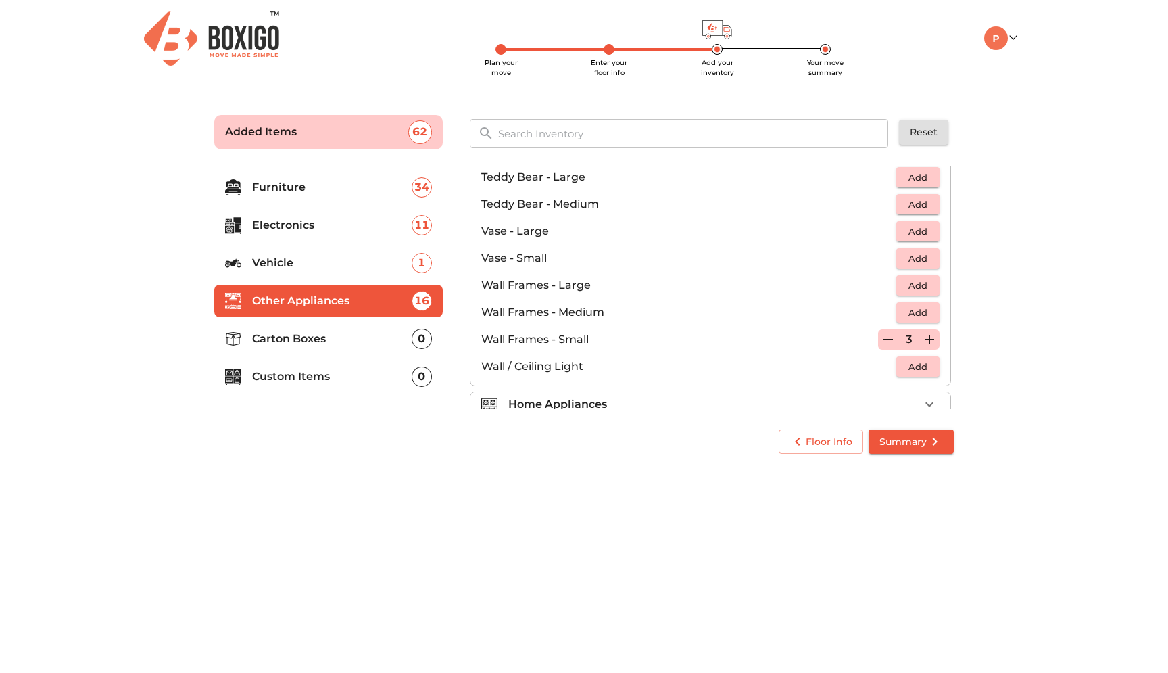
scroll to position [912, 0]
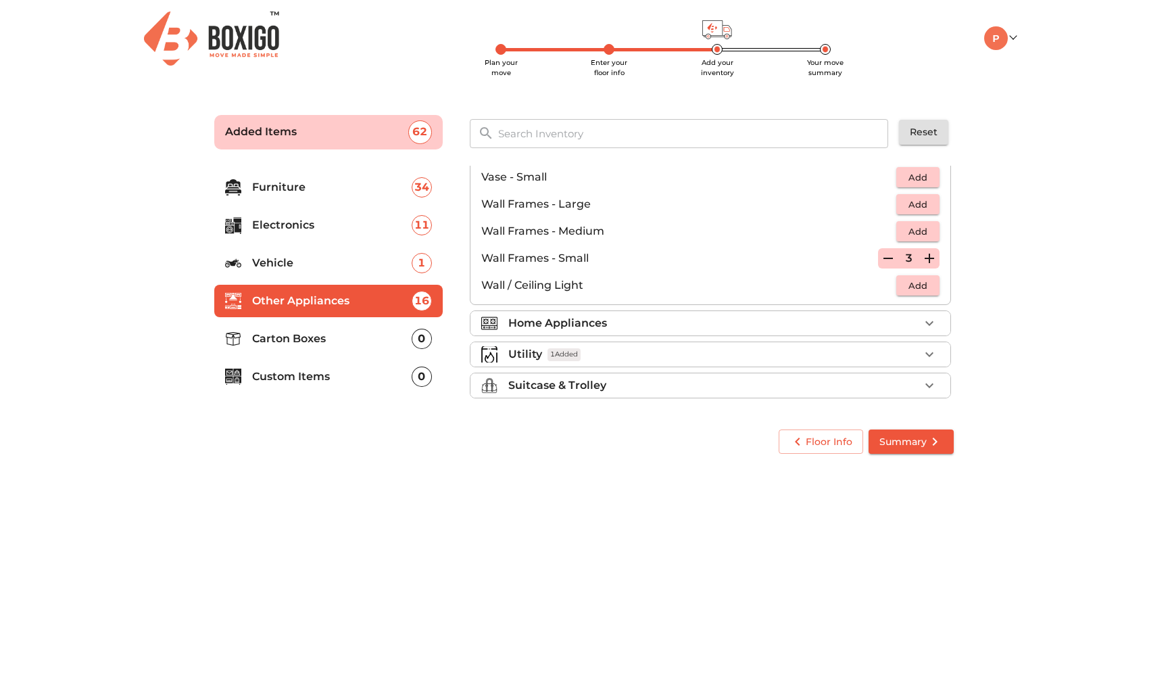
click at [638, 323] on div "Home Appliances" at bounding box center [713, 323] width 411 height 16
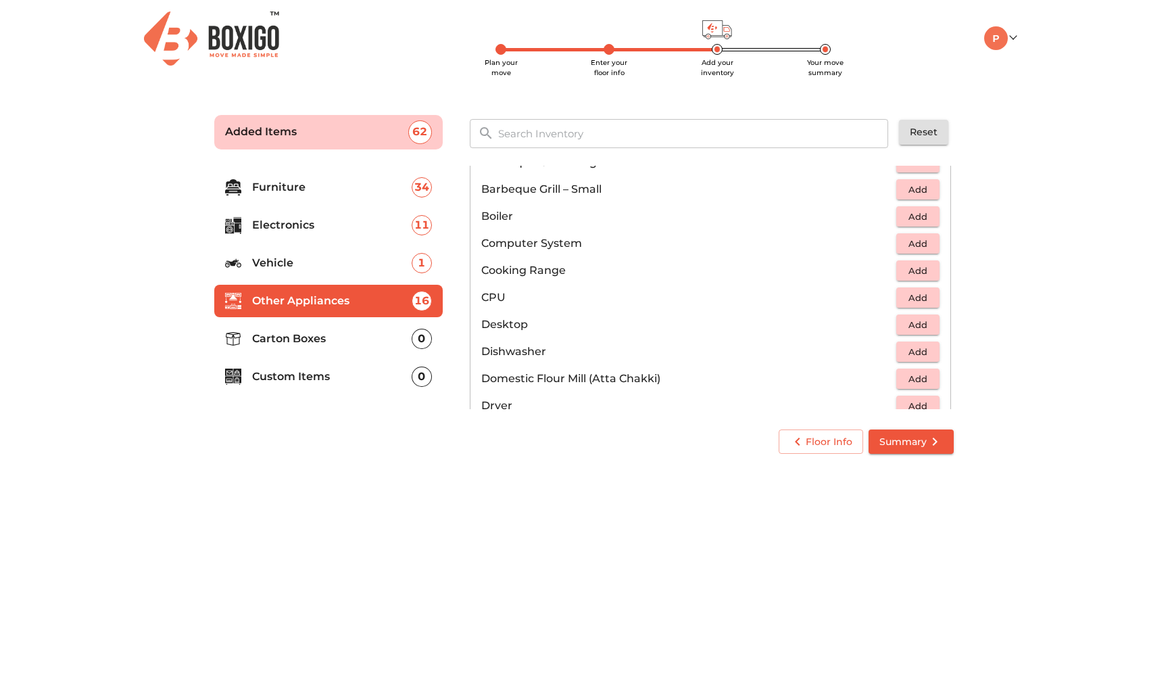
scroll to position [214, 0]
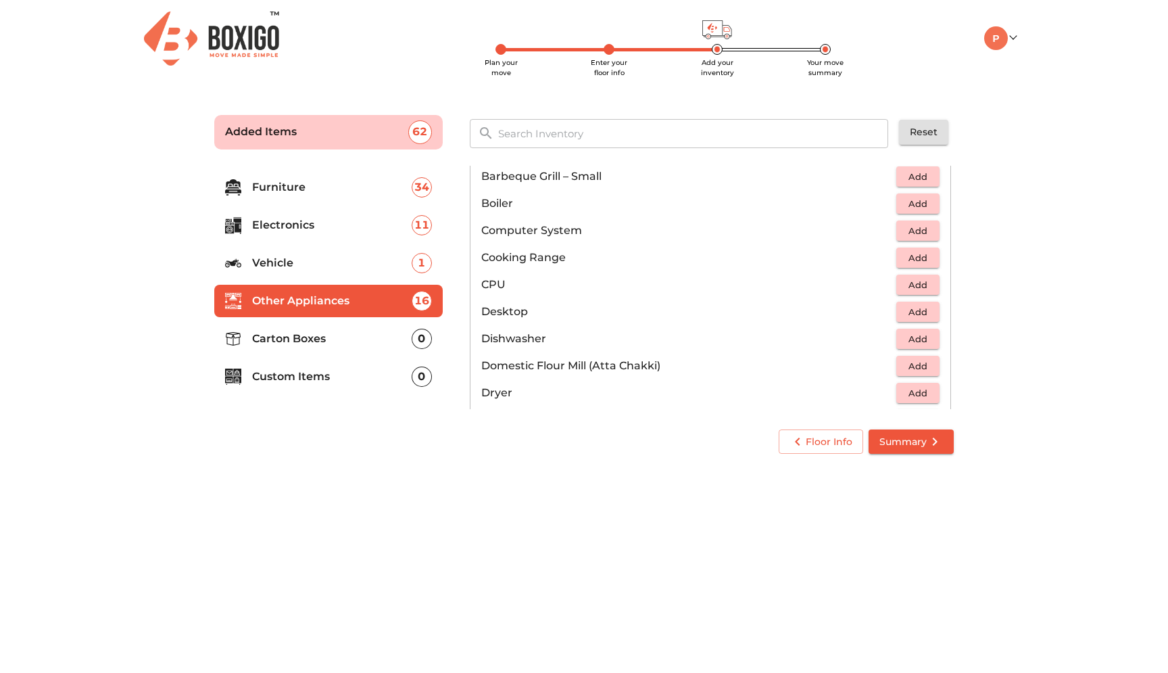
click at [923, 231] on span "Add" at bounding box center [918, 231] width 30 height 16
click at [934, 230] on icon "button" at bounding box center [929, 230] width 9 height 9
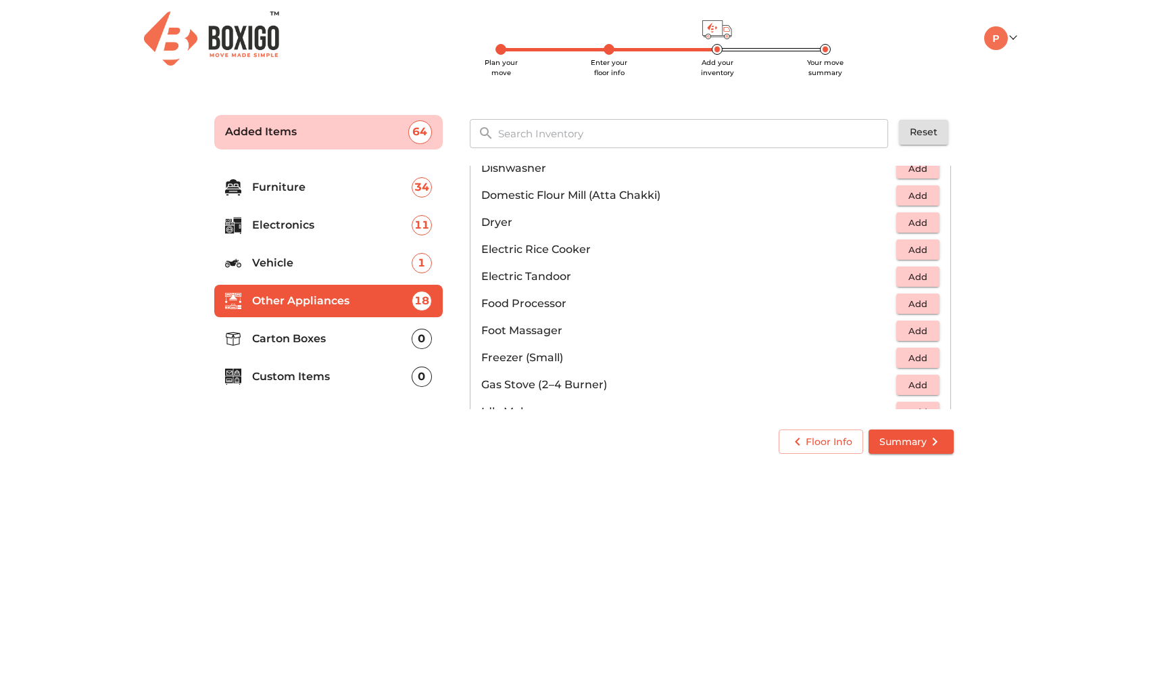
scroll to position [383, 0]
click at [921, 195] on span "Add" at bounding box center [918, 197] width 30 height 16
click at [889, 195] on icon "button" at bounding box center [888, 197] width 9 height 12
click at [915, 259] on button "Add" at bounding box center [917, 251] width 43 height 21
click at [928, 252] on icon "button" at bounding box center [929, 251] width 16 height 16
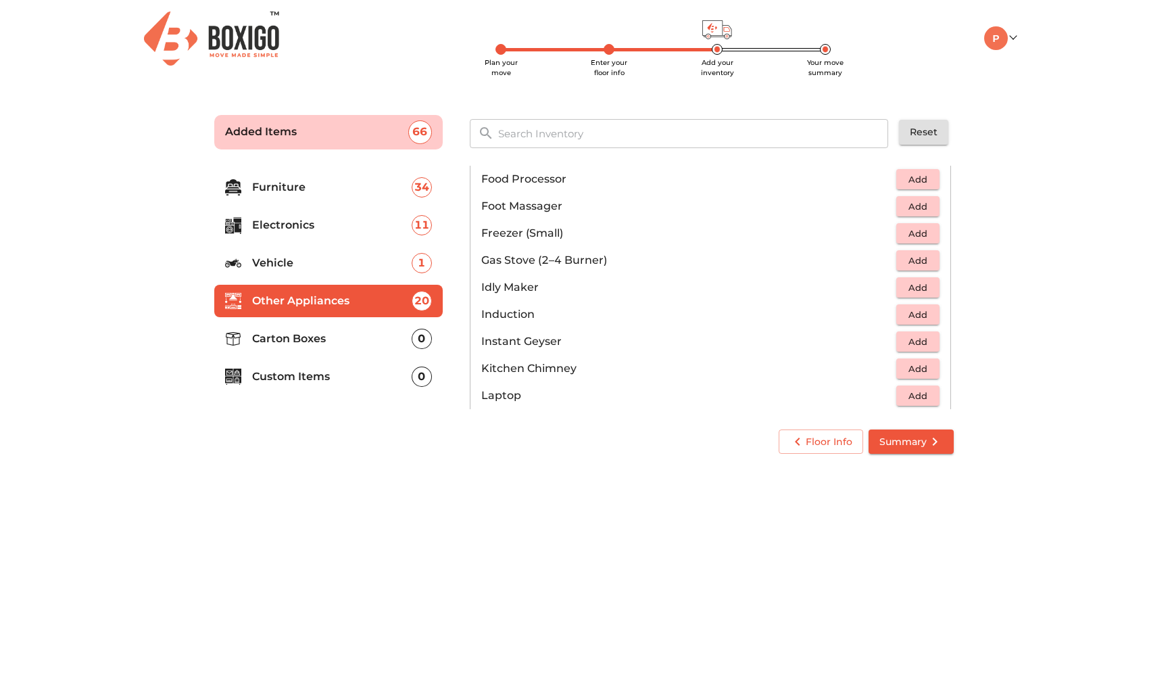
scroll to position [511, 0]
click at [919, 260] on span "Add" at bounding box center [918, 258] width 30 height 16
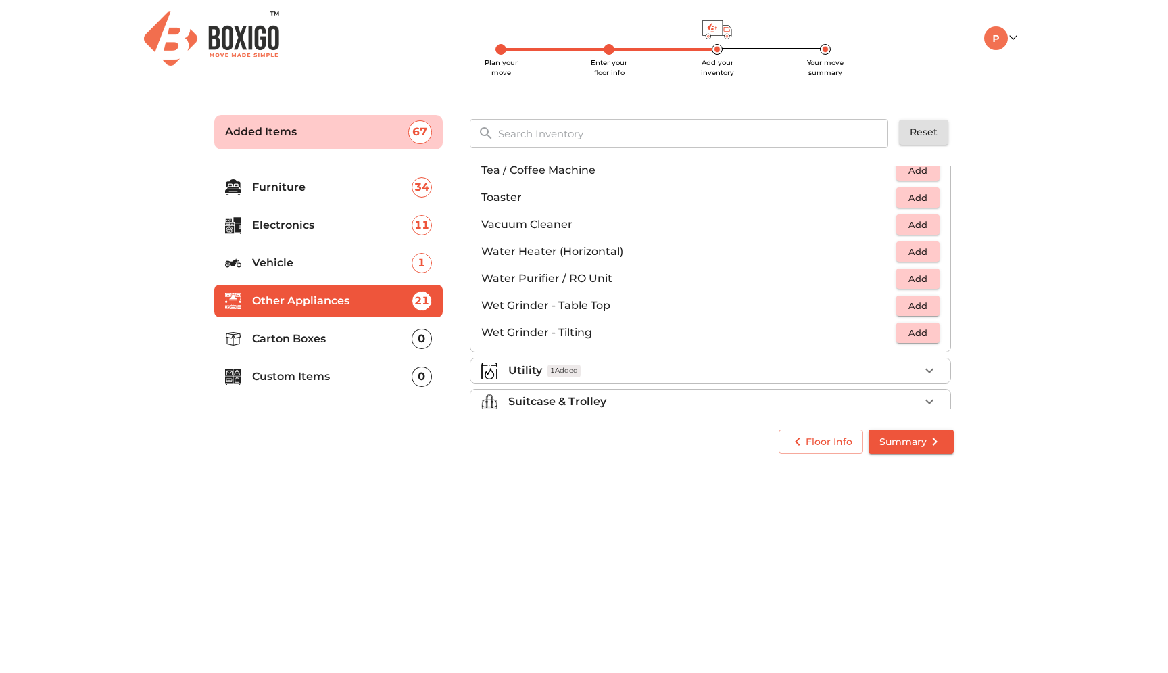
scroll to position [939, 0]
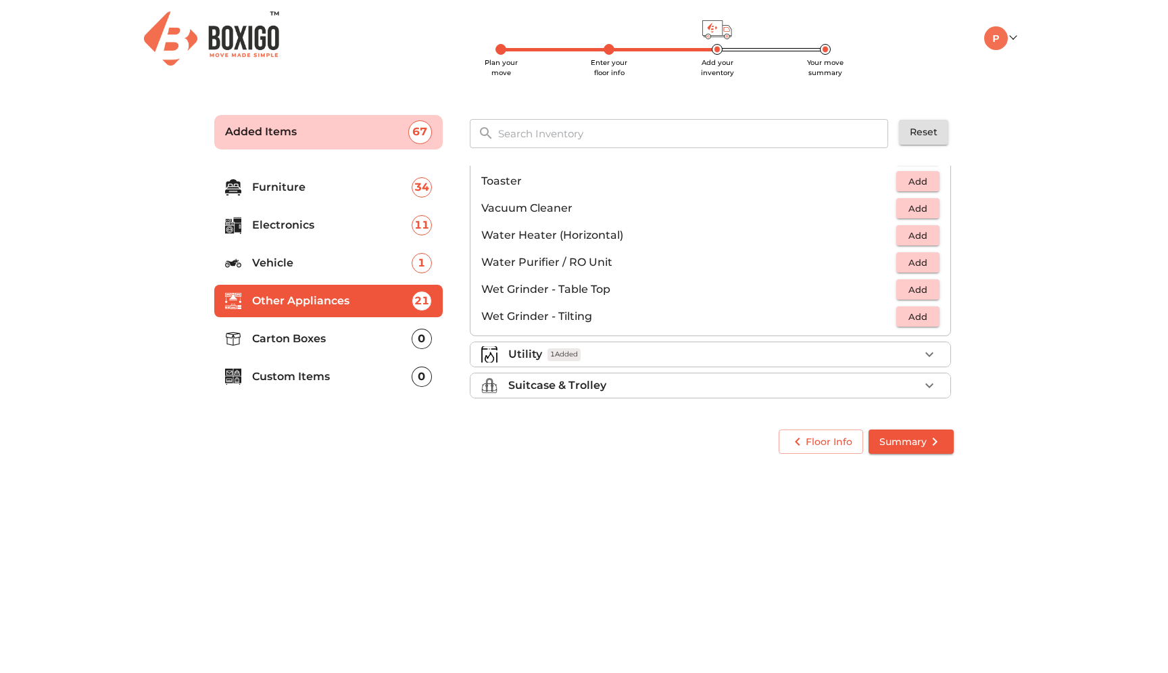
click at [925, 272] on button "Add" at bounding box center [917, 262] width 43 height 21
click at [919, 293] on span "Add" at bounding box center [918, 290] width 30 height 16
click at [738, 359] on div "Utility 1 Added" at bounding box center [713, 354] width 411 height 16
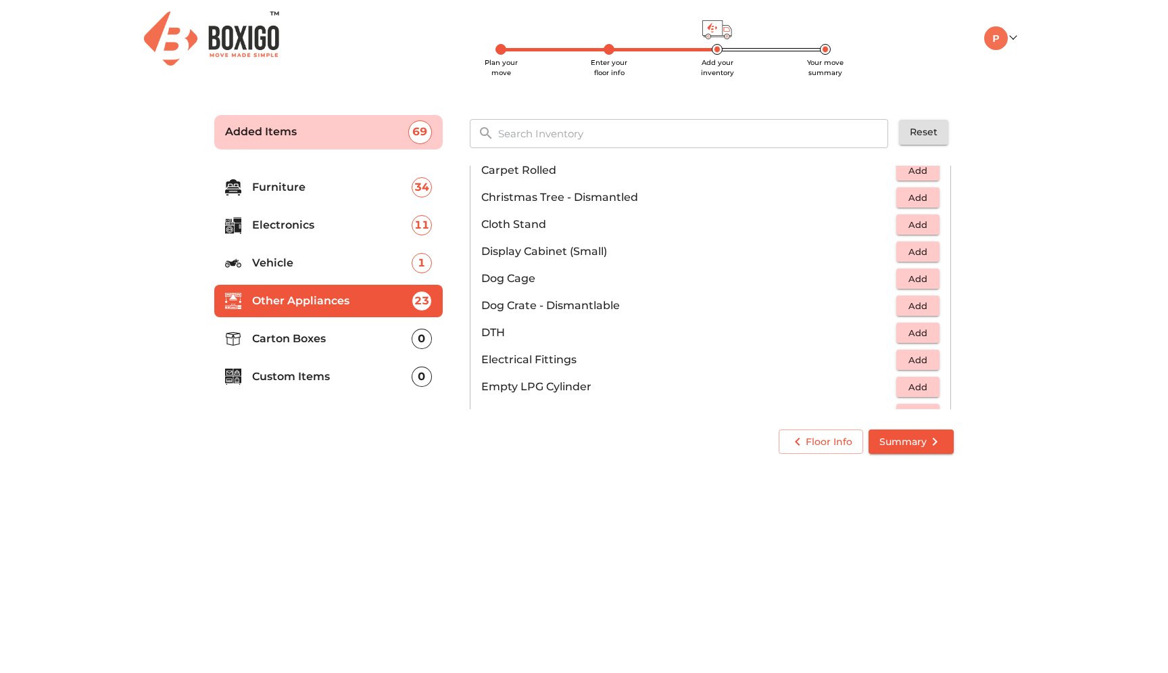
scroll to position [377, 0]
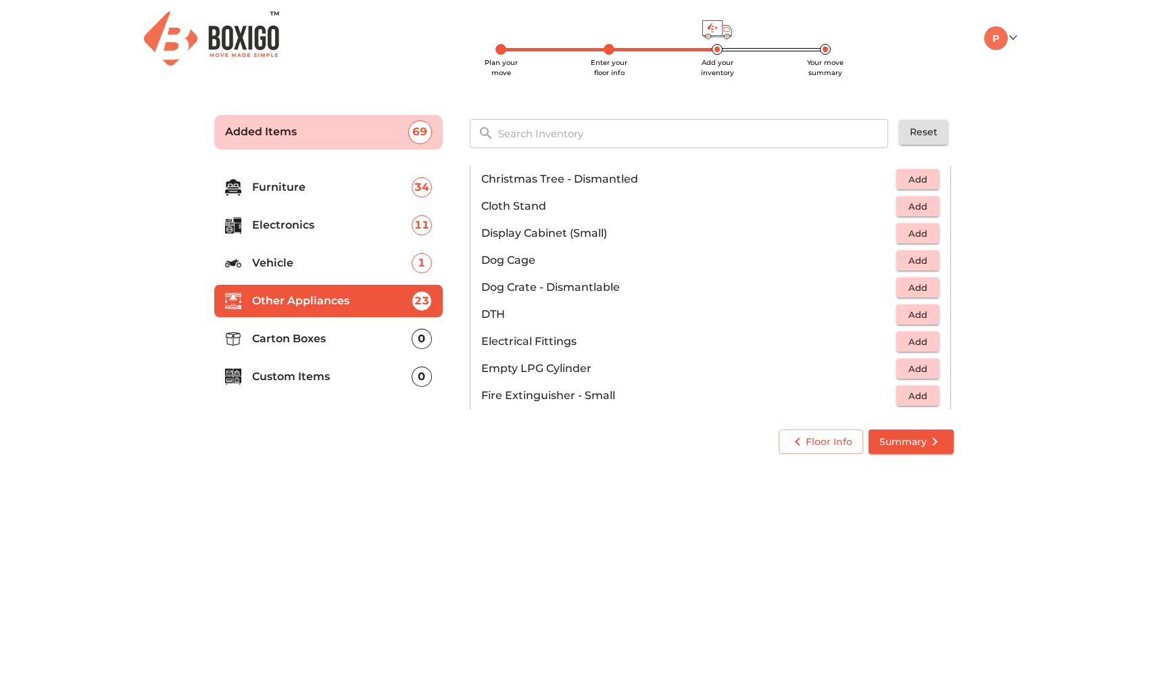
click at [909, 203] on span "Add" at bounding box center [918, 207] width 30 height 16
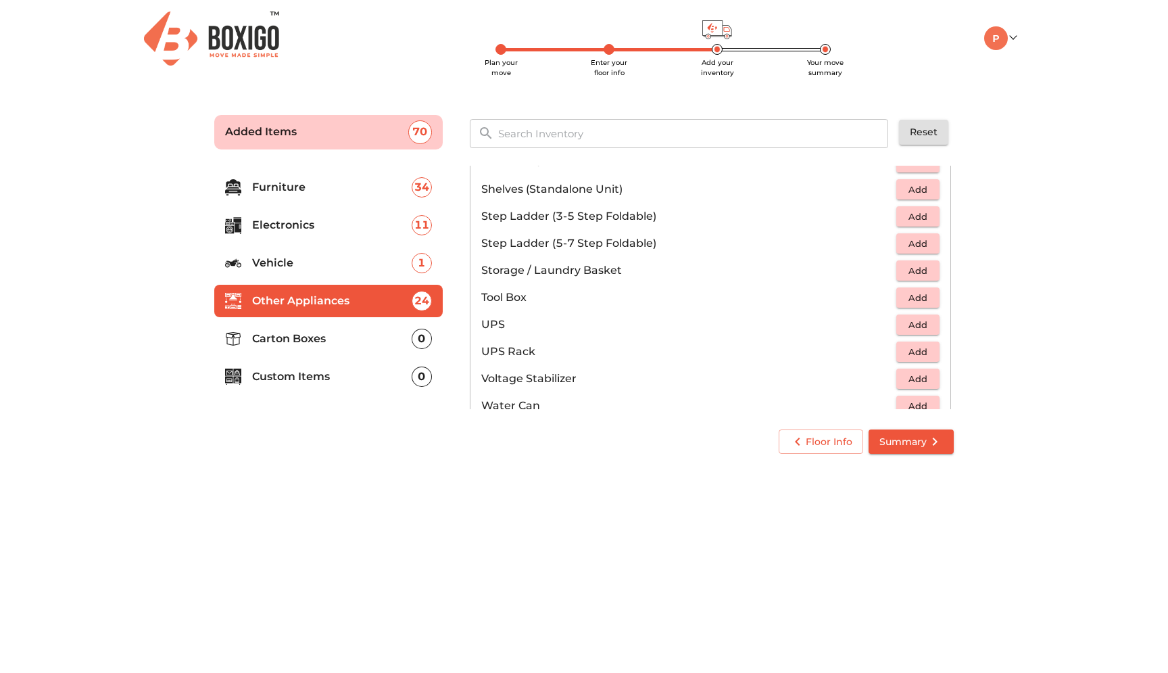
scroll to position [792, 0]
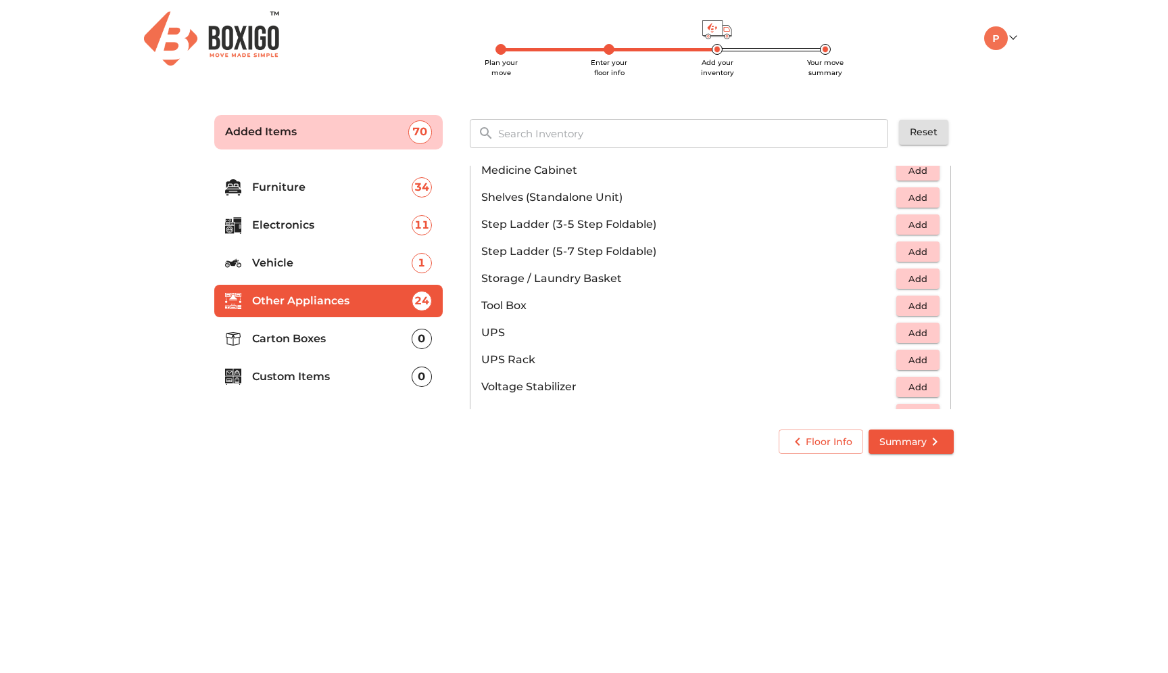
click at [915, 226] on span "Add" at bounding box center [918, 225] width 30 height 16
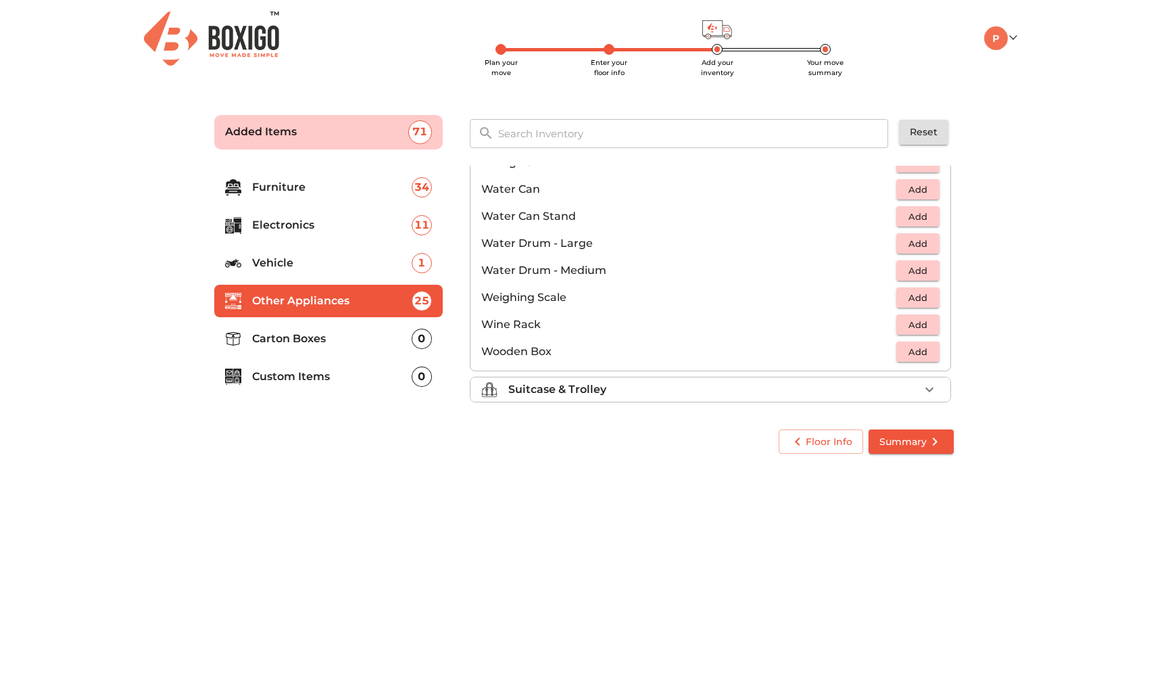
scroll to position [1020, 0]
click at [921, 326] on span "Add" at bounding box center [918, 321] width 30 height 16
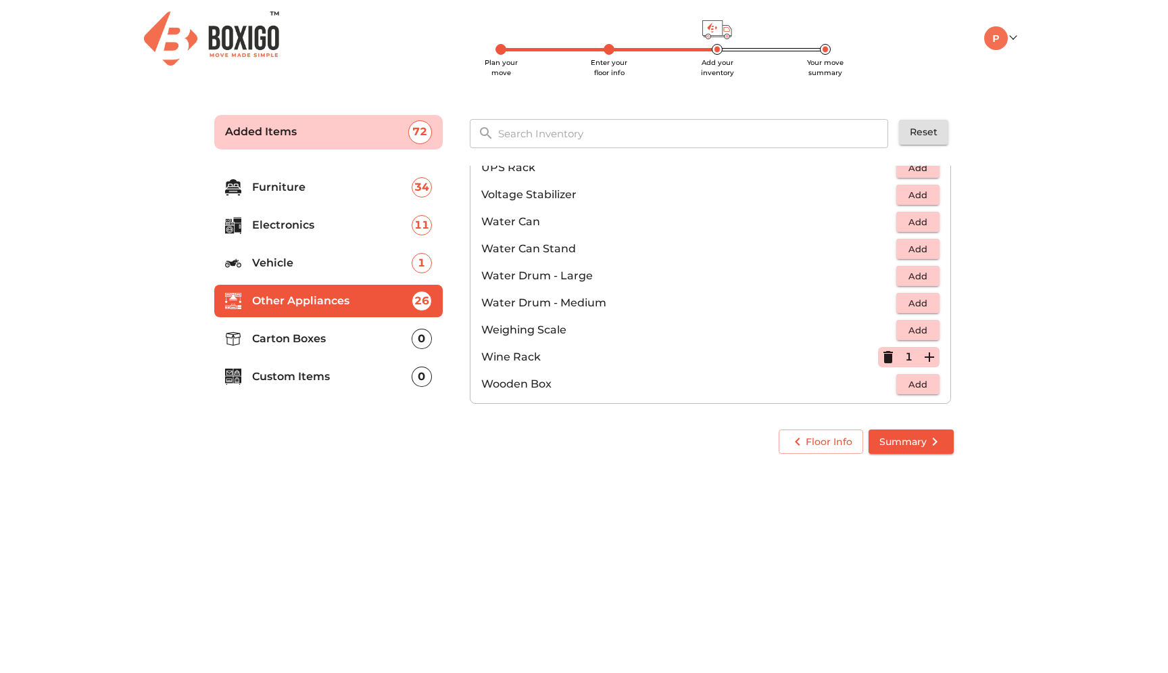
click at [883, 354] on icon "button" at bounding box center [888, 357] width 16 height 16
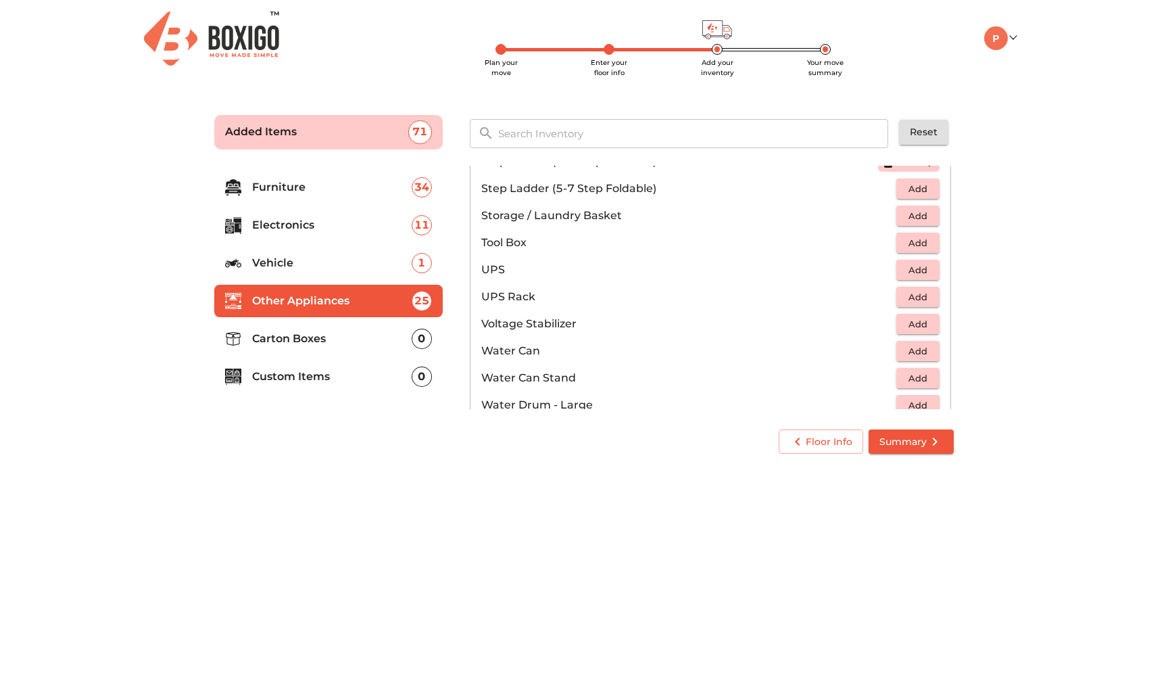
scroll to position [1020, 0]
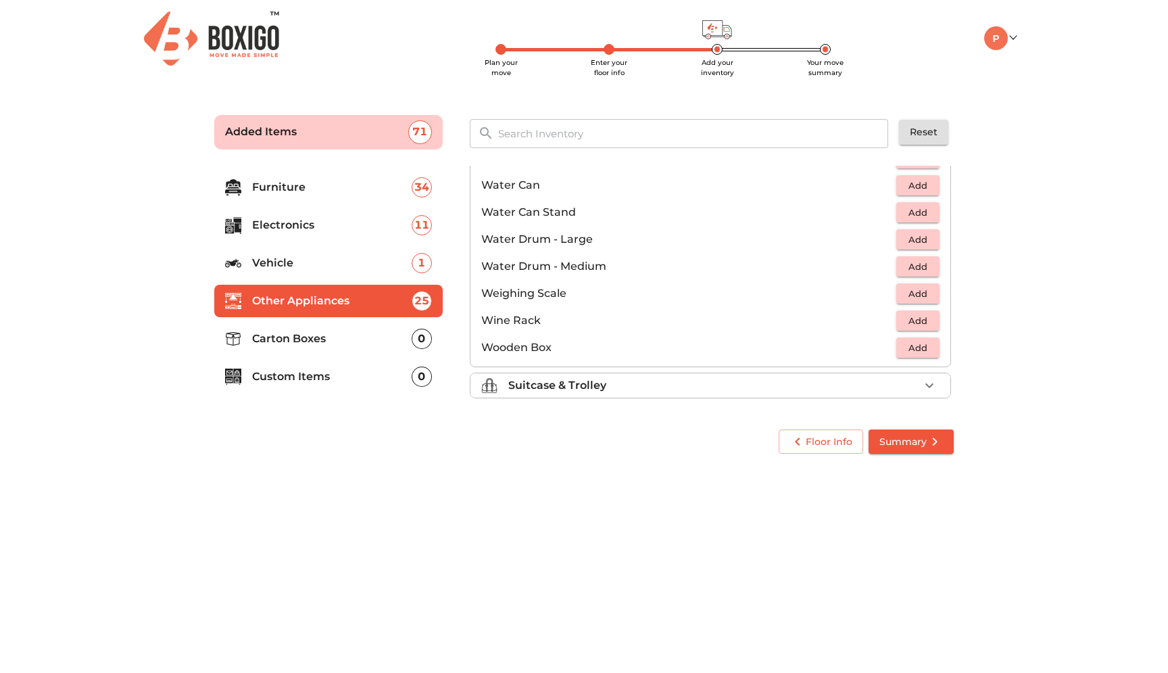
click at [911, 296] on span "Add" at bounding box center [918, 294] width 30 height 16
click at [811, 386] on div "Suitcase & Trolley" at bounding box center [713, 385] width 411 height 16
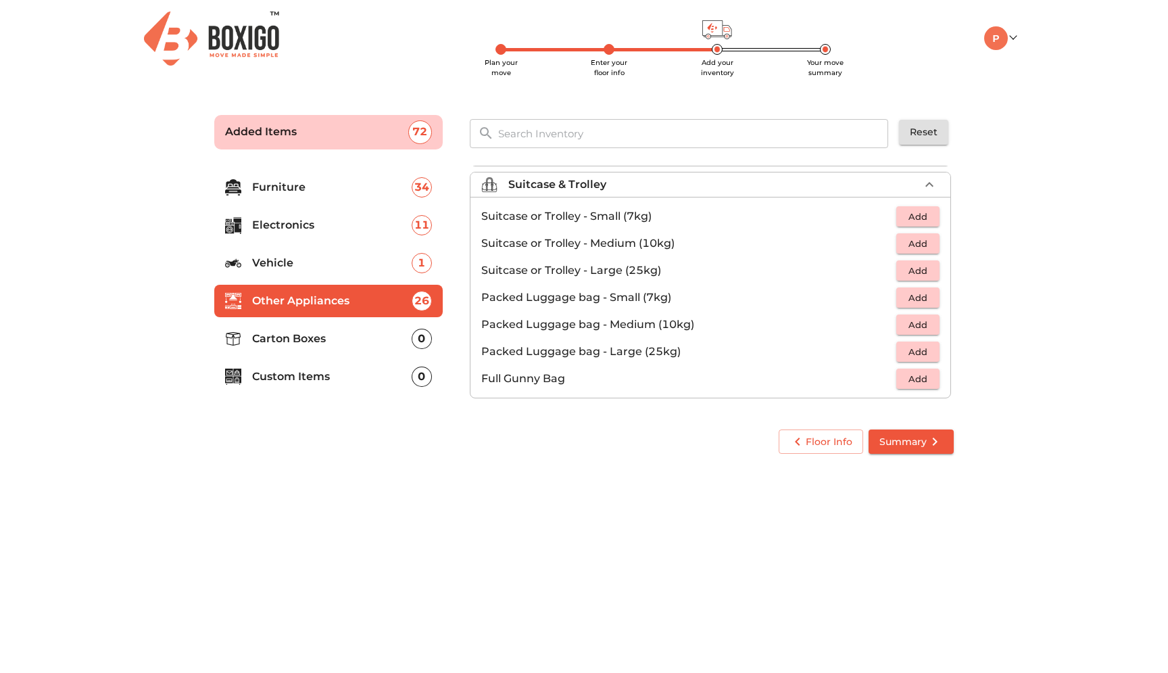
scroll to position [155, 0]
click at [352, 343] on p "Carton Boxes" at bounding box center [332, 339] width 160 height 16
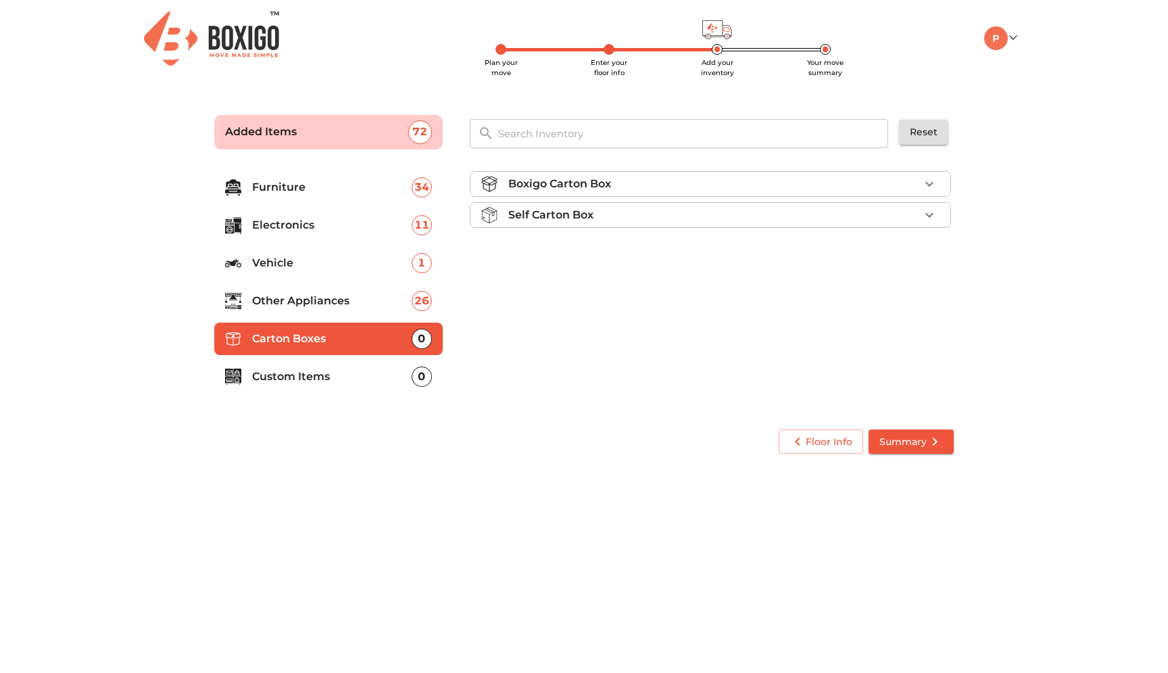
click at [596, 214] on div "Self Carton Box" at bounding box center [713, 215] width 411 height 16
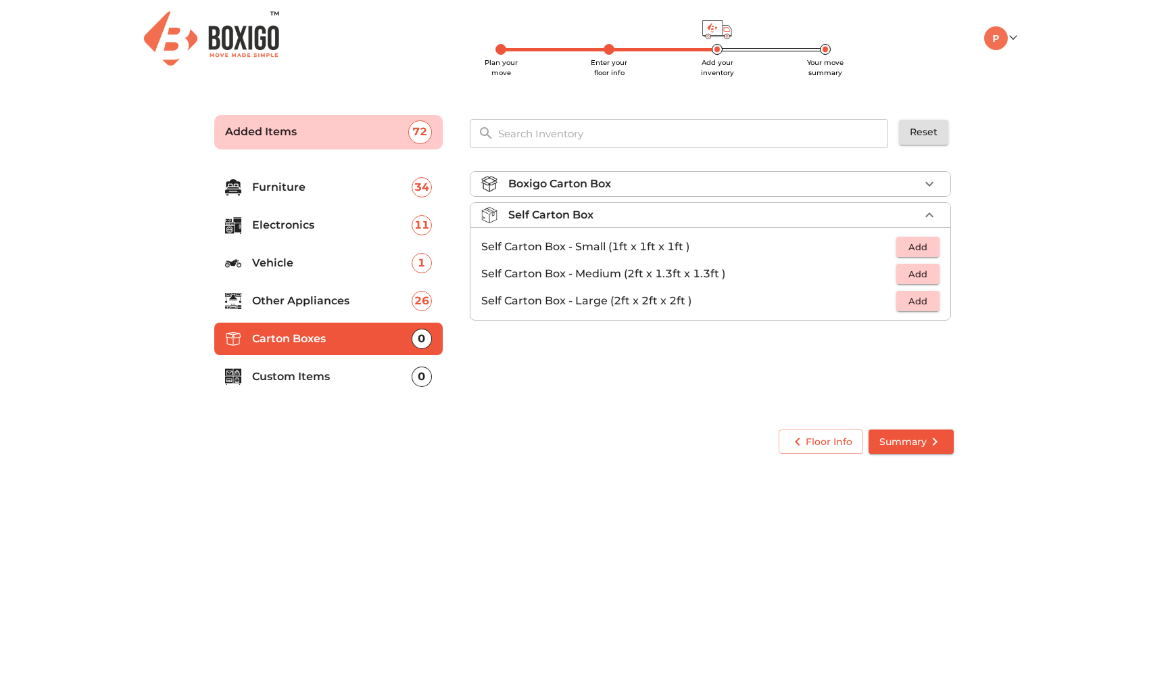
click at [596, 214] on div "Self Carton Box" at bounding box center [713, 215] width 411 height 16
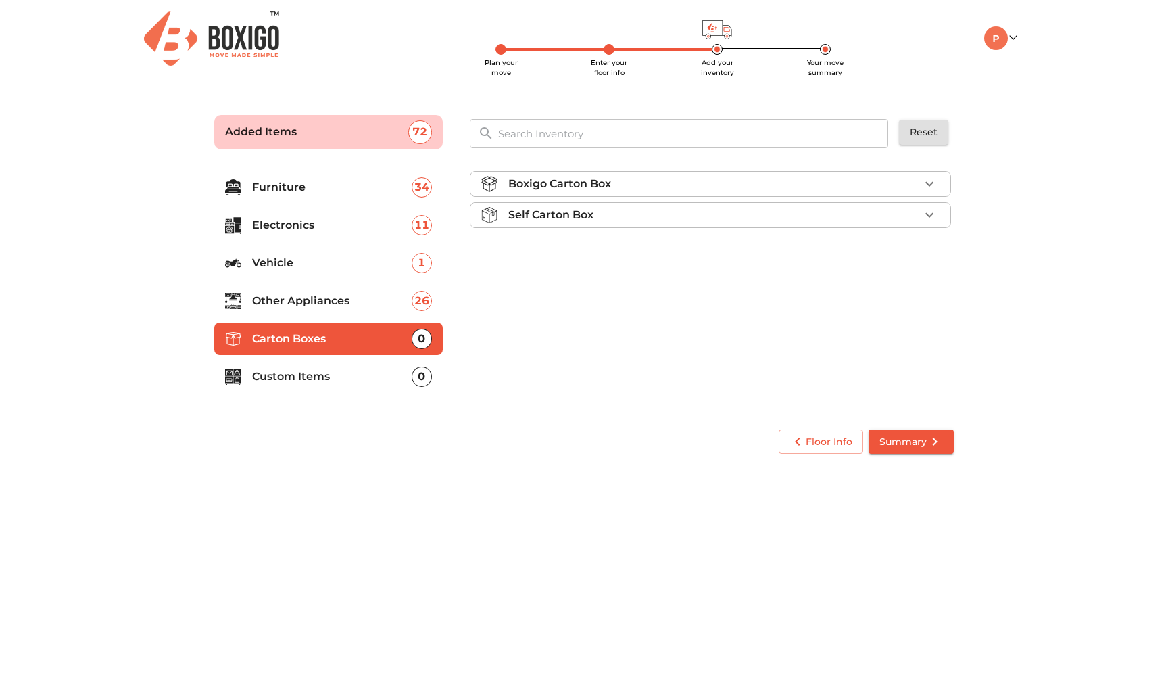
click at [601, 191] on p "Boxigo Carton Box" at bounding box center [559, 184] width 103 height 16
click at [796, 256] on div "Self Carton Box" at bounding box center [713, 253] width 411 height 16
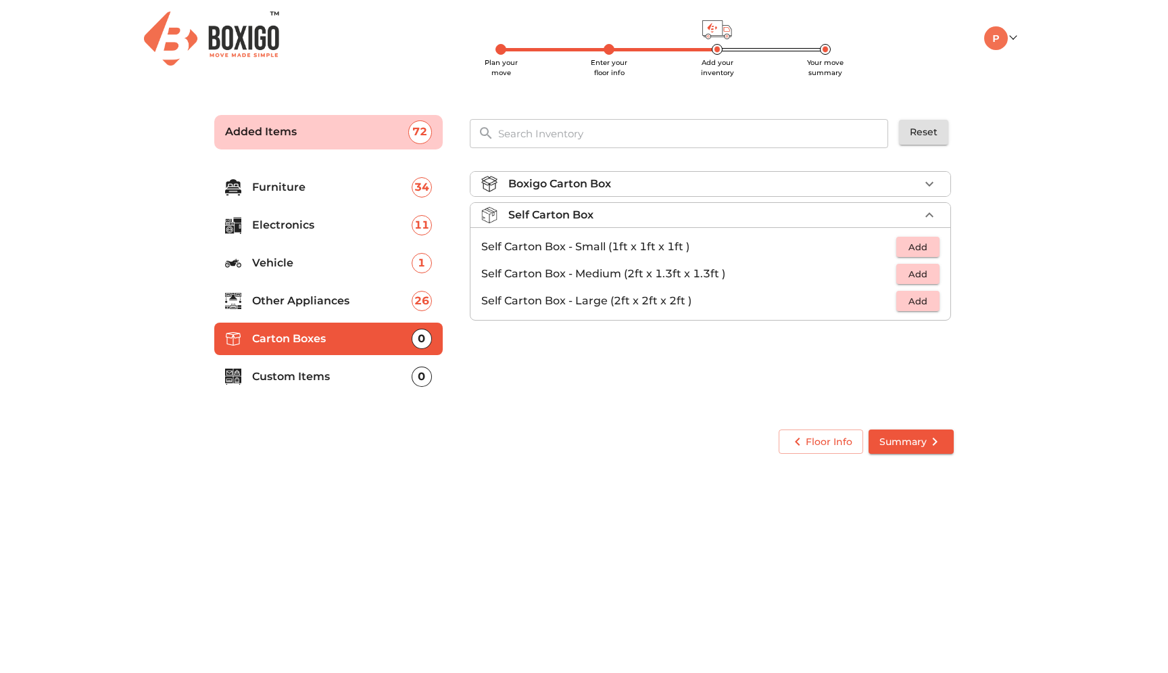
click at [763, 218] on div "Self Carton Box" at bounding box center [713, 215] width 411 height 16
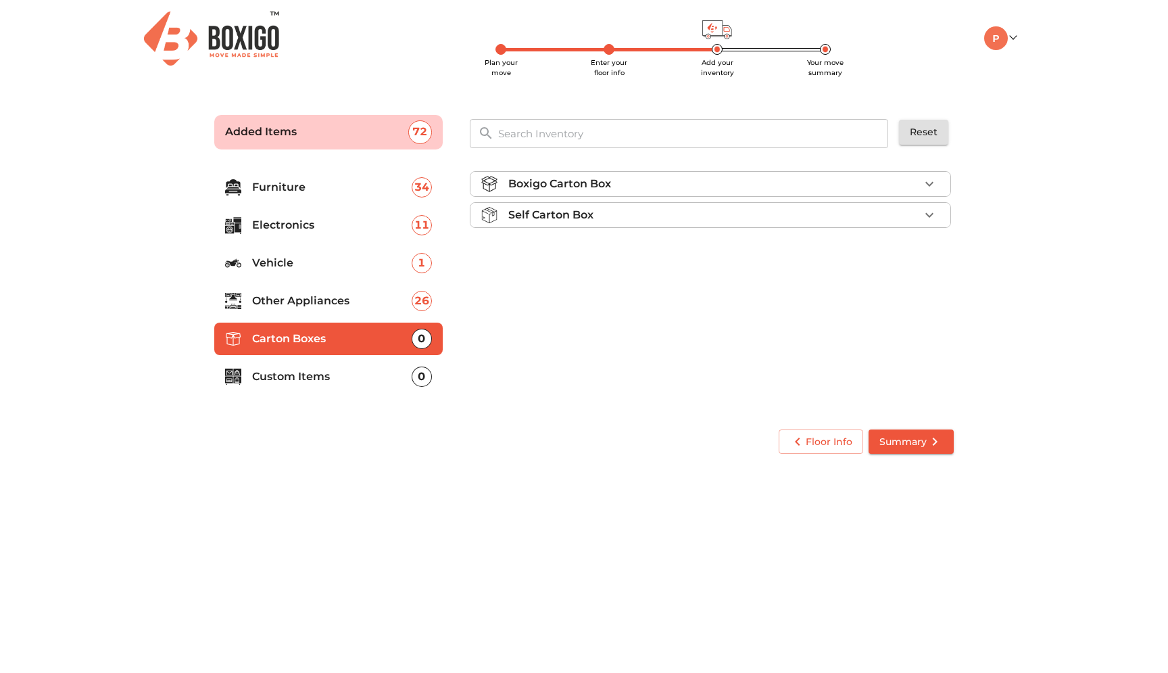
click at [771, 201] on ul "Boxigo Carton Box Self Carton Box" at bounding box center [710, 202] width 481 height 73
click at [766, 187] on div "Boxigo Carton Box" at bounding box center [713, 184] width 411 height 16
click at [910, 224] on button "Add" at bounding box center [917, 216] width 43 height 21
click at [910, 224] on div "1" at bounding box center [909, 216] width 62 height 20
click at [937, 216] on icon "button" at bounding box center [929, 216] width 16 height 16
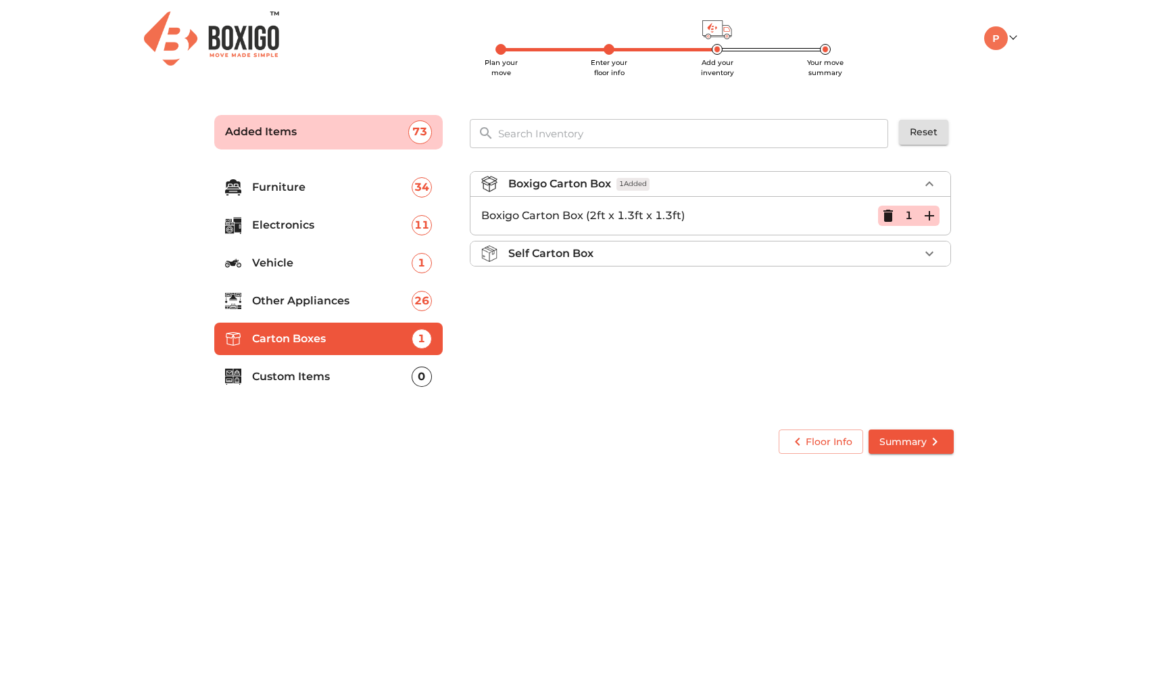
click at [937, 216] on icon "button" at bounding box center [929, 216] width 16 height 16
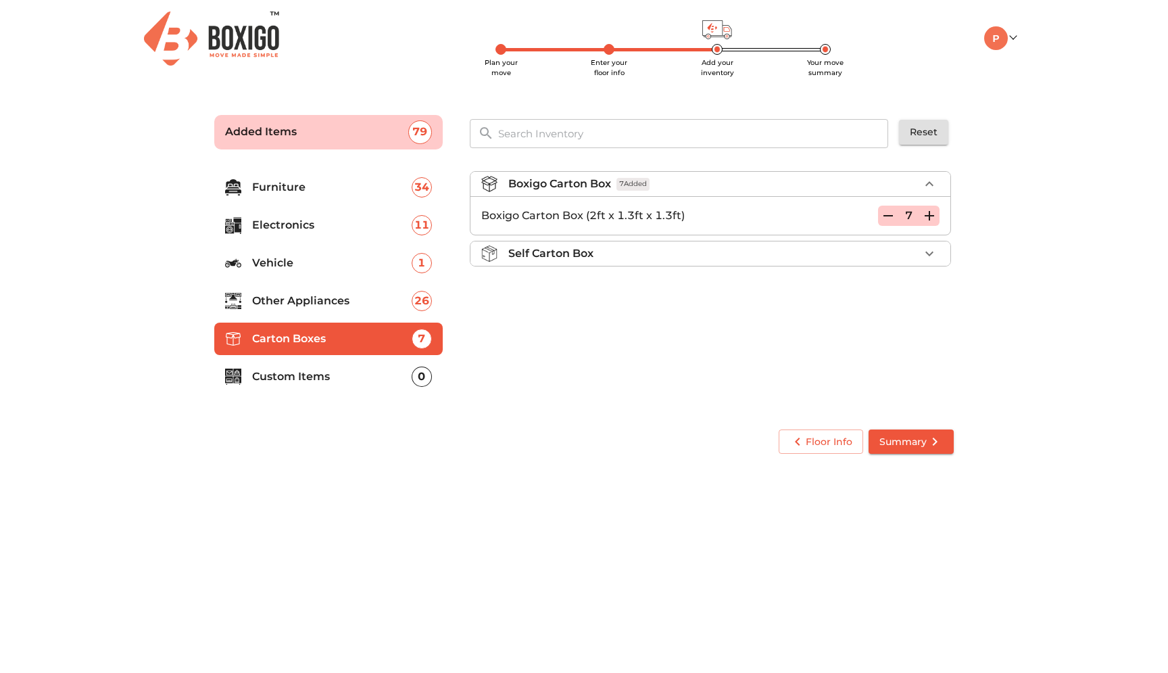
click at [937, 216] on icon "button" at bounding box center [929, 216] width 16 height 16
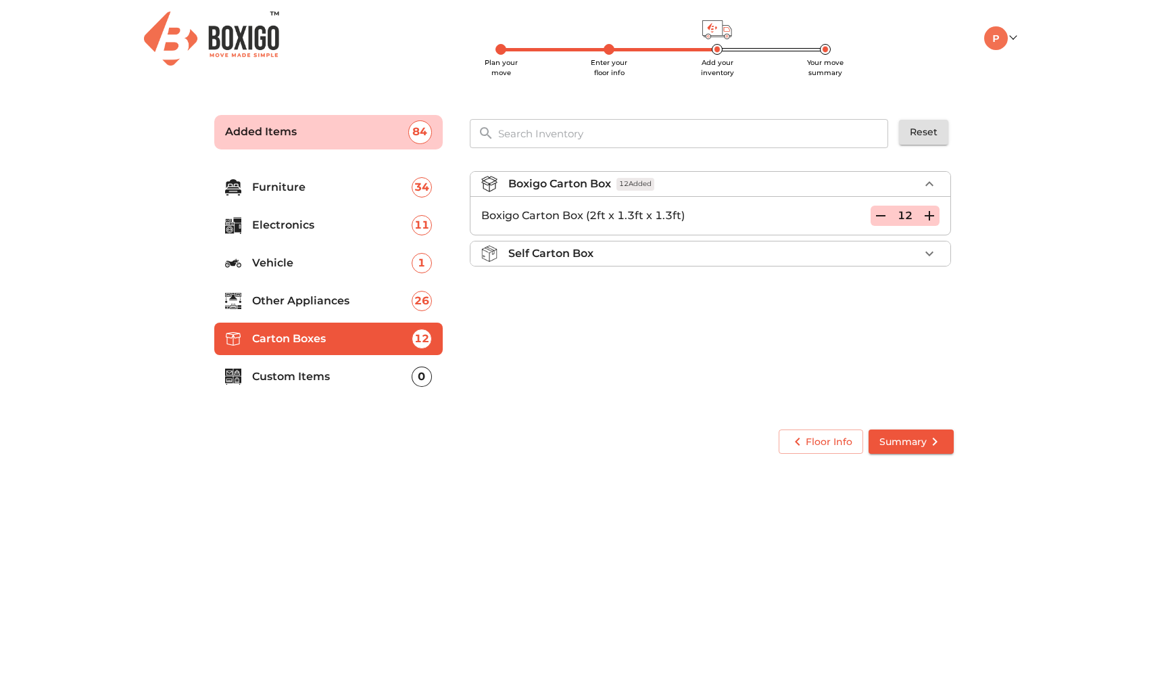
click at [937, 216] on icon "button" at bounding box center [929, 216] width 16 height 16
click at [335, 379] on p "Custom Items" at bounding box center [332, 376] width 160 height 16
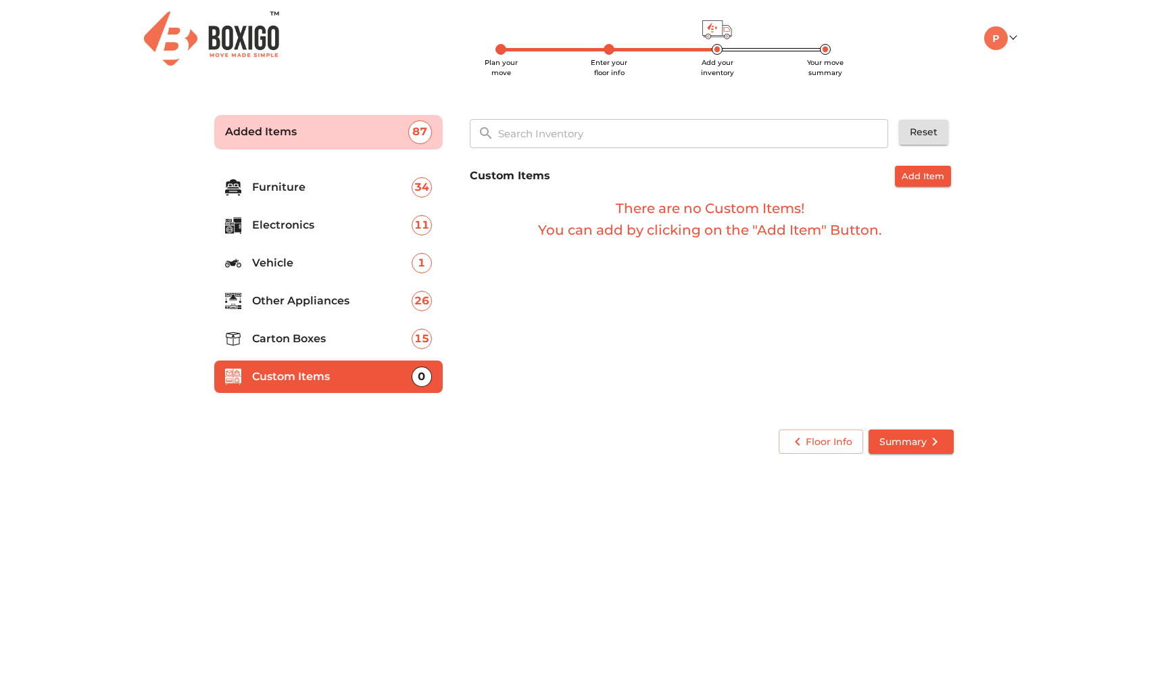
click at [898, 445] on span "Summary" at bounding box center [912, 441] width 64 height 17
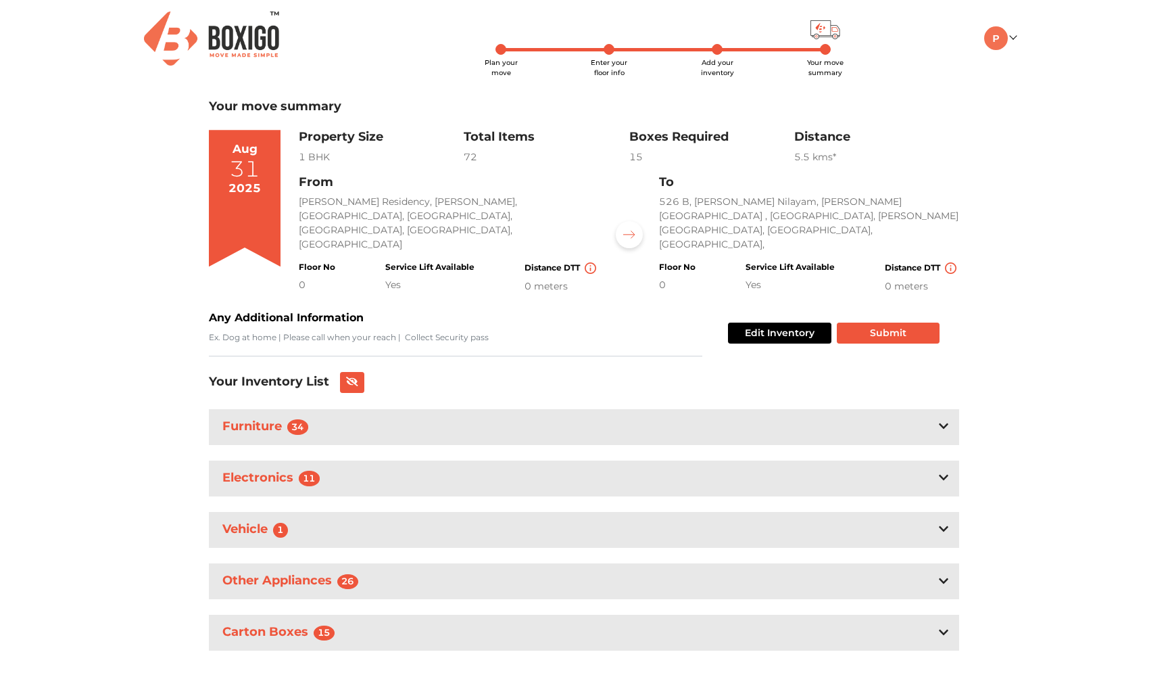
scroll to position [11, 0]
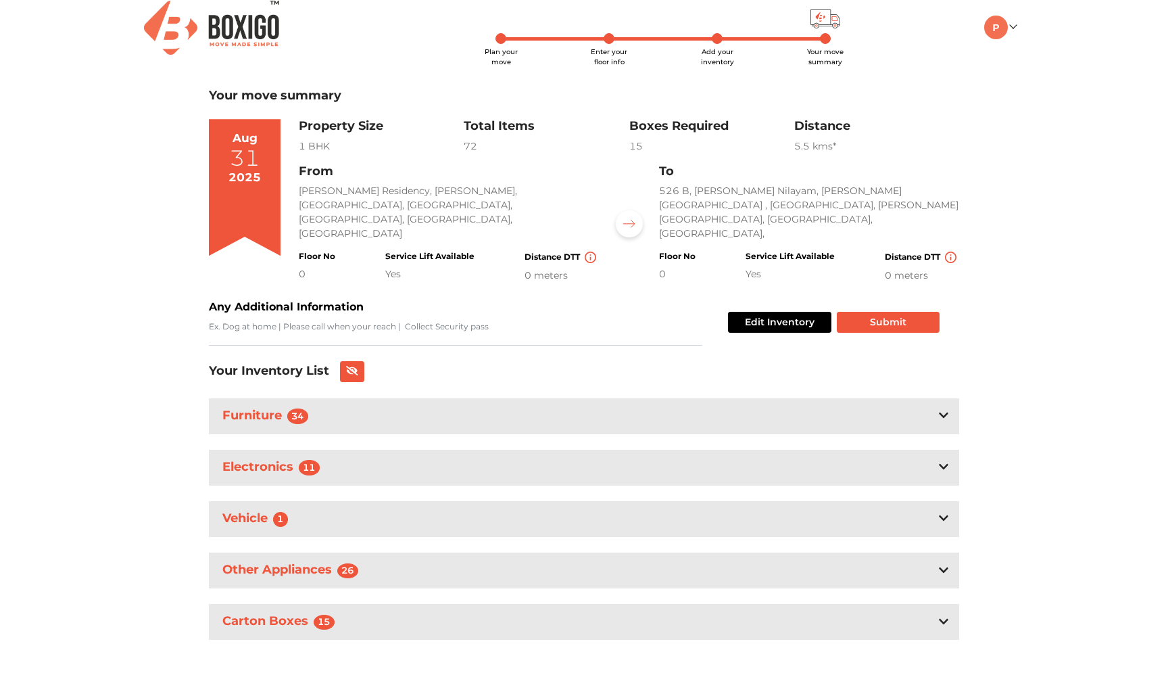
click at [231, 174] on div "2025" at bounding box center [245, 178] width 32 height 18
click at [247, 137] on div "Aug" at bounding box center [245, 139] width 25 height 18
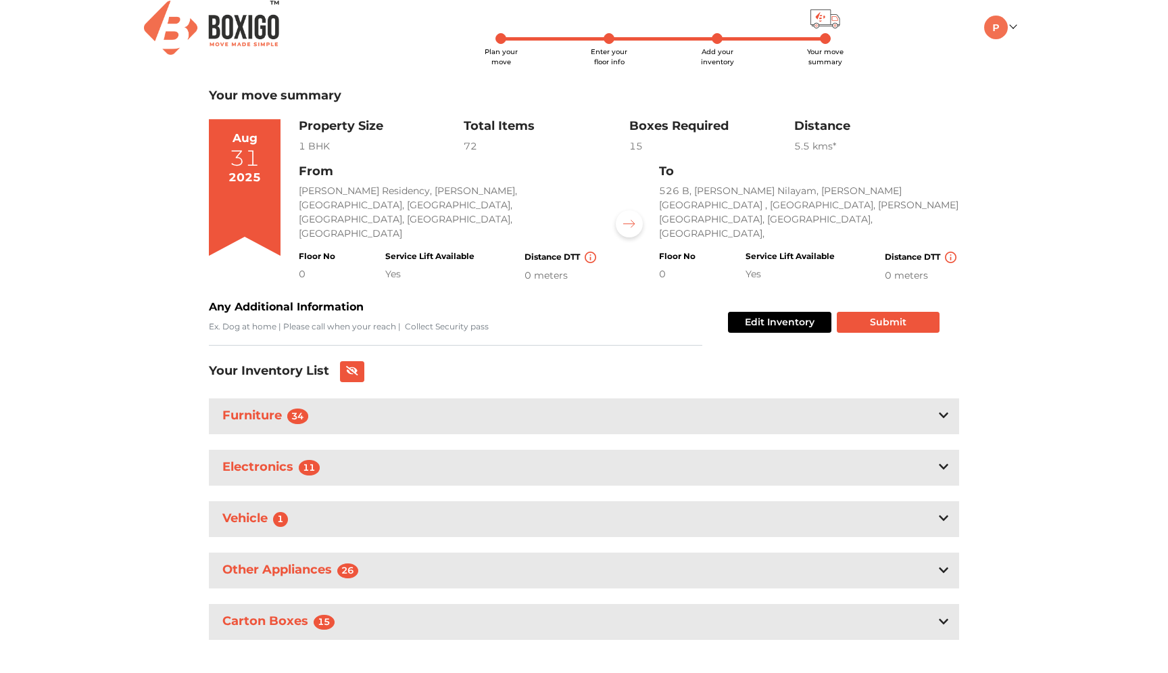
click at [247, 140] on div "Aug" at bounding box center [245, 139] width 25 height 18
click at [414, 155] on div "Property Size 1 BHK Total Items 72 Boxes Required 15 Distance 5.5 km s* Edit In…" at bounding box center [629, 201] width 661 height 164
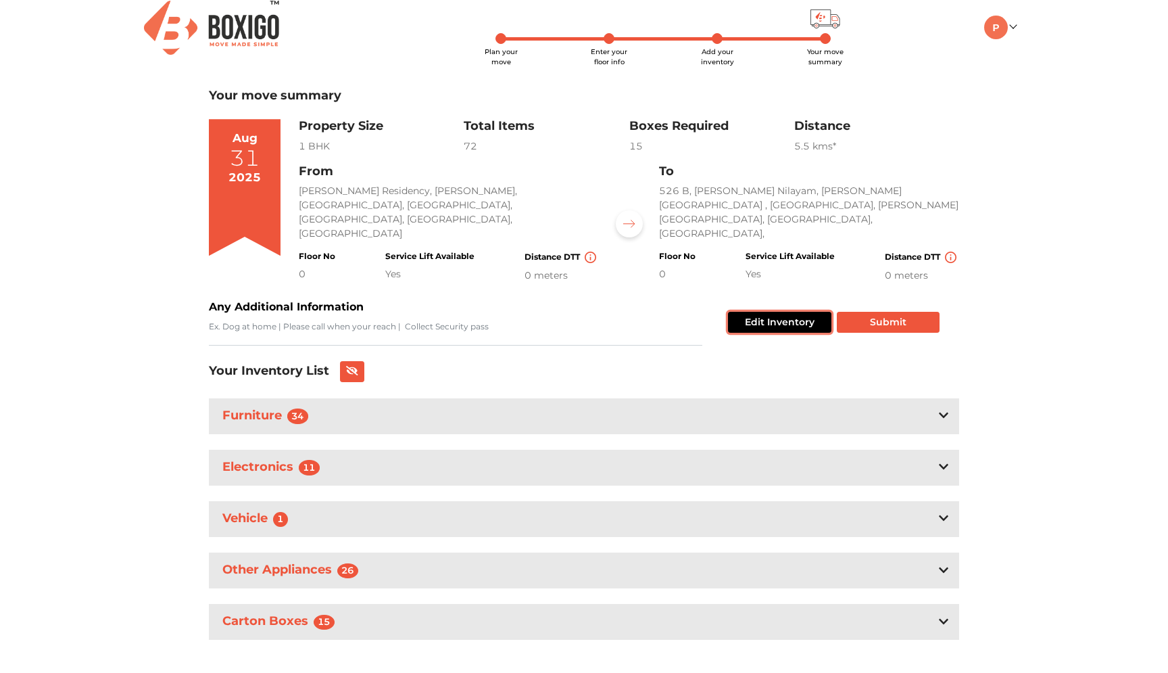
click at [760, 312] on button "Edit Inventory" at bounding box center [779, 322] width 103 height 21
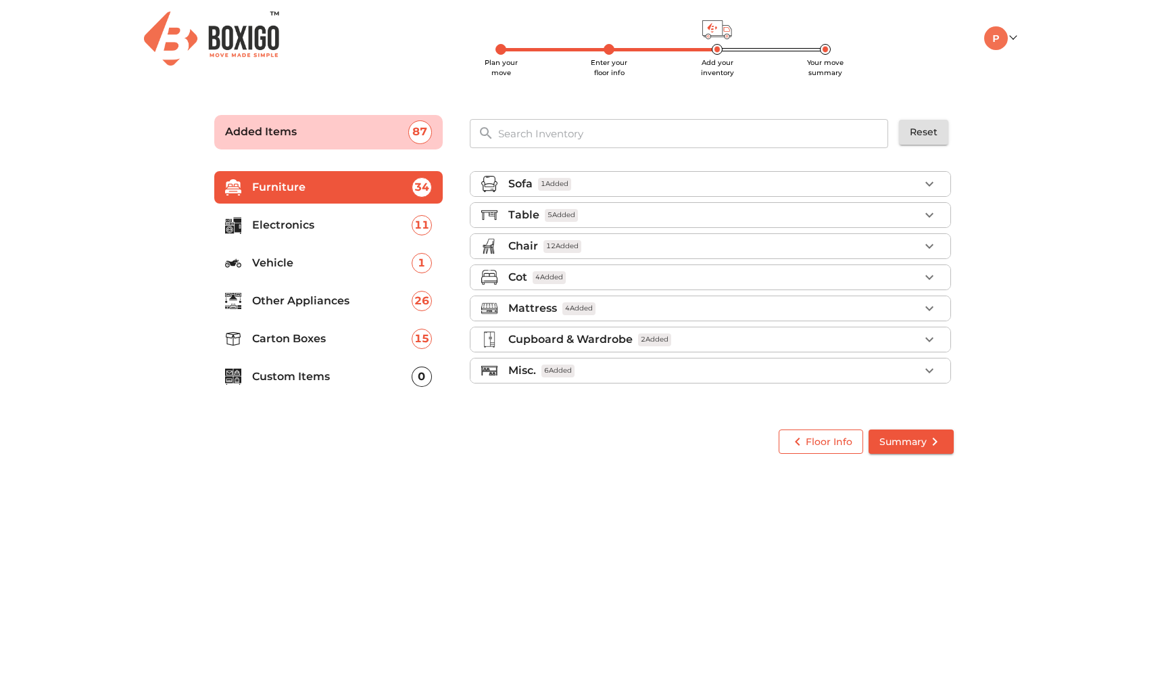
click at [846, 448] on span "Floor Info" at bounding box center [821, 441] width 63 height 17
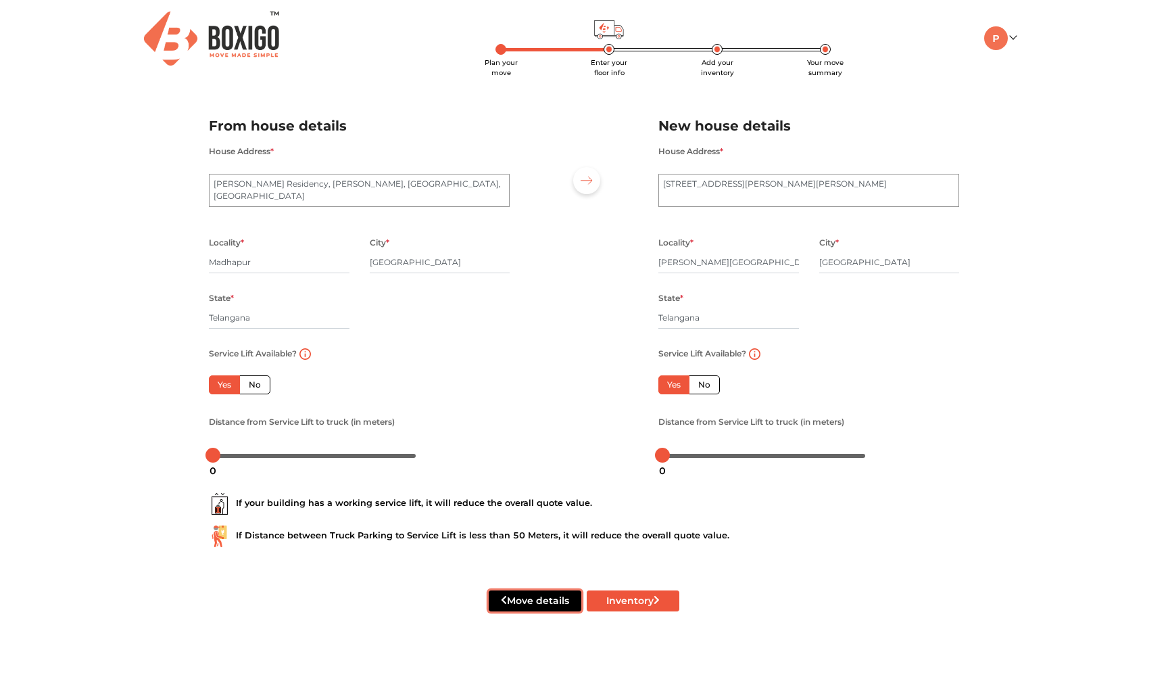
click at [547, 600] on button "Move details" at bounding box center [535, 600] width 93 height 21
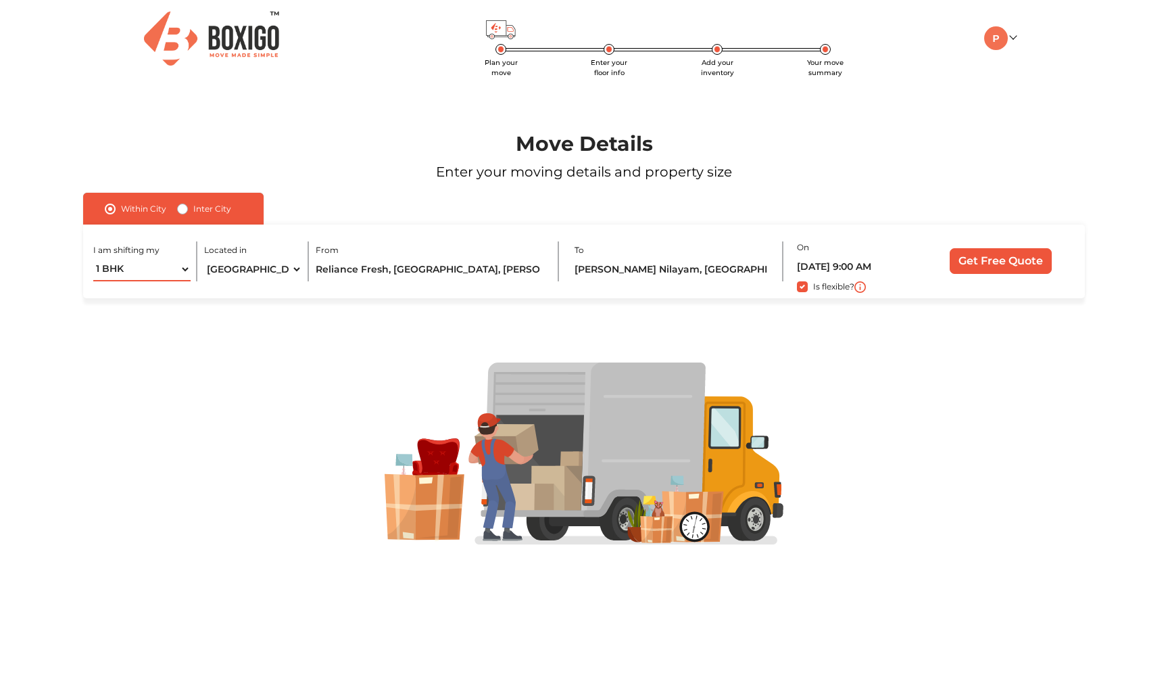
click at [190, 267] on select "1 BHK 2 BHK 3 BHK 3 + BHK FEW ITEMS" at bounding box center [141, 270] width 97 height 24
select select "3 BHK"
click option "3 BHK" at bounding box center [0, 0] width 0 height 0
click at [830, 269] on input "[DATE] 9:00 AM" at bounding box center [855, 267] width 116 height 24
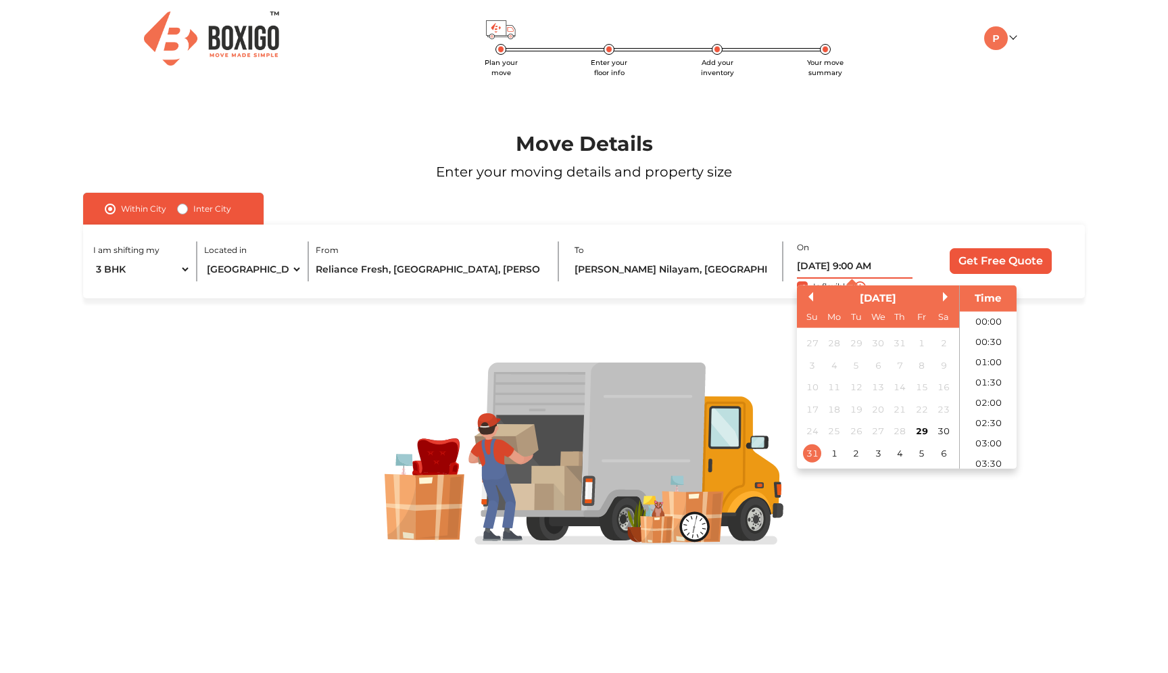
scroll to position [297, 0]
click at [835, 454] on div "1" at bounding box center [834, 453] width 18 height 18
type input "[DATE] 9:00 AM"
click at [1084, 327] on div at bounding box center [584, 454] width 1095 height 312
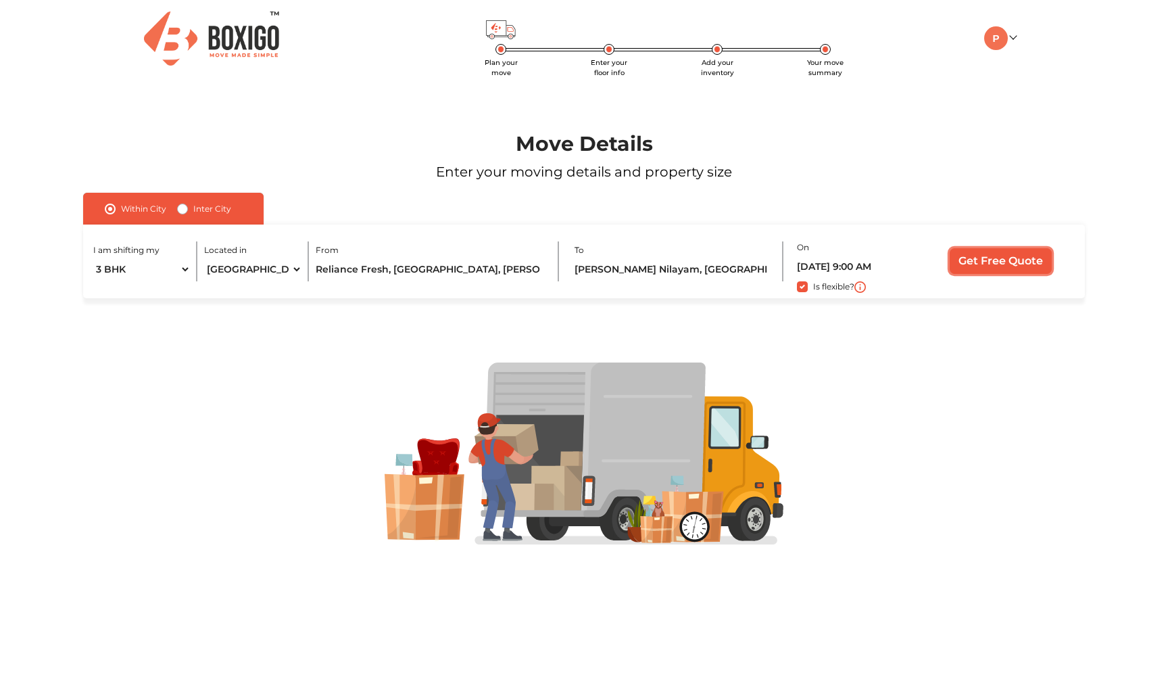
click at [992, 256] on input "Get Free Quote" at bounding box center [1001, 261] width 102 height 26
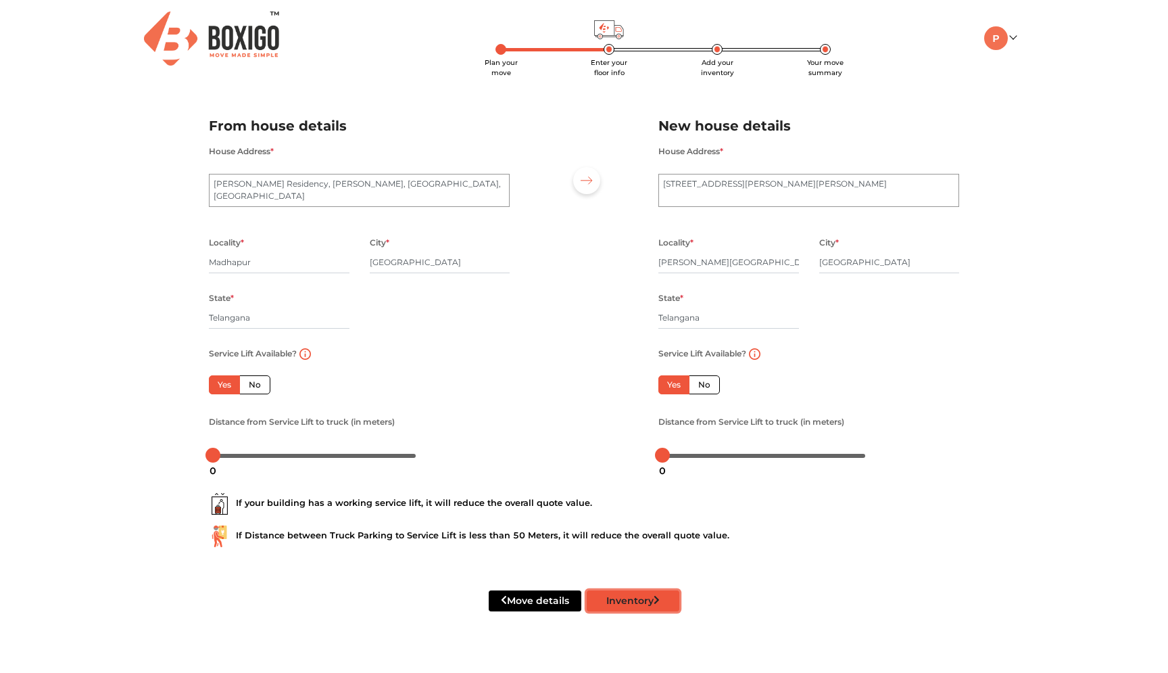
click at [631, 600] on button "Inventory" at bounding box center [633, 600] width 93 height 21
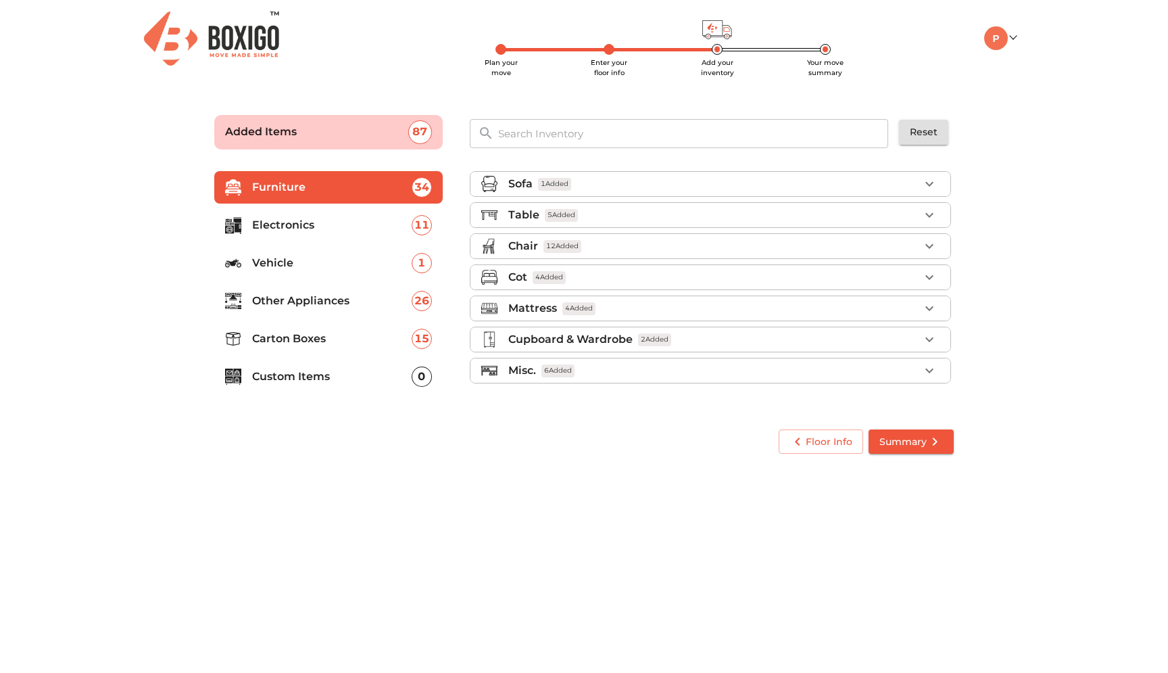
click at [911, 449] on span "Summary" at bounding box center [912, 441] width 64 height 17
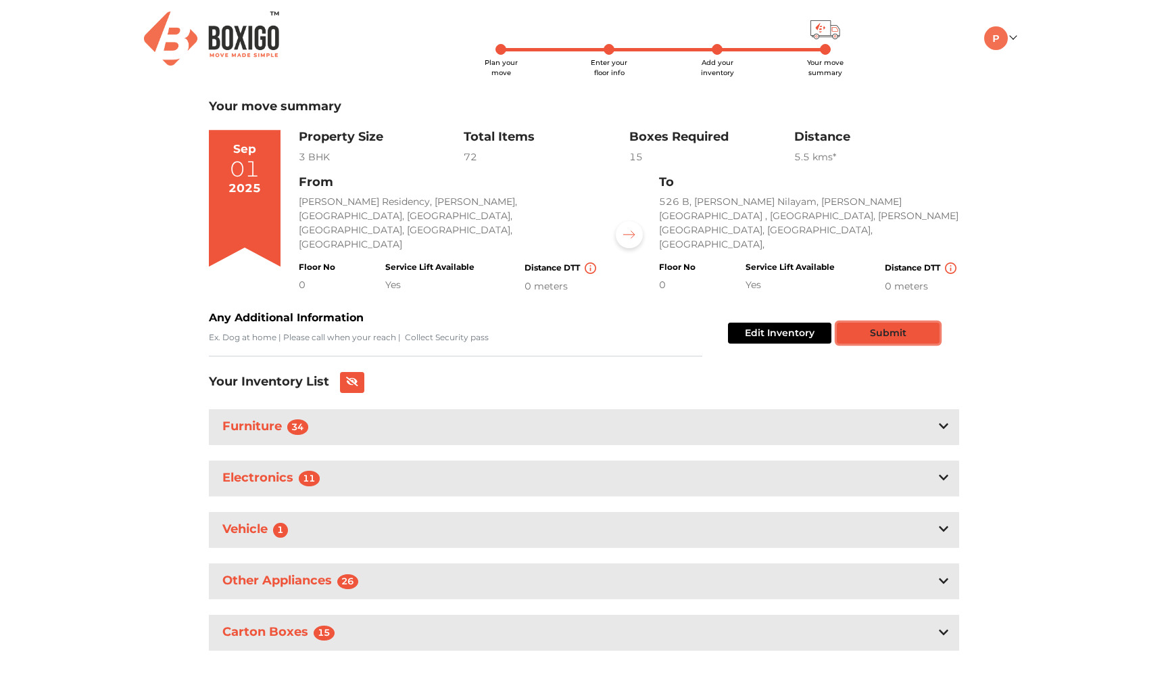
click at [907, 325] on button "Submit" at bounding box center [888, 332] width 103 height 21
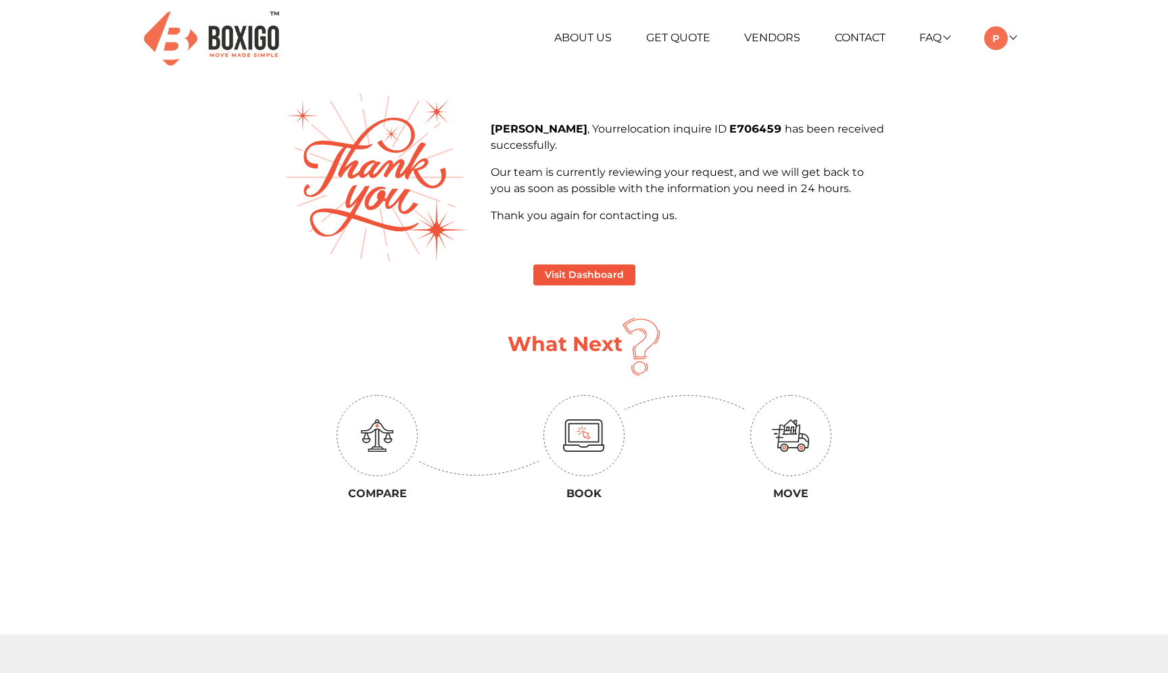
click at [590, 174] on p "Our team is currently reviewing your request, and we will get back to you as so…" at bounding box center [687, 180] width 393 height 32
click at [640, 224] on div "[PERSON_NAME] , Your relocation inquire ID E706459 has been received successful…" at bounding box center [688, 178] width 414 height 114
click at [375, 451] on img at bounding box center [377, 435] width 32 height 32
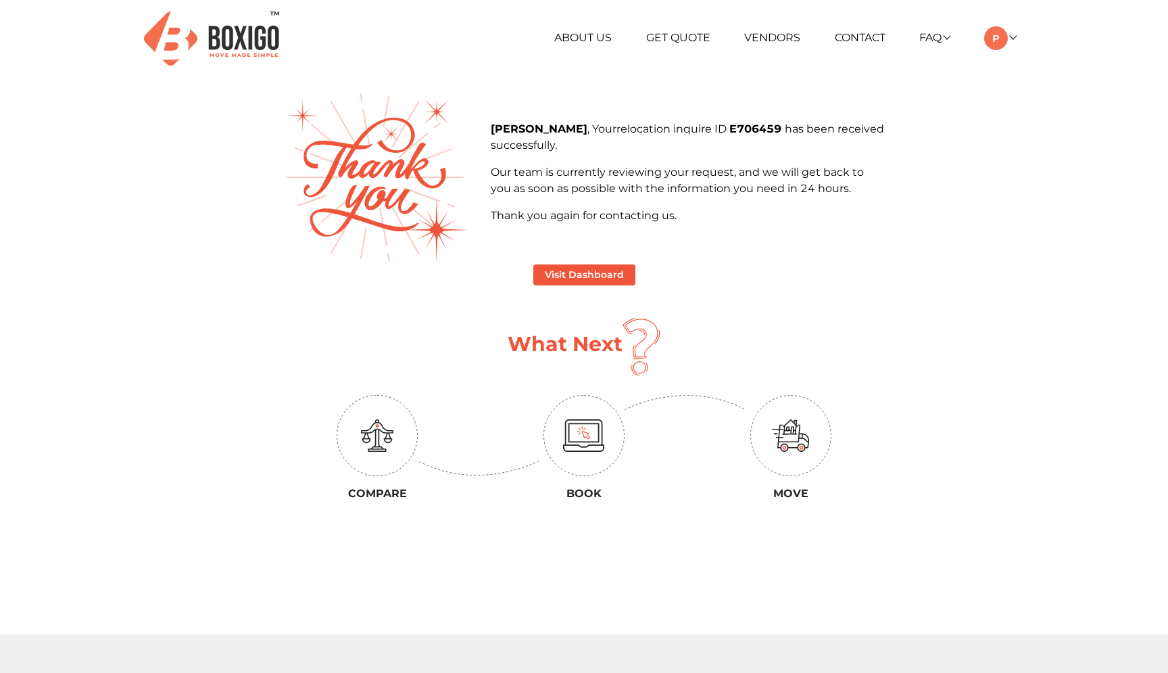
click at [375, 451] on img at bounding box center [377, 435] width 32 height 32
click at [566, 271] on button "Visit Dashboard" at bounding box center [584, 274] width 102 height 21
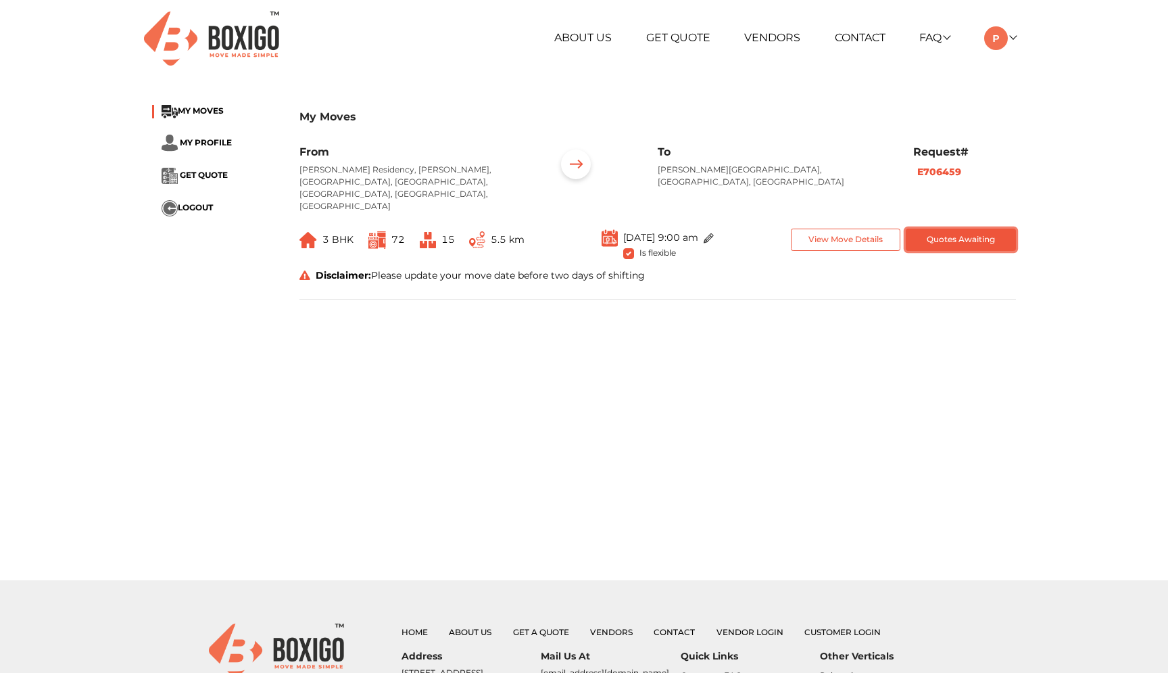
click at [969, 229] on button "Quotes Awaiting" at bounding box center [961, 240] width 110 height 22
click at [971, 229] on button "Quotes Awaiting" at bounding box center [961, 240] width 110 height 22
click at [934, 296] on div "My Moves MY MOVES MY PROFILE GET QUOTE LOGOUT My Moves From [GEOGRAPHIC_DATA], …" at bounding box center [584, 207] width 884 height 229
click at [949, 175] on b "E706459" at bounding box center [939, 172] width 44 height 12
